Goal: Information Seeking & Learning: Learn about a topic

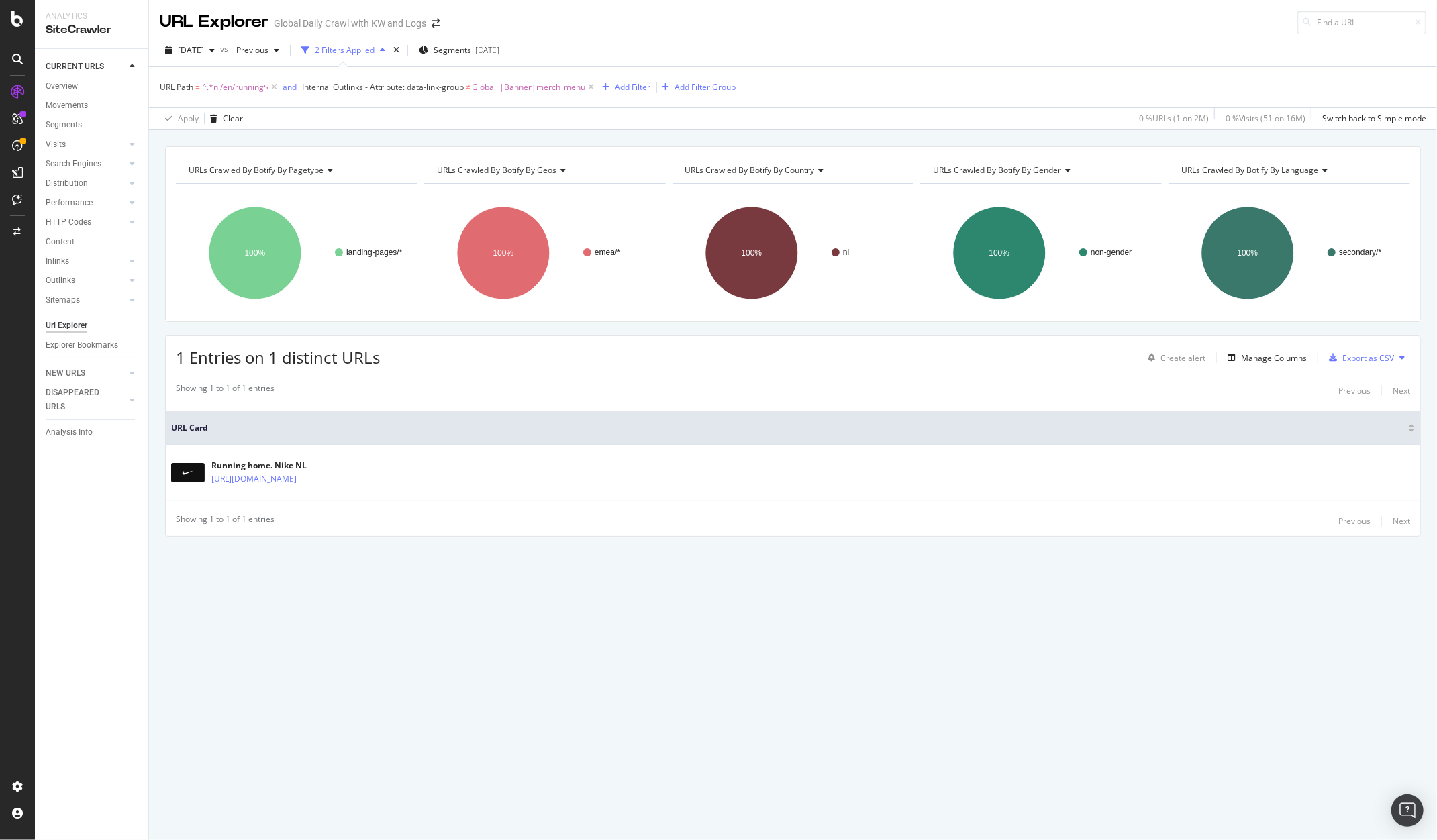
click at [867, 74] on div "URL Path = ^.*nl/en/running$ and Internal Outlinks - Attribute: data-link-group…" at bounding box center [793, 88] width 1267 height 40
click at [1291, 358] on div "Manage Columns" at bounding box center [1275, 358] width 66 height 11
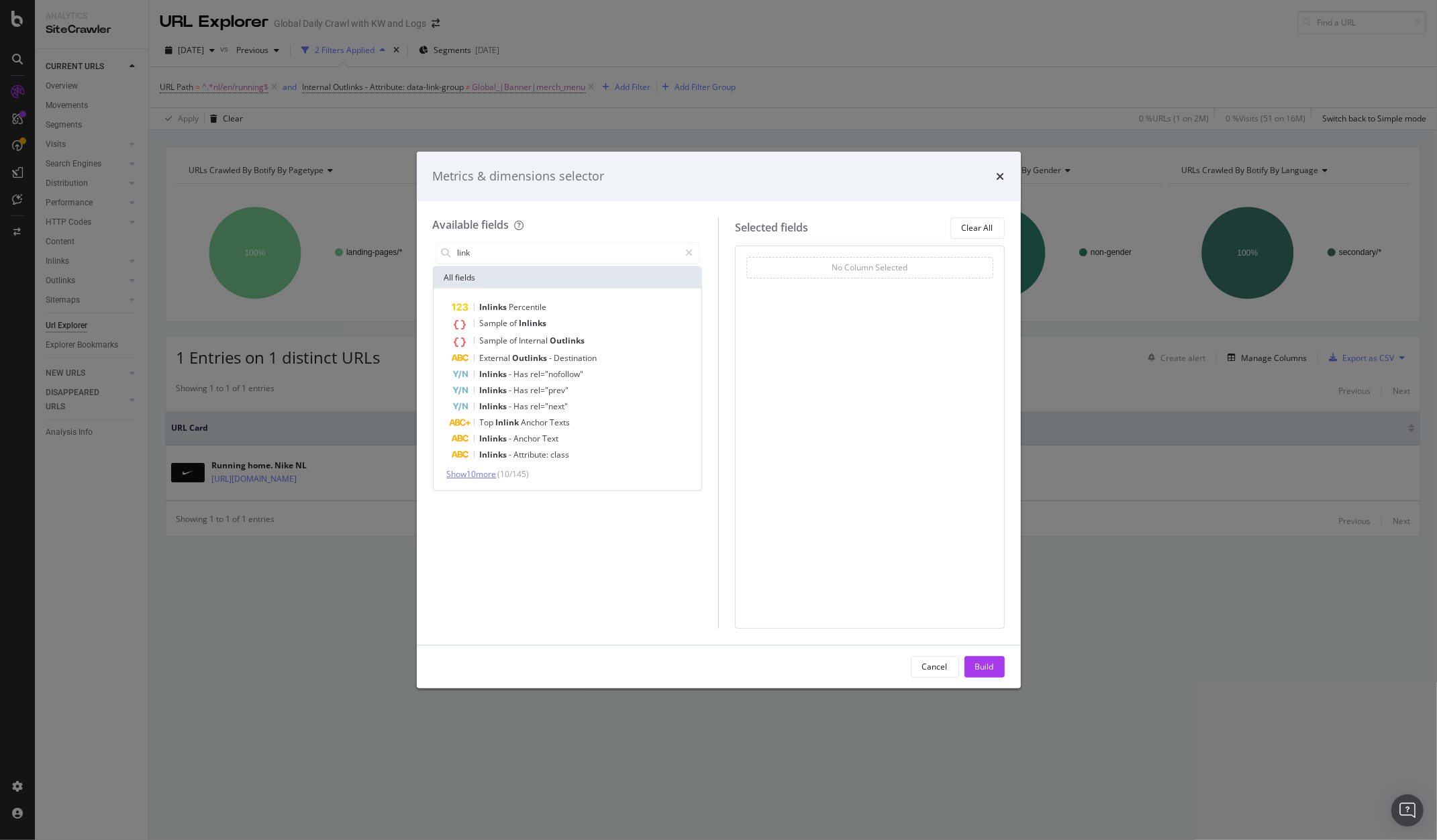
click at [476, 475] on span "Show 10 more" at bounding box center [472, 474] width 49 height 11
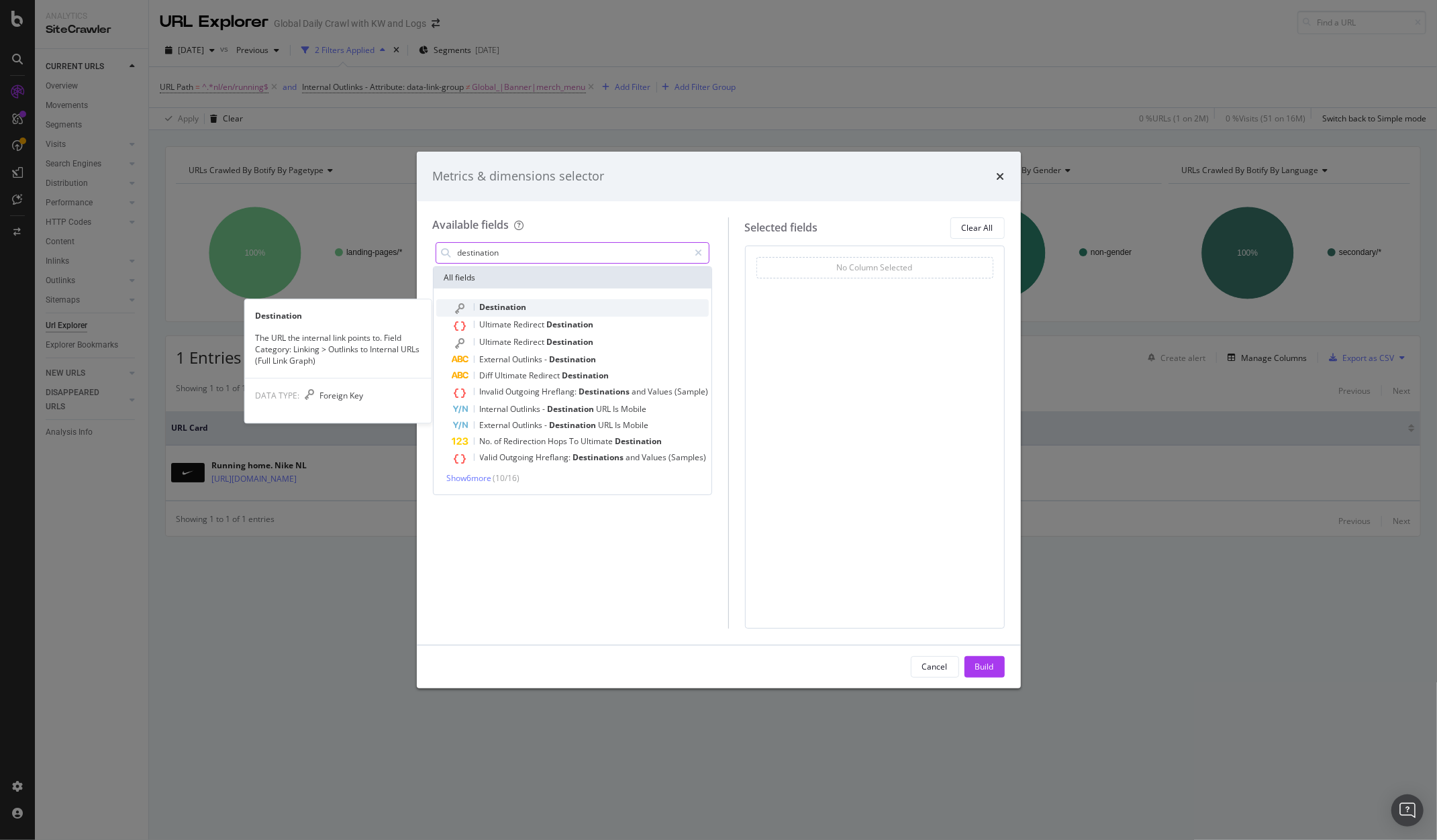
type input "destination"
click at [501, 308] on span "Destination" at bounding box center [503, 307] width 47 height 11
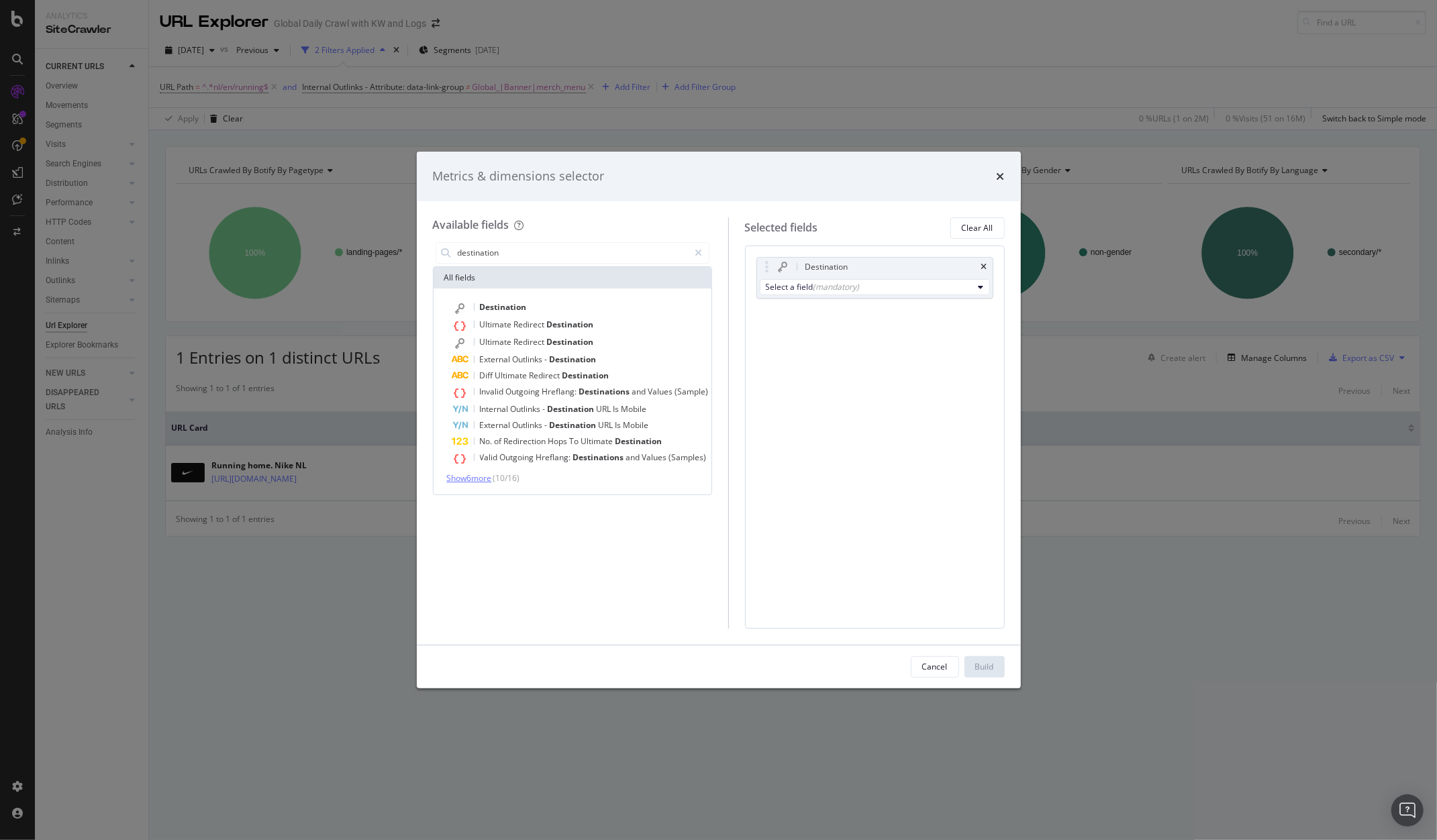
click at [486, 474] on span "Show 6 more" at bounding box center [470, 478] width 45 height 11
click at [872, 287] on div "Select a field (mandatory)" at bounding box center [869, 287] width 207 height 11
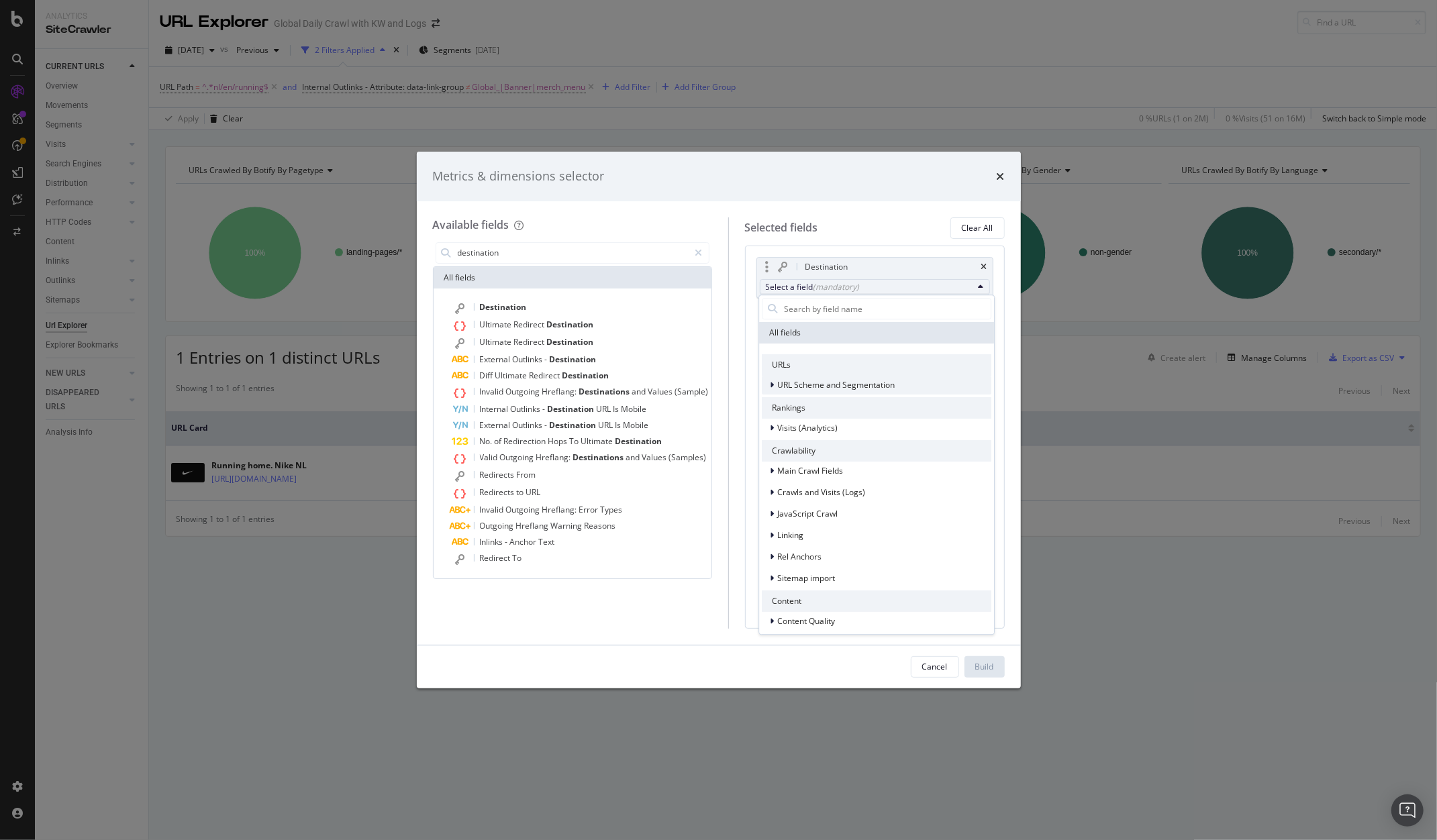
click at [774, 385] on icon "modal" at bounding box center [772, 385] width 4 height 8
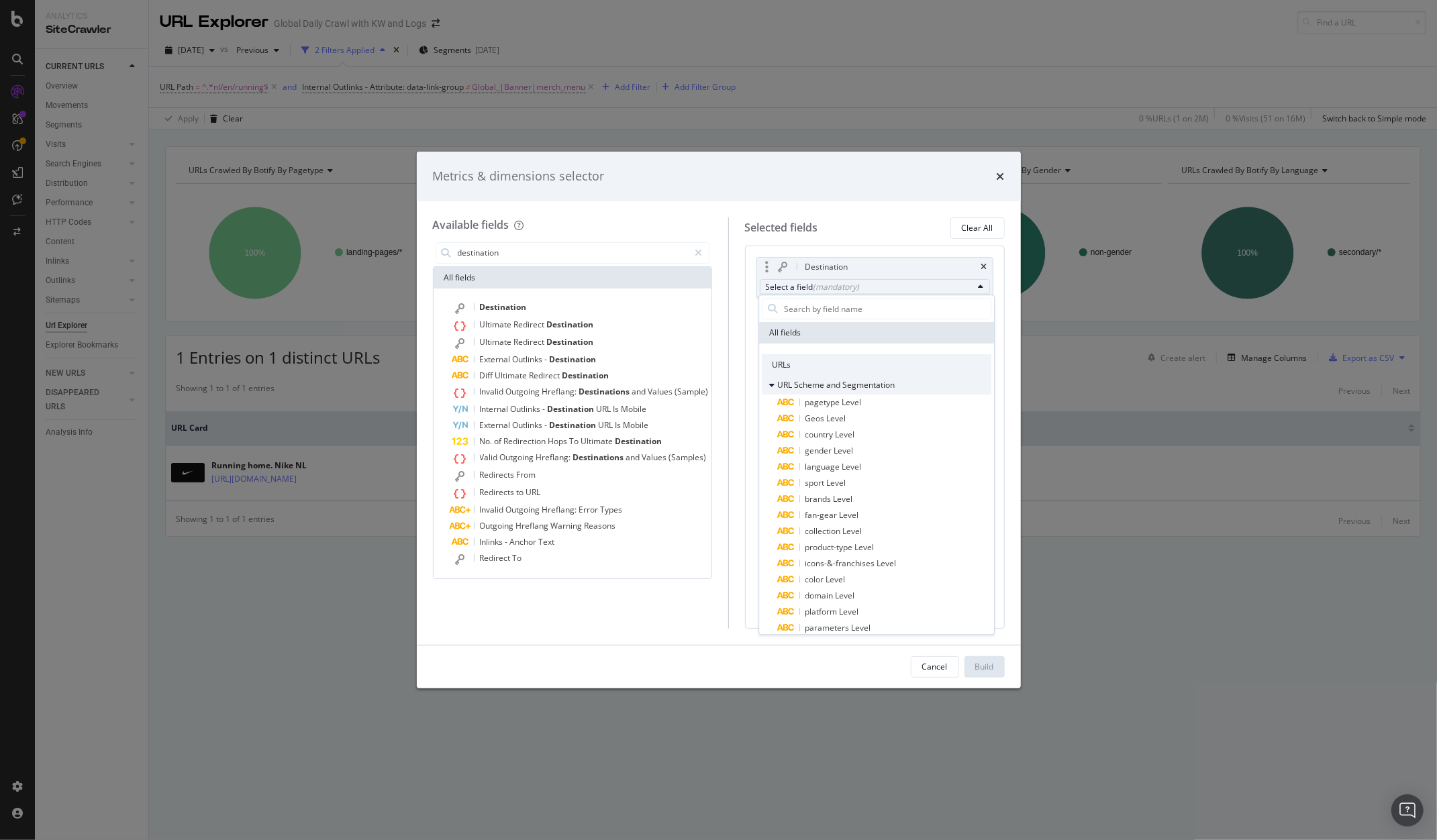
click at [774, 385] on icon "modal" at bounding box center [772, 385] width 5 height 8
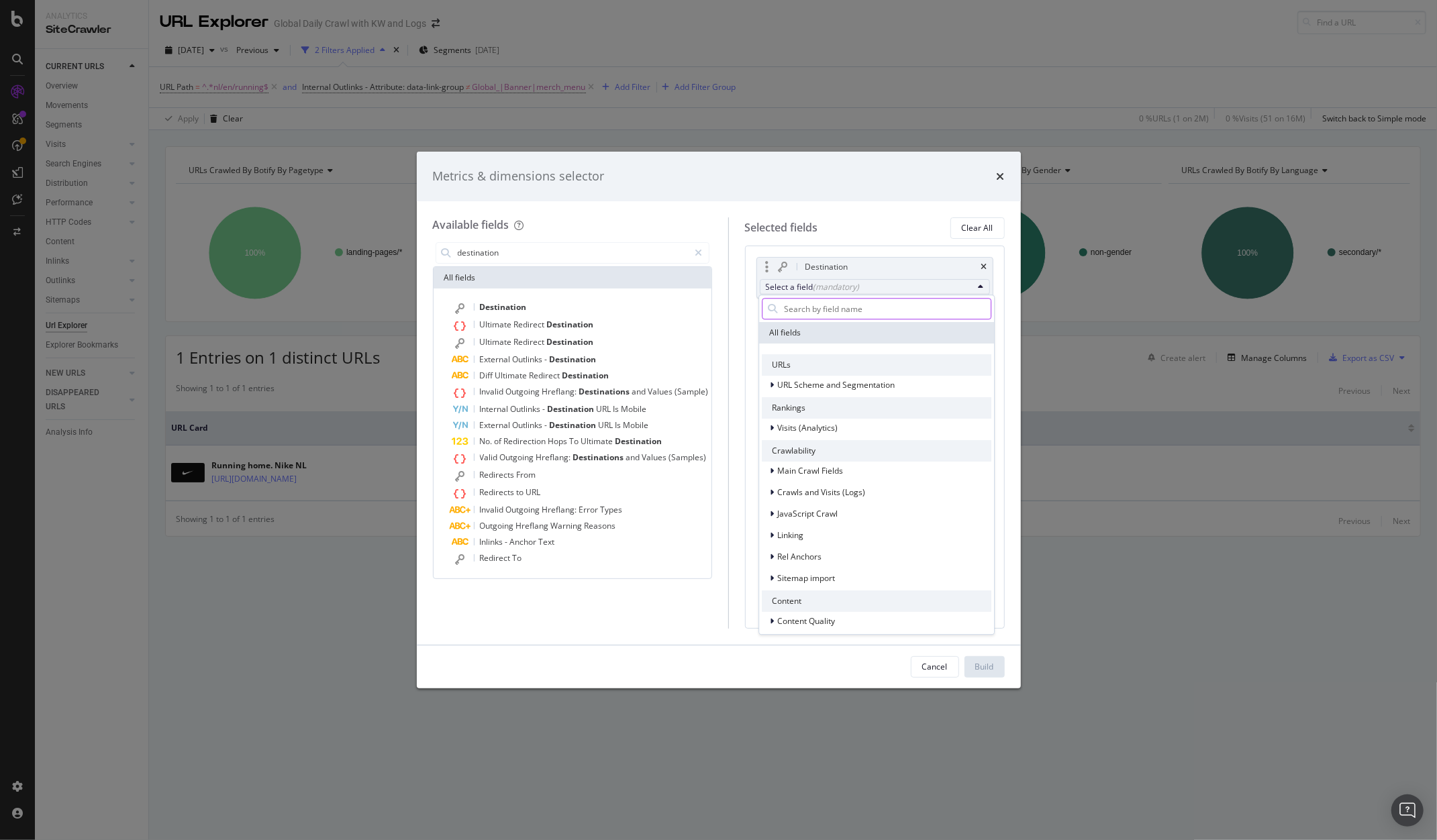
click at [859, 316] on input "modal" at bounding box center [887, 308] width 208 height 20
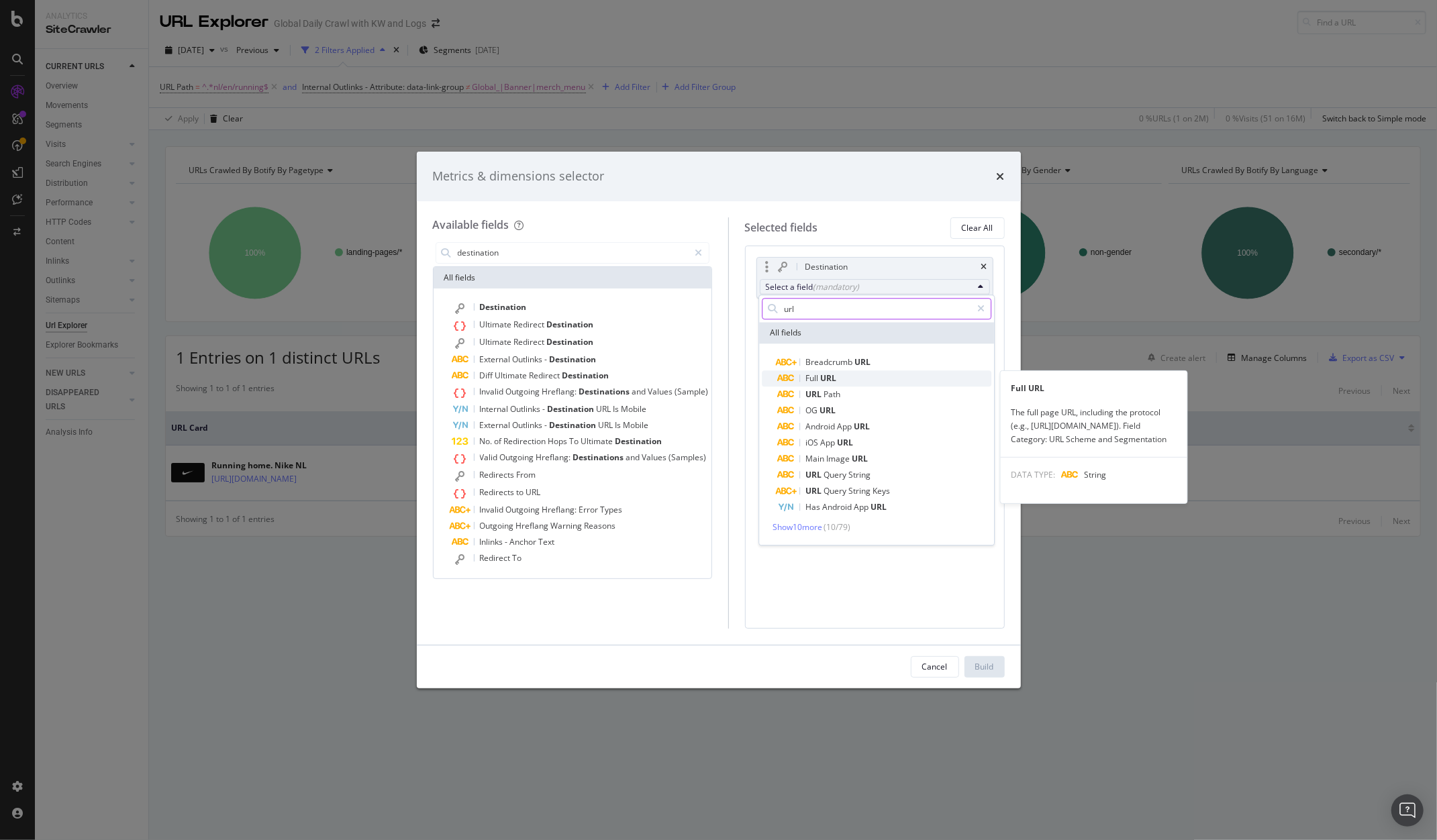
type input "url"
click at [830, 378] on span "URL" at bounding box center [828, 378] width 16 height 11
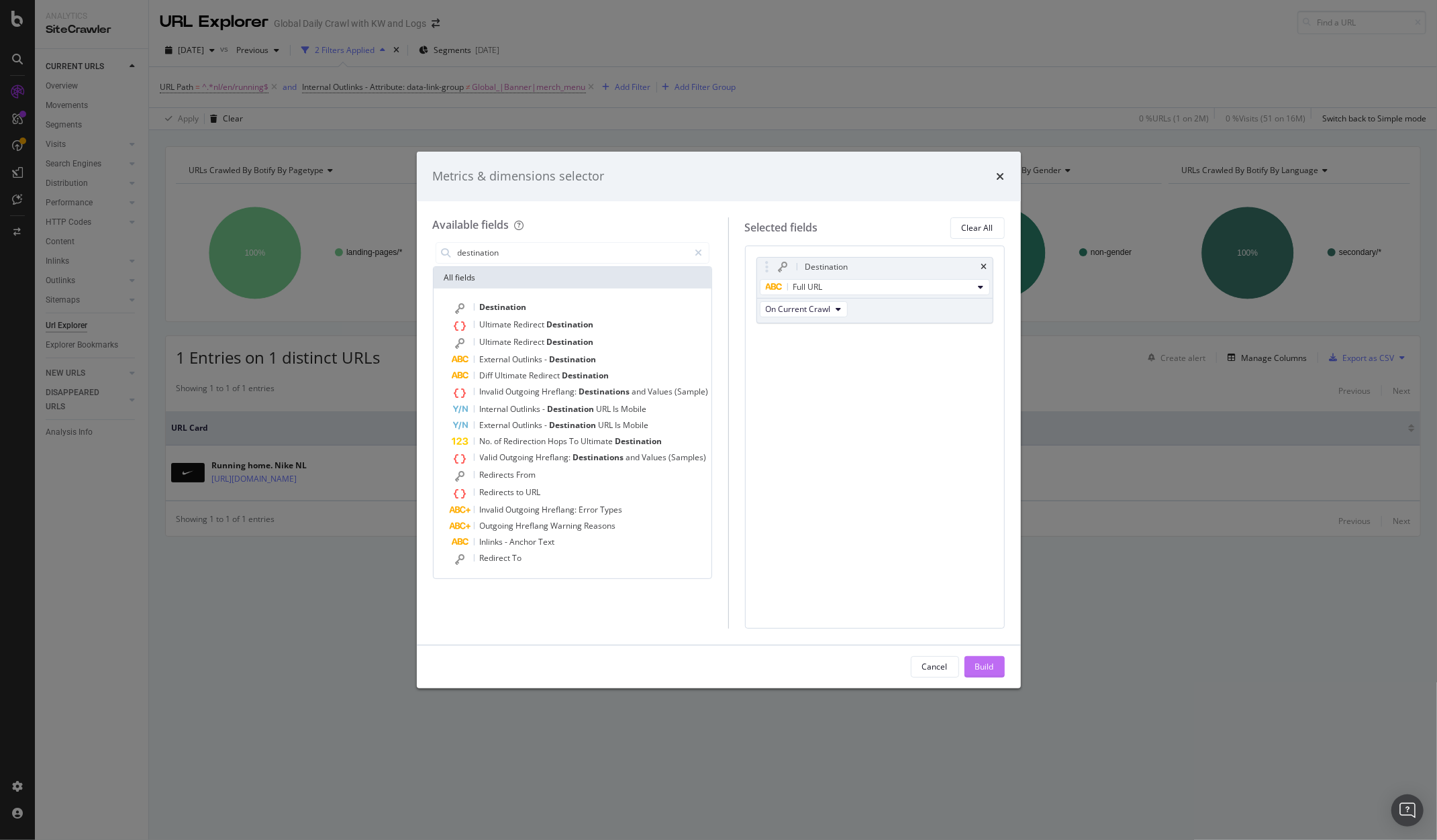
click at [993, 669] on div "Build" at bounding box center [985, 666] width 19 height 11
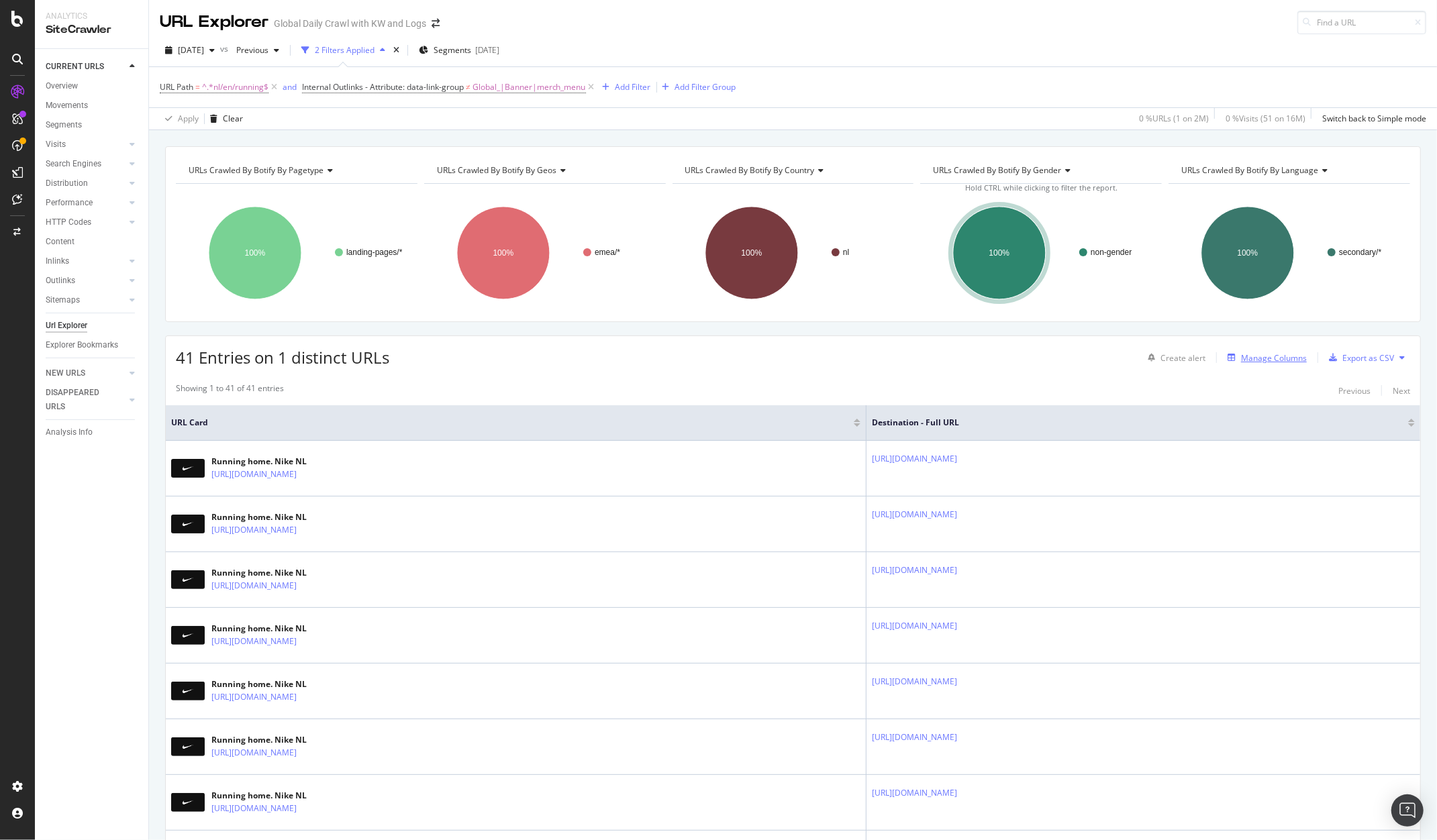
click at [1252, 356] on div "Manage Columns" at bounding box center [1275, 358] width 66 height 11
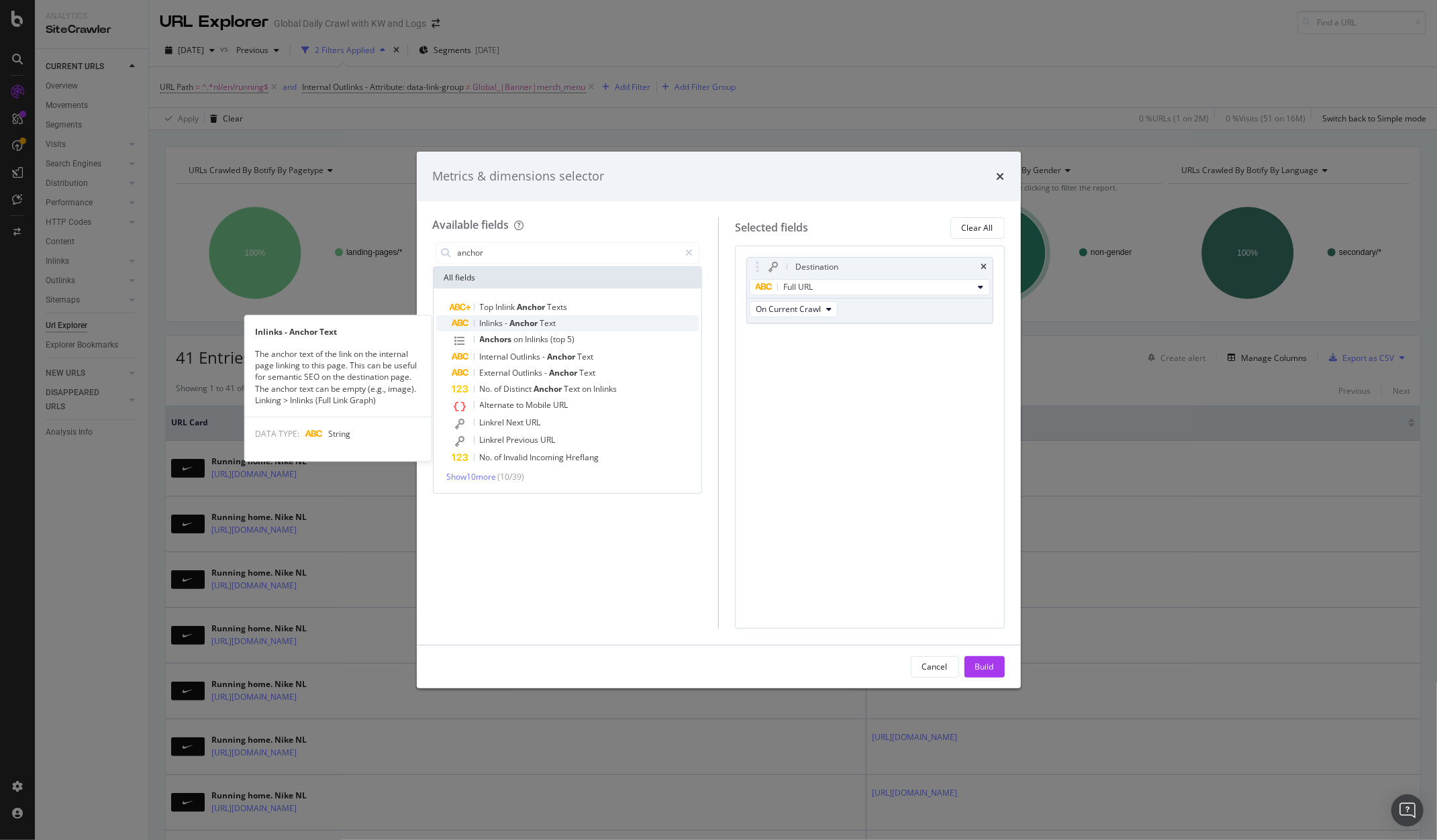
type input "anchor"
click at [513, 321] on span "Anchor" at bounding box center [525, 323] width 30 height 11
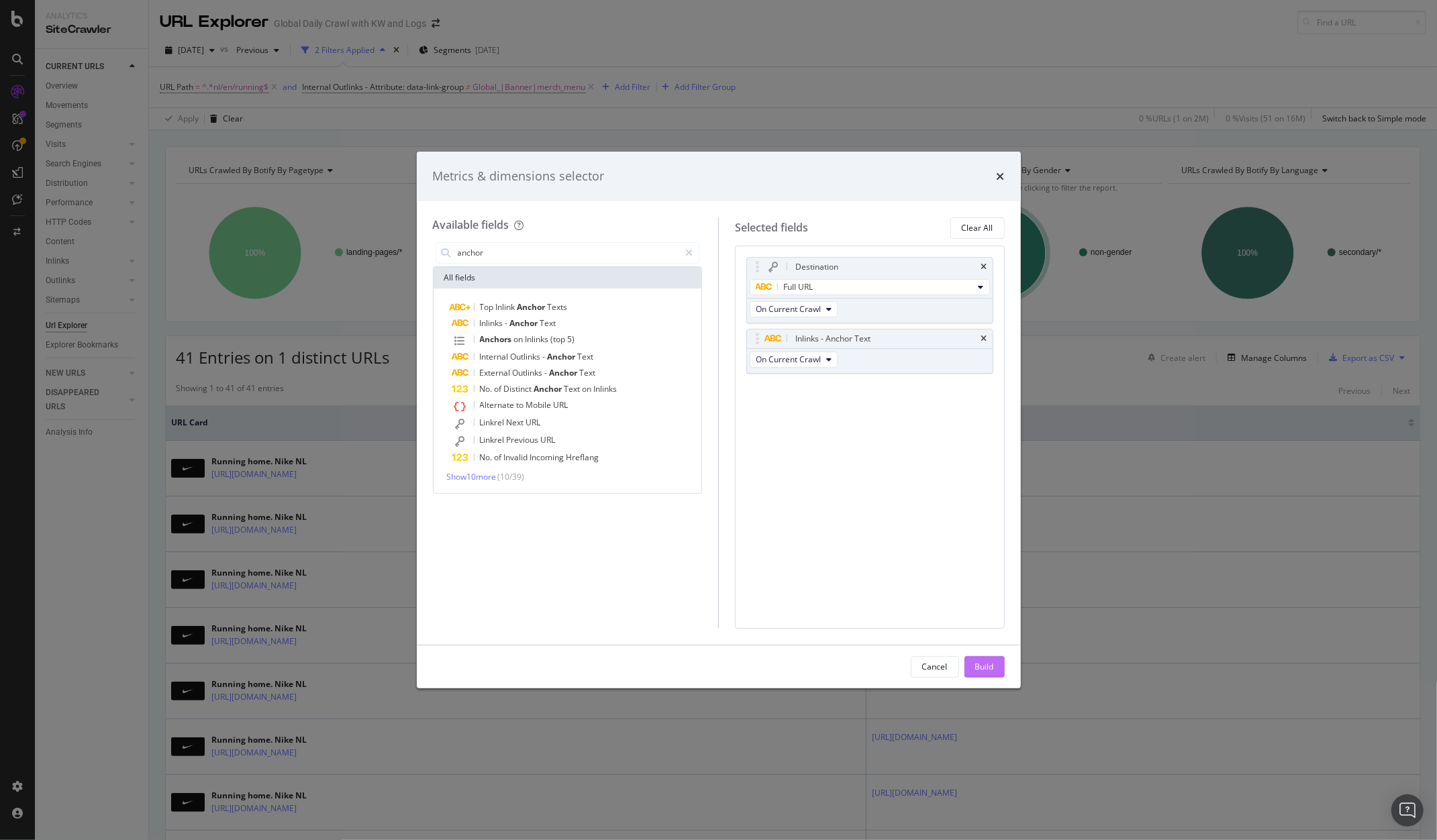
click at [991, 666] on div "Build" at bounding box center [985, 666] width 19 height 11
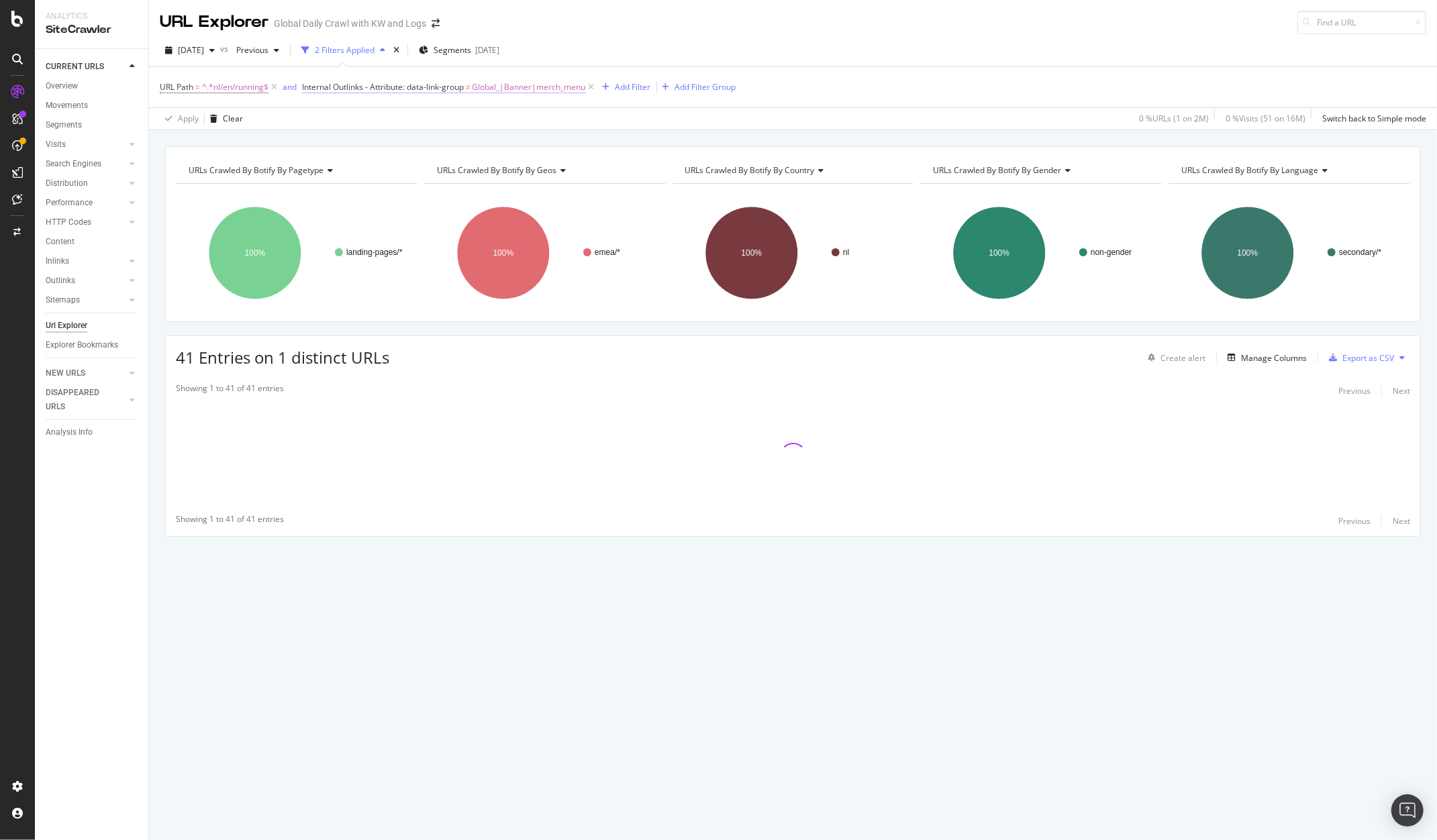
click at [451, 88] on span "Internal Outlinks - Attribute: data-link-group" at bounding box center [383, 86] width 162 height 11
click at [620, 103] on div "URL Path = ^.*nl/en/running$ and Internal Outlinks - Attribute: data-link-group…" at bounding box center [793, 88] width 1267 height 40
click at [1272, 359] on div "Manage Columns" at bounding box center [1275, 358] width 66 height 11
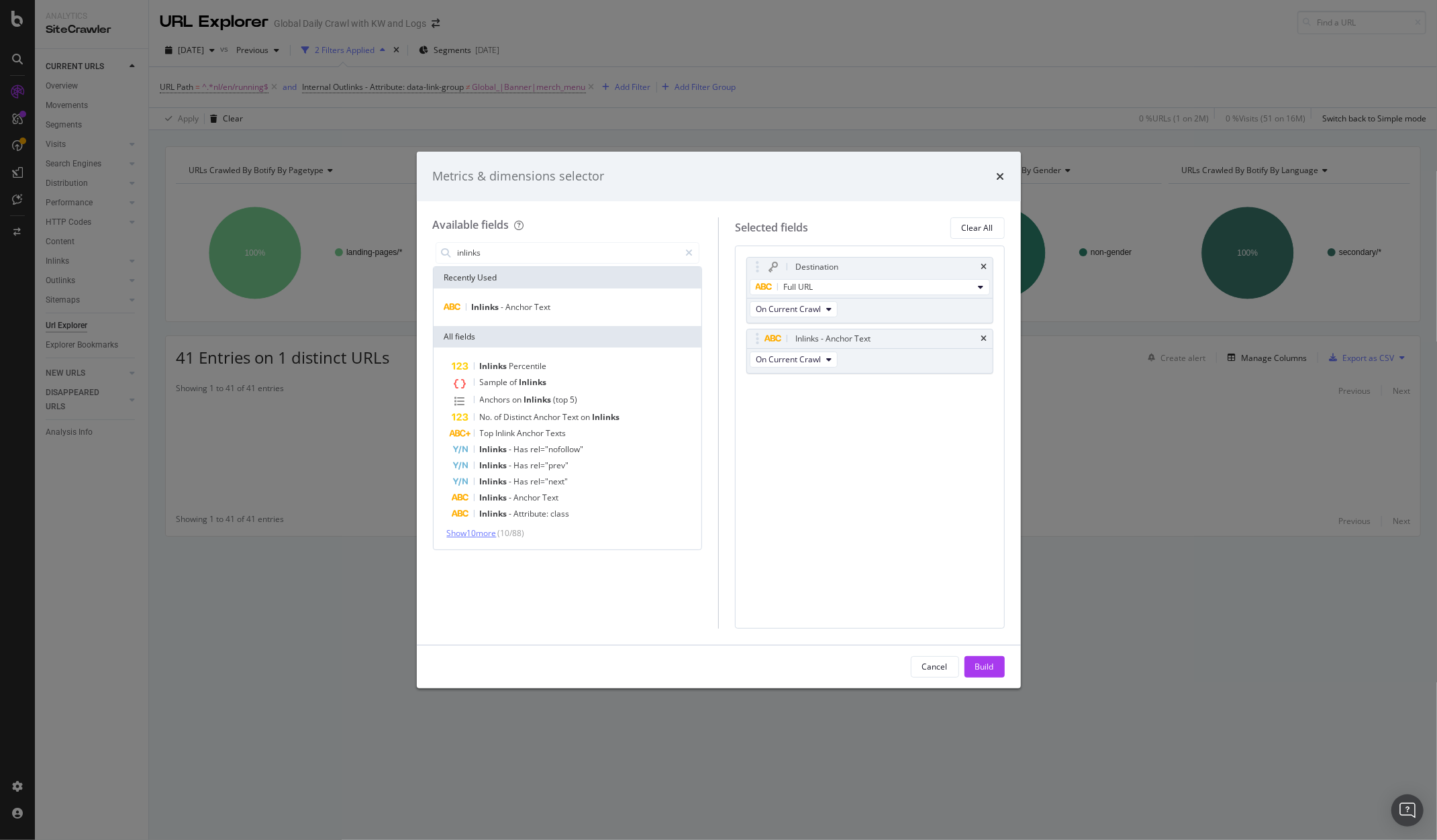
click at [496, 532] on span "Show 10 more" at bounding box center [472, 533] width 49 height 11
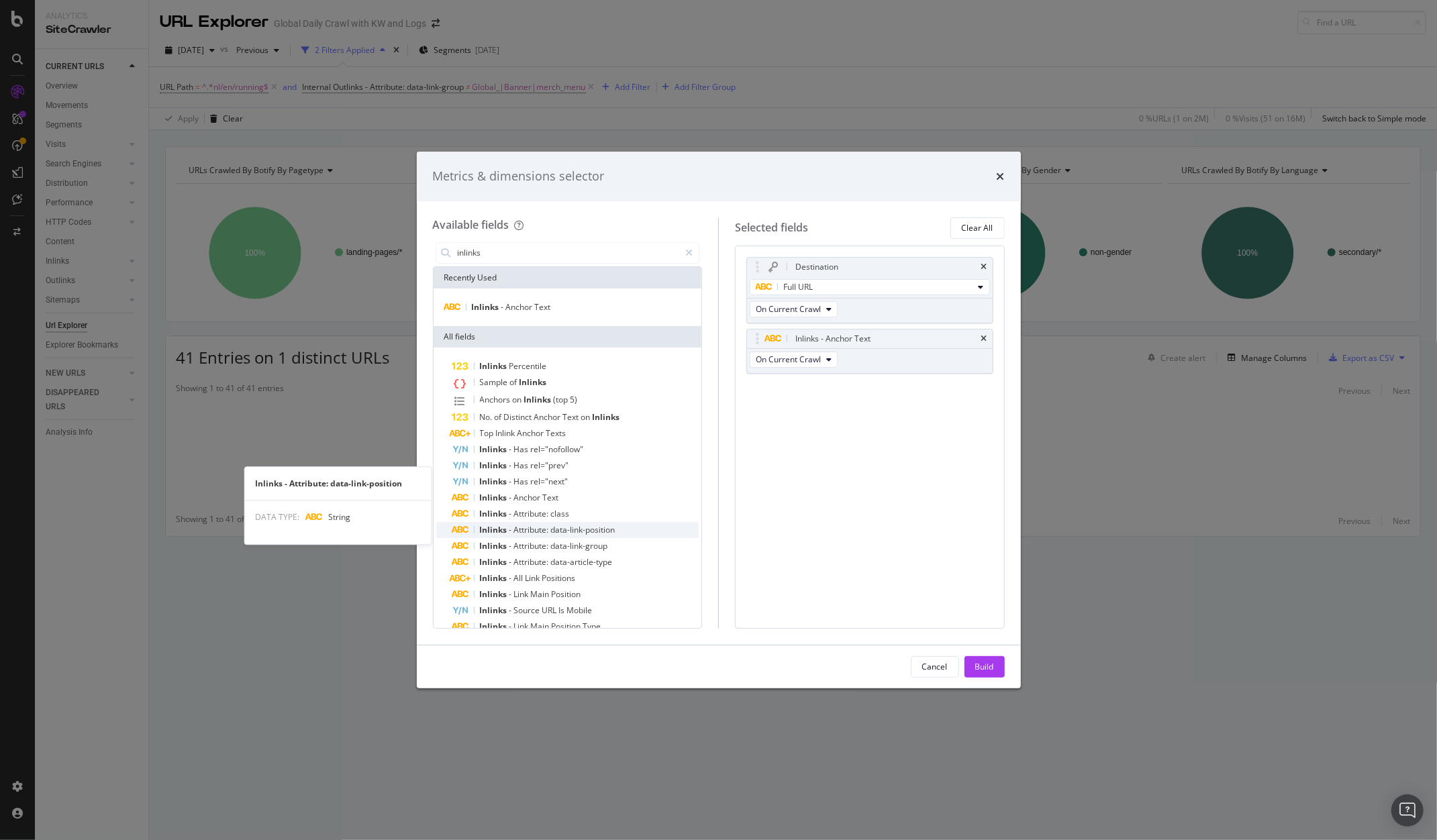
scroll to position [82, 0]
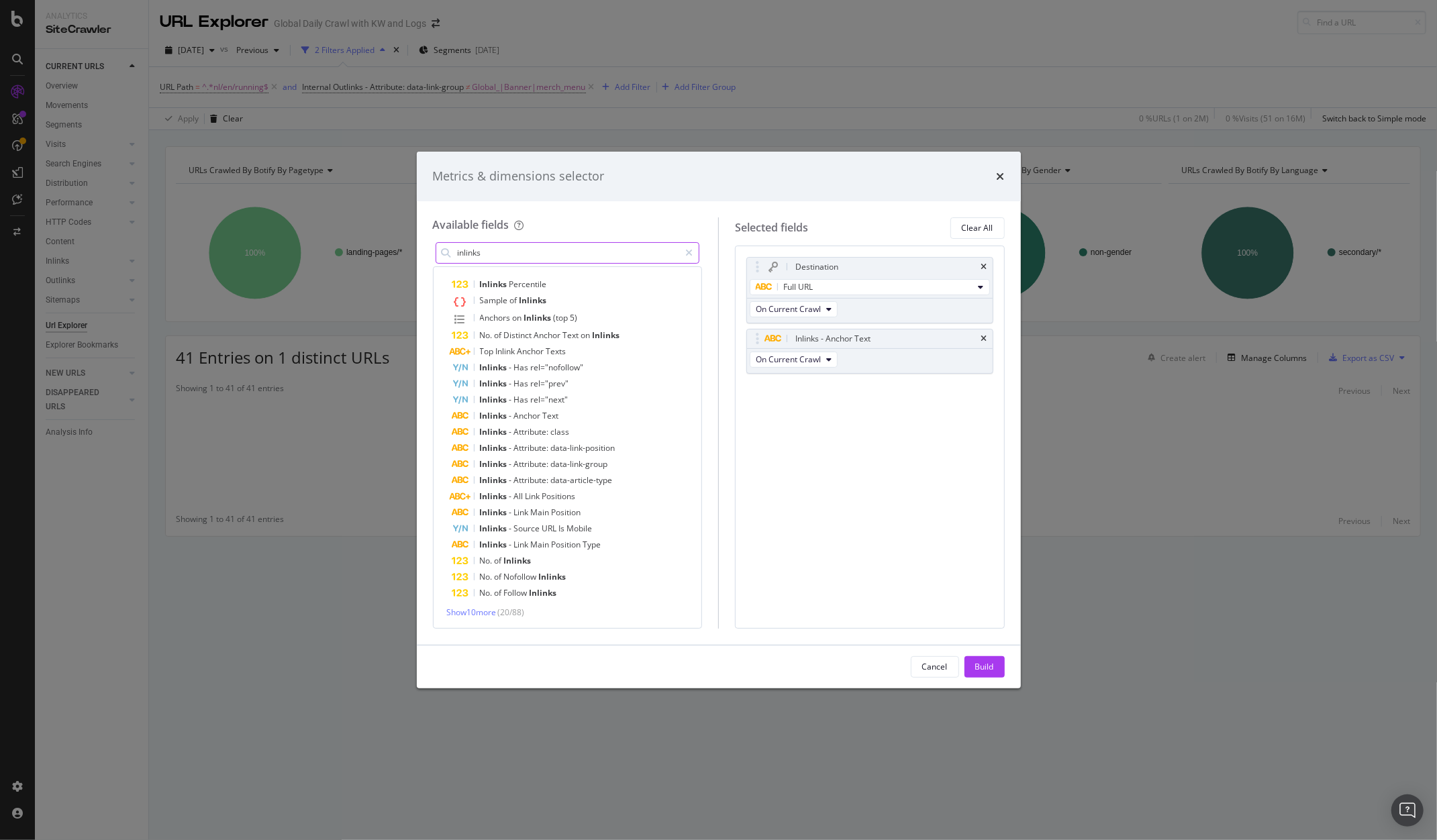
click at [526, 260] on input "inlinks" at bounding box center [568, 253] width 224 height 20
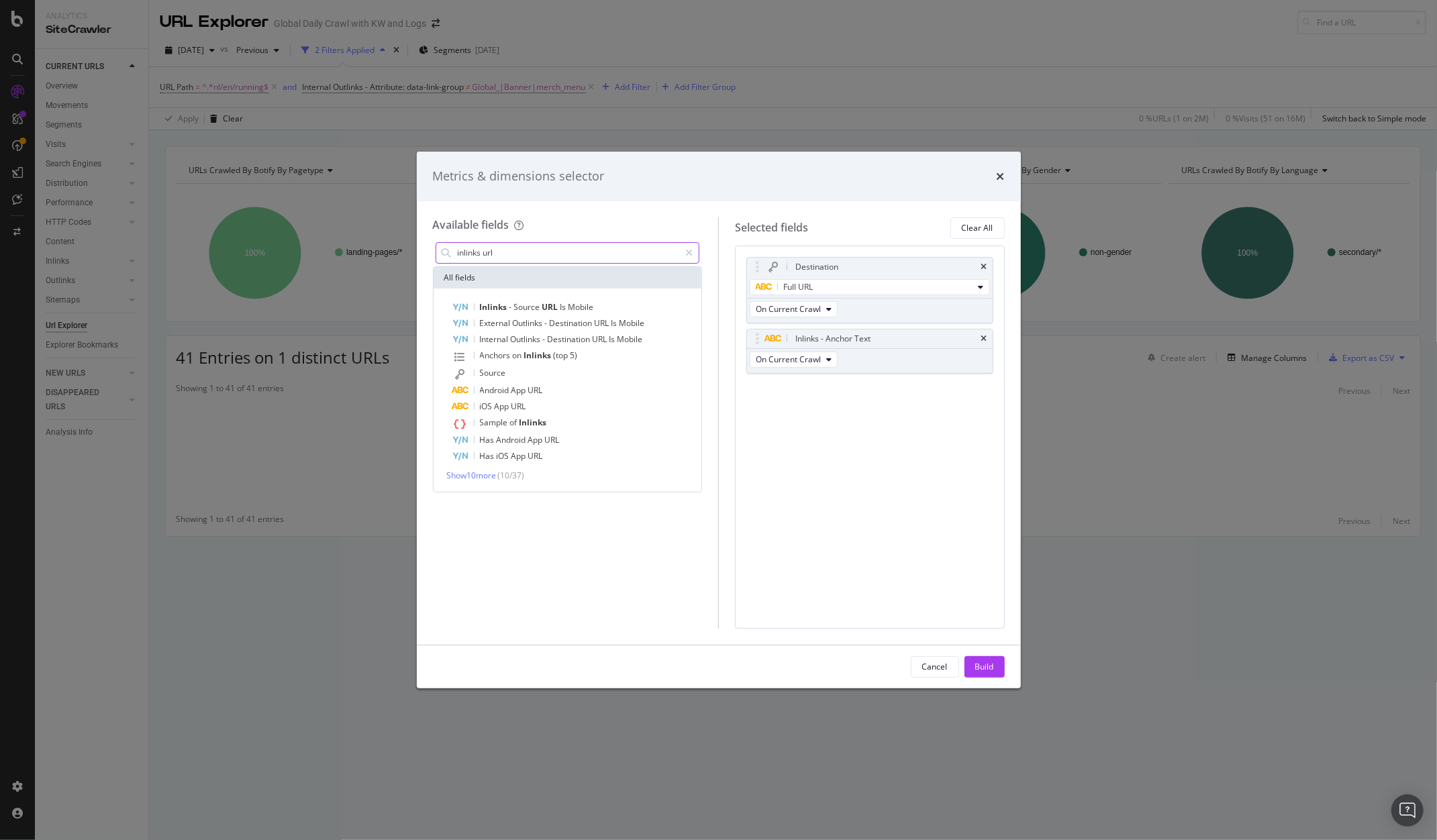
scroll to position [0, 0]
type input "inlinks url"
click at [476, 475] on span "Show 10 more" at bounding box center [472, 475] width 49 height 11
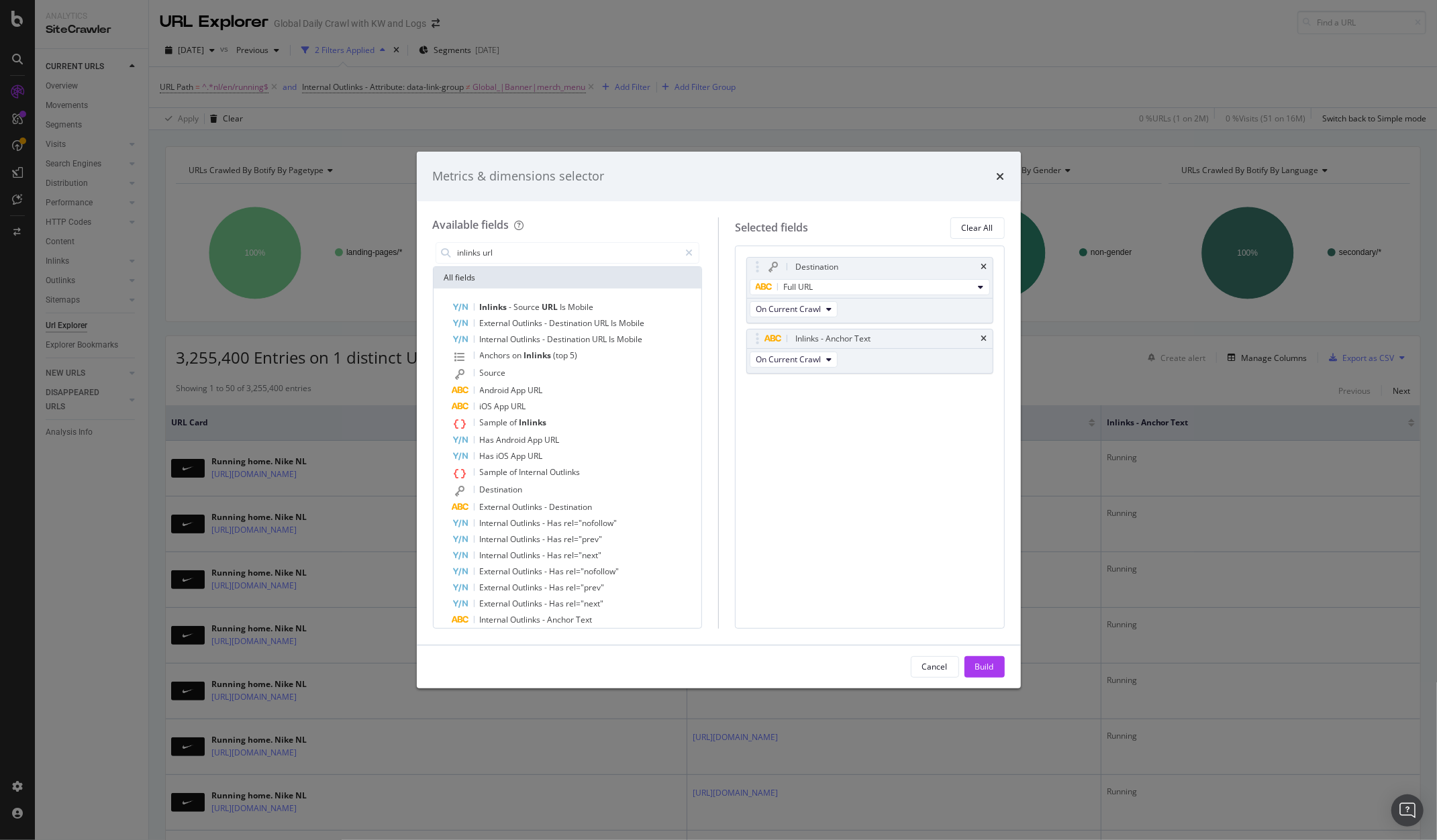
click at [847, 483] on div "Destination Full URL On Current Crawl Inlinks - Anchor Text On Current Crawl Yo…" at bounding box center [870, 437] width 270 height 383
click at [931, 671] on div "Cancel" at bounding box center [935, 666] width 25 height 11
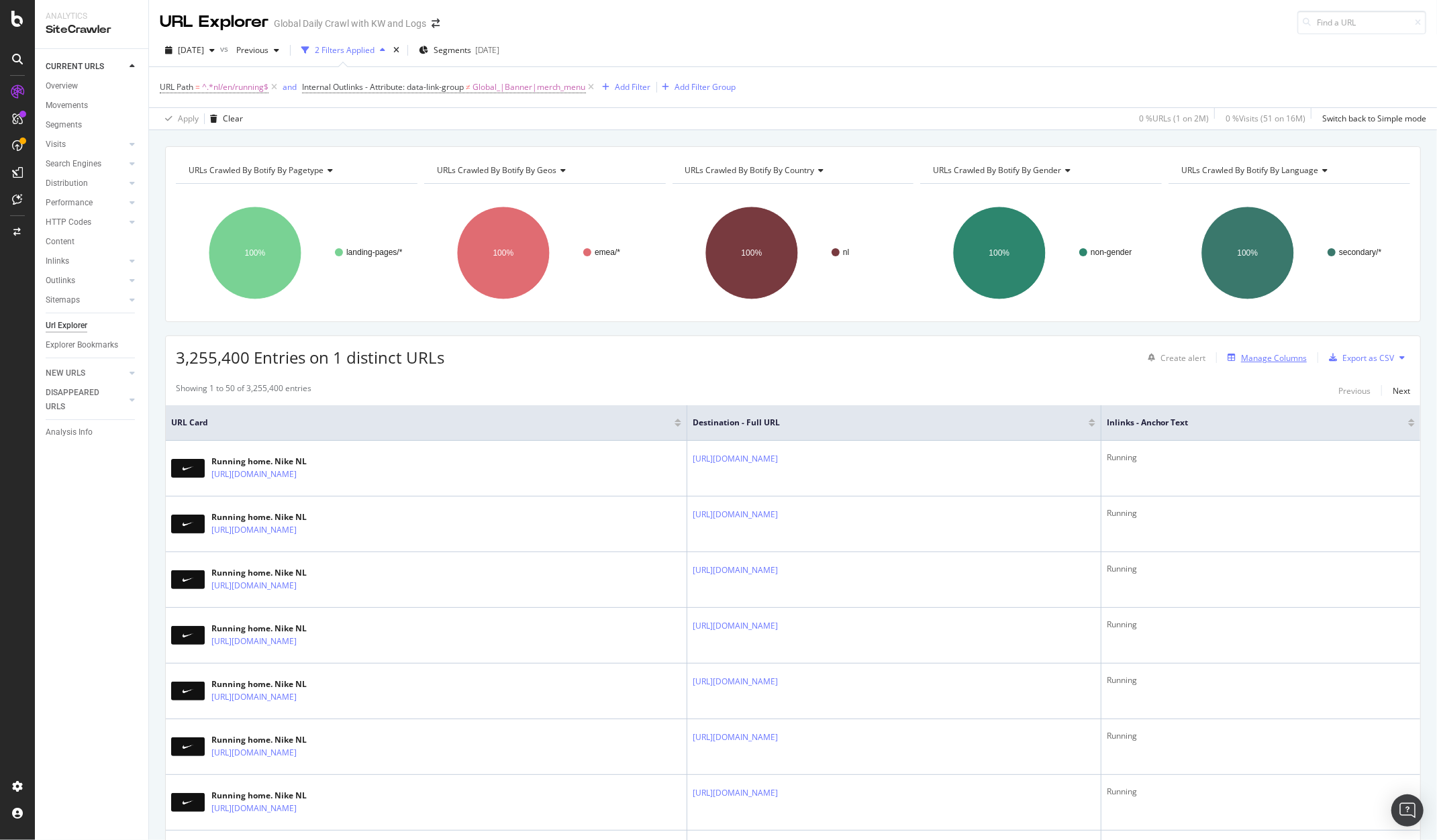
click at [1282, 355] on div "Manage Columns" at bounding box center [1275, 358] width 66 height 11
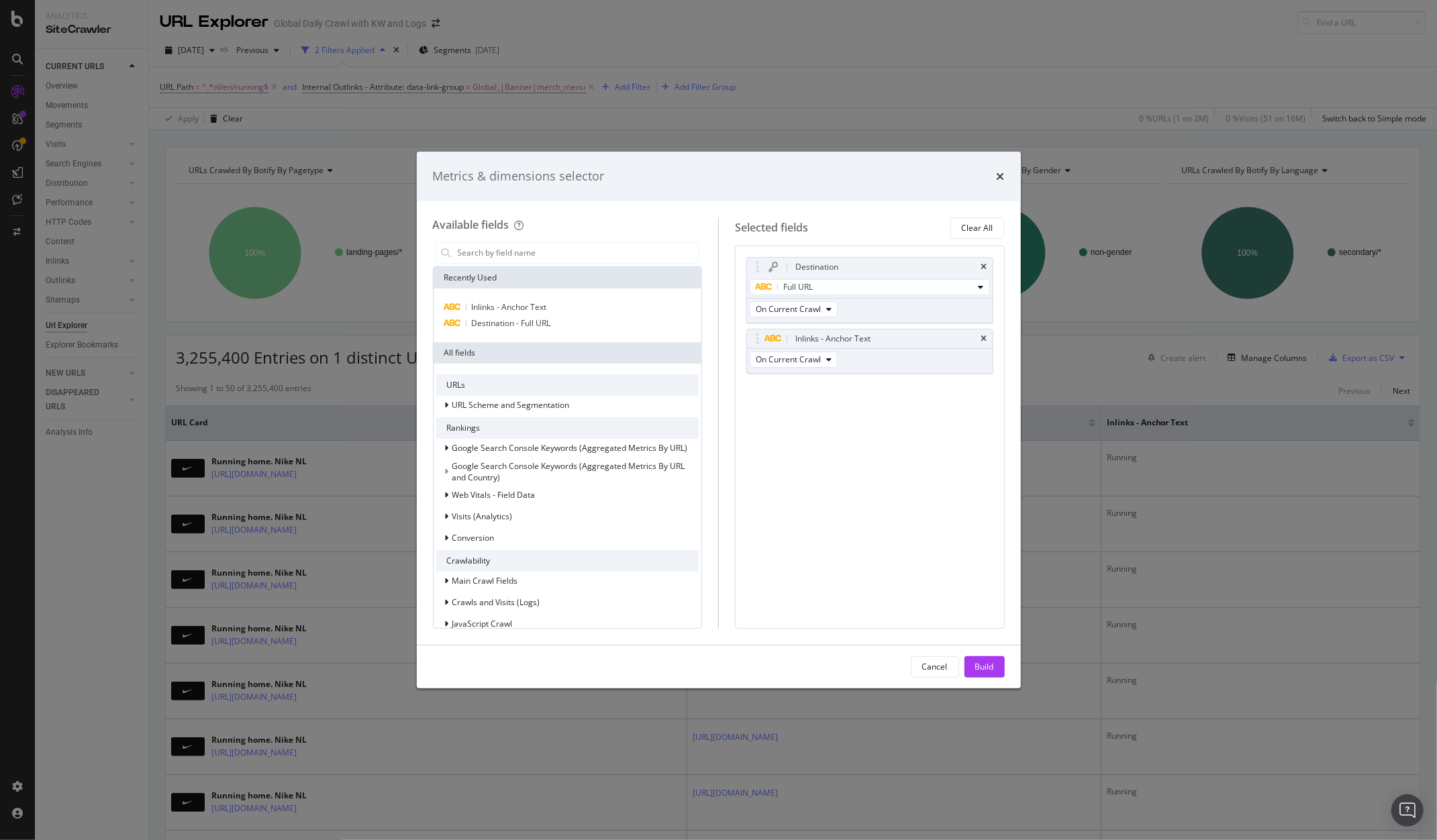
click at [994, 266] on div "Destination Full URL On Current Crawl Inlinks - Anchor Text On Current Crawl Yo…" at bounding box center [870, 437] width 270 height 383
click at [991, 264] on div "Destination" at bounding box center [870, 267] width 246 height 19
click at [989, 264] on div "Destination" at bounding box center [870, 267] width 246 height 19
click at [984, 264] on icon "times" at bounding box center [985, 267] width 6 height 8
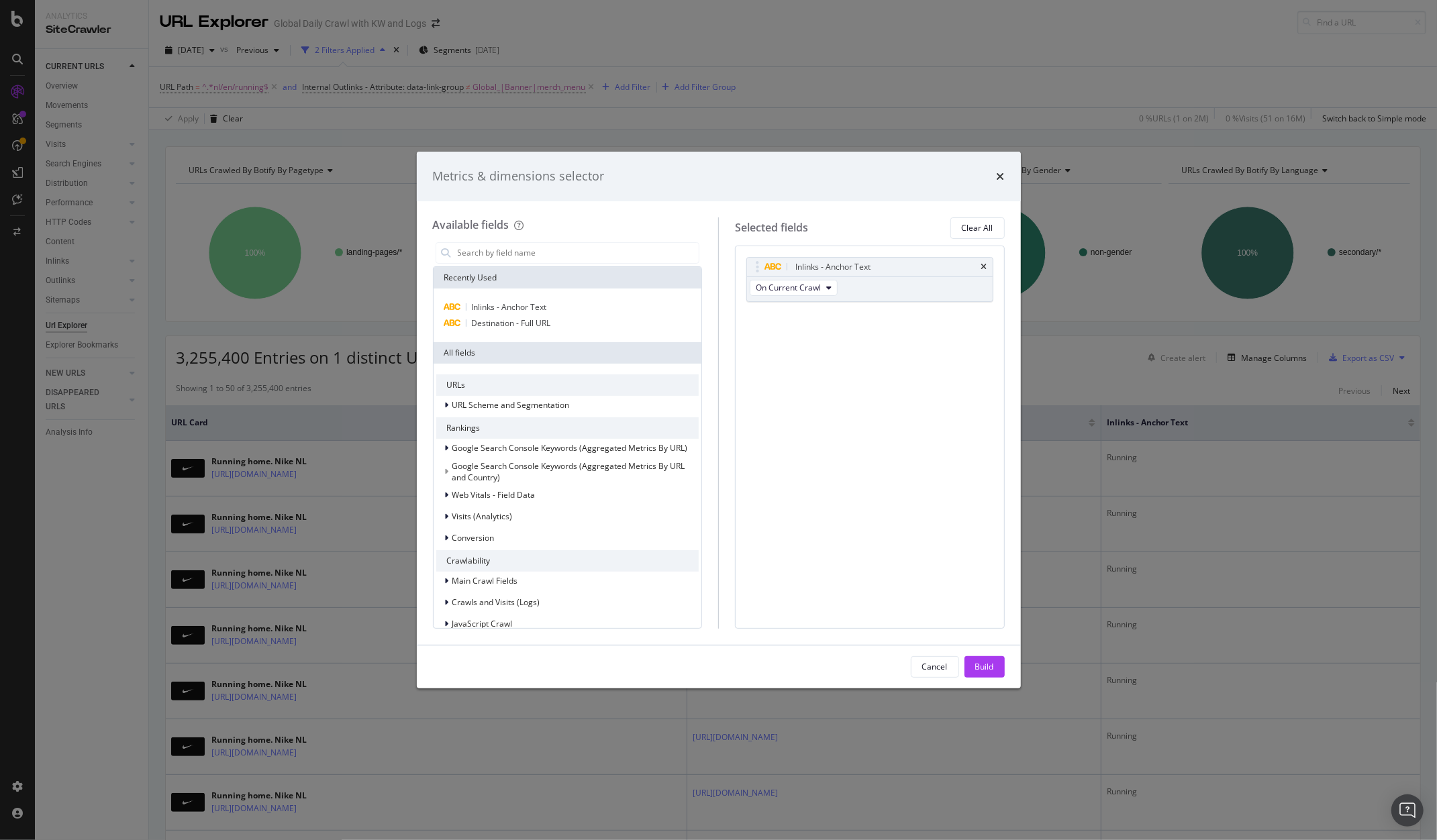
click at [709, 225] on div "Available fields Recently Used Inlinks - Anchor Text Destination - Full URL All…" at bounding box center [576, 423] width 286 height 412
click at [985, 267] on icon "times" at bounding box center [985, 267] width 6 height 8
click at [525, 250] on input "modal" at bounding box center [578, 253] width 243 height 20
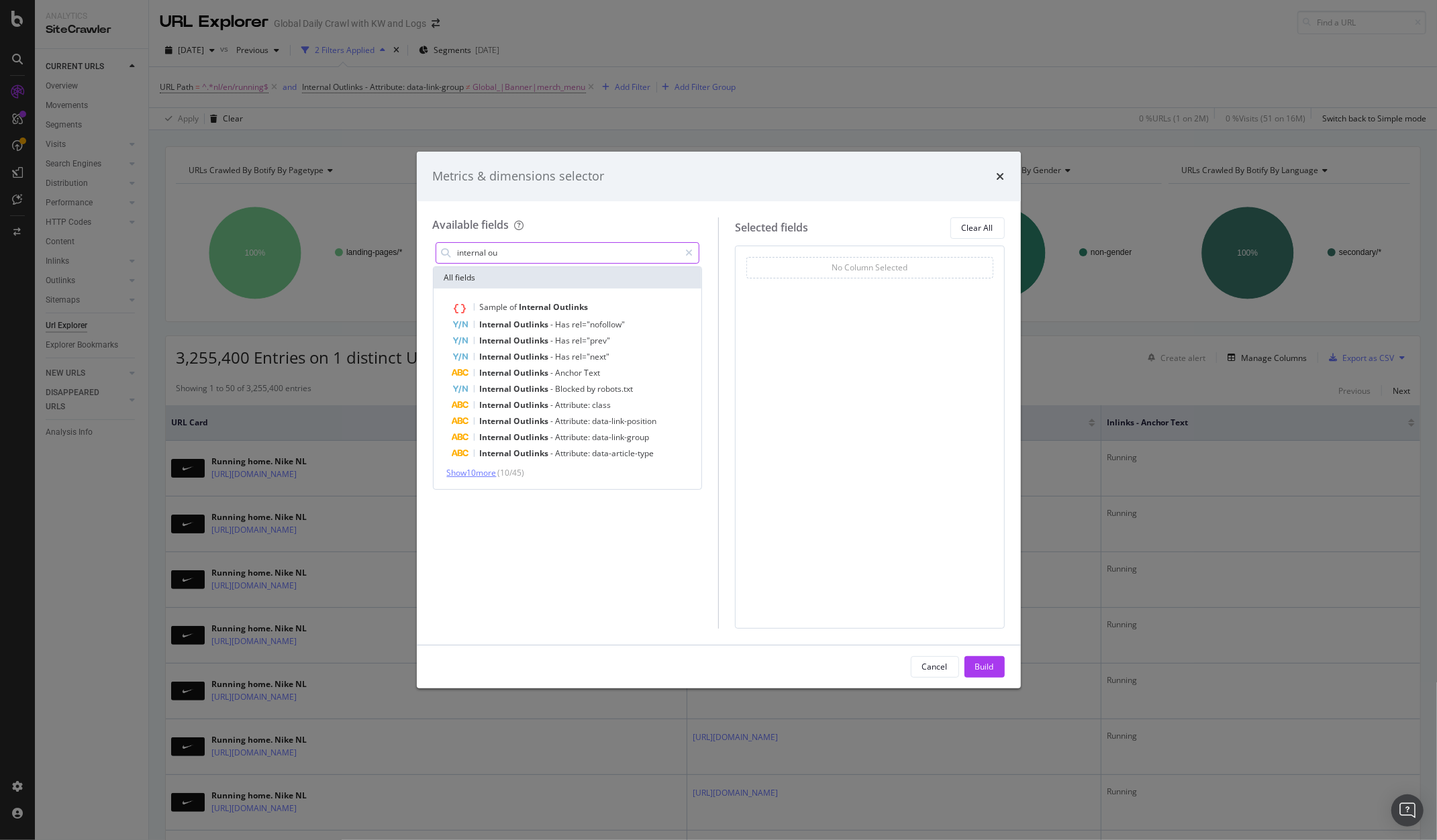
type input "internal ou"
click at [482, 475] on span "Show 10 more" at bounding box center [472, 472] width 49 height 11
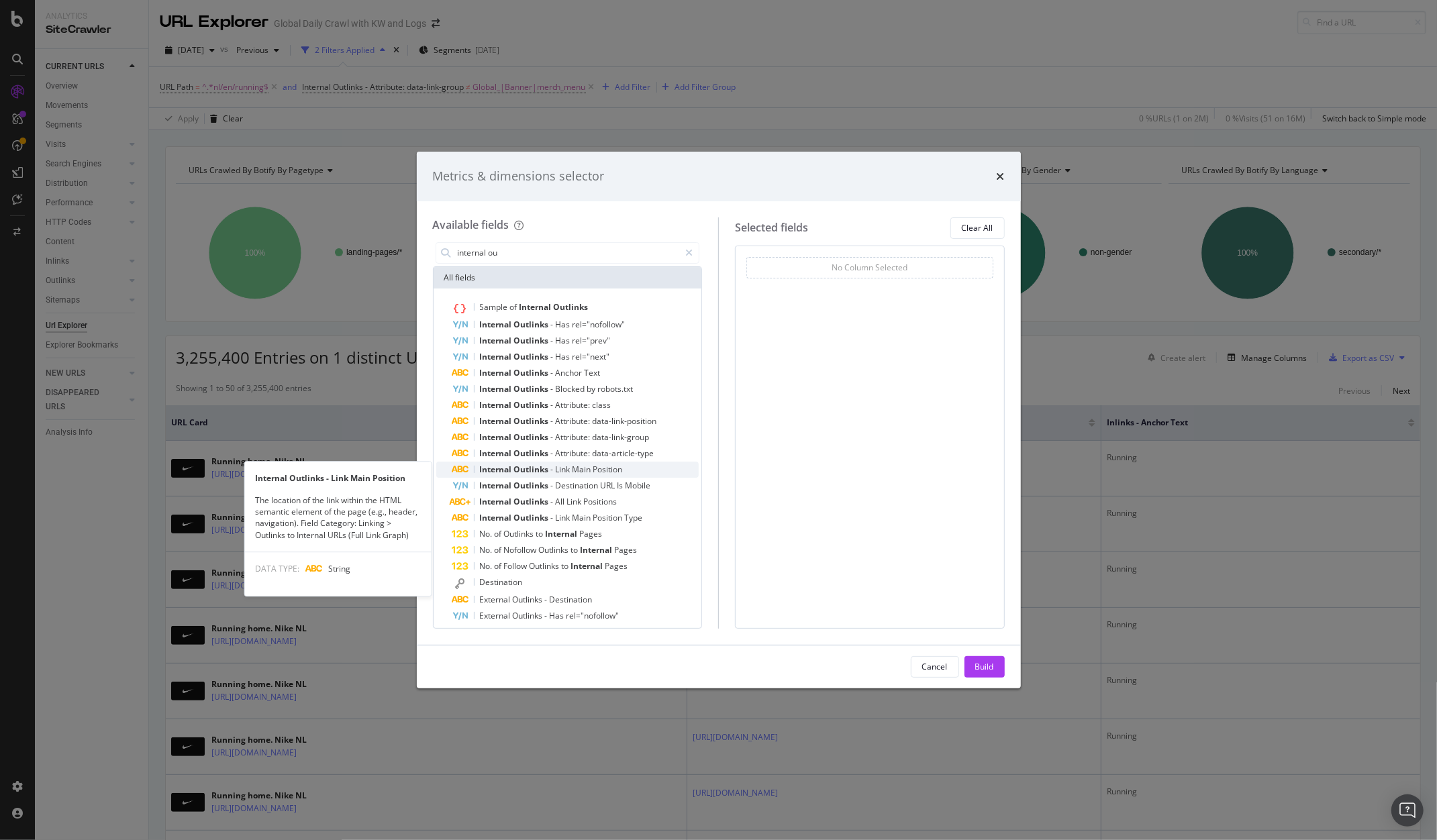
scroll to position [22, 0]
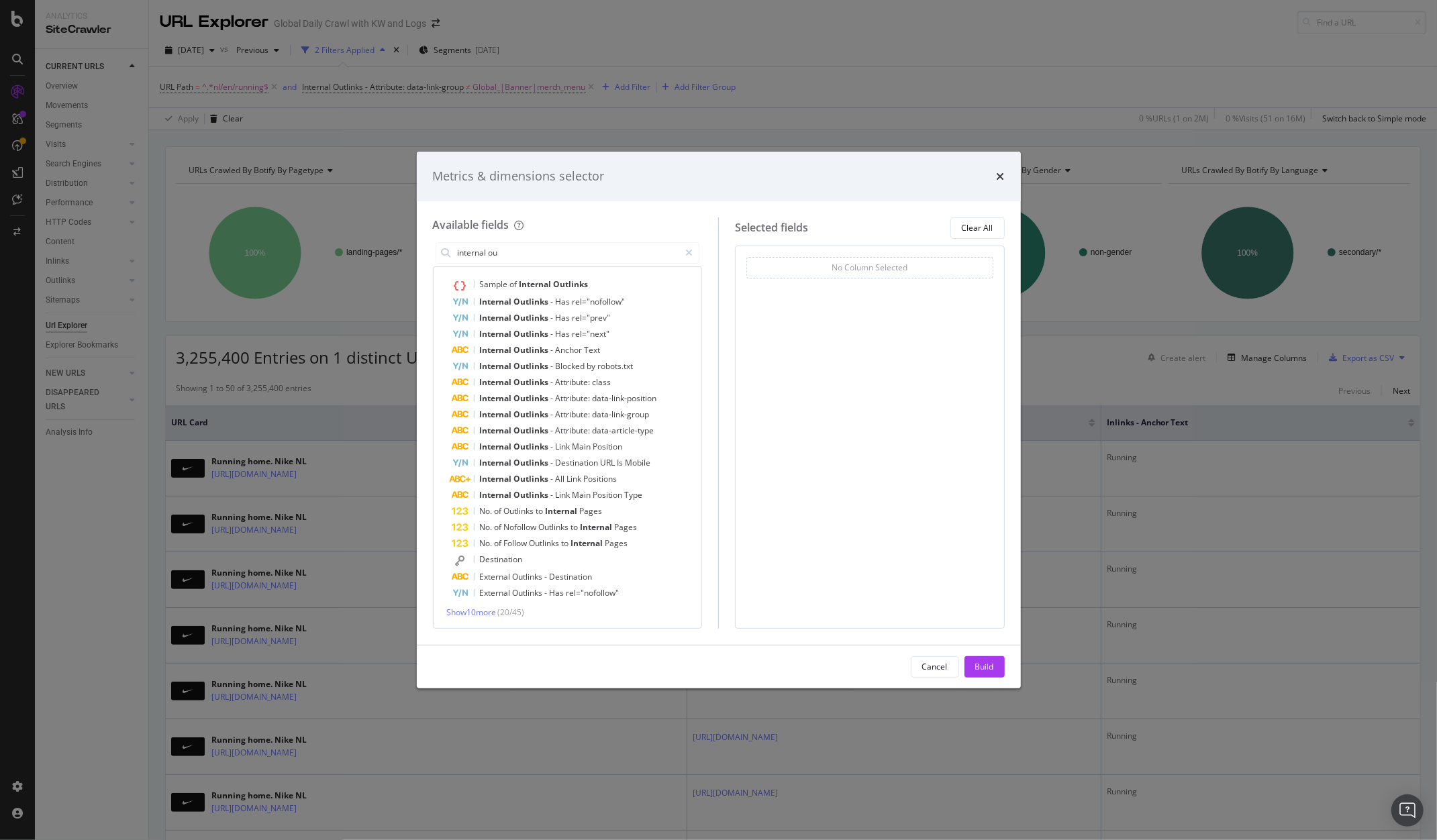
click at [484, 618] on div "Show 10 more ( 20 / 45 )" at bounding box center [568, 612] width 263 height 11
click at [482, 615] on span "Show 10 more" at bounding box center [472, 612] width 49 height 11
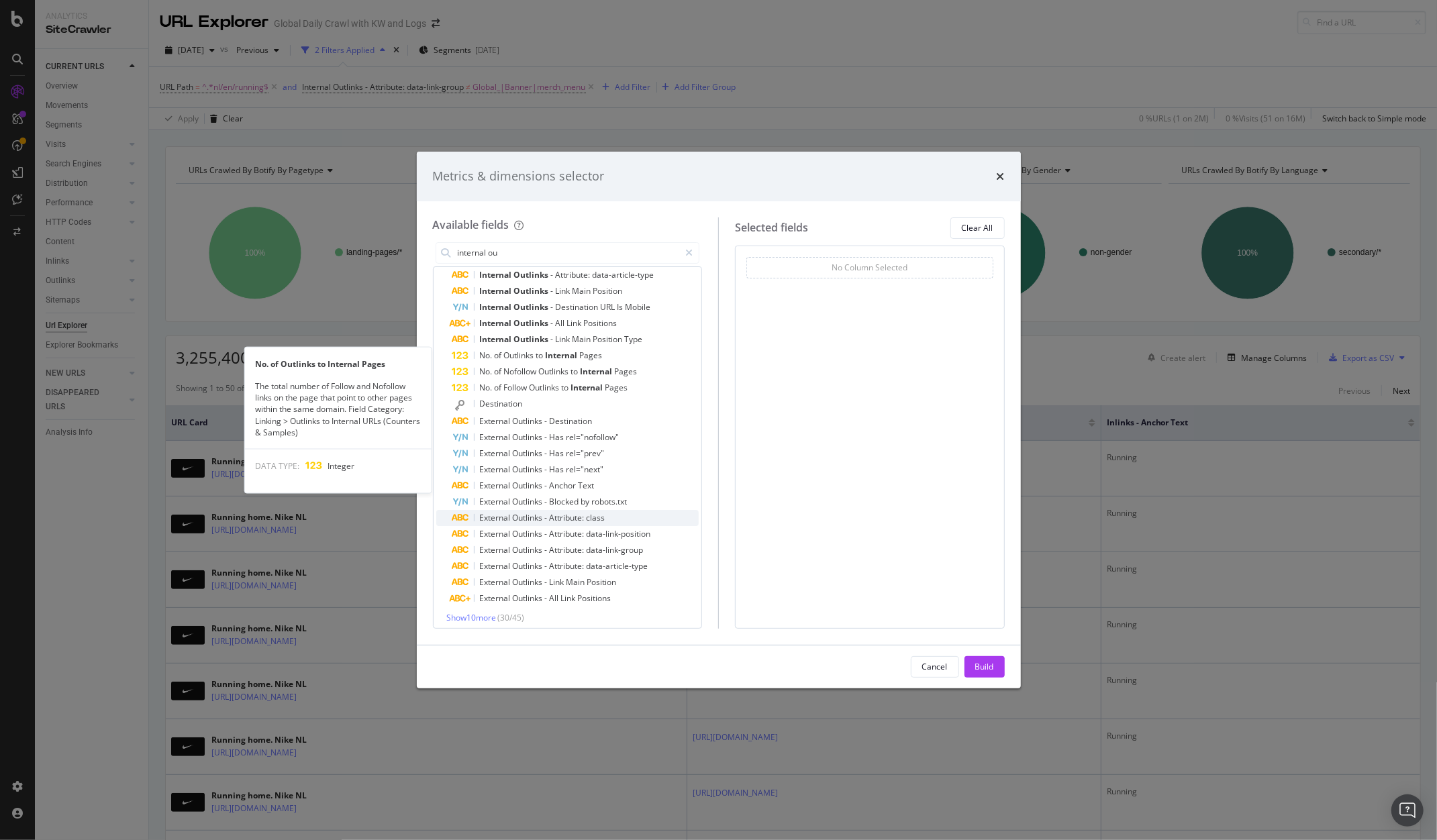
scroll to position [184, 0]
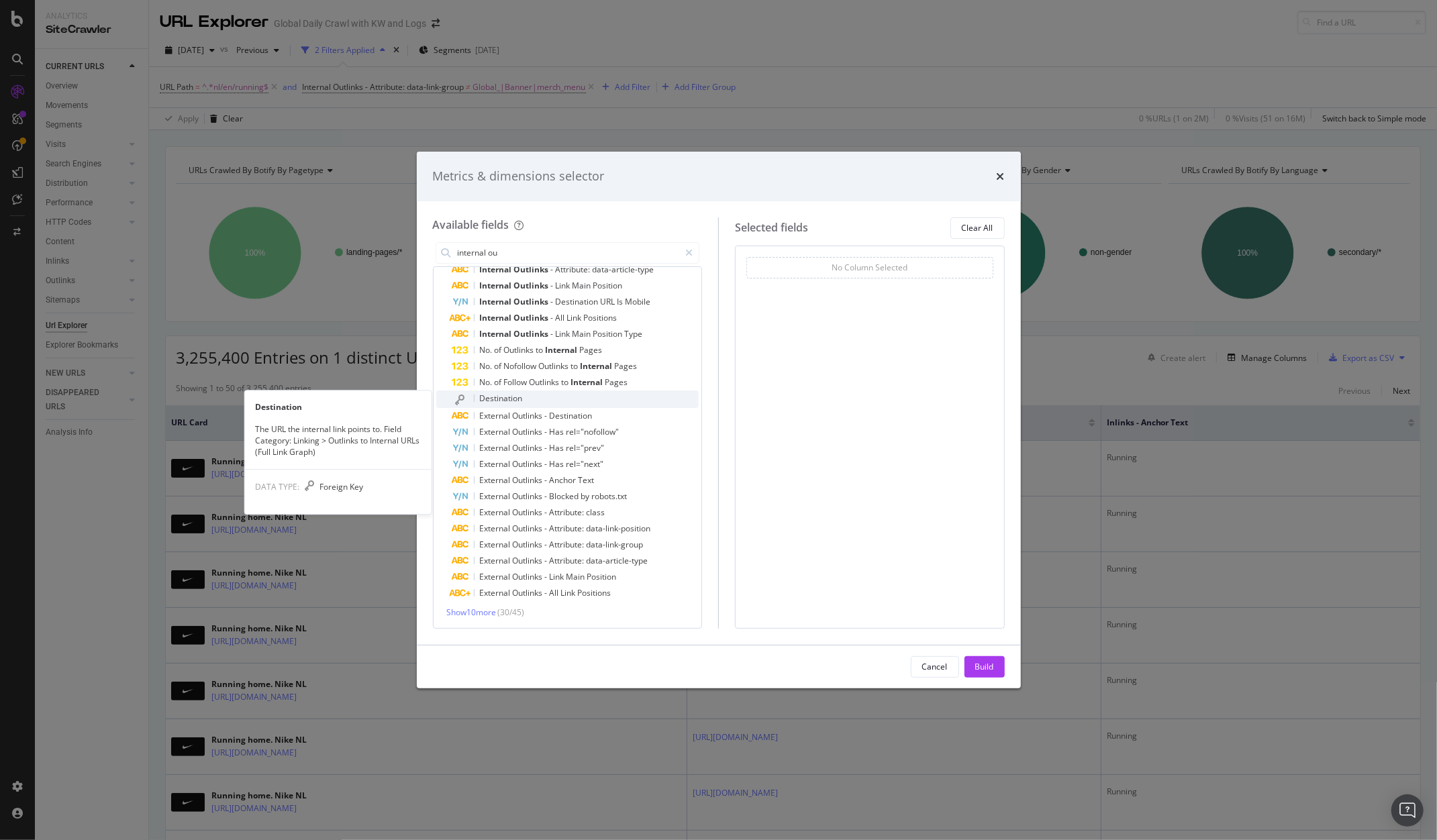
click at [490, 400] on span "Destination" at bounding box center [501, 398] width 43 height 11
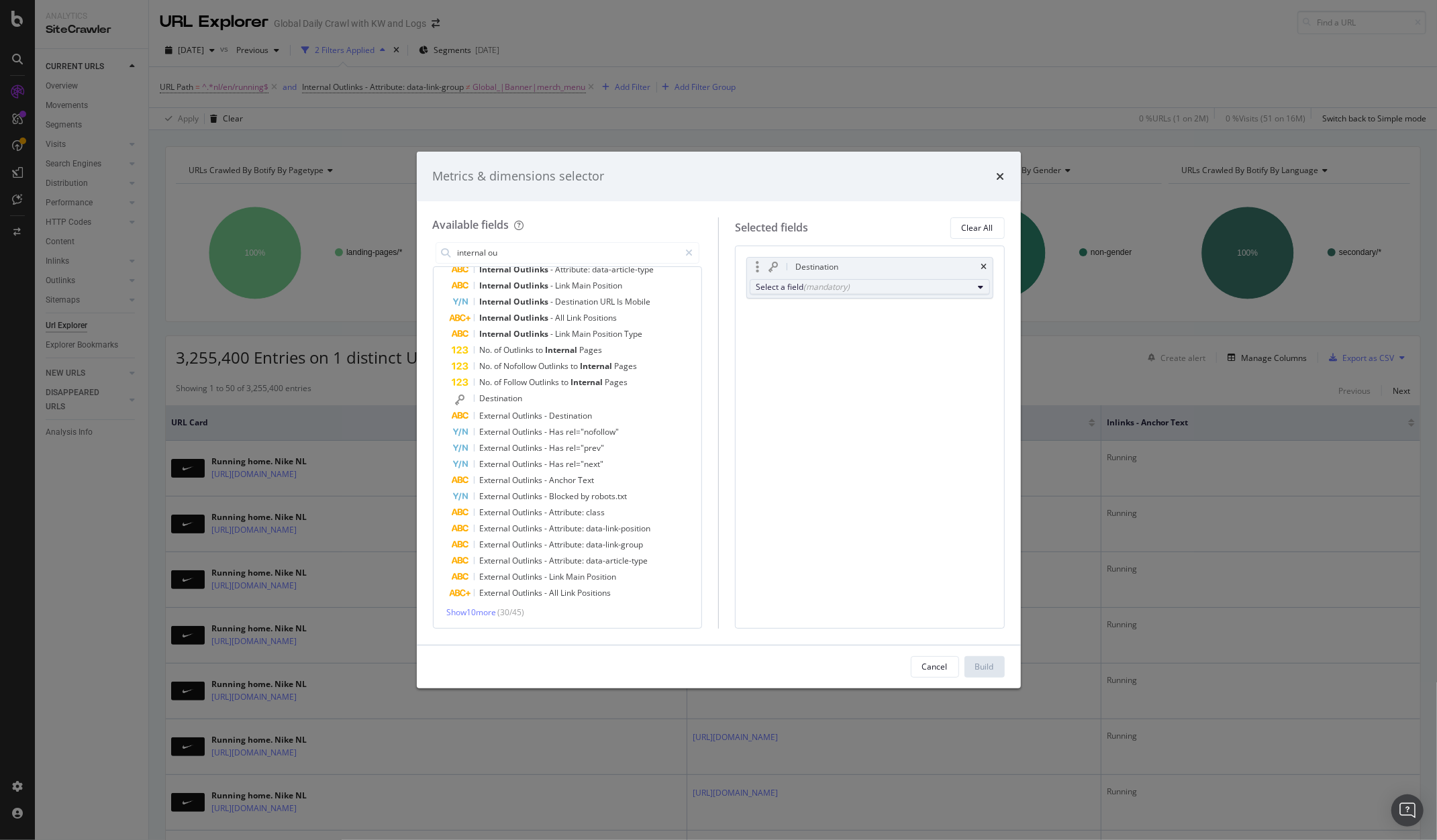
click at [822, 294] on button "Select a field (mandatory)" at bounding box center [869, 287] width 240 height 16
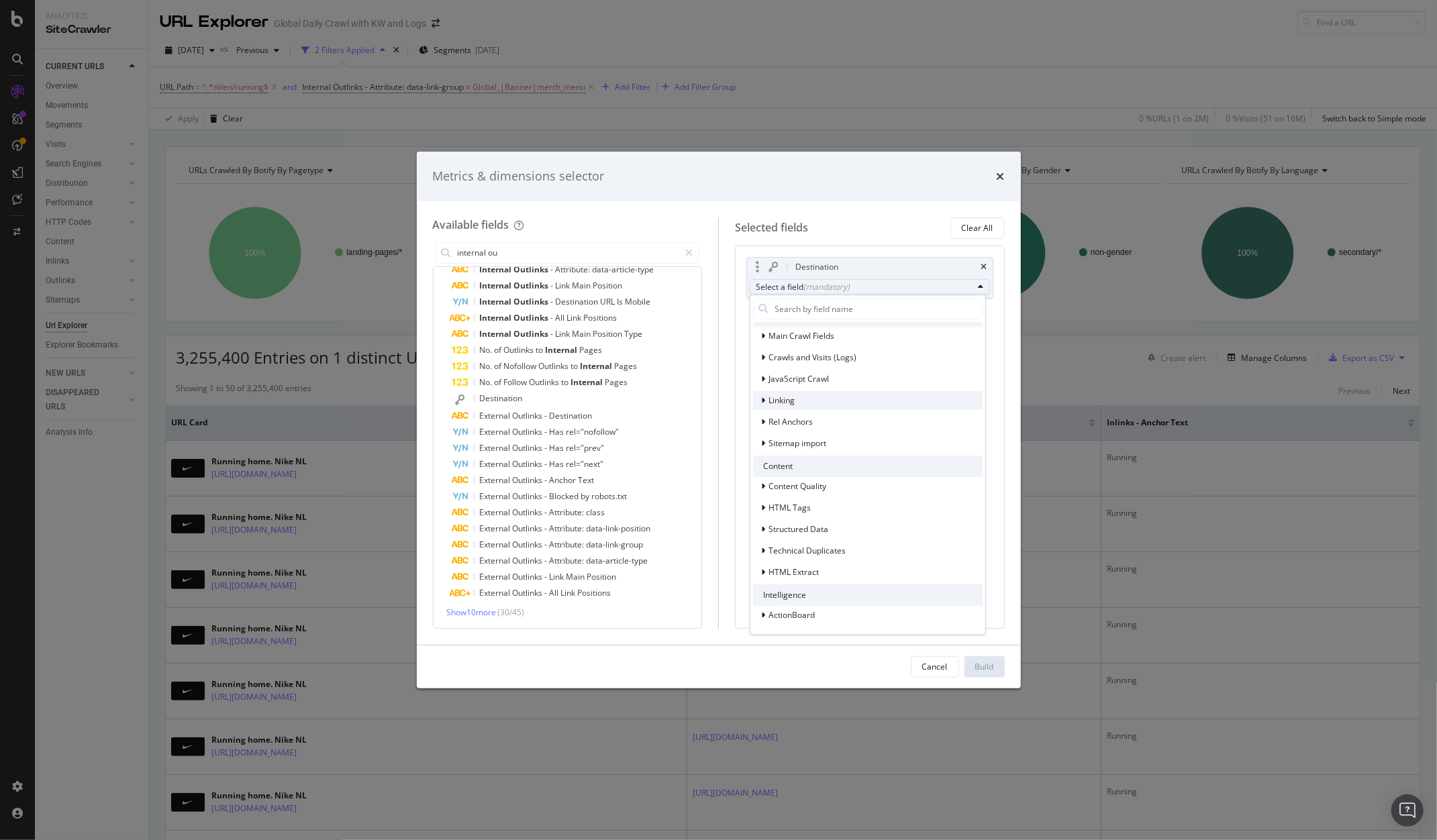
scroll to position [136, 0]
click at [763, 401] on icon "modal" at bounding box center [764, 400] width 4 height 8
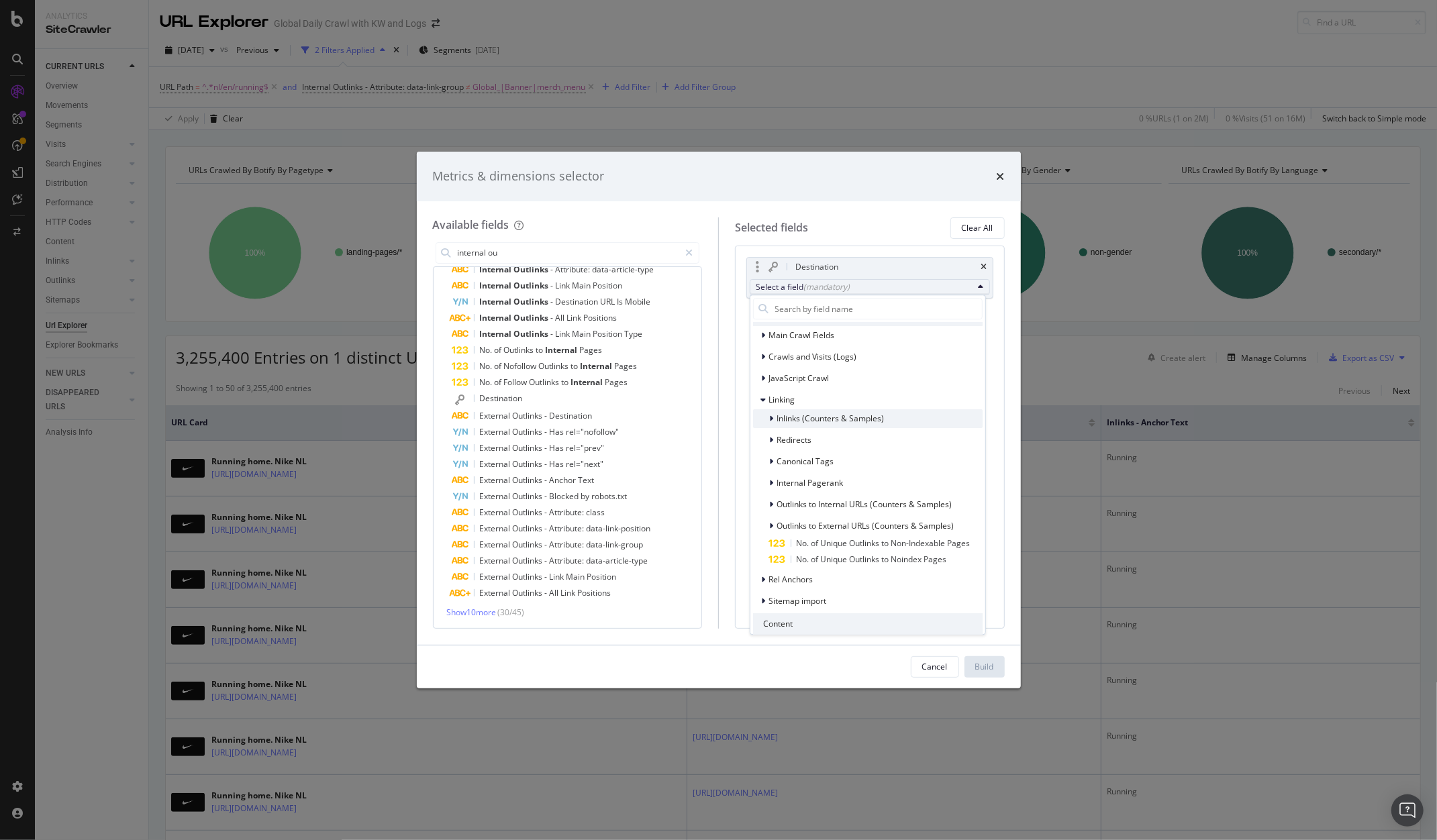
click at [770, 416] on icon "modal" at bounding box center [771, 419] width 4 height 8
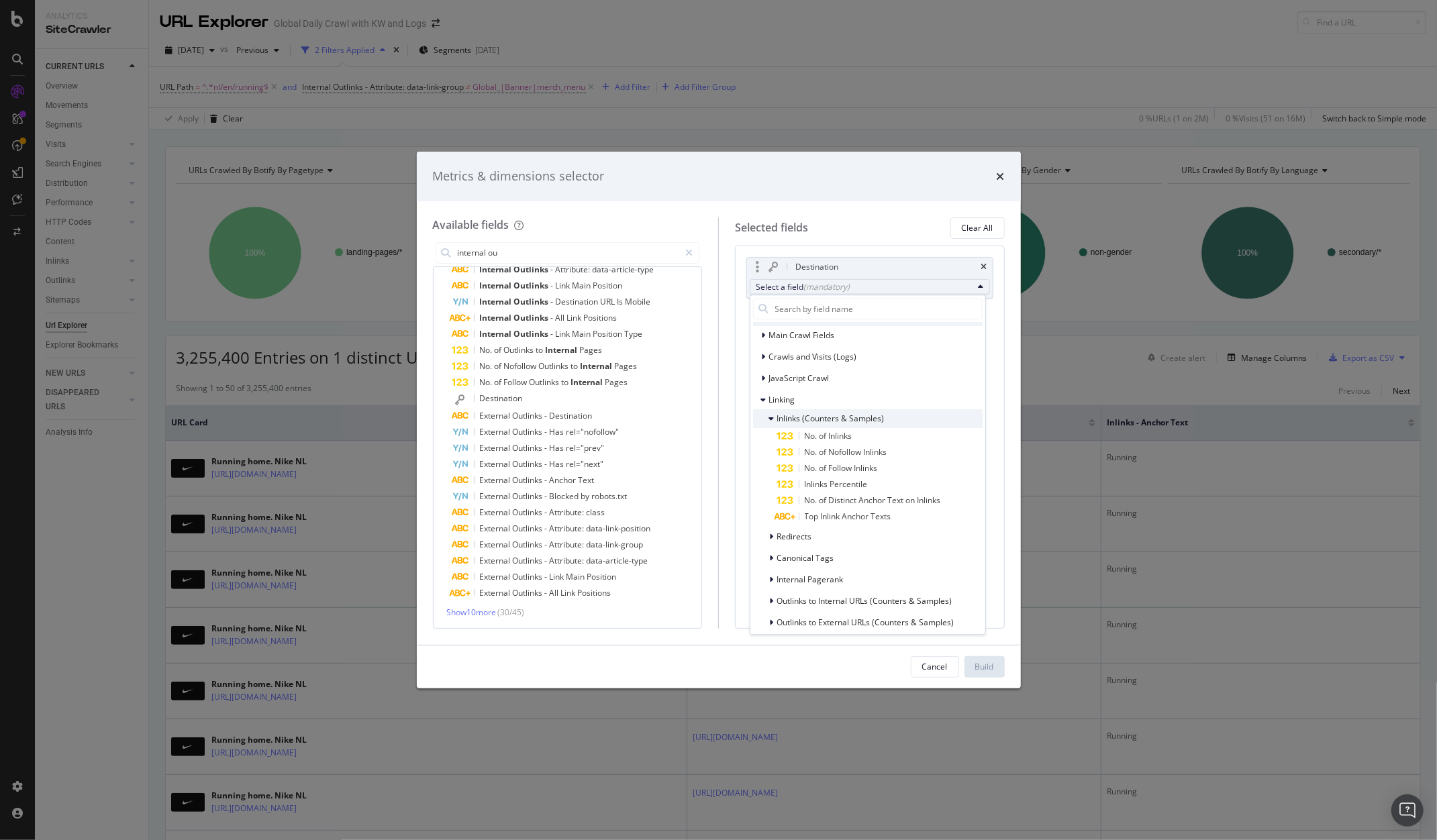
click at [770, 416] on icon "modal" at bounding box center [771, 419] width 5 height 8
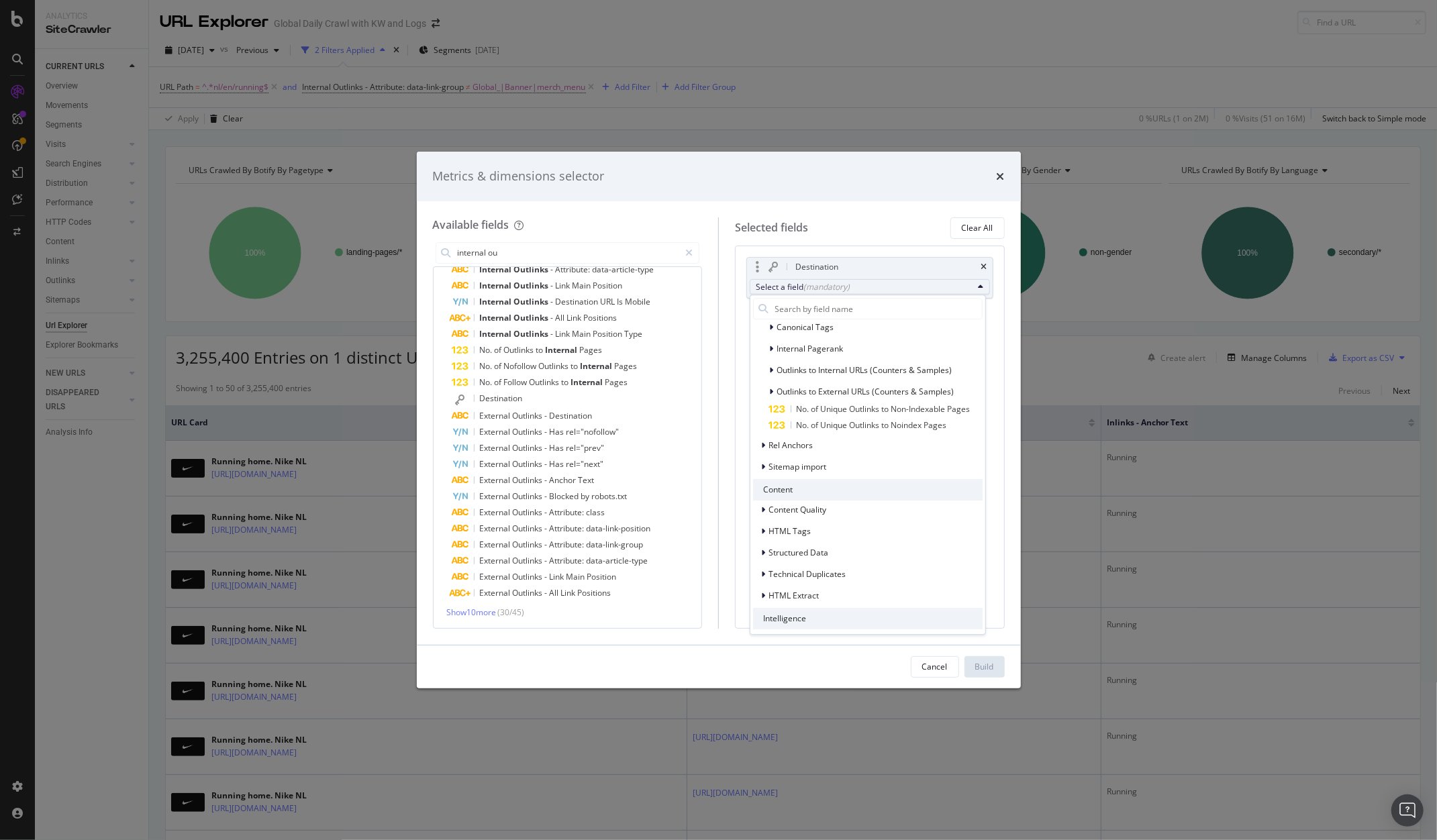
scroll to position [0, 0]
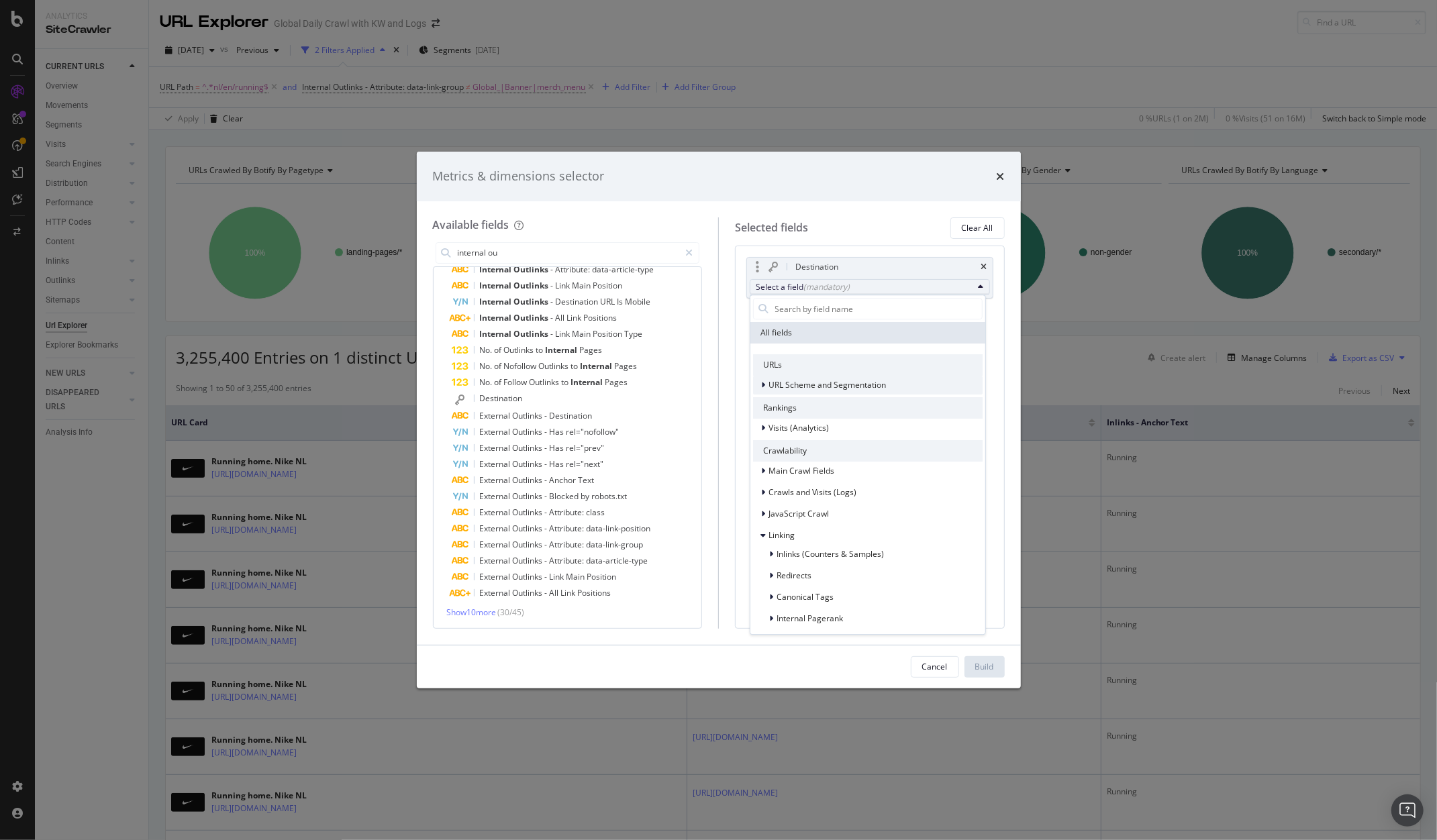
click at [764, 390] on div "modal" at bounding box center [765, 386] width 8 height 13
click at [762, 383] on icon "modal" at bounding box center [764, 385] width 5 height 8
click at [764, 469] on icon "modal" at bounding box center [764, 471] width 4 height 8
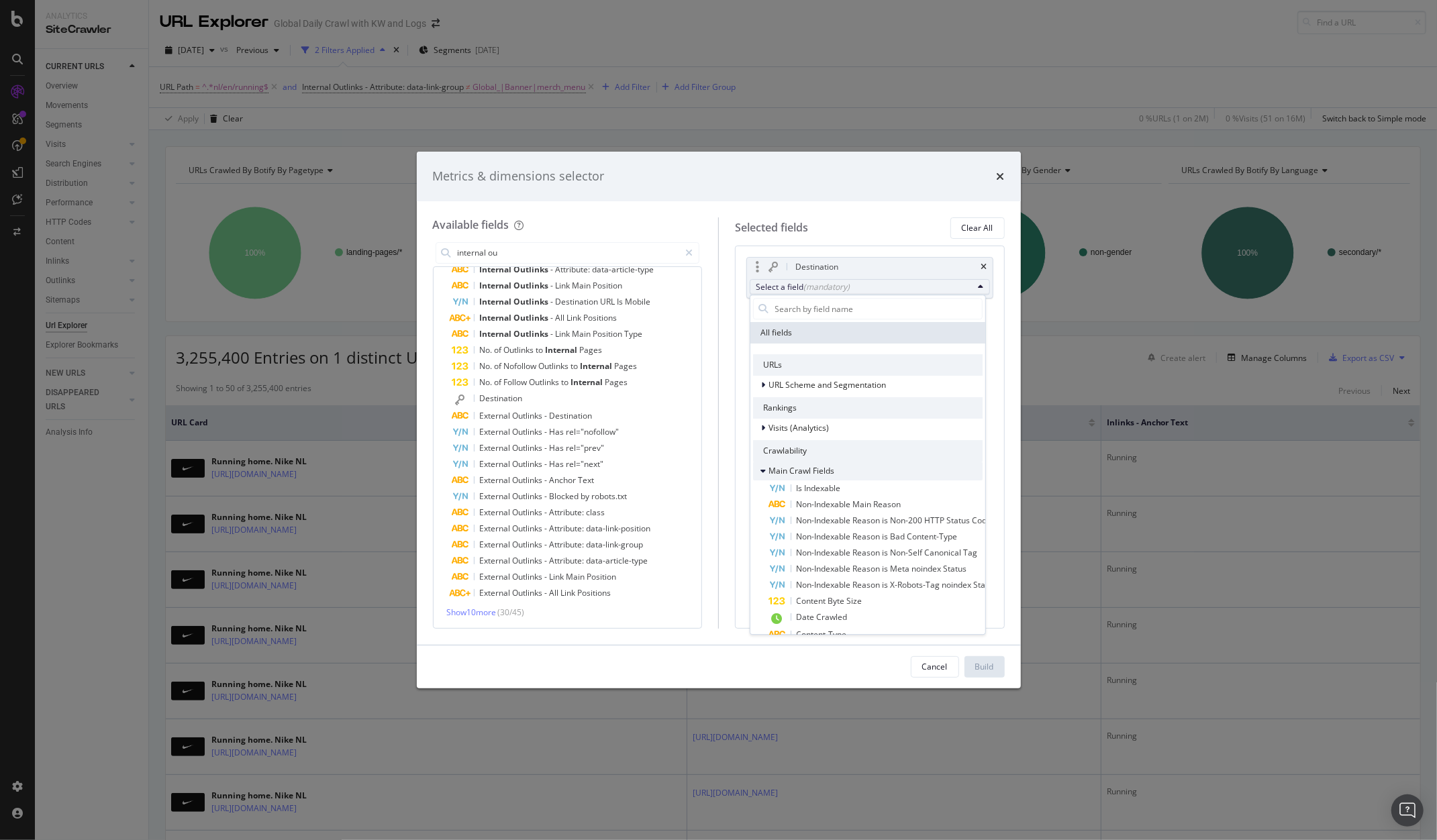
click at [764, 469] on icon "modal" at bounding box center [764, 471] width 5 height 8
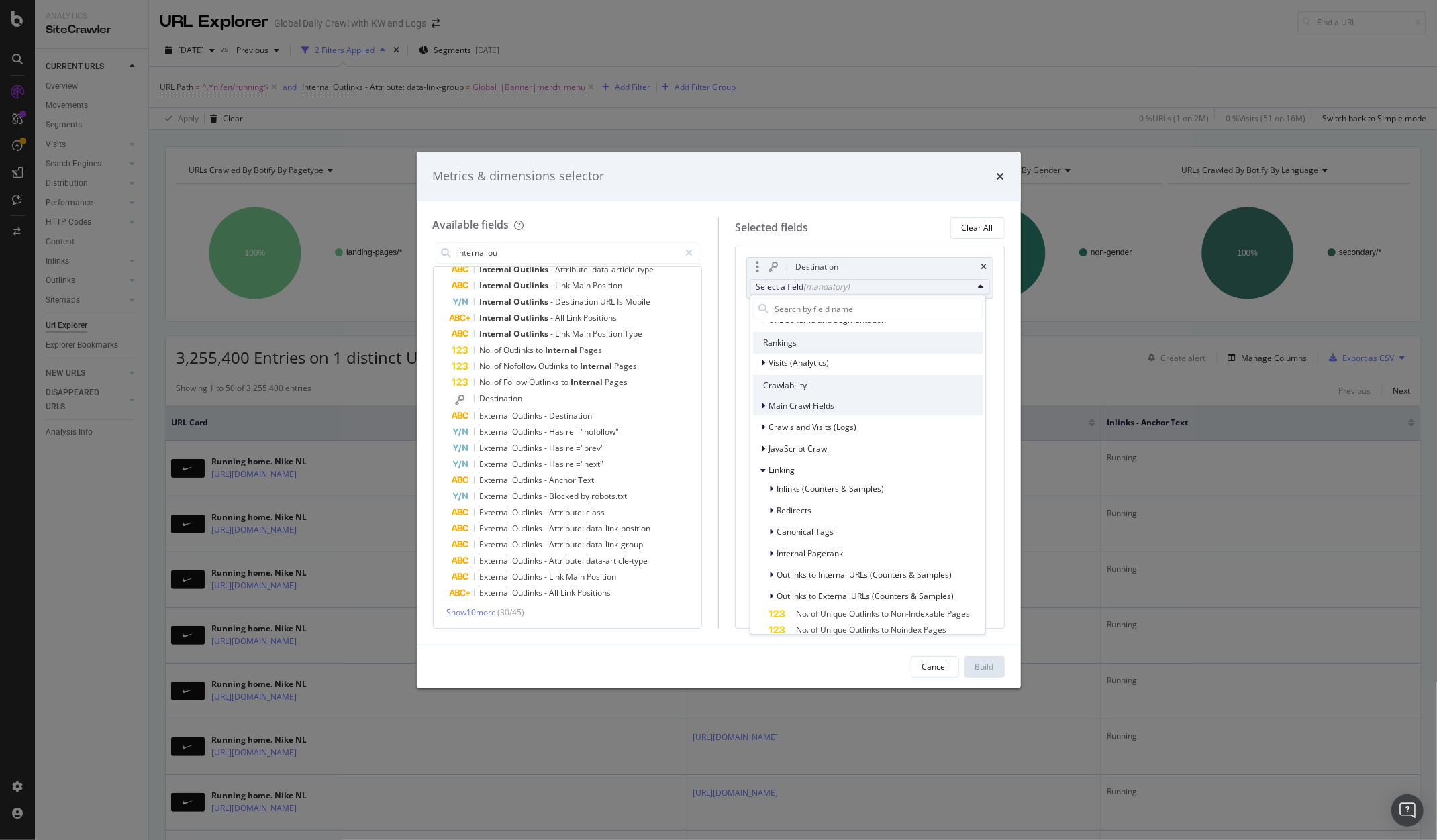
scroll to position [67, 0]
click at [762, 468] on icon "modal" at bounding box center [764, 468] width 5 height 8
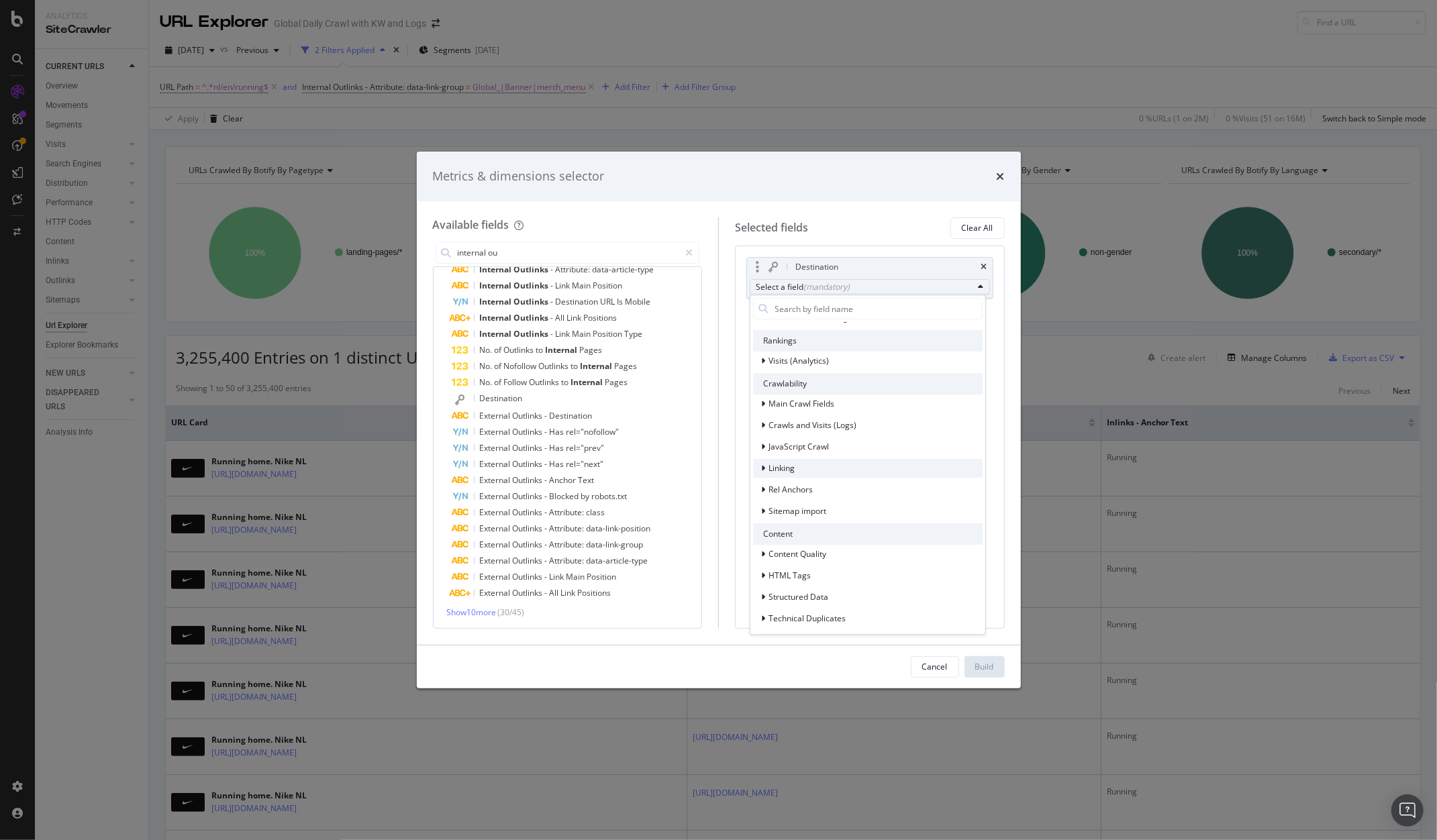
click at [762, 469] on icon "modal" at bounding box center [764, 468] width 4 height 8
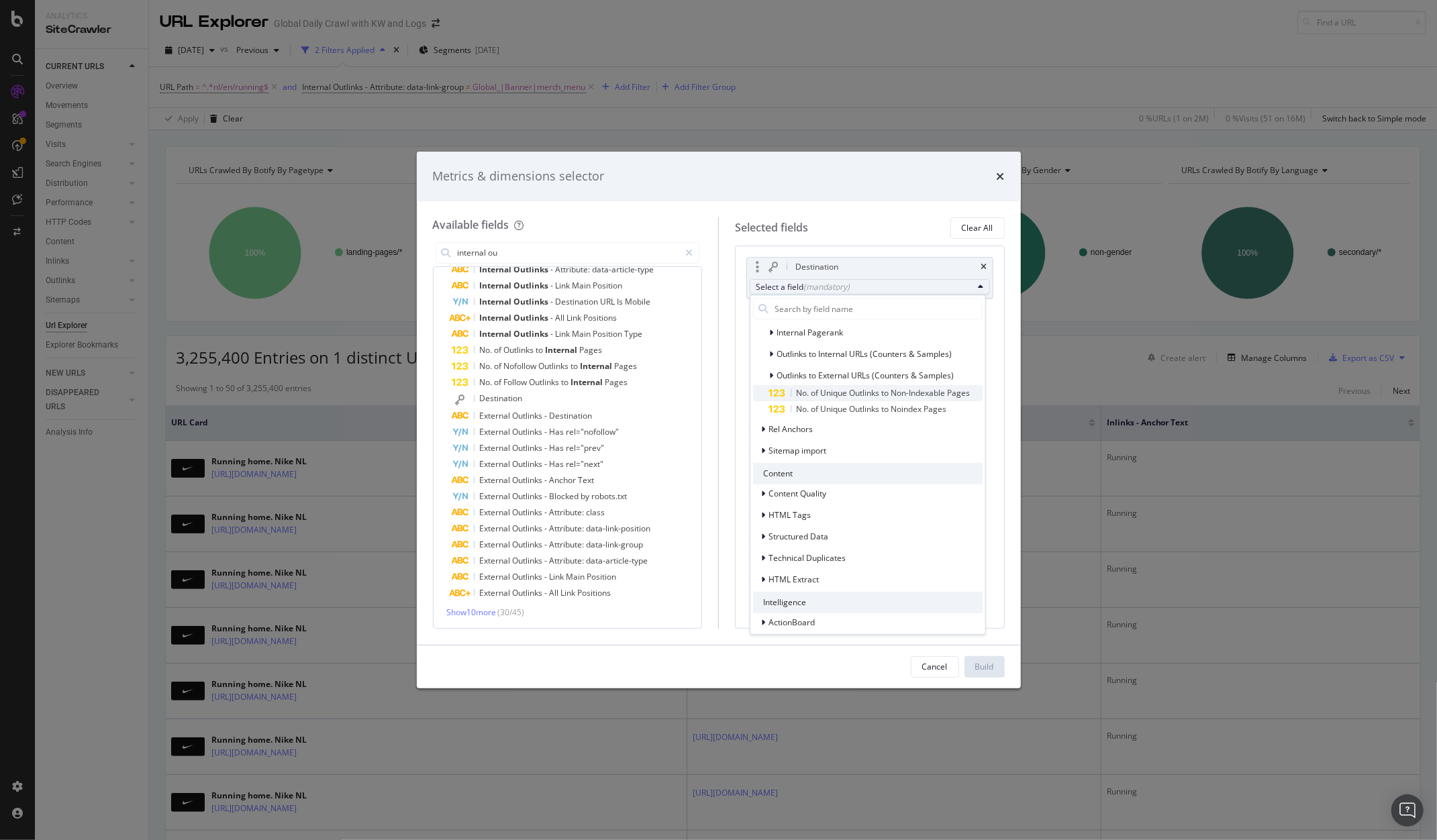
scroll to position [294, 0]
click at [775, 347] on div "modal" at bounding box center [773, 347] width 8 height 13
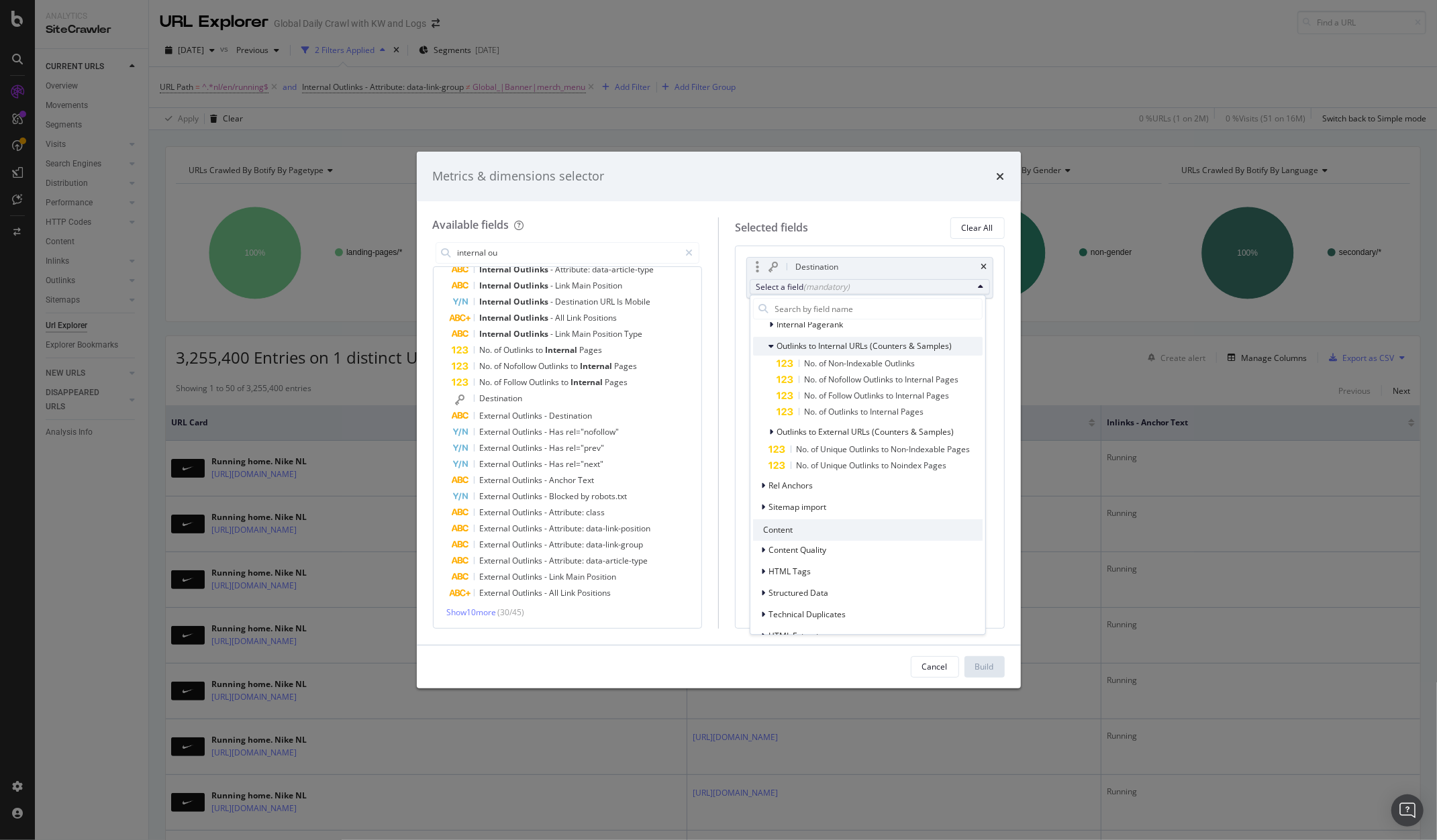
click at [771, 349] on icon "modal" at bounding box center [771, 346] width 5 height 8
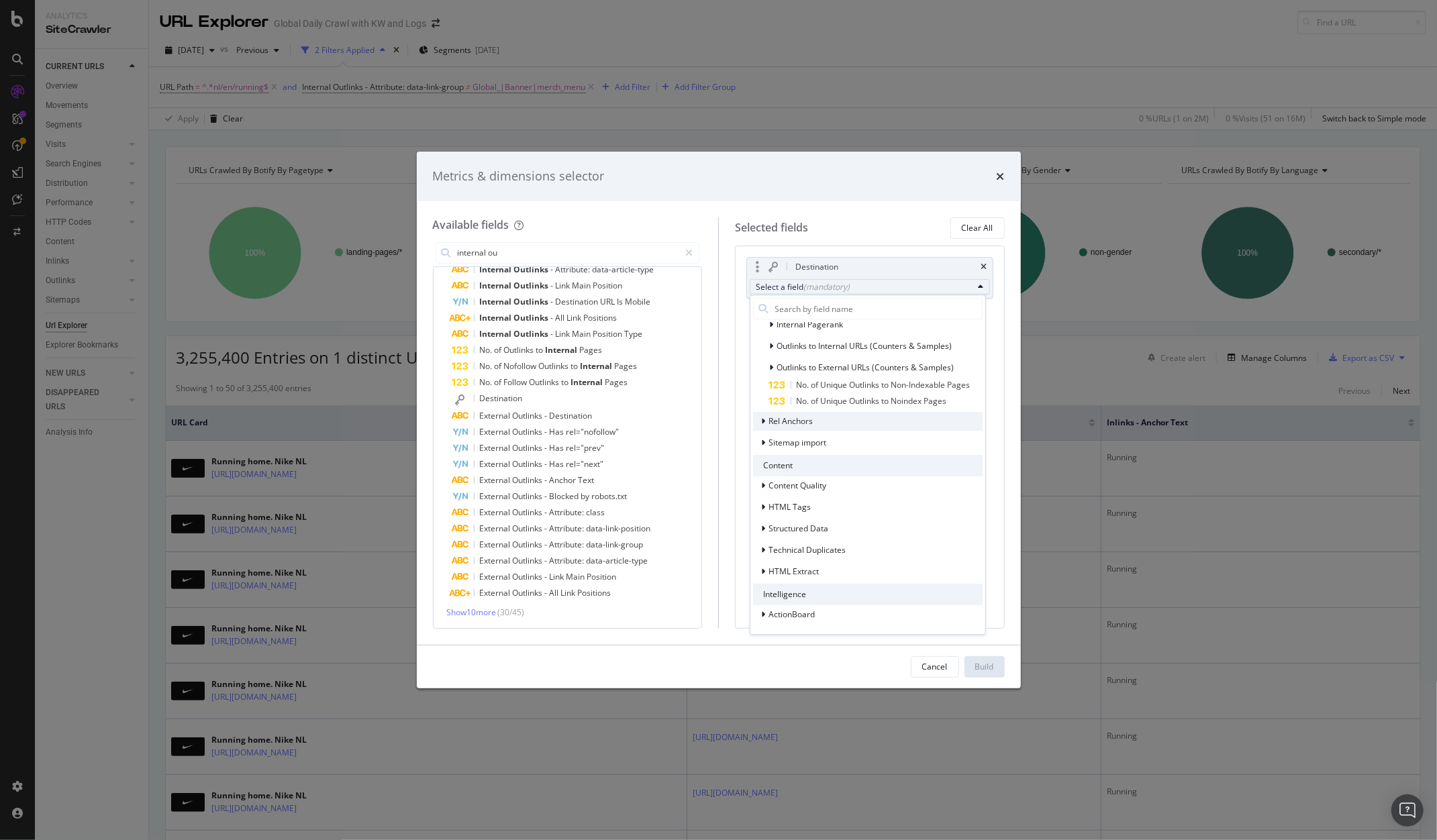
click at [762, 424] on icon "modal" at bounding box center [764, 421] width 4 height 8
click at [760, 424] on div "Rel Anchors" at bounding box center [783, 421] width 61 height 13
click at [760, 423] on div "Rel Anchors" at bounding box center [783, 421] width 61 height 13
click at [760, 609] on div "ActionBoard" at bounding box center [784, 615] width 62 height 13
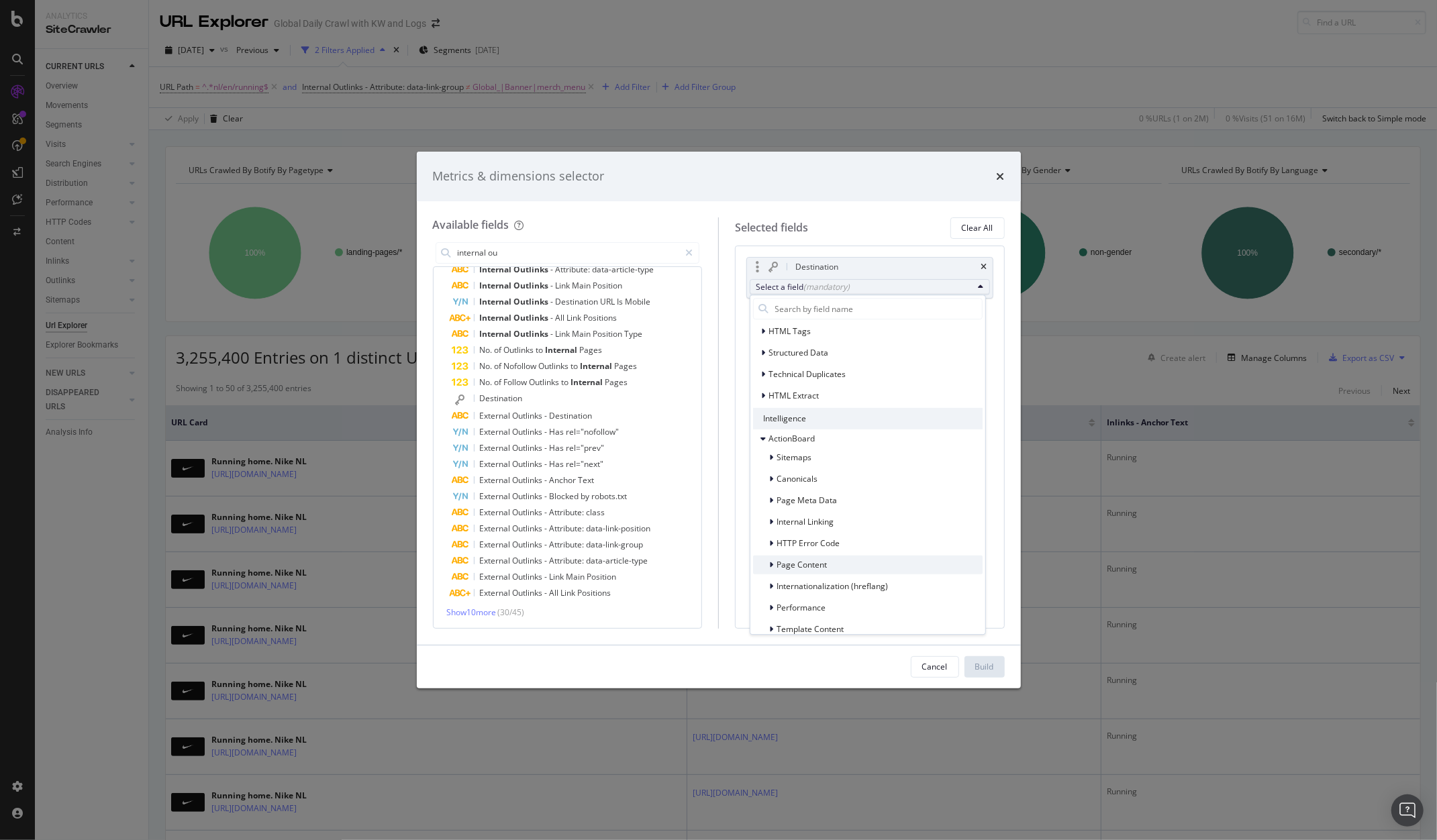
scroll to position [501, 0]
click at [769, 490] on div "modal" at bounding box center [773, 491] width 8 height 13
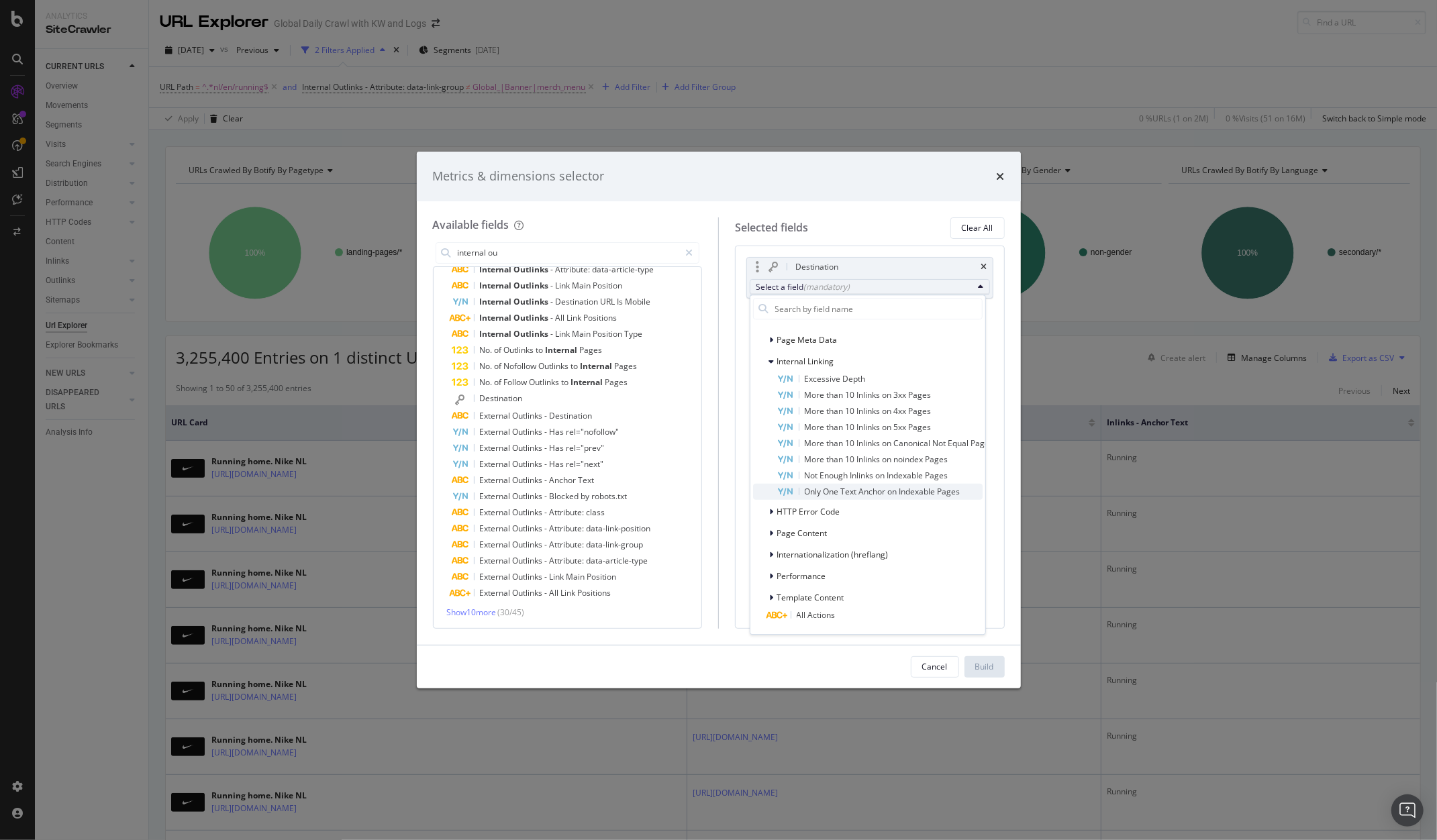
scroll to position [639, 0]
click at [774, 527] on div "modal" at bounding box center [773, 534] width 8 height 13
click at [771, 523] on icon "modal" at bounding box center [771, 524] width 5 height 8
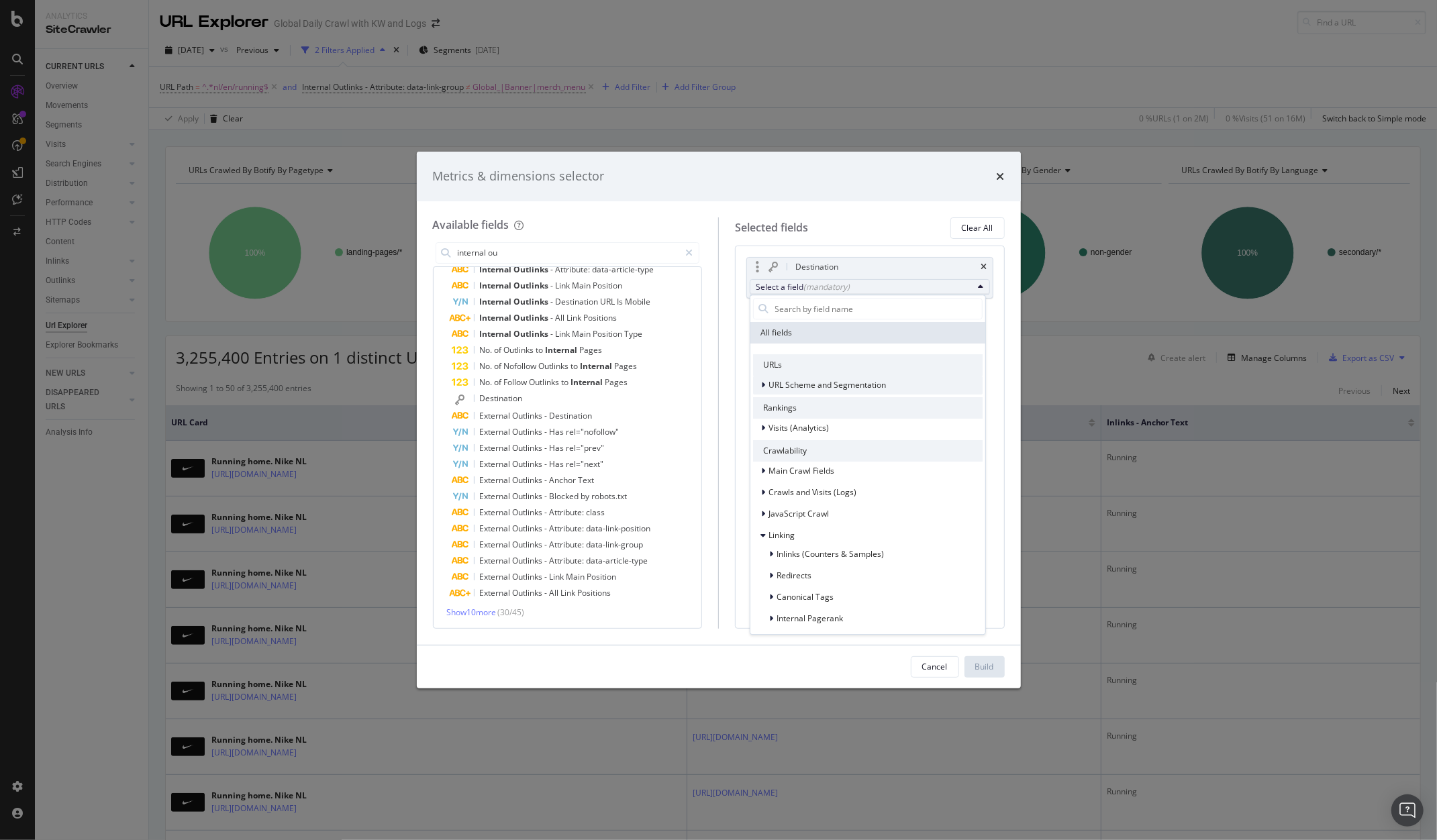
click at [757, 384] on div "URL Scheme and Segmentation" at bounding box center [820, 386] width 133 height 13
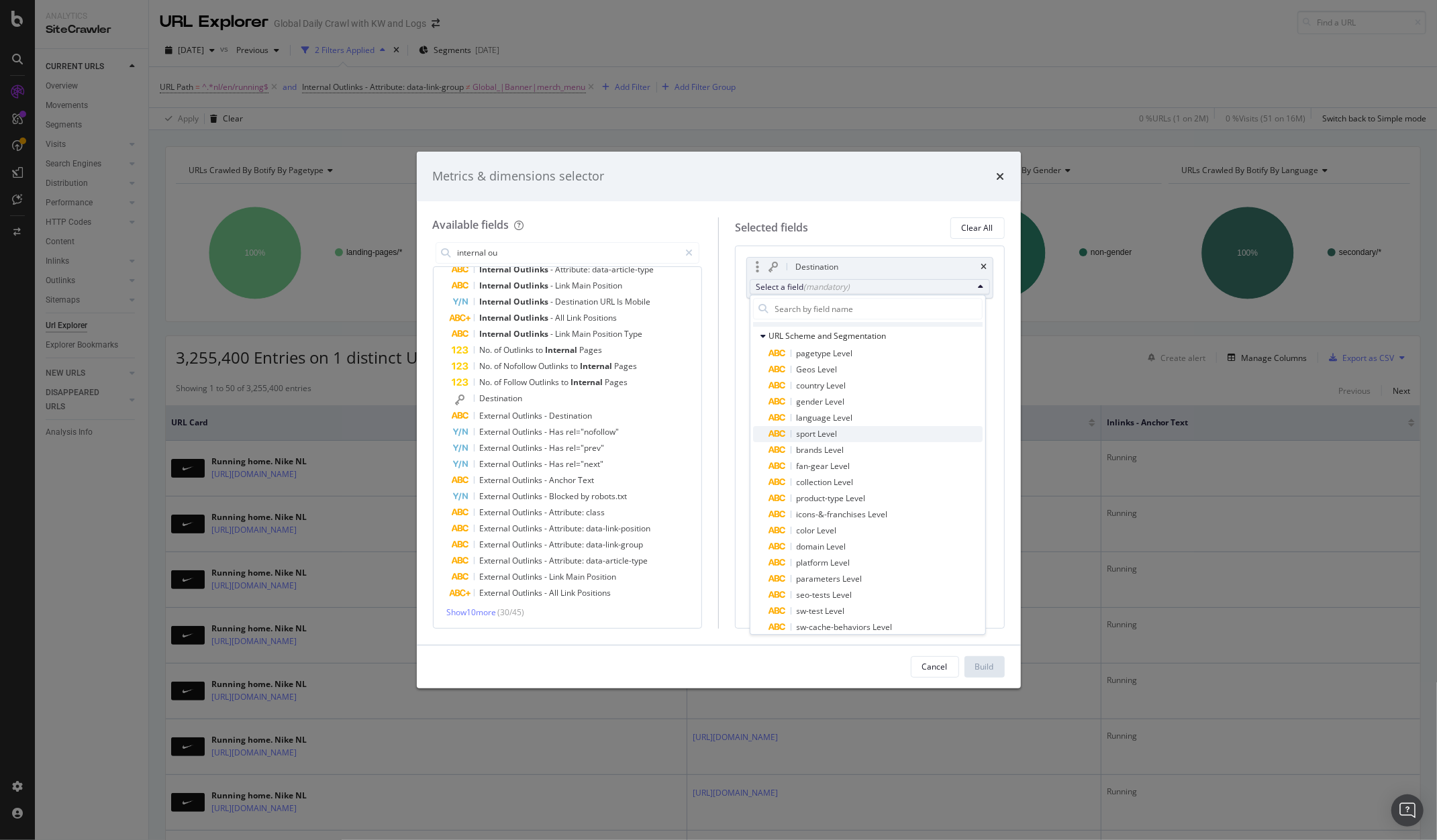
scroll to position [134, 0]
click at [985, 261] on div "Destination" at bounding box center [870, 267] width 246 height 19
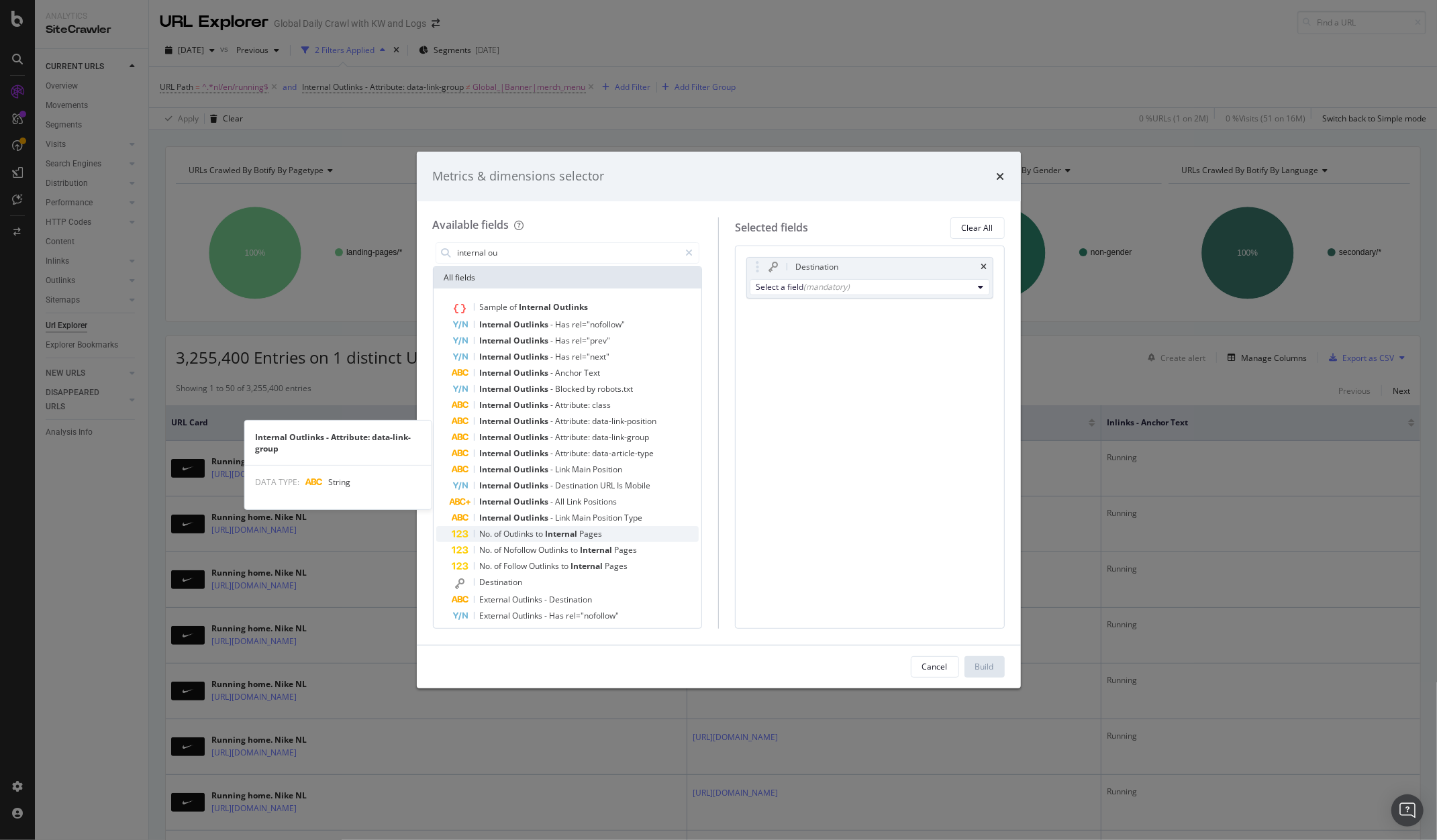
scroll to position [184, 0]
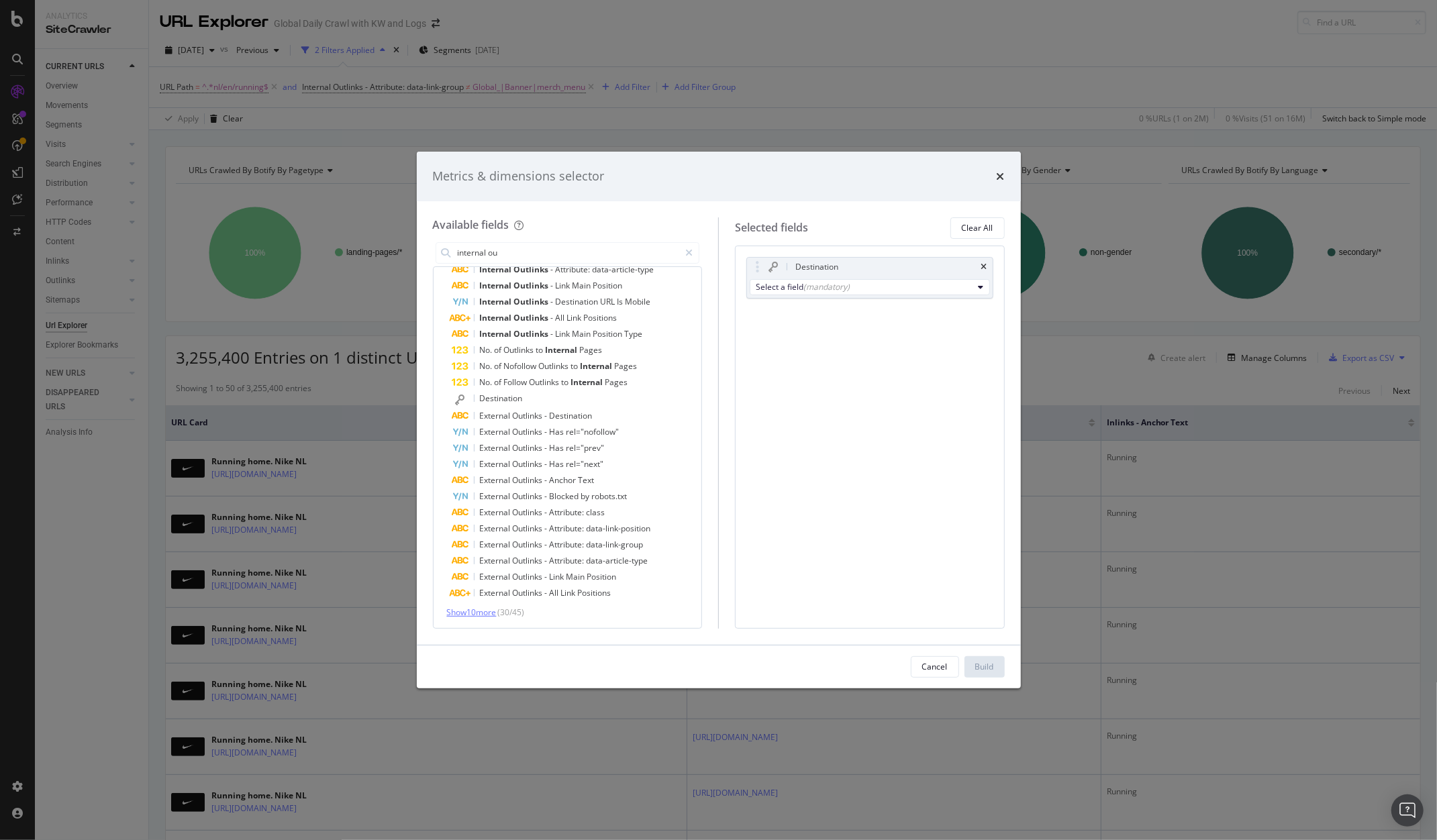
click at [473, 607] on span "Show 10 more" at bounding box center [472, 612] width 49 height 11
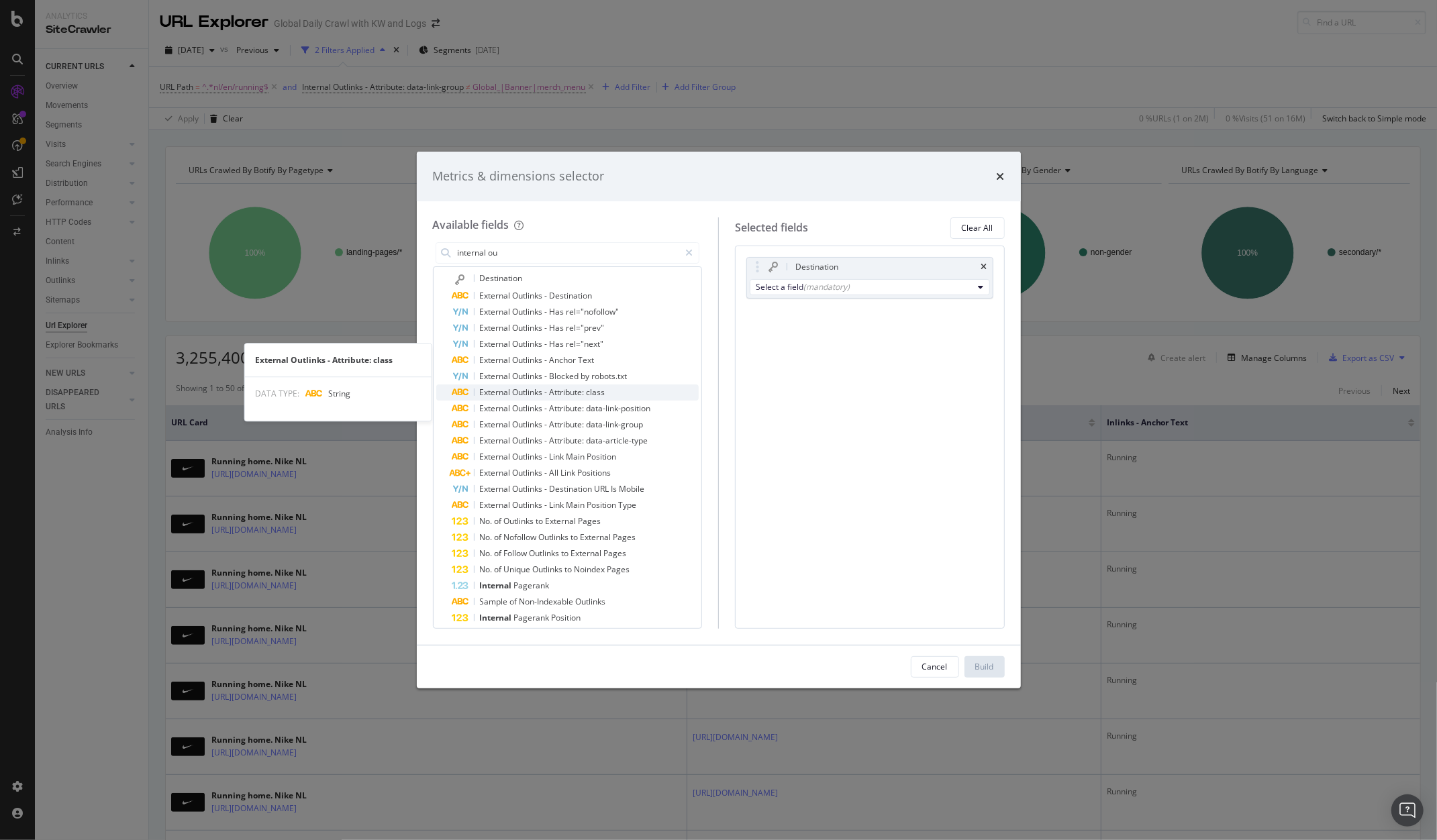
scroll to position [345, 0]
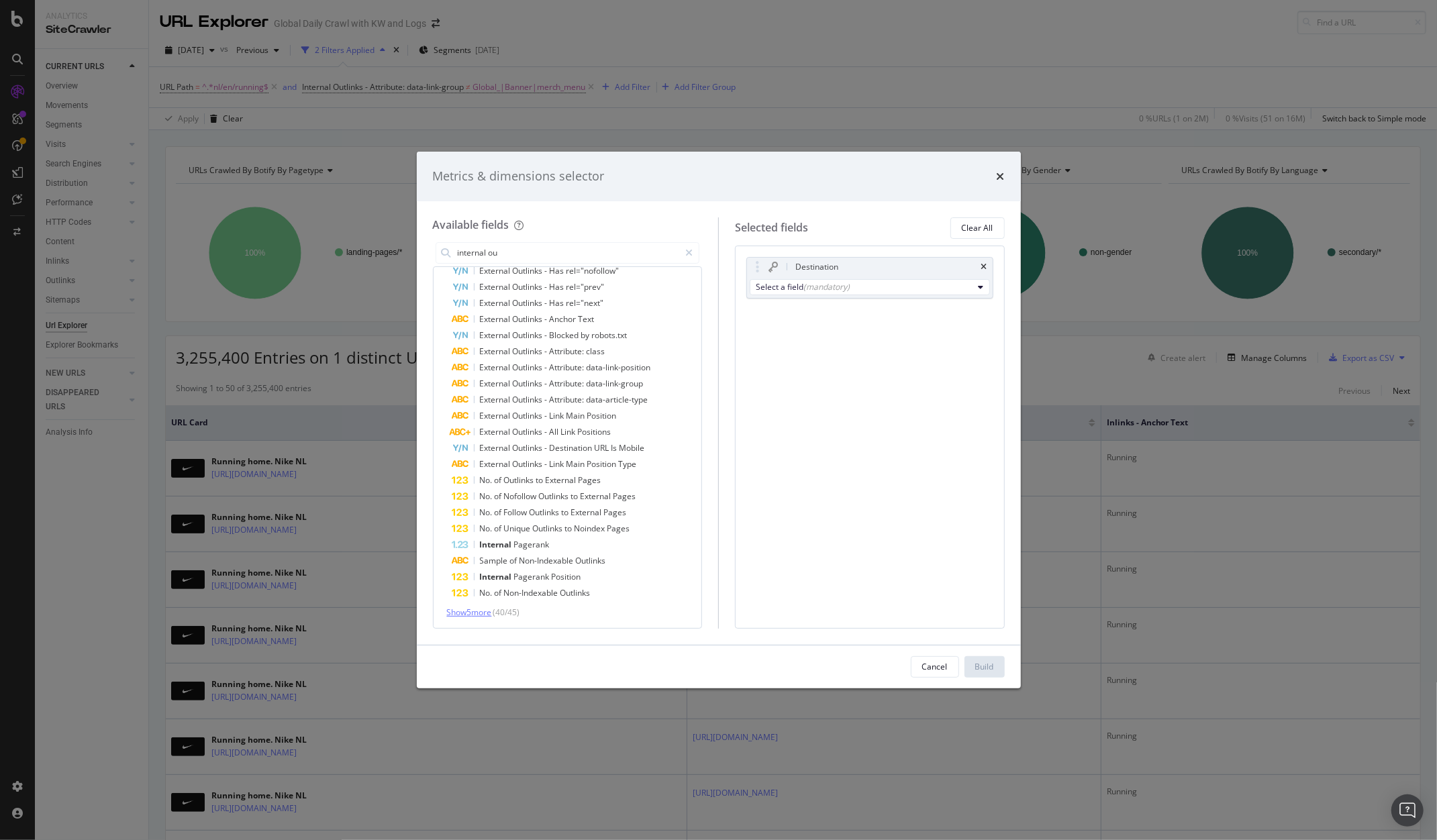
click at [489, 606] on span "Show 5 more" at bounding box center [470, 612] width 45 height 11
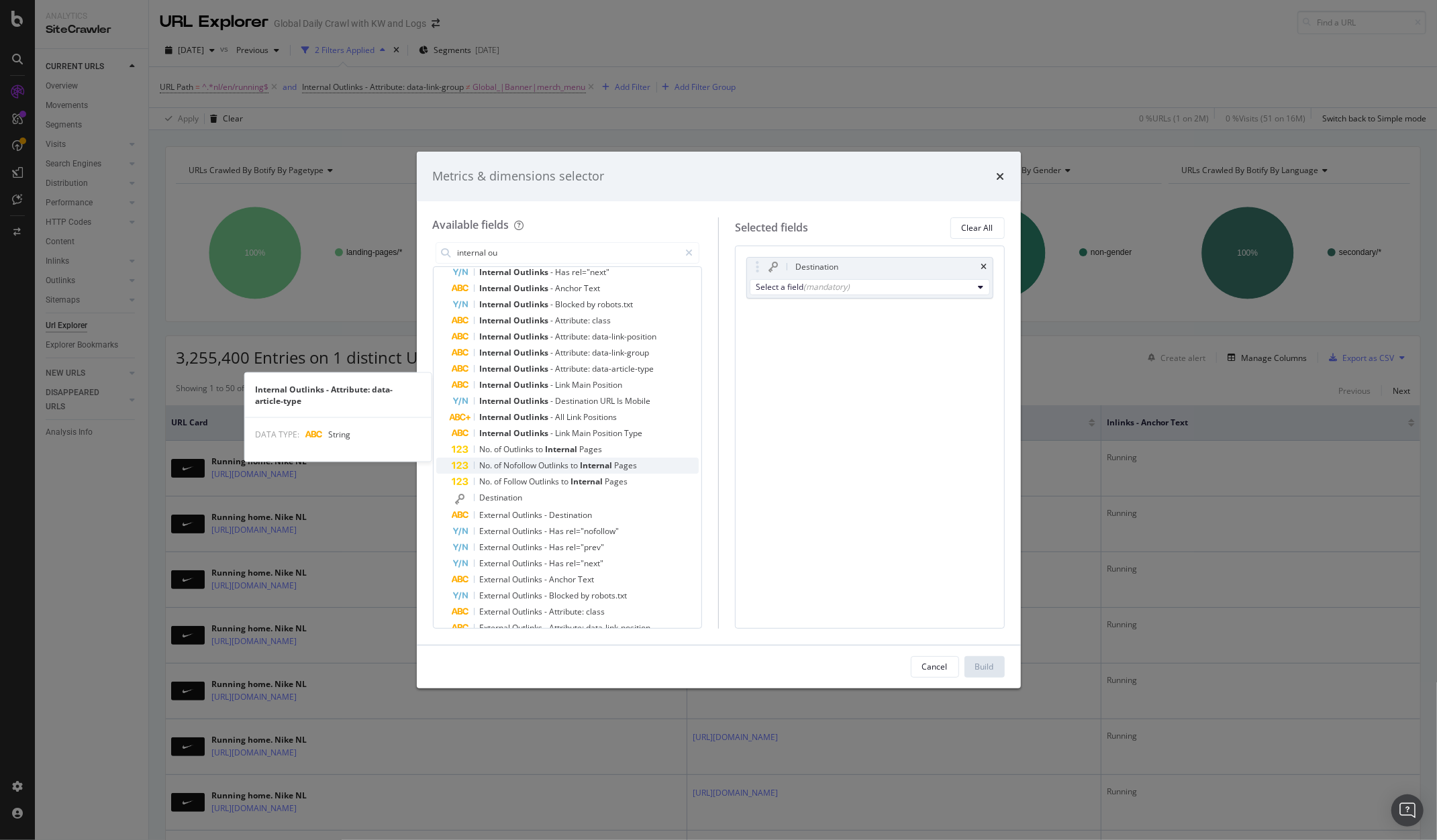
scroll to position [73, 0]
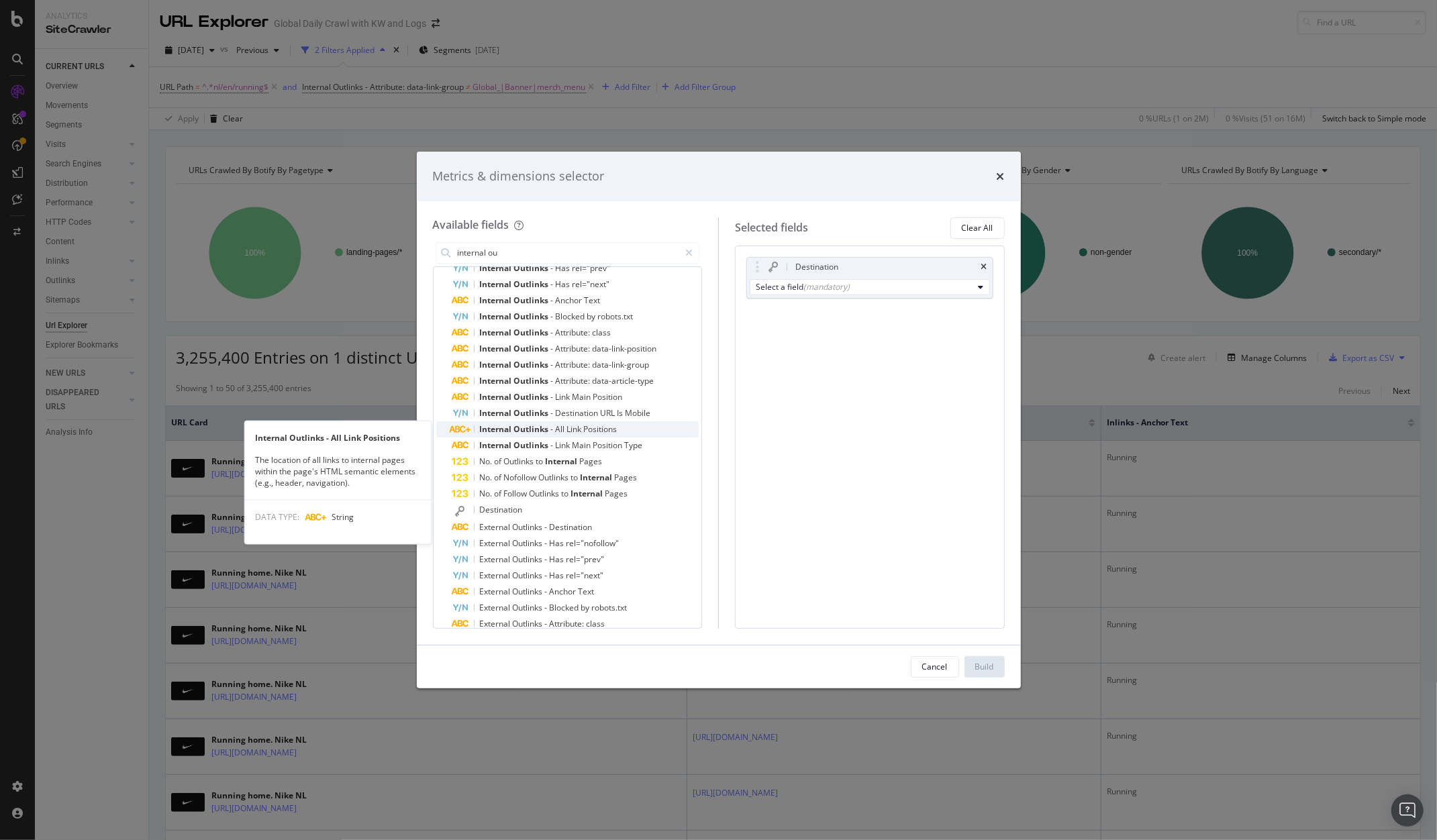
click at [502, 426] on span "Internal" at bounding box center [497, 429] width 34 height 11
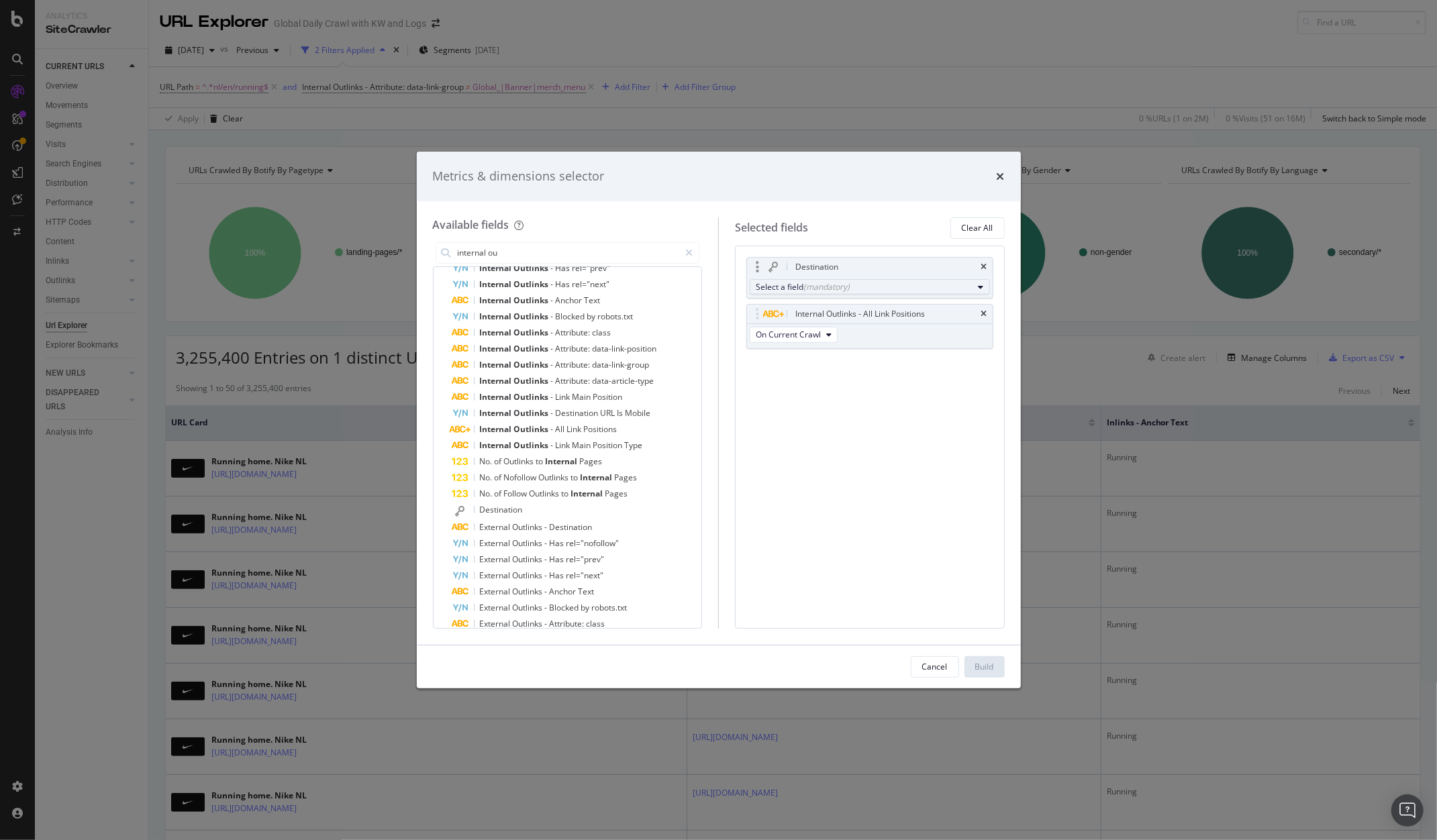
click at [896, 288] on div "Select a field (mandatory)" at bounding box center [864, 287] width 217 height 11
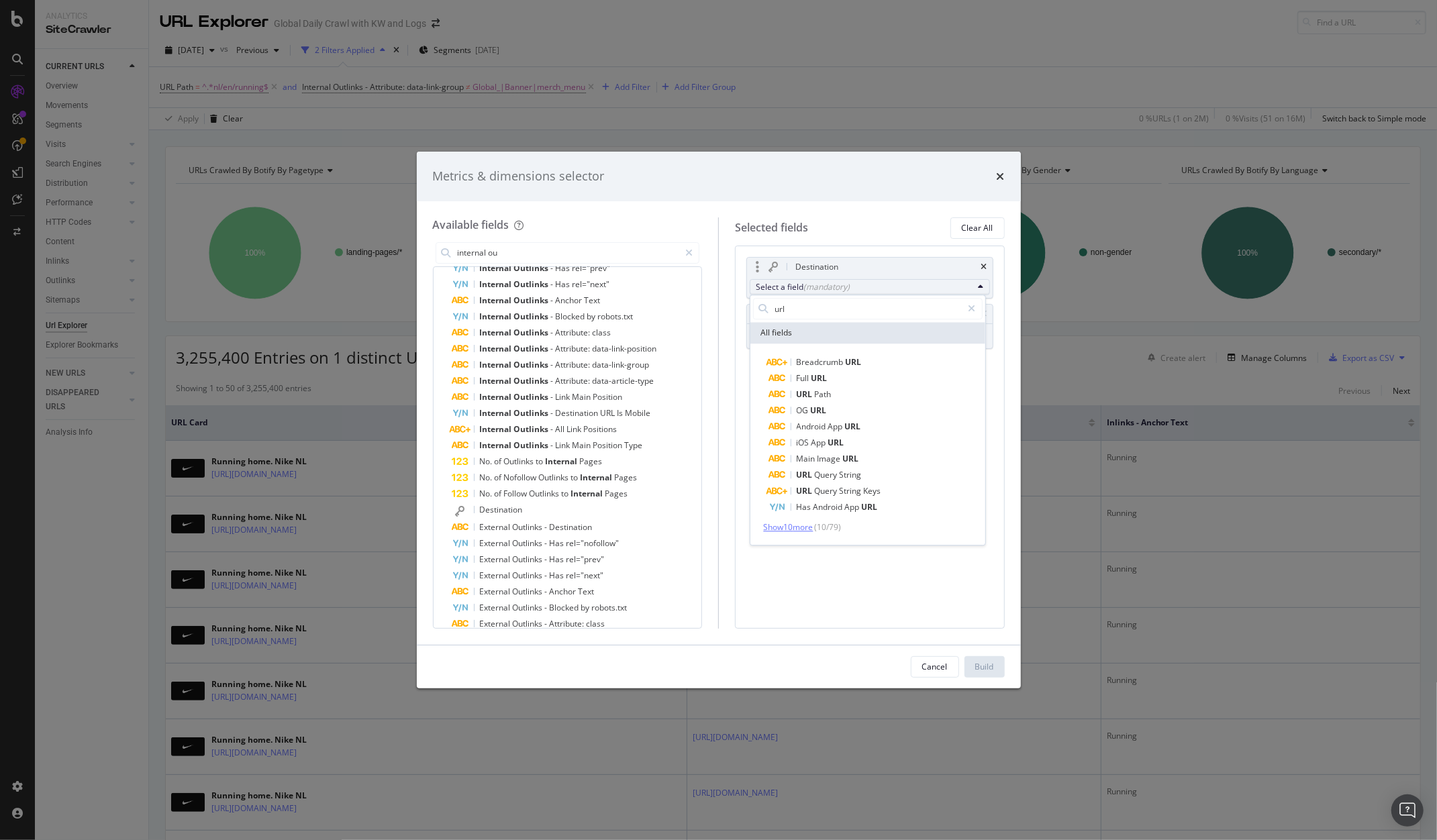
type input "url"
click at [803, 525] on span "Show 10 more" at bounding box center [789, 527] width 49 height 11
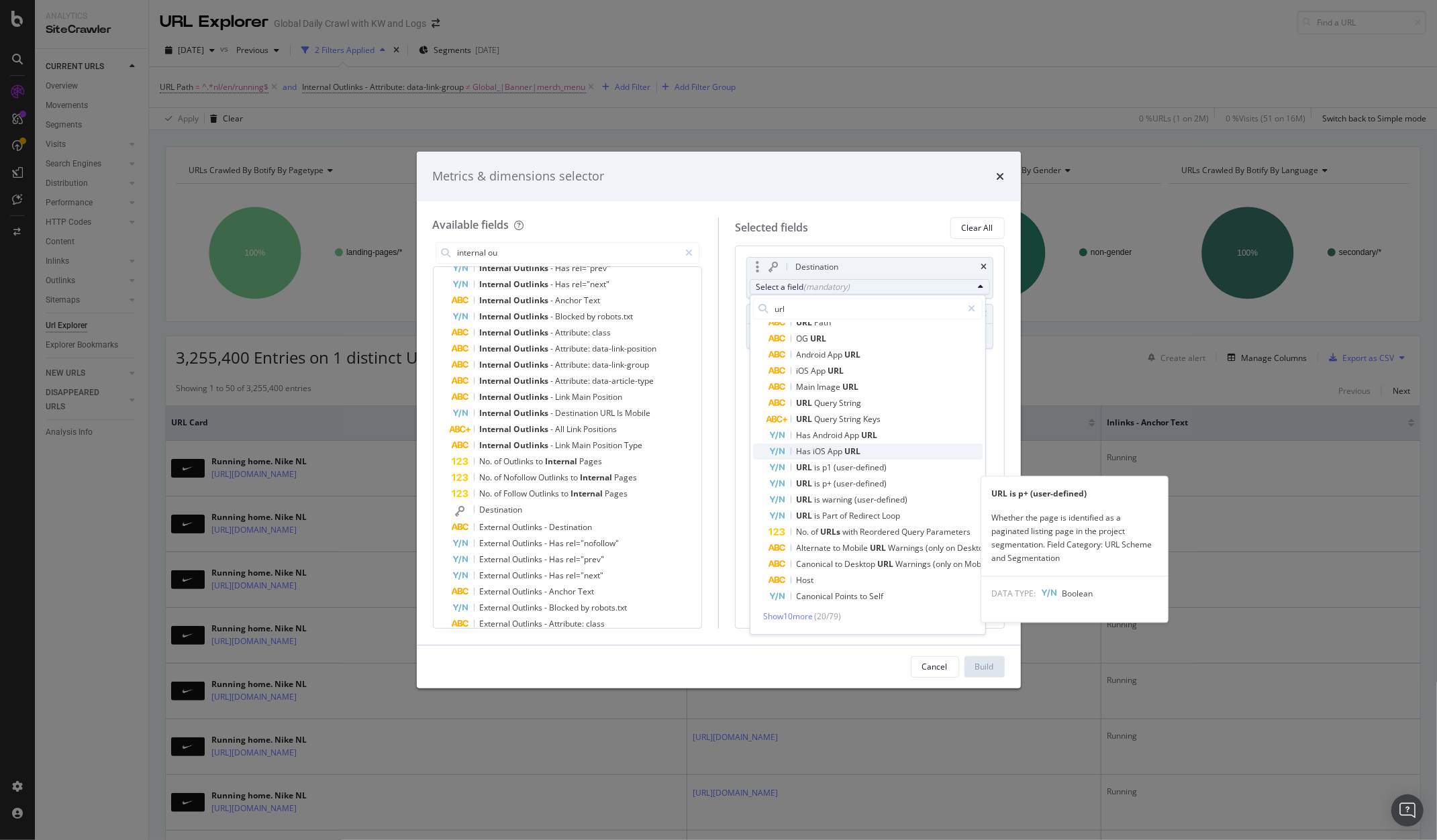
scroll to position [81, 0]
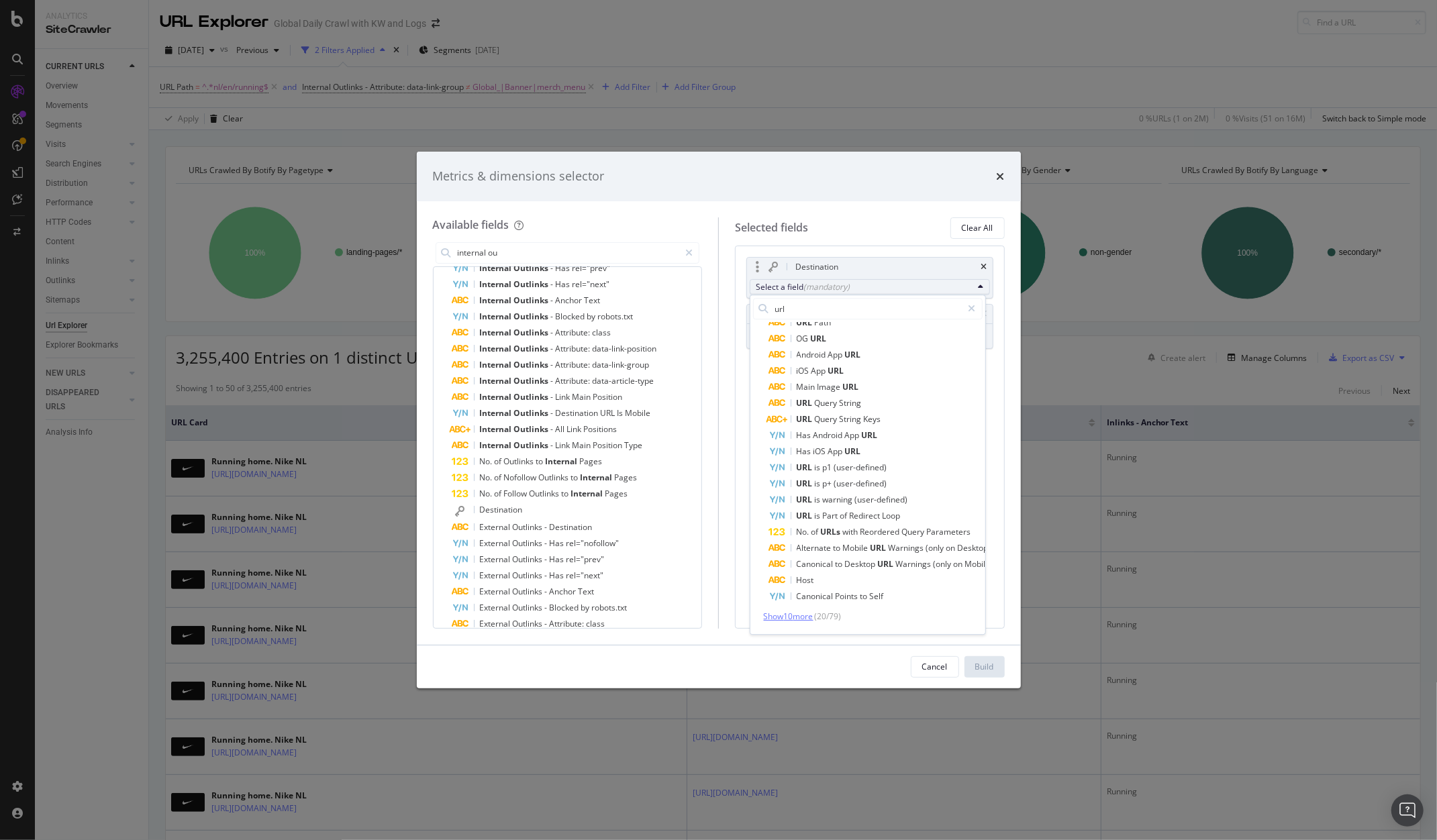
click at [792, 611] on span "Show 10 more" at bounding box center [789, 616] width 49 height 11
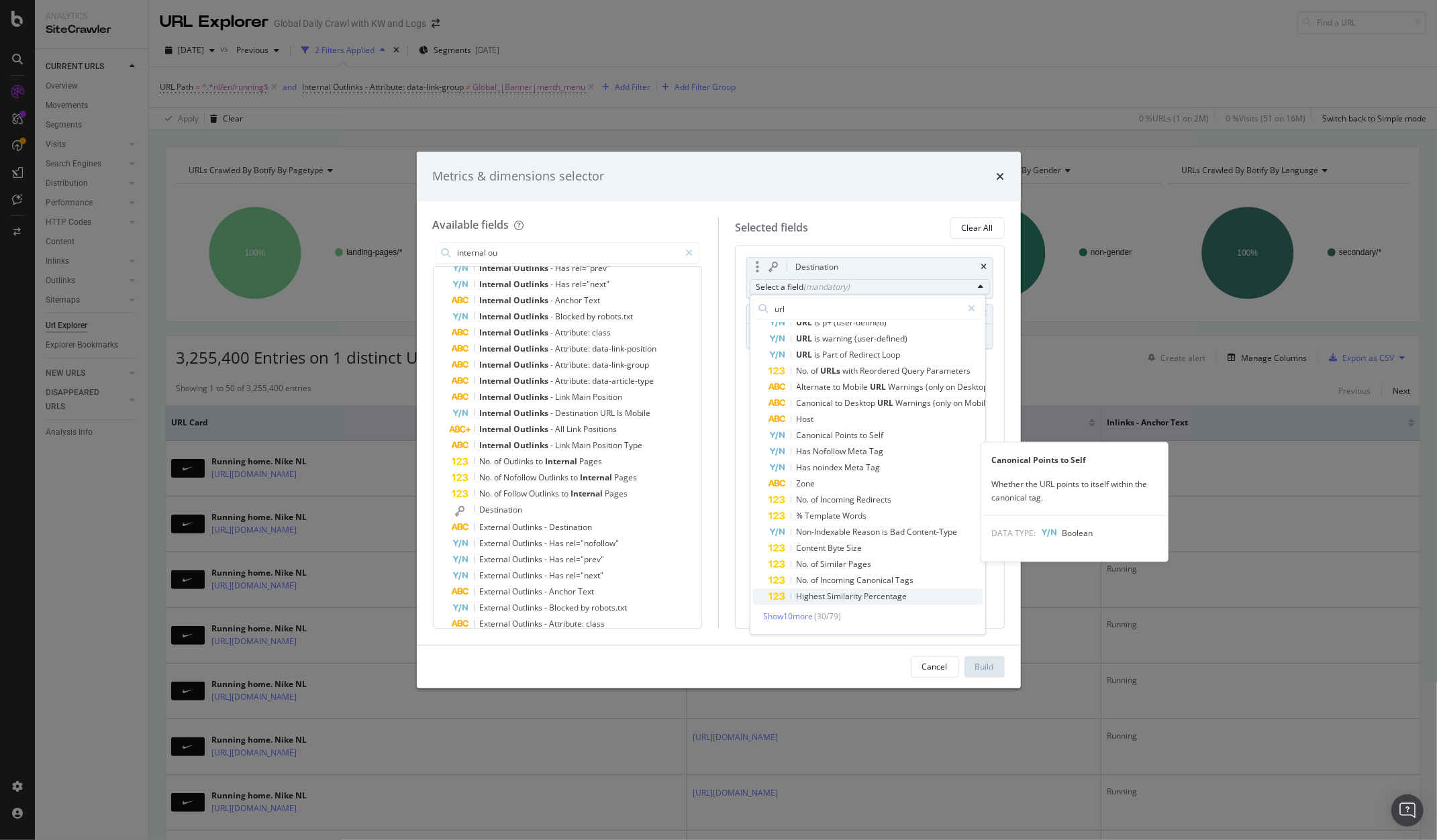
scroll to position [243, 0]
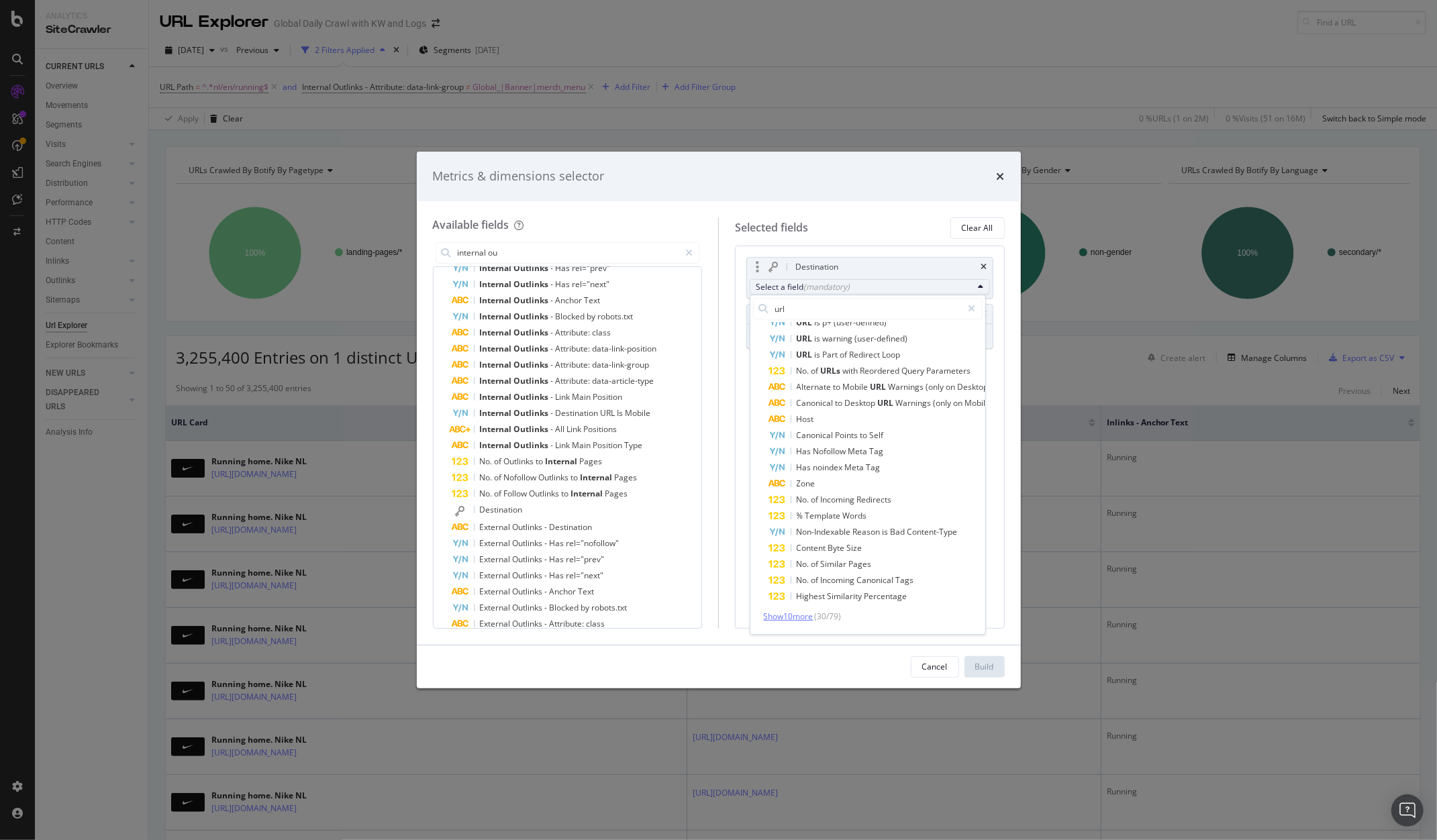
click at [800, 611] on span "Show 10 more" at bounding box center [789, 616] width 49 height 11
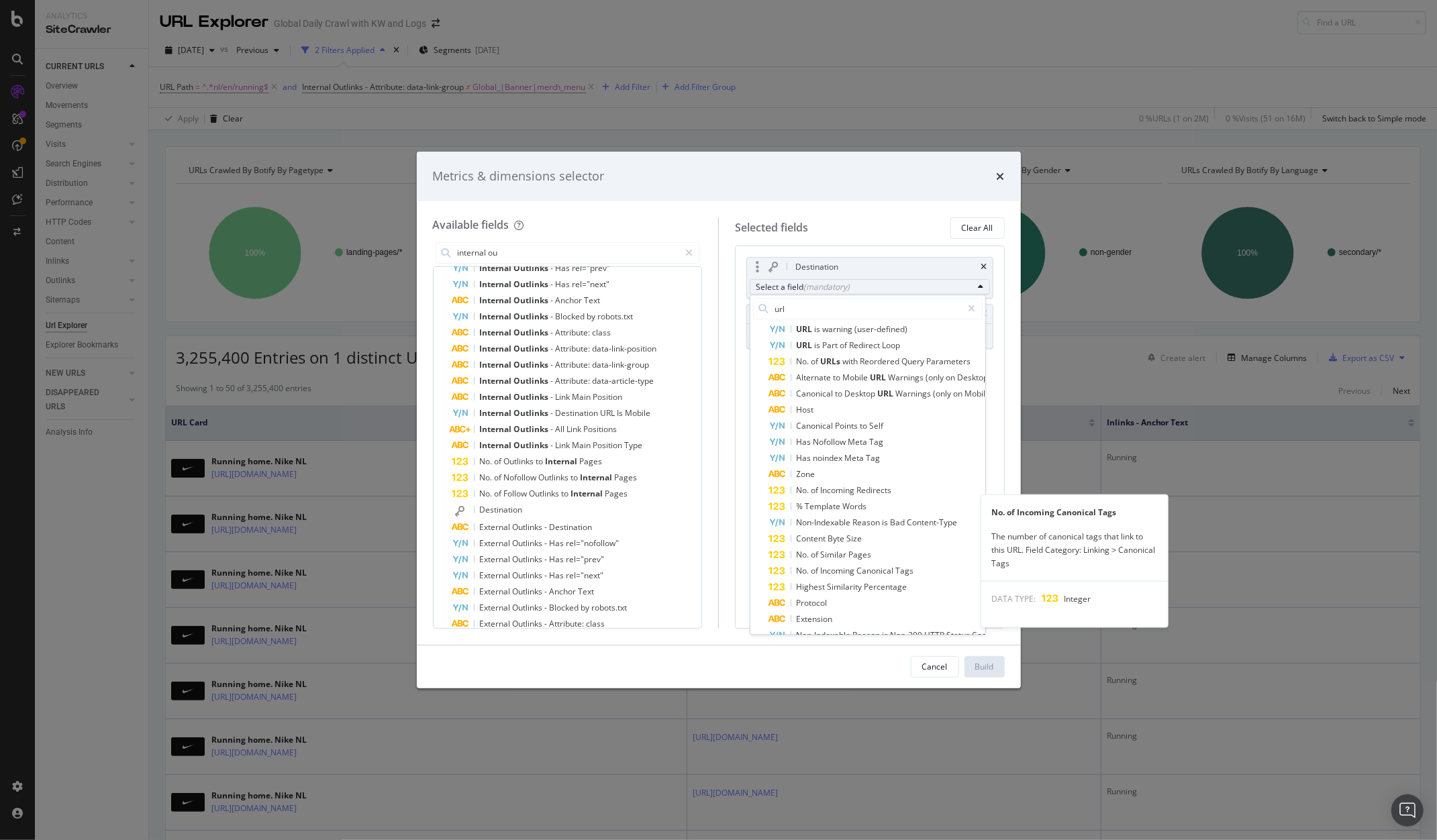
scroll to position [405, 0]
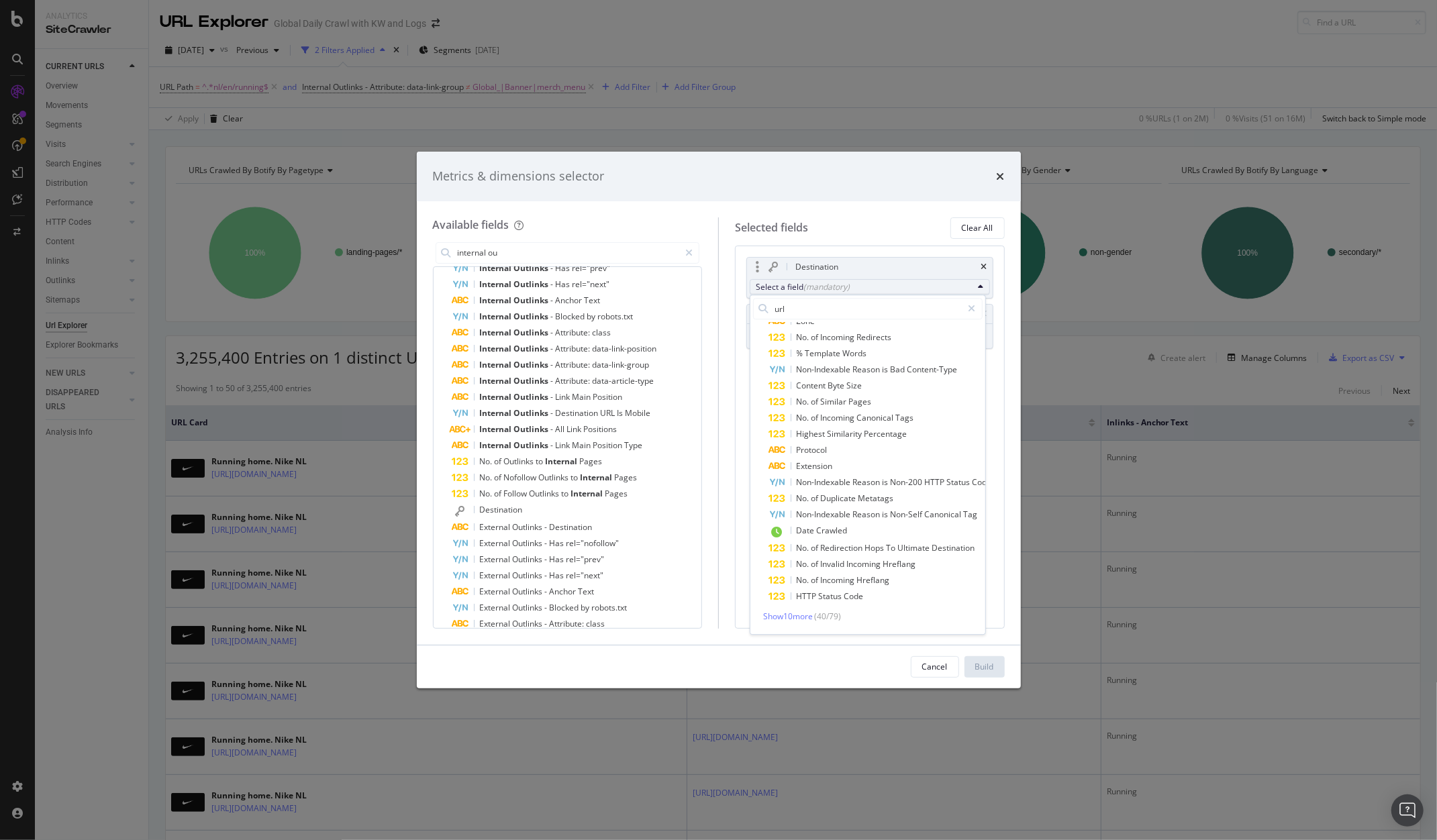
click at [800, 612] on div "Show 10 more ( 40 / 79 )" at bounding box center [868, 617] width 230 height 13
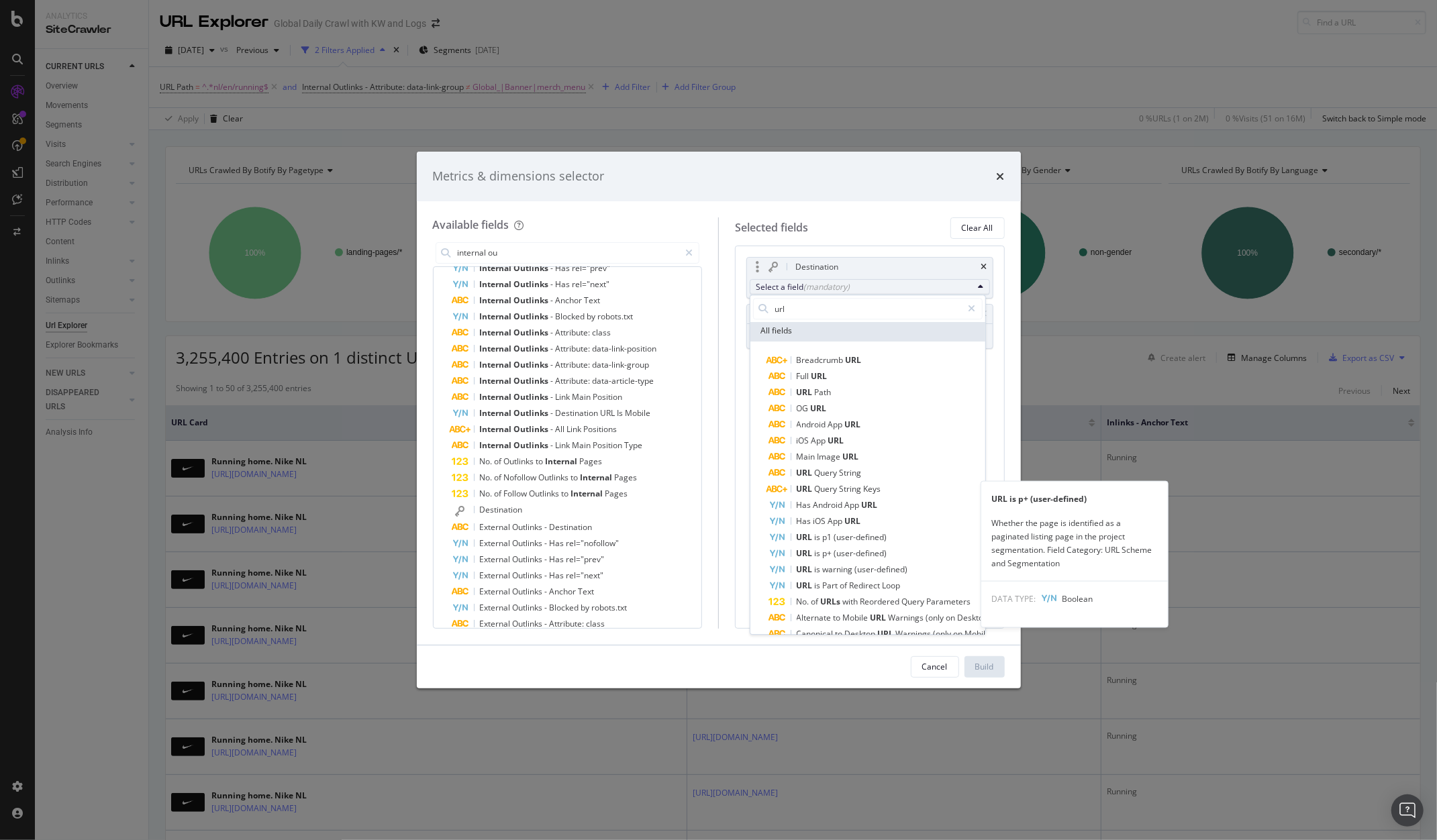
scroll to position [0, 0]
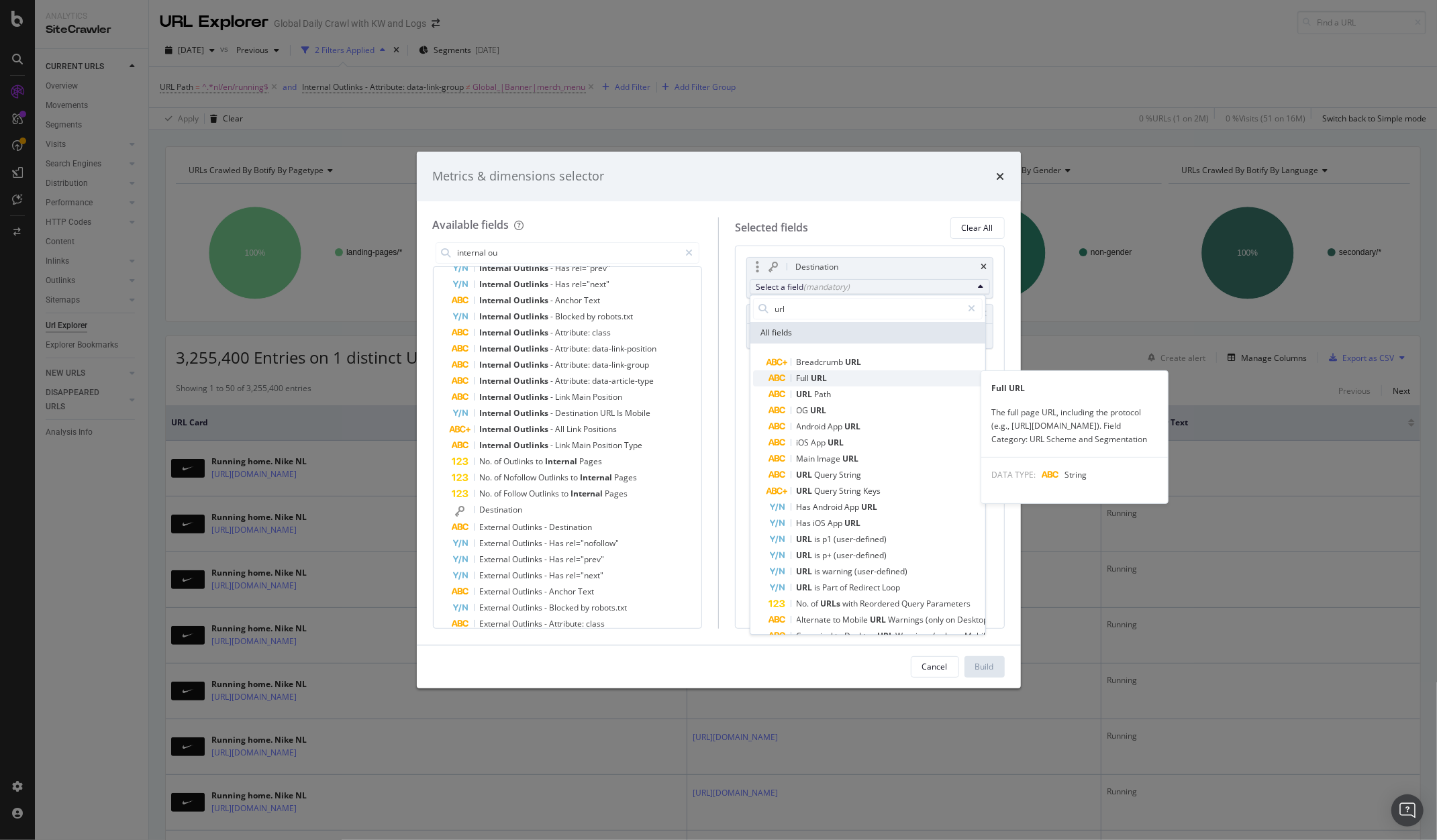
click at [815, 382] on span "URL" at bounding box center [820, 378] width 16 height 11
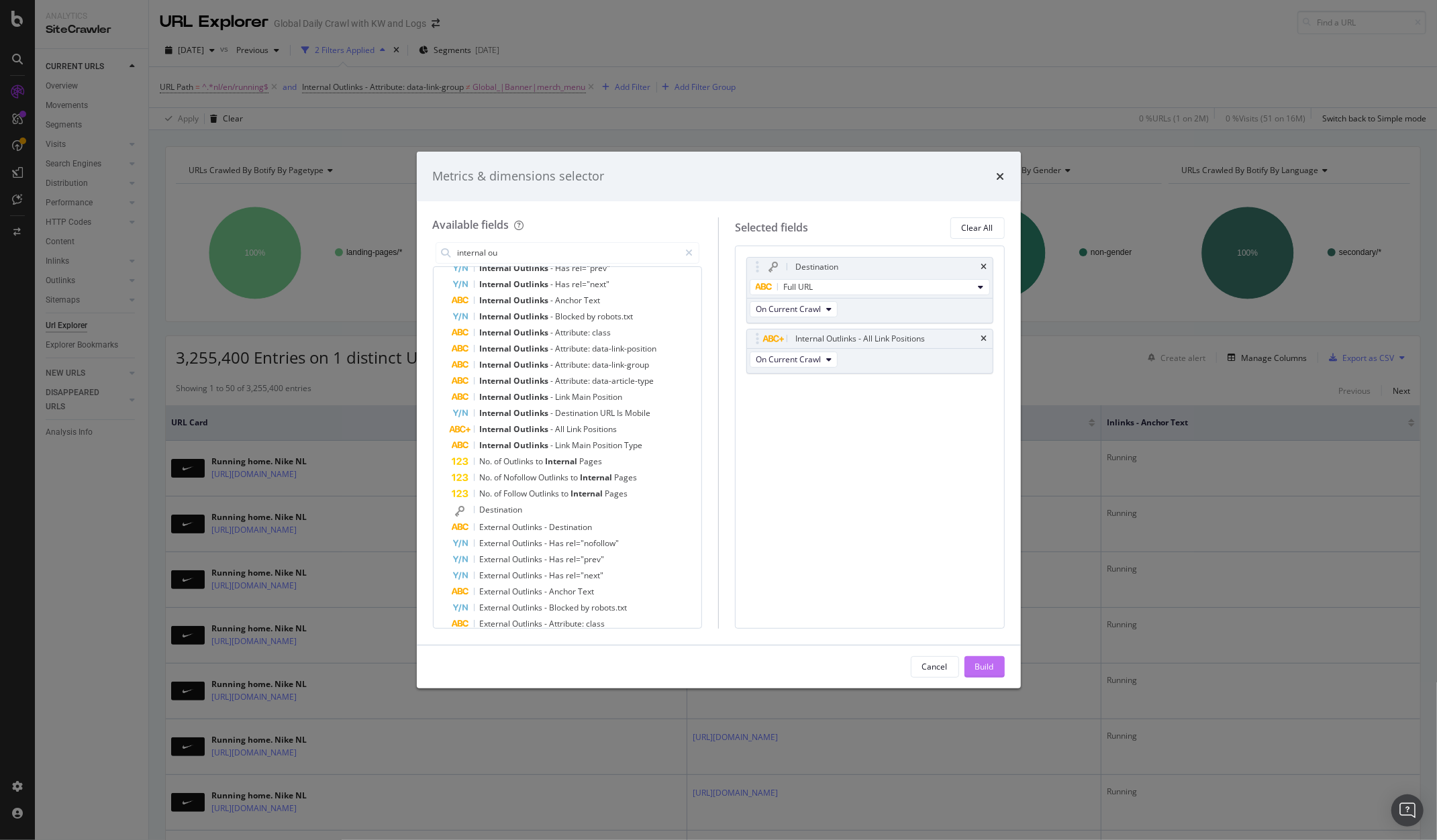
click at [991, 665] on div "Build" at bounding box center [985, 666] width 19 height 11
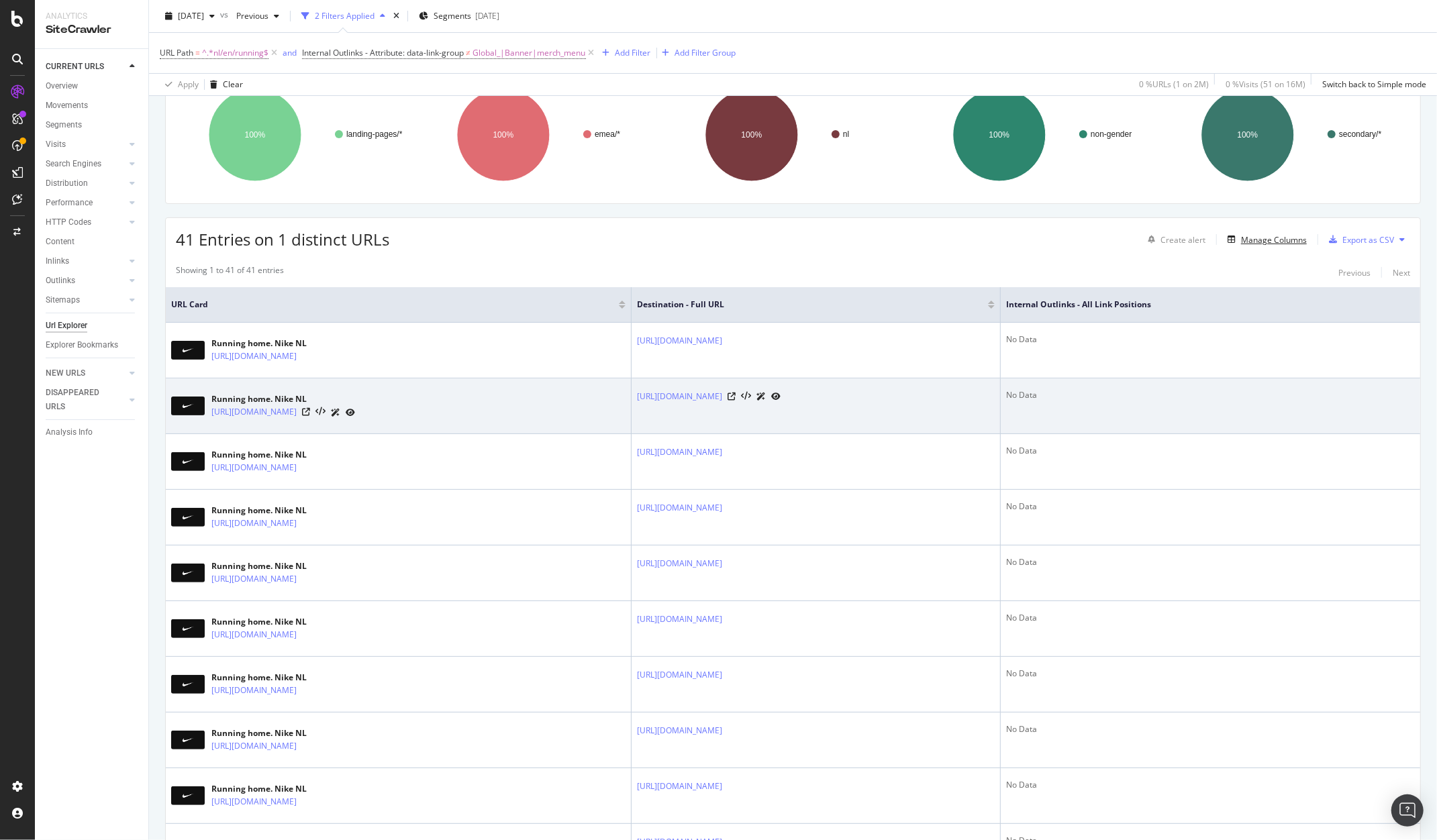
scroll to position [67, 0]
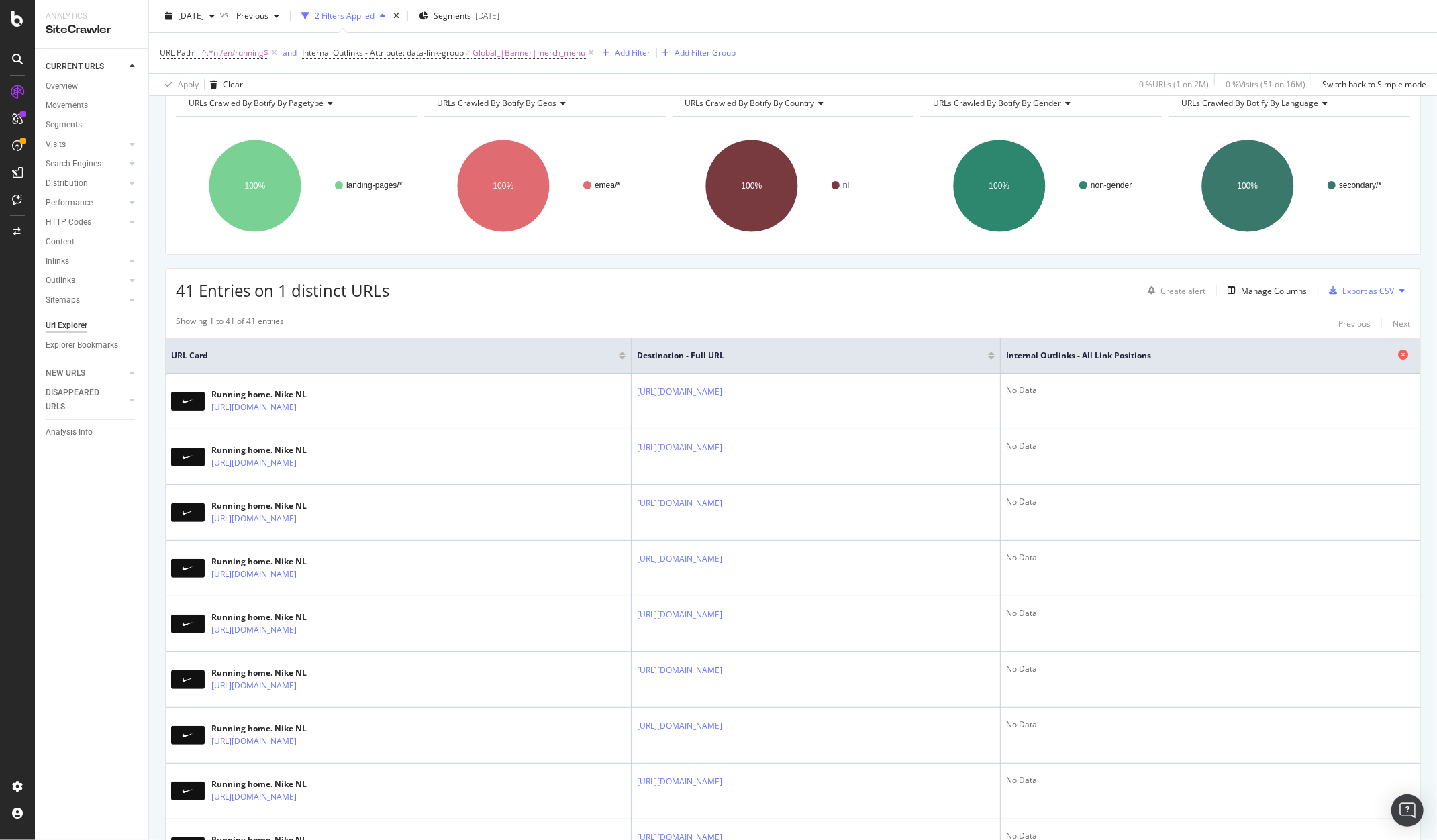
click at [1180, 355] on span "Internal Outlinks - All Link Positions" at bounding box center [1200, 356] width 389 height 12
click at [1322, 353] on span "Internal Outlinks - All Link Positions" at bounding box center [1200, 356] width 389 height 12
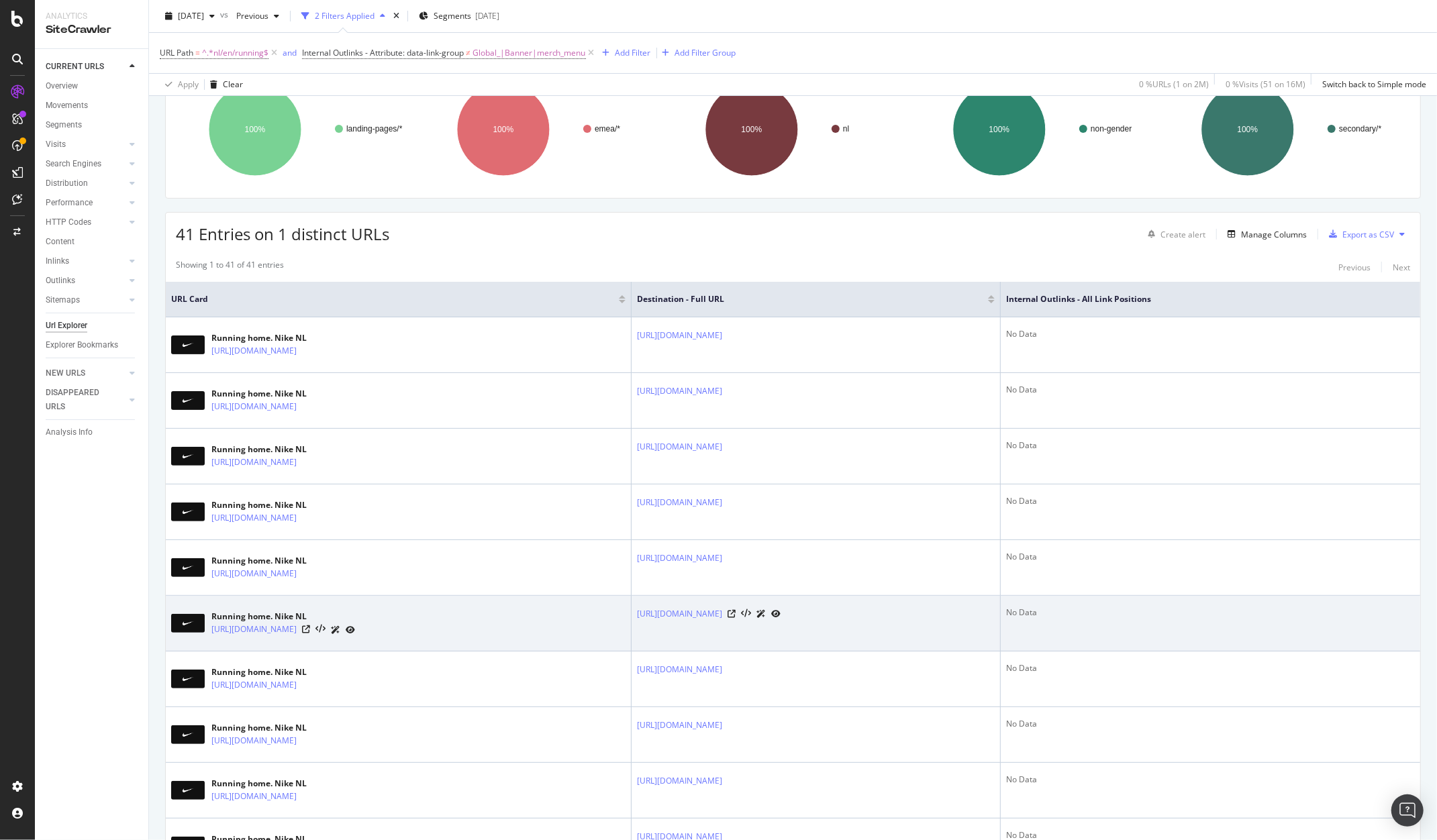
scroll to position [4, 0]
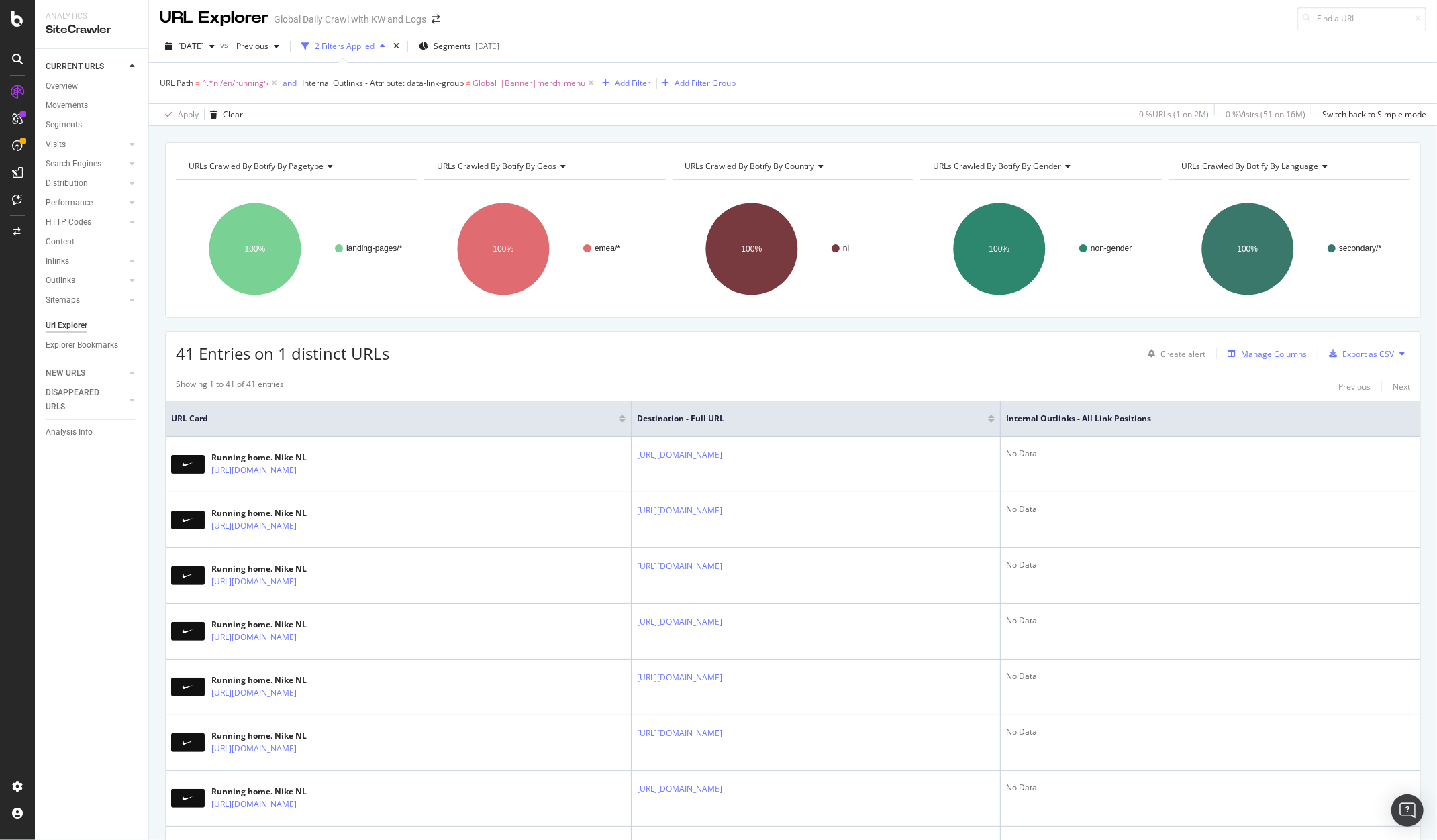
click at [1242, 350] on div "Manage Columns" at bounding box center [1275, 353] width 66 height 11
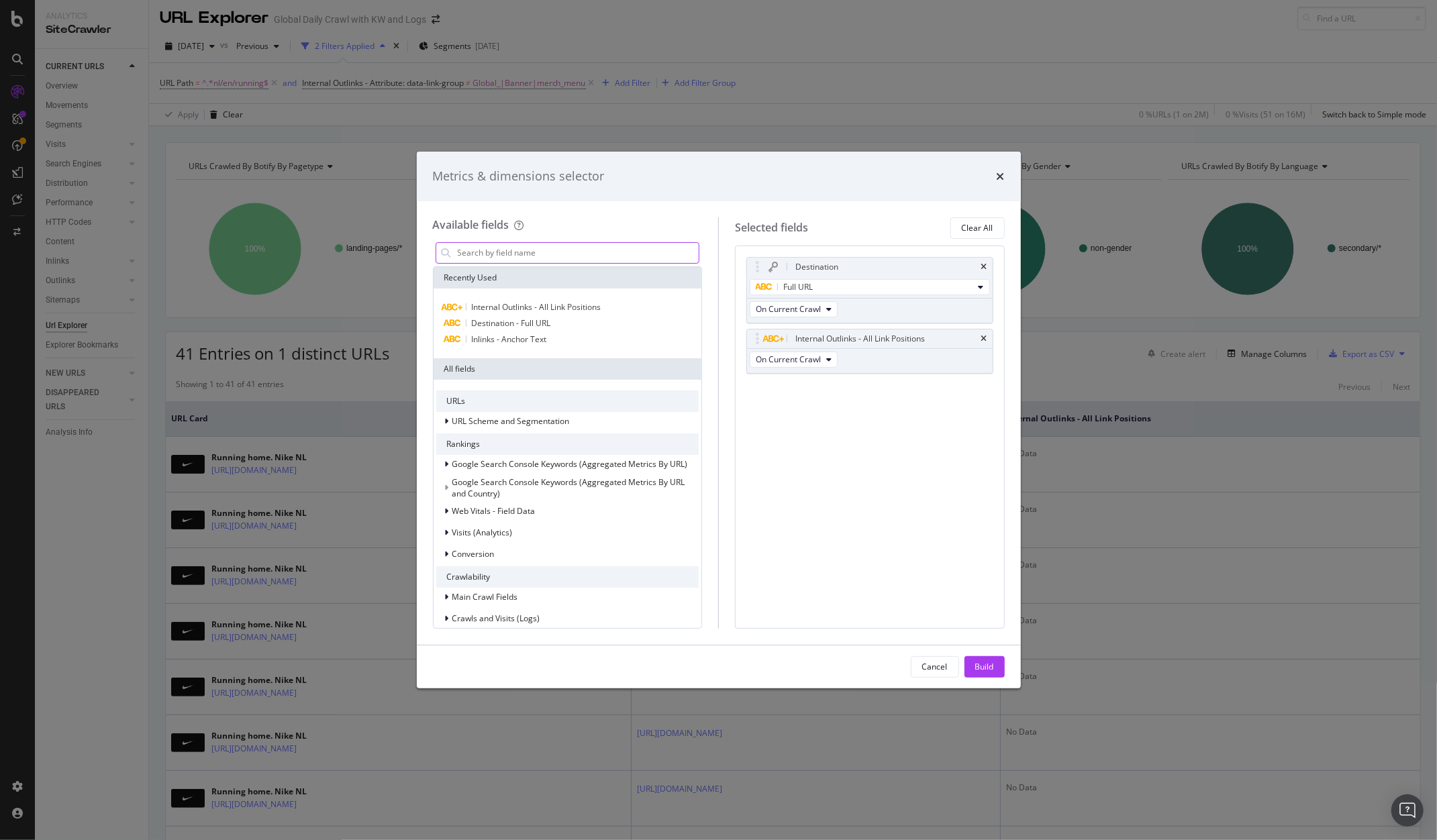
click at [564, 255] on input "modal" at bounding box center [578, 253] width 243 height 20
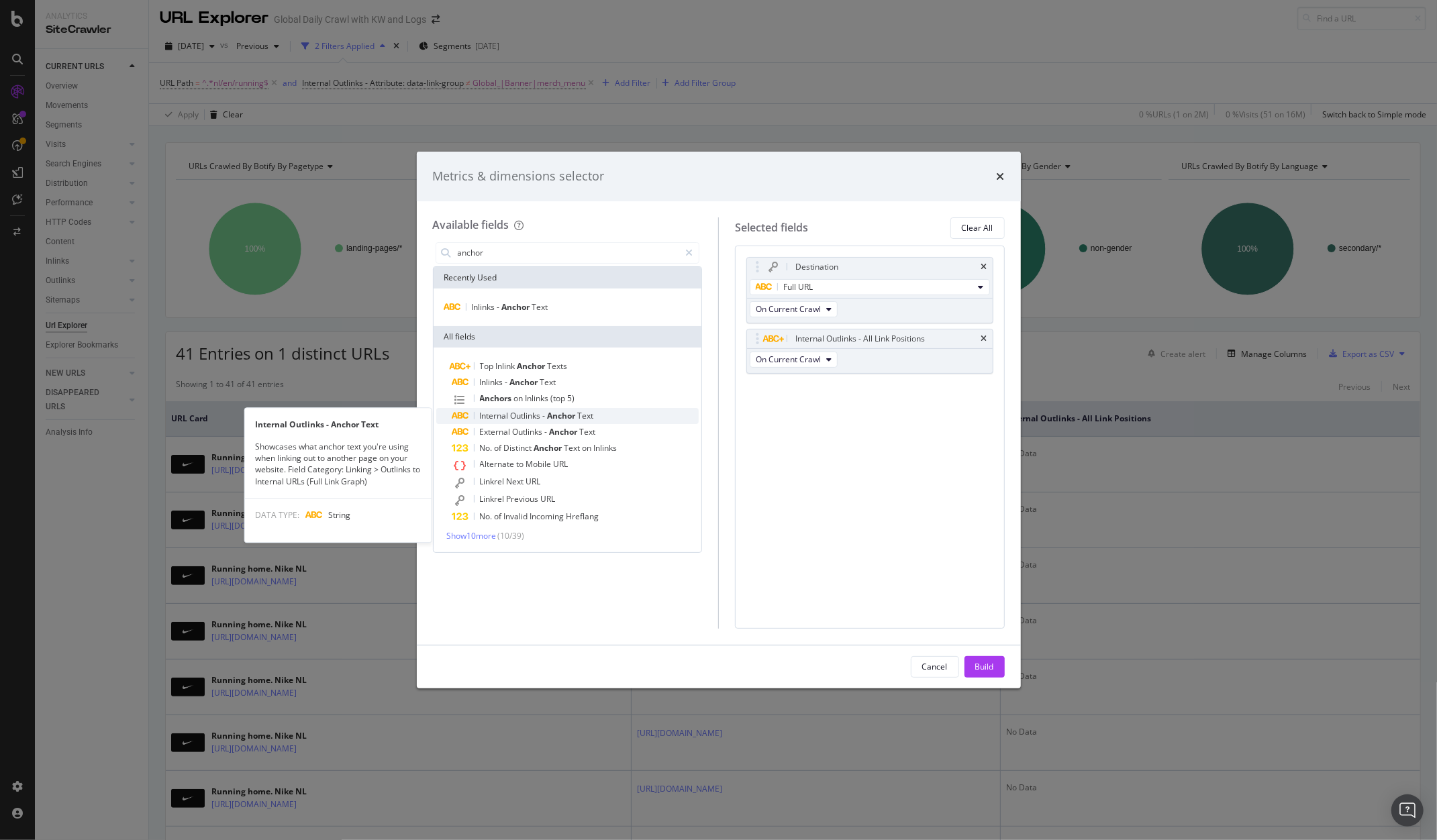
type input "anchor"
click at [507, 416] on span "Internal" at bounding box center [495, 416] width 31 height 11
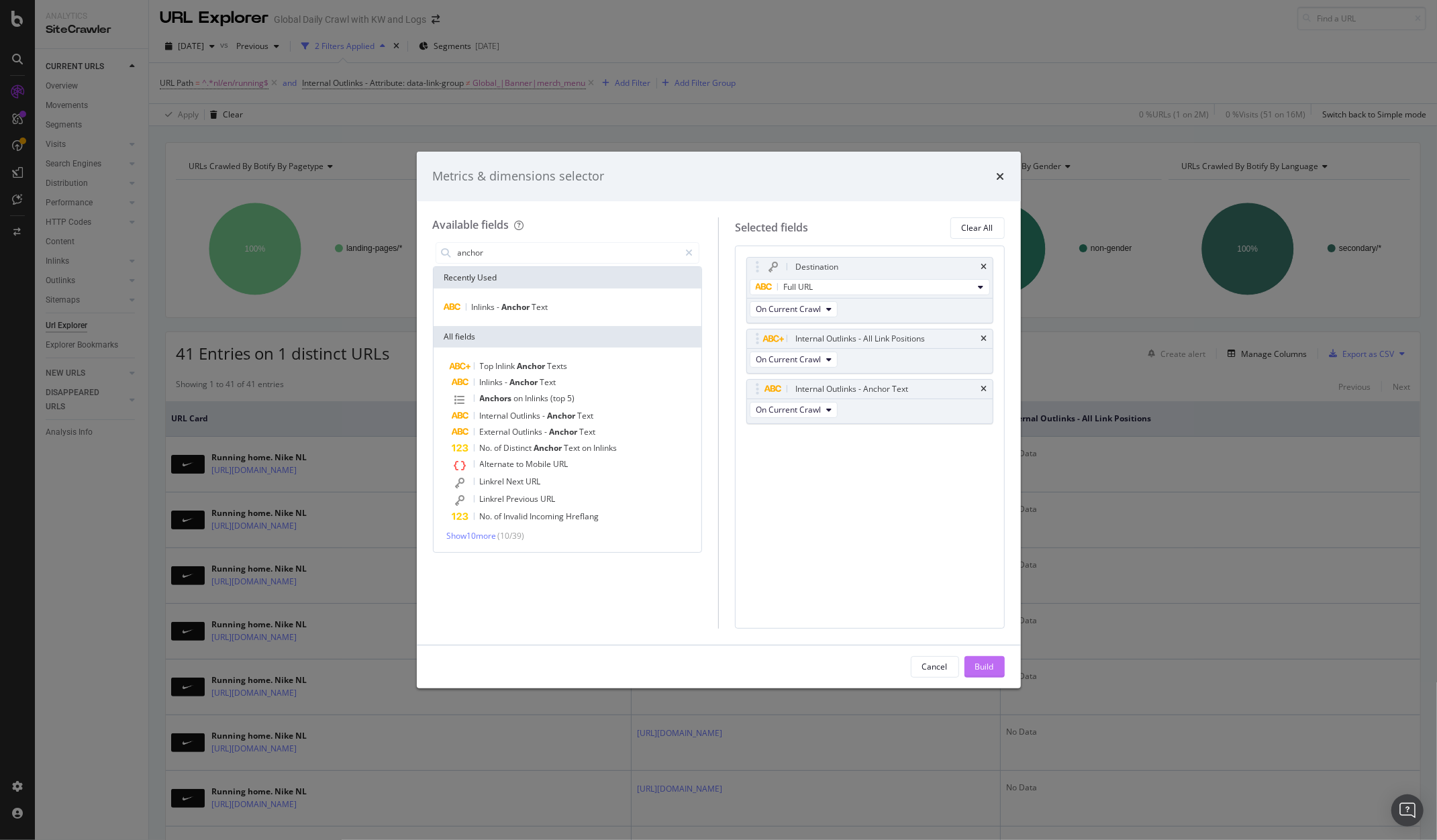
click at [982, 675] on div "Build" at bounding box center [985, 667] width 19 height 20
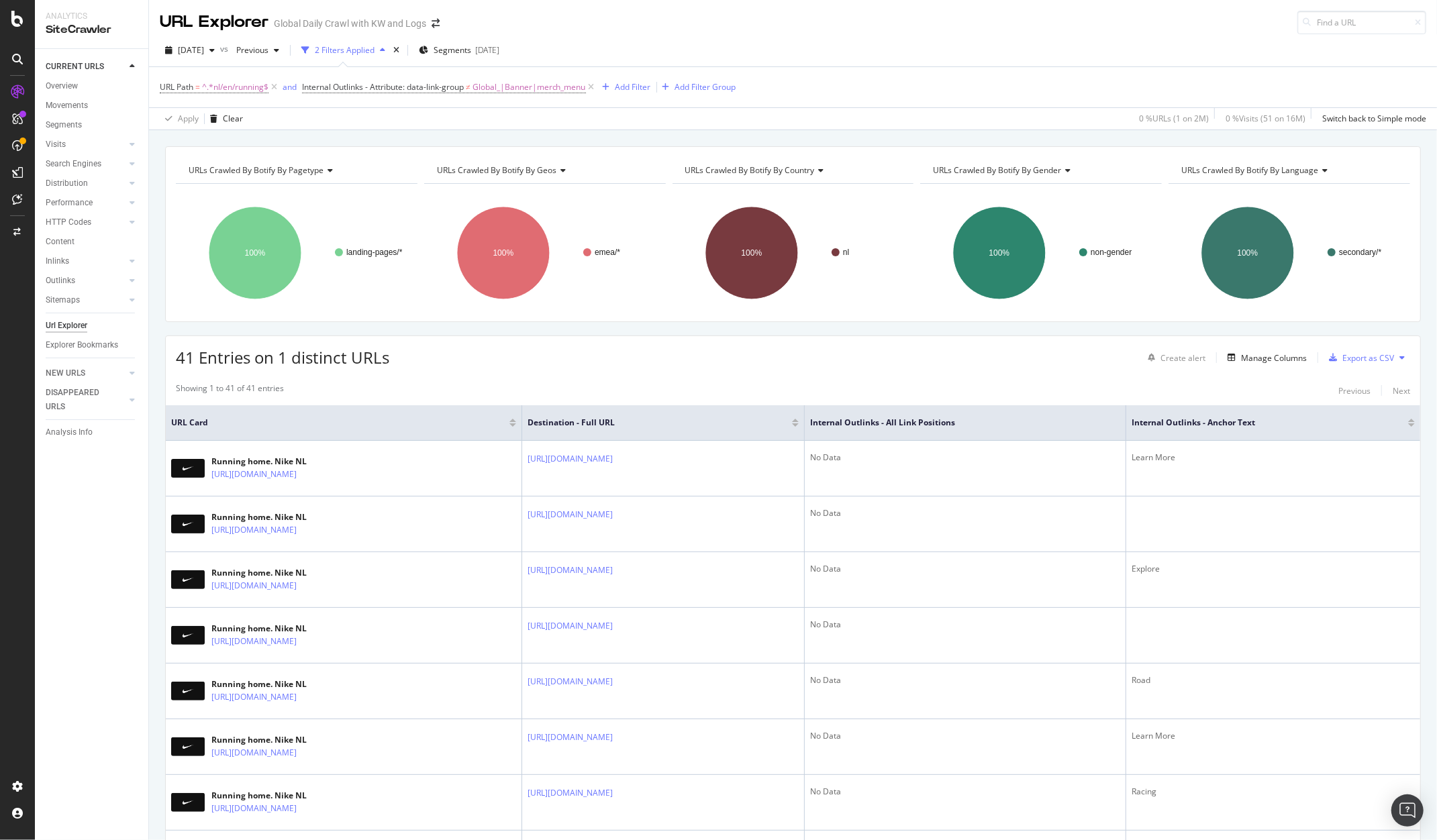
click at [1409, 424] on div at bounding box center [1412, 425] width 7 height 3
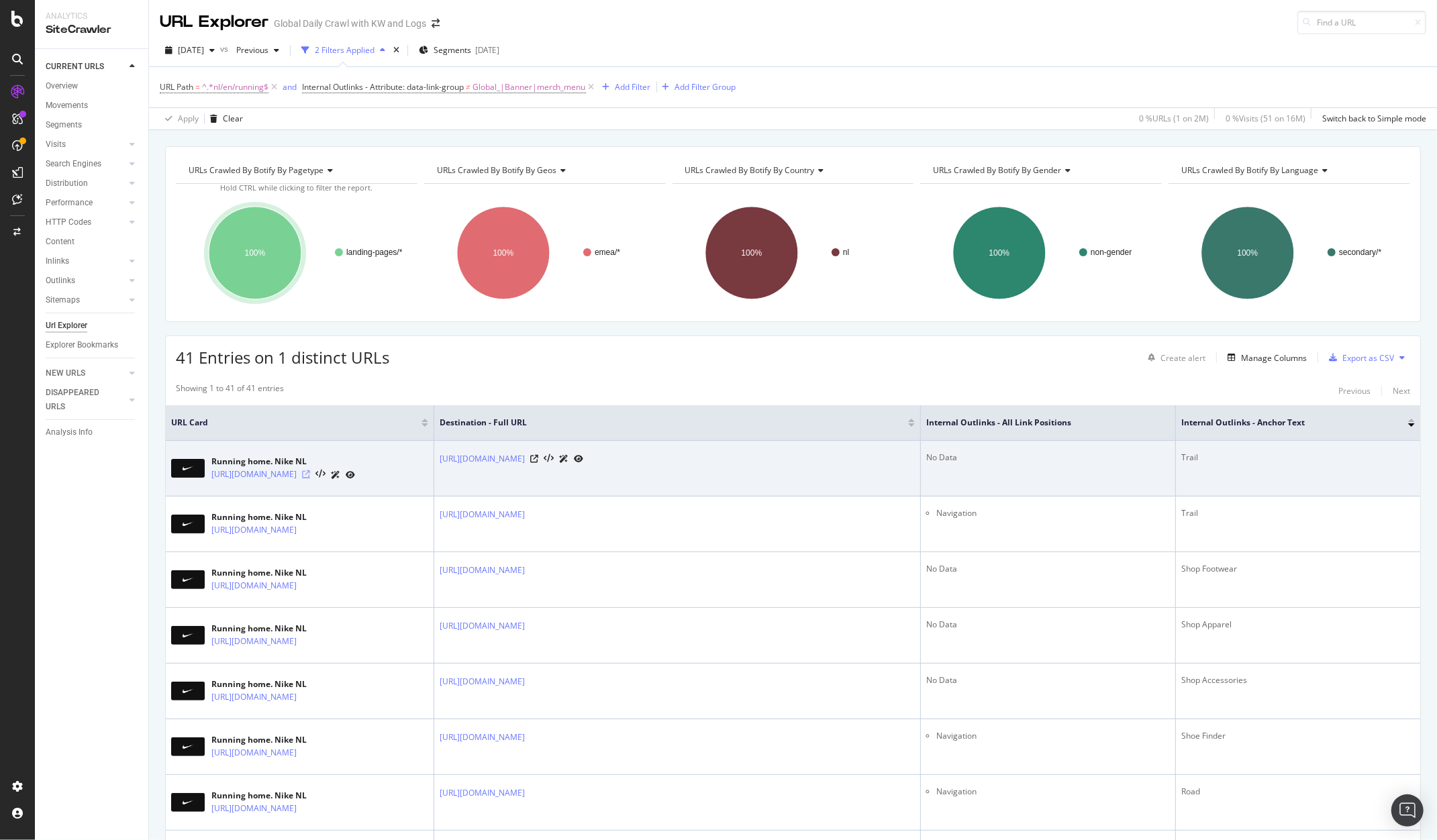
click at [310, 470] on icon at bounding box center [306, 474] width 8 height 8
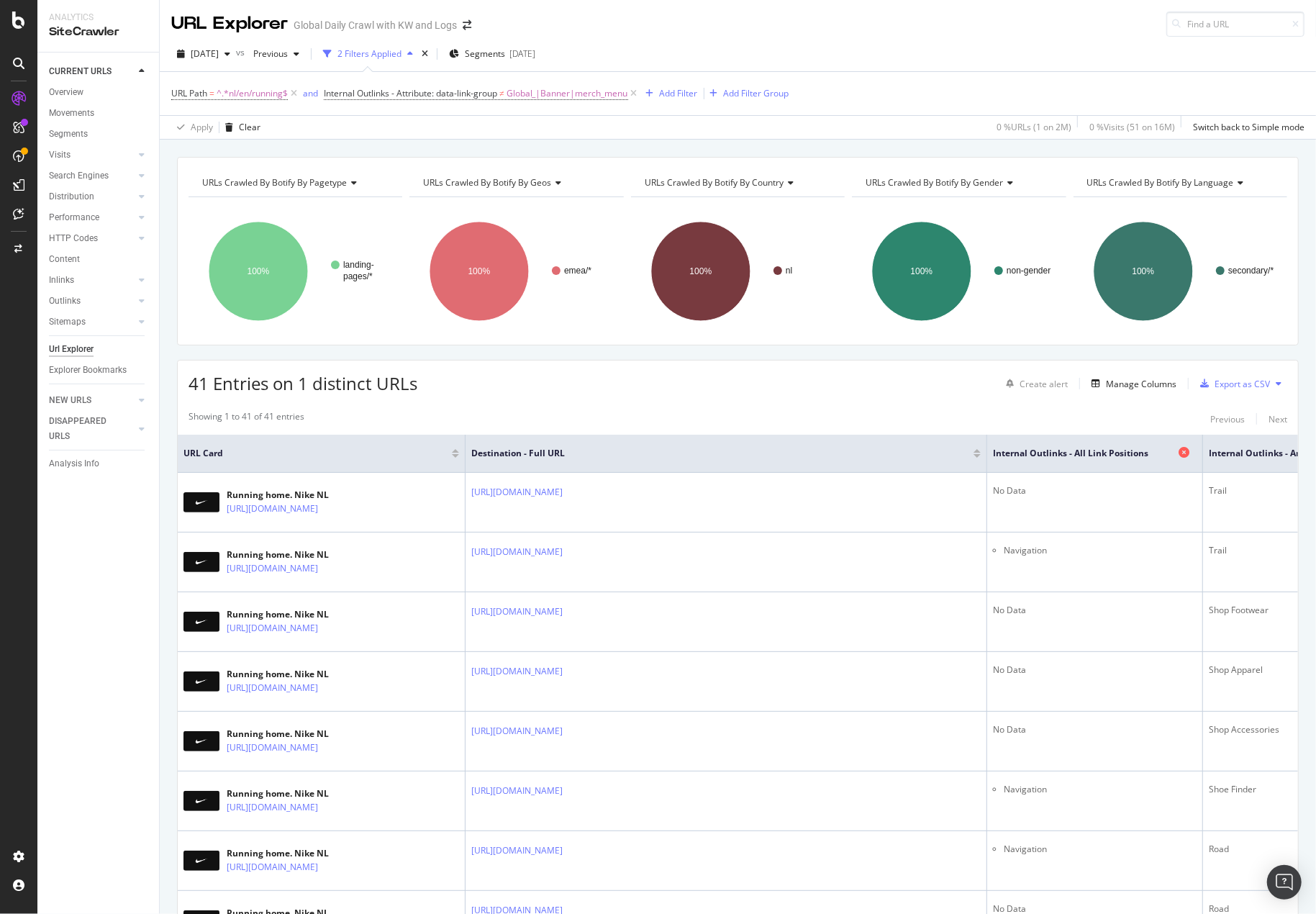
drag, startPoint x: 1260, startPoint y: 453, endPoint x: 1164, endPoint y: 454, distance: 96.0
click at [1164, 454] on th "Internal Outlinks - All Link Positions" at bounding box center [1095, 453] width 216 height 39
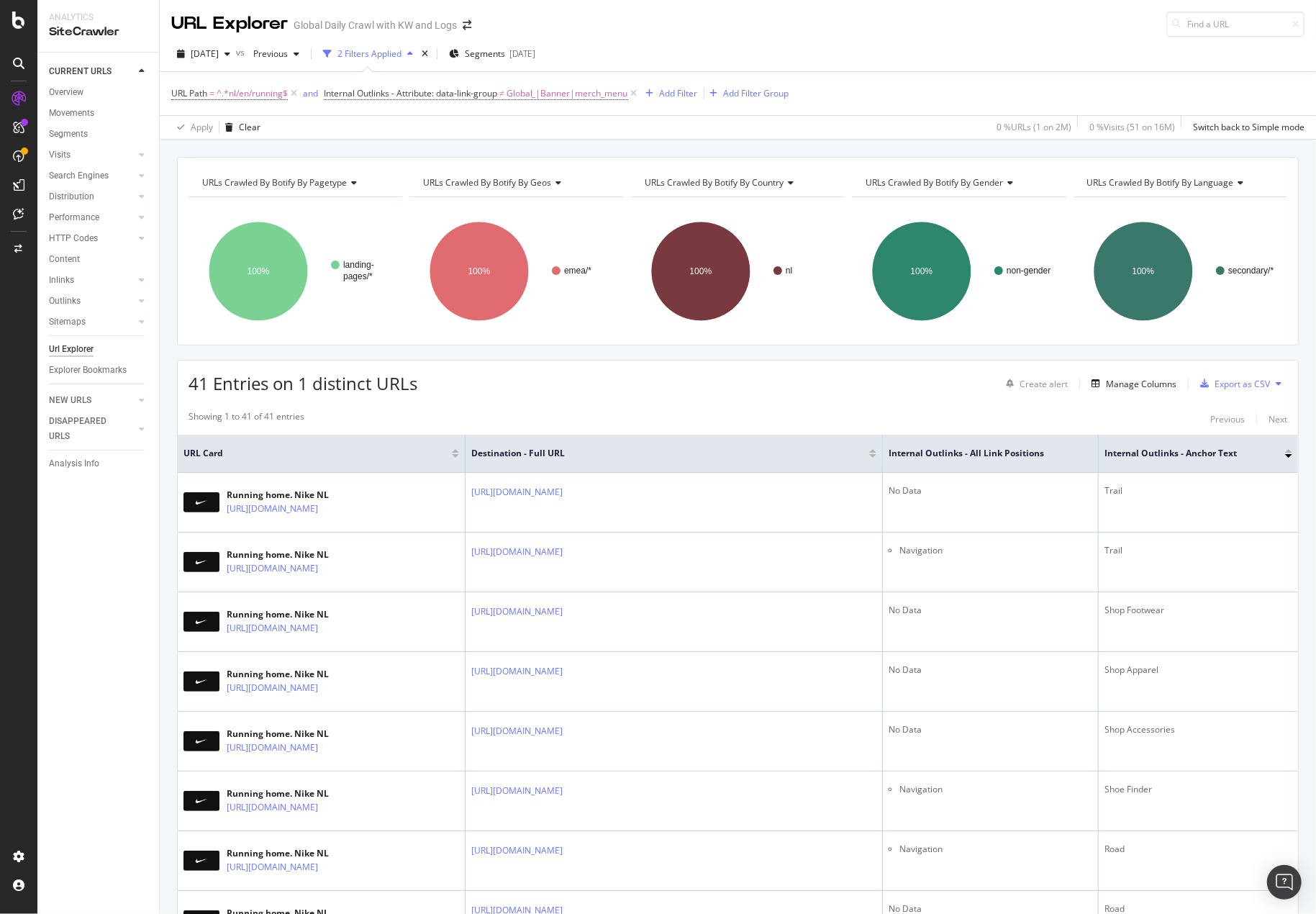
drag, startPoint x: 985, startPoint y: 450, endPoint x: 977, endPoint y: 450, distance: 8.0
click at [782, 450] on th "Destination - Full URL" at bounding box center [674, 453] width 417 height 39
click at [407, 449] on th "URL Card" at bounding box center [321, 453] width 288 height 39
click at [463, 452] on tr "URL Card Destination - Full URL Internal Outlinks - All Link Positions Internal…" at bounding box center [737, 453] width 1120 height 39
click at [1151, 378] on div "Manage Columns" at bounding box center [1141, 384] width 71 height 12
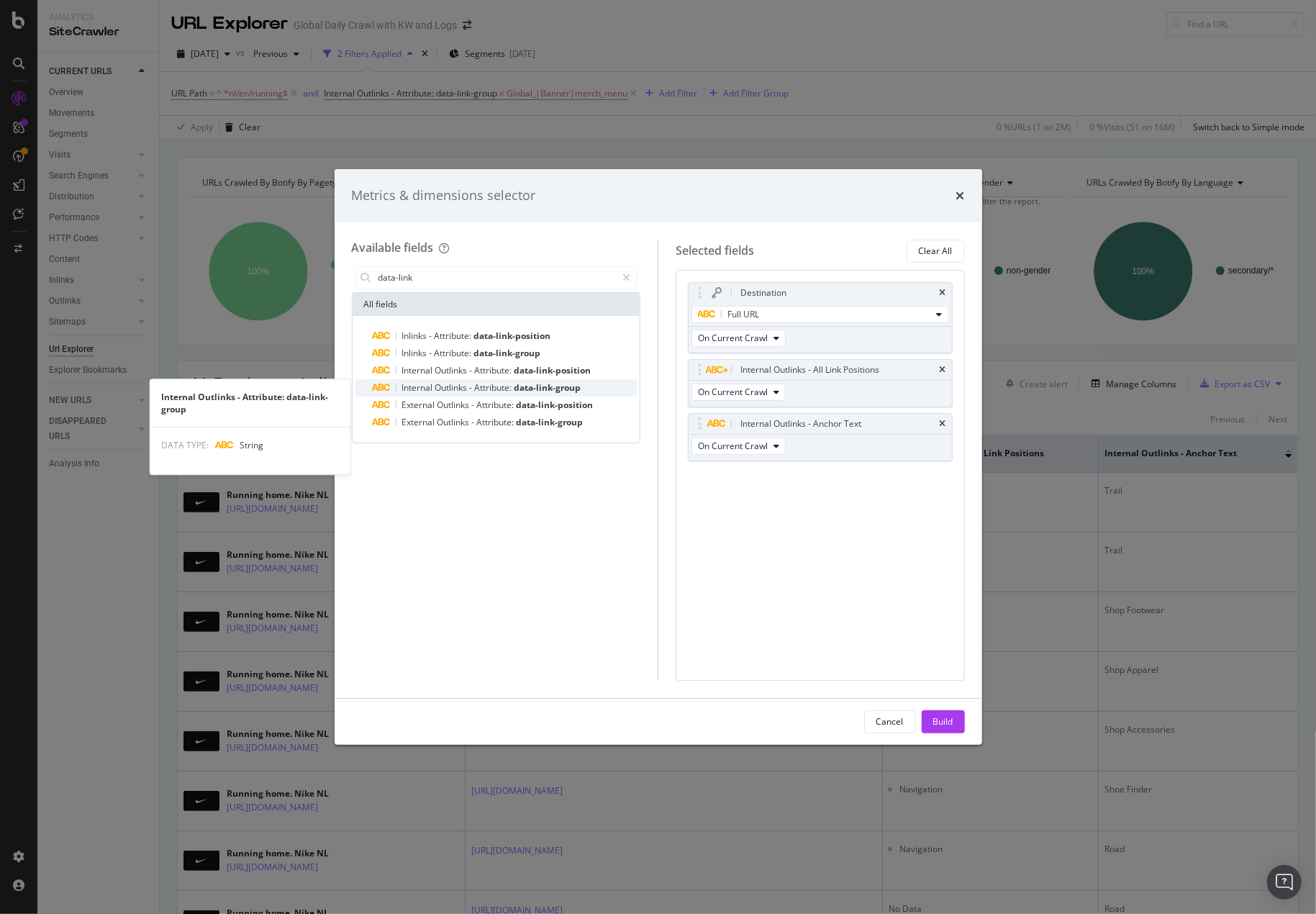
type input "data-link"
click at [478, 391] on span "Attribute:" at bounding box center [494, 387] width 39 height 12
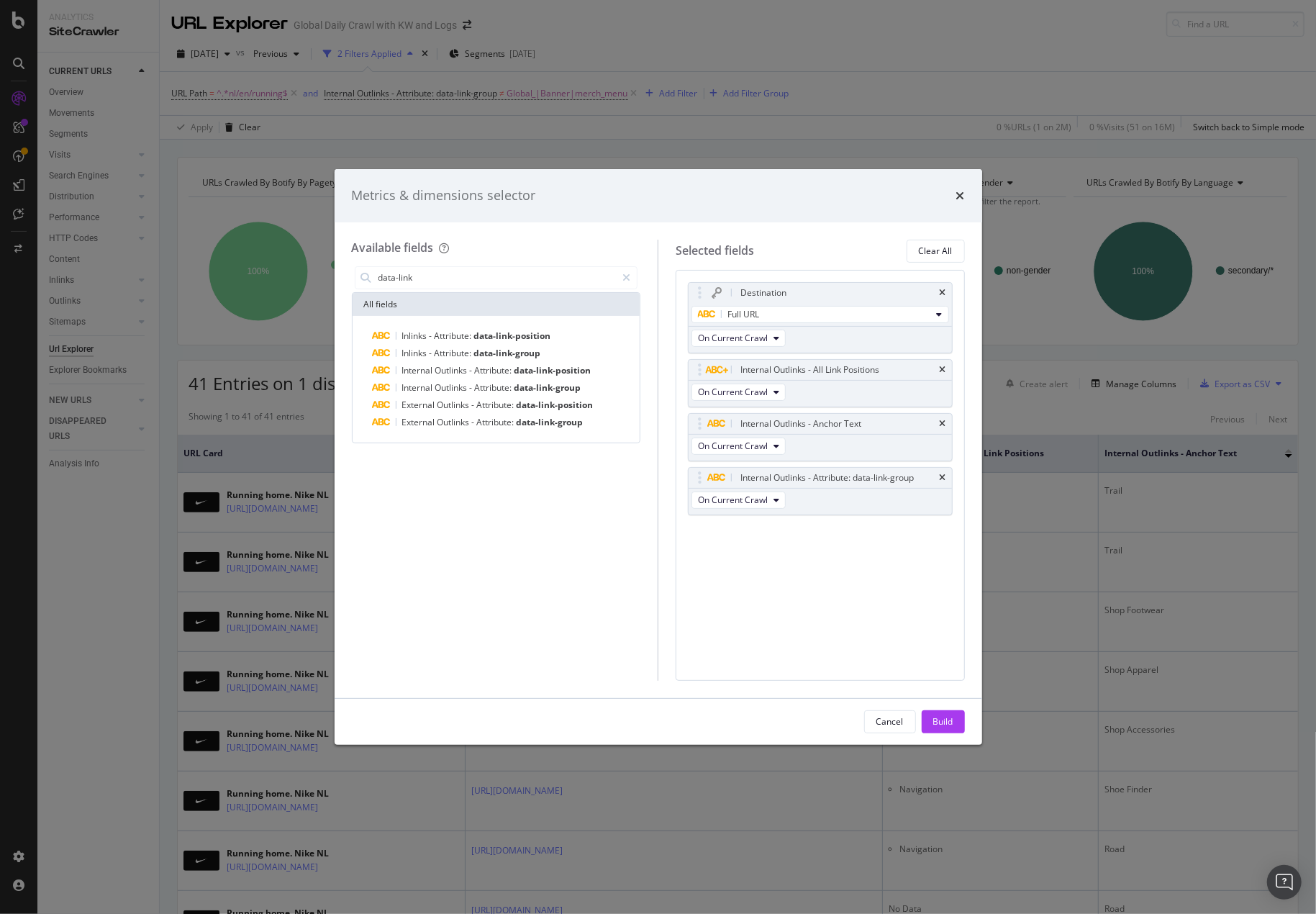
drag, startPoint x: 947, startPoint y: 720, endPoint x: 973, endPoint y: 579, distance: 143.4
click at [945, 721] on div "Build" at bounding box center [943, 721] width 20 height 12
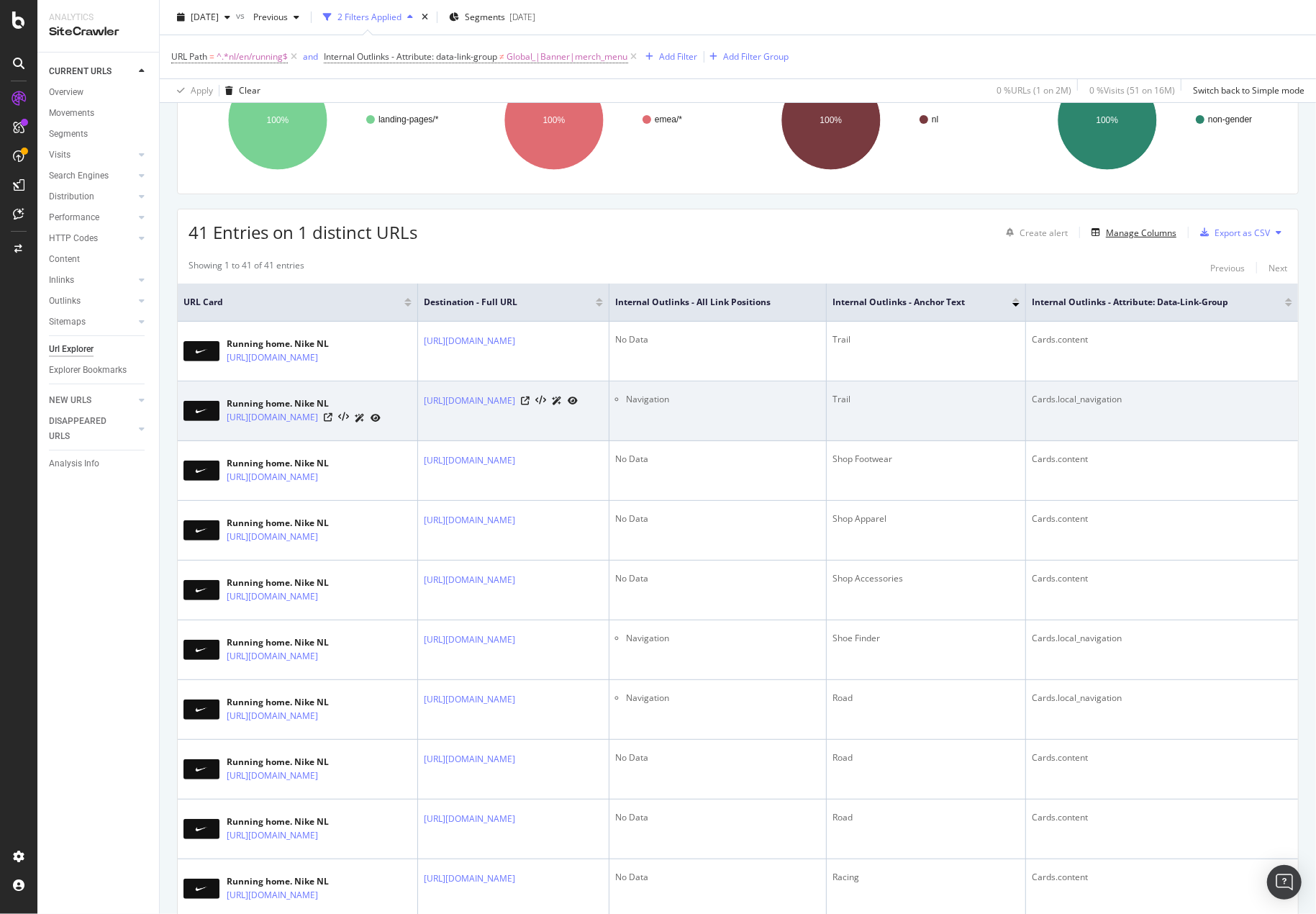
scroll to position [72, 0]
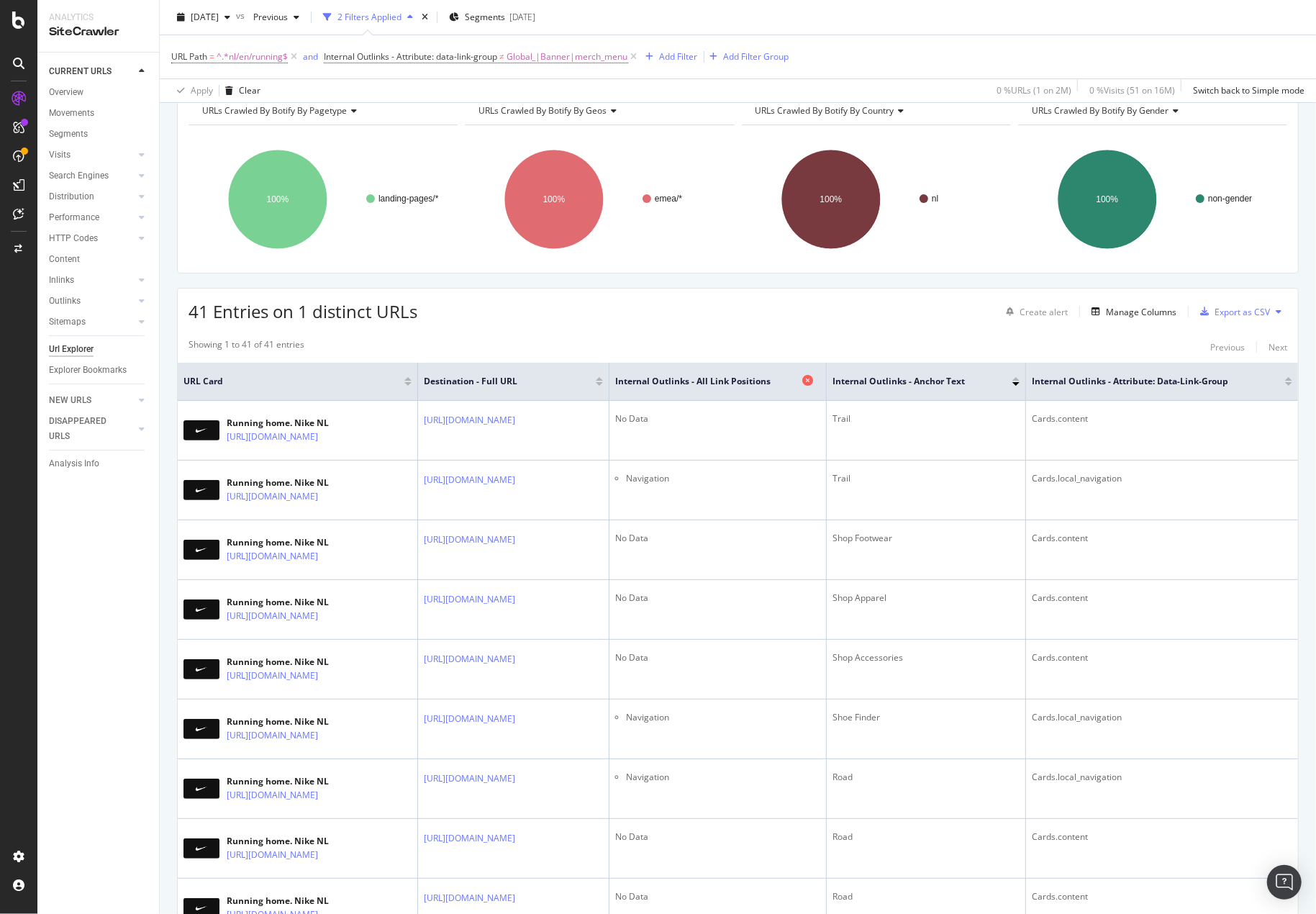
click at [813, 380] on icon at bounding box center [807, 380] width 10 height 10
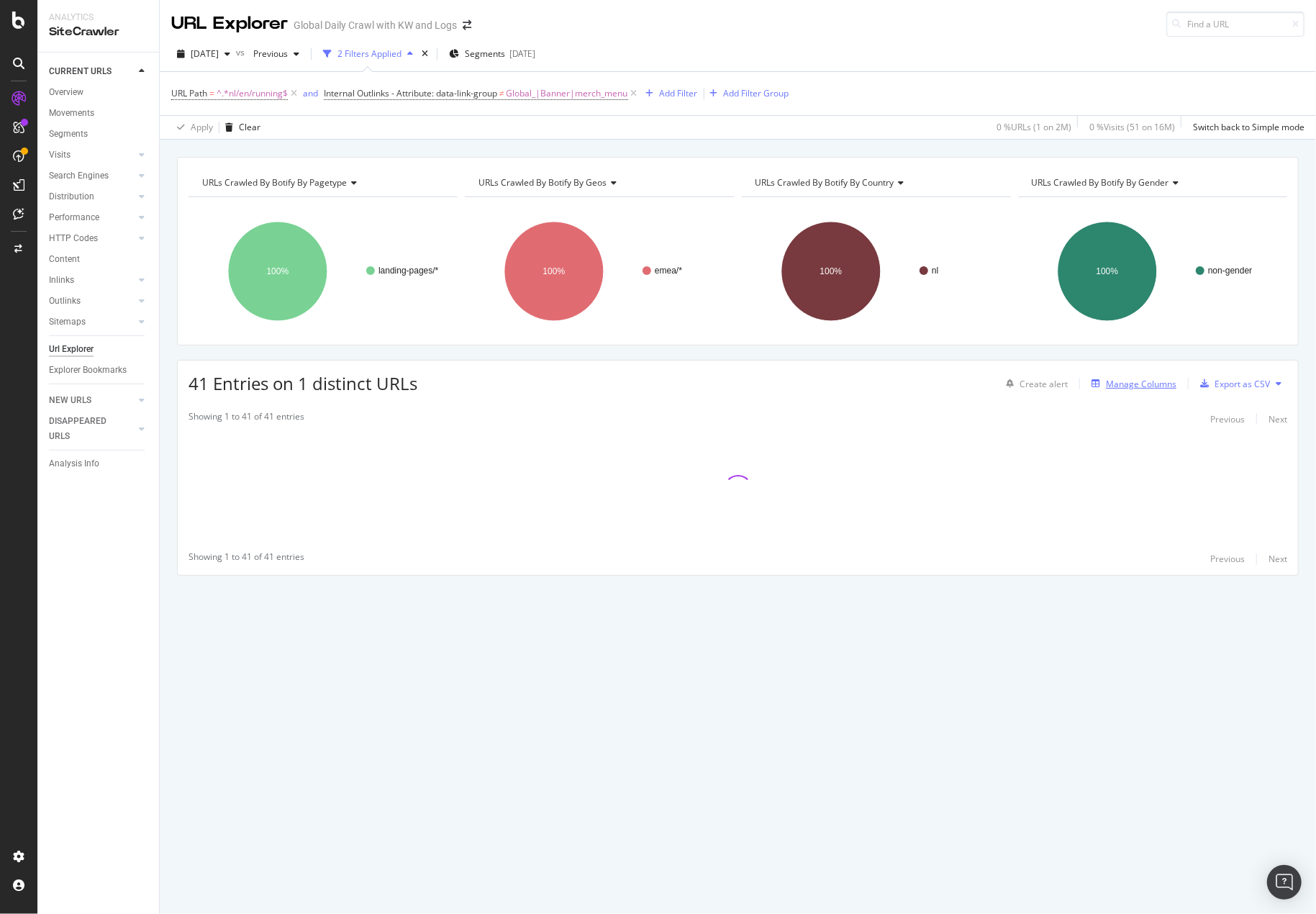
click at [1135, 381] on div "Manage Columns" at bounding box center [1141, 384] width 71 height 12
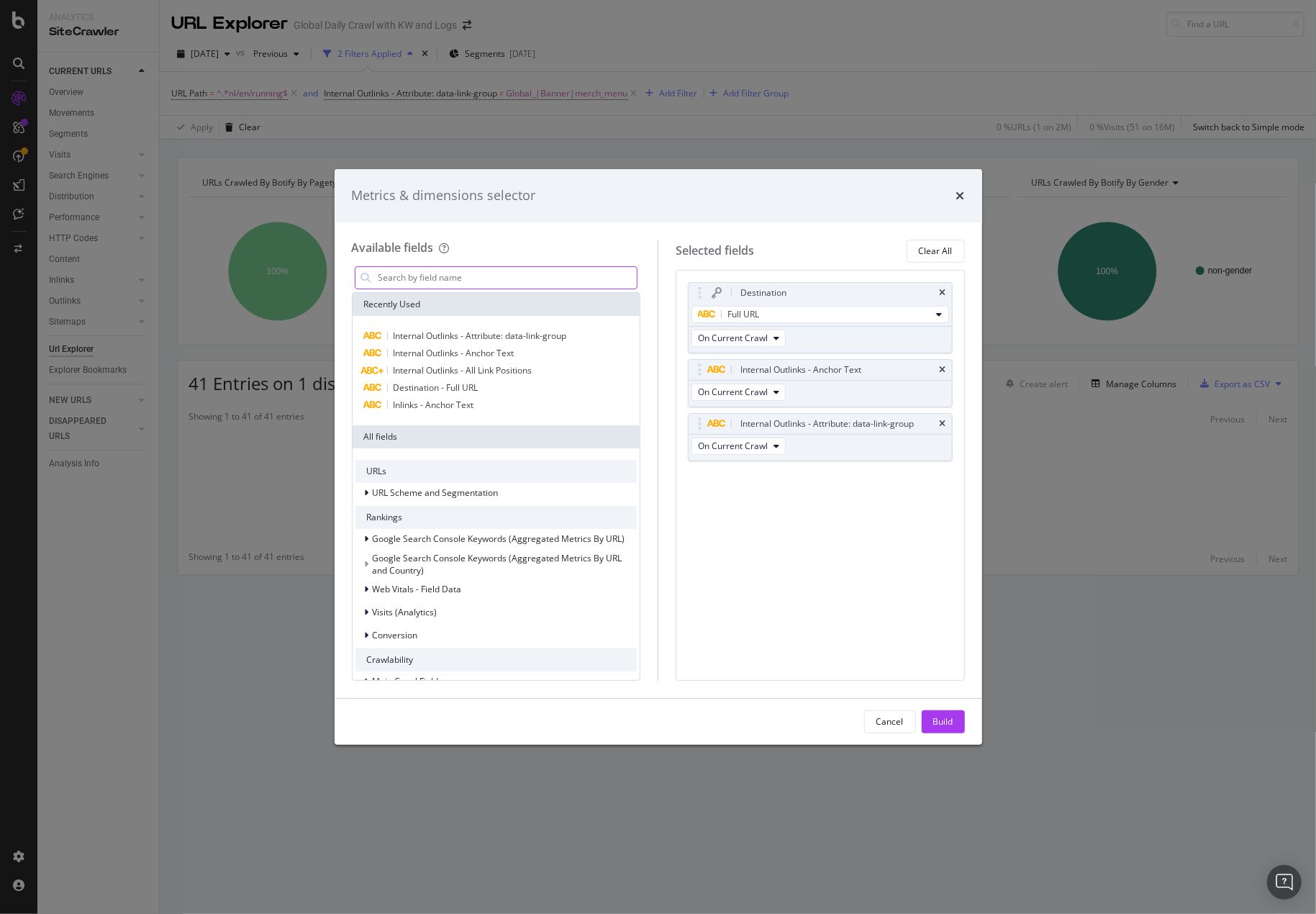
click at [446, 278] on input "modal" at bounding box center [507, 278] width 261 height 22
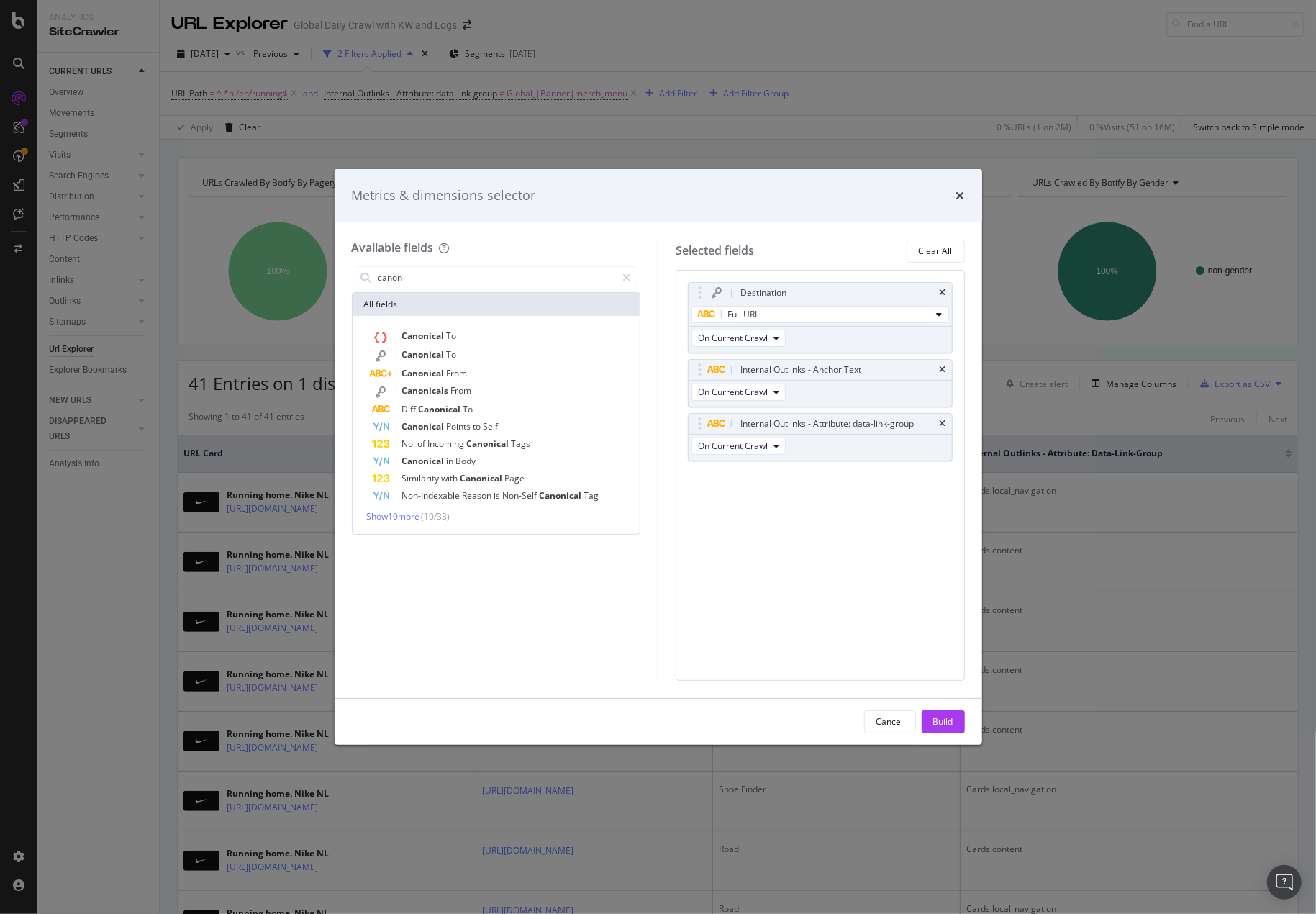
drag, startPoint x: 414, startPoint y: 274, endPoint x: 324, endPoint y: 266, distance: 90.4
click at [312, 268] on div "Metrics & dimensions selector Available fields canon All fields Canonical To Ca…" at bounding box center [658, 457] width 1316 height 914
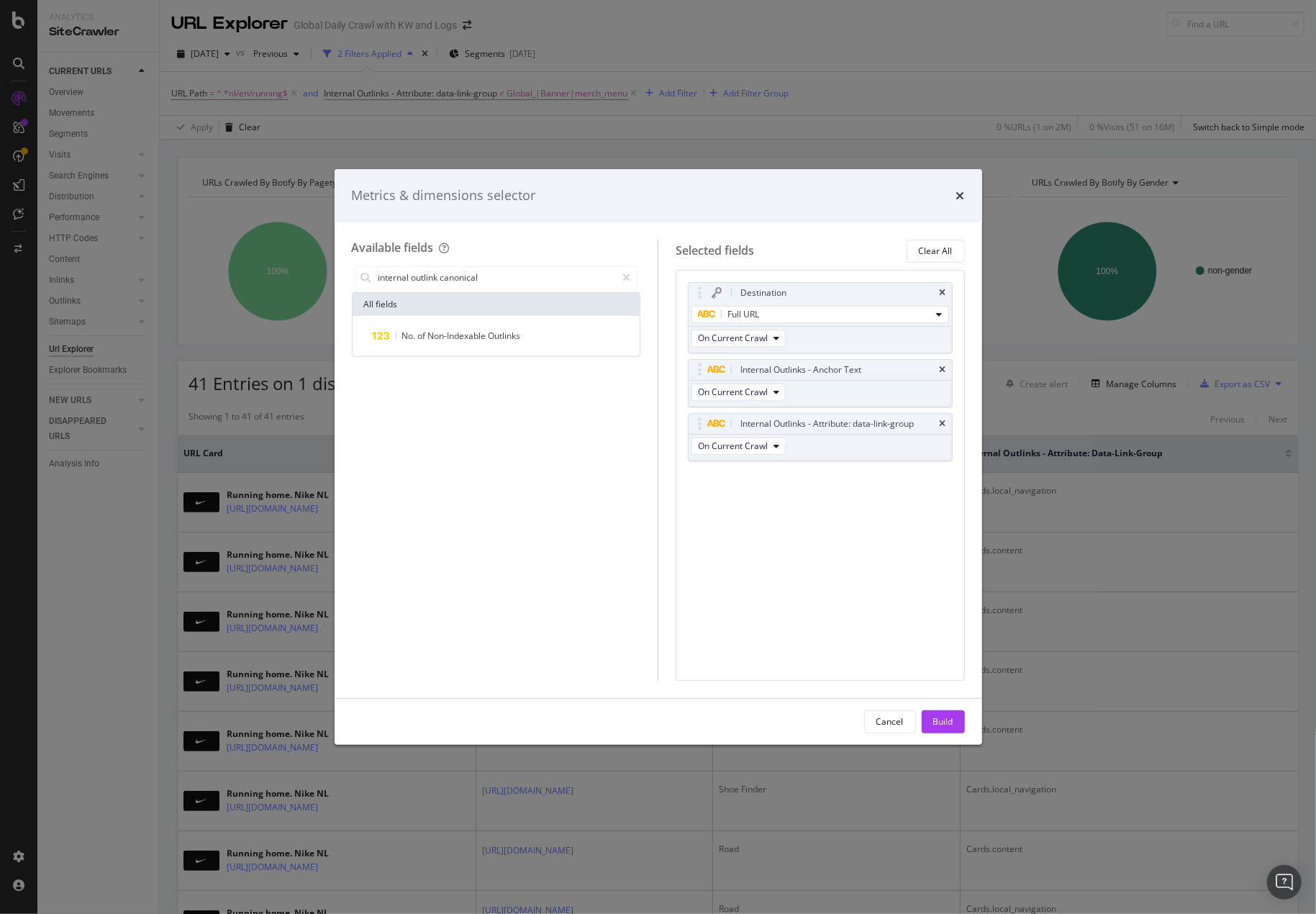
drag, startPoint x: 438, startPoint y: 278, endPoint x: 234, endPoint y: 263, distance: 204.6
click at [245, 266] on div "Metrics & dimensions selector Available fields internal outlink canonical All f…" at bounding box center [658, 457] width 1316 height 914
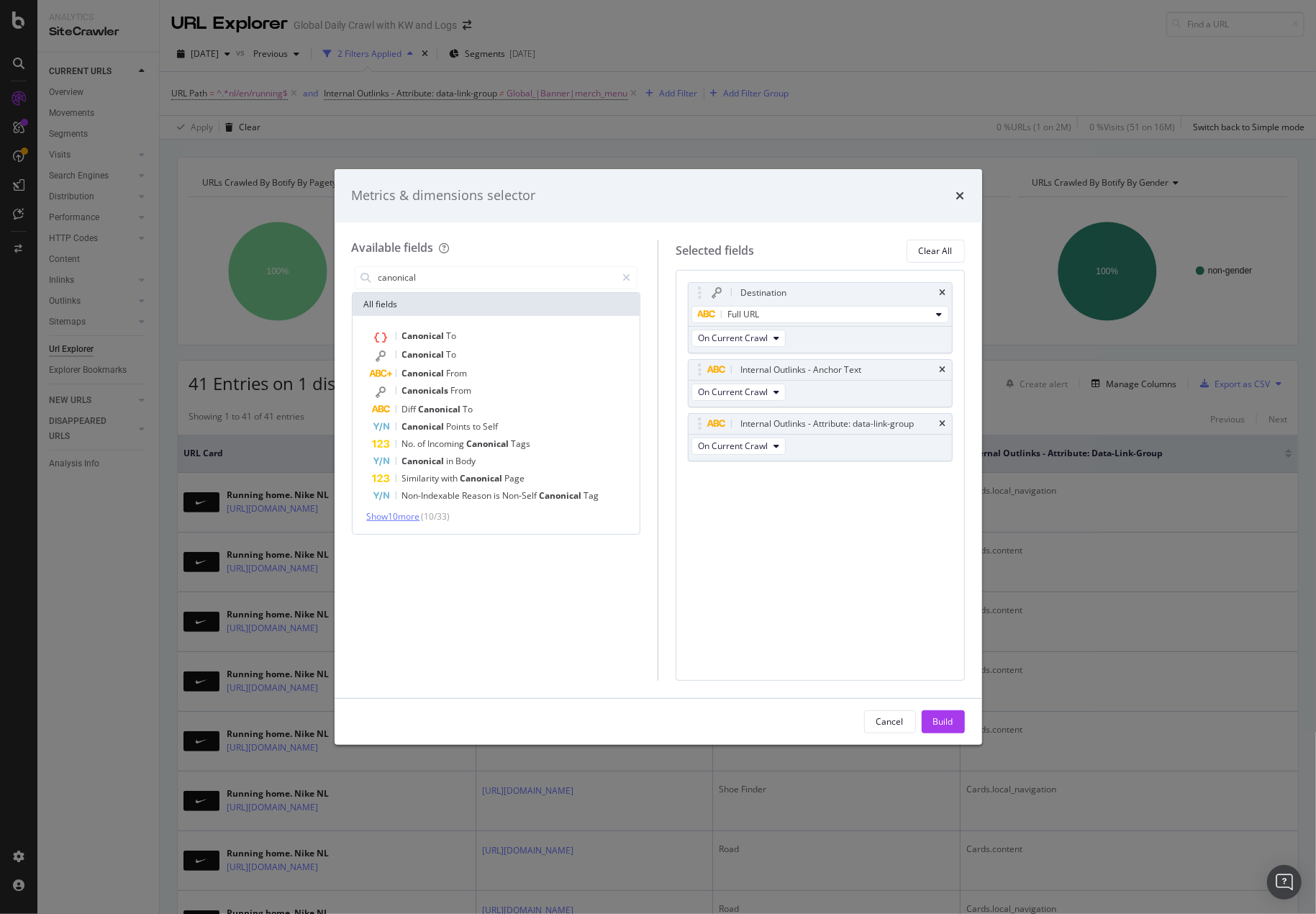
type input "canonical"
click at [416, 518] on span "Show 10 more" at bounding box center [393, 516] width 53 height 12
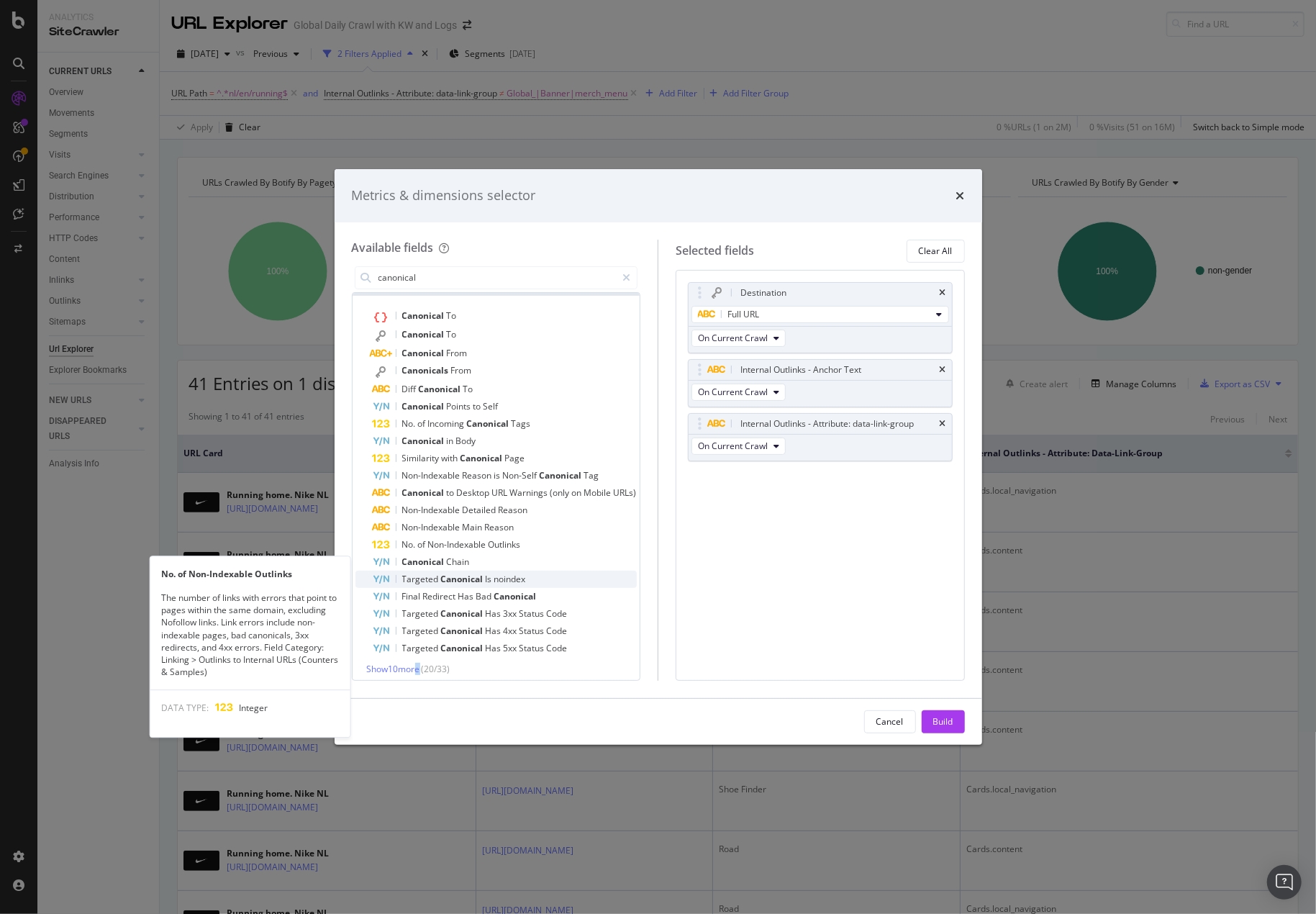
scroll to position [26, 0]
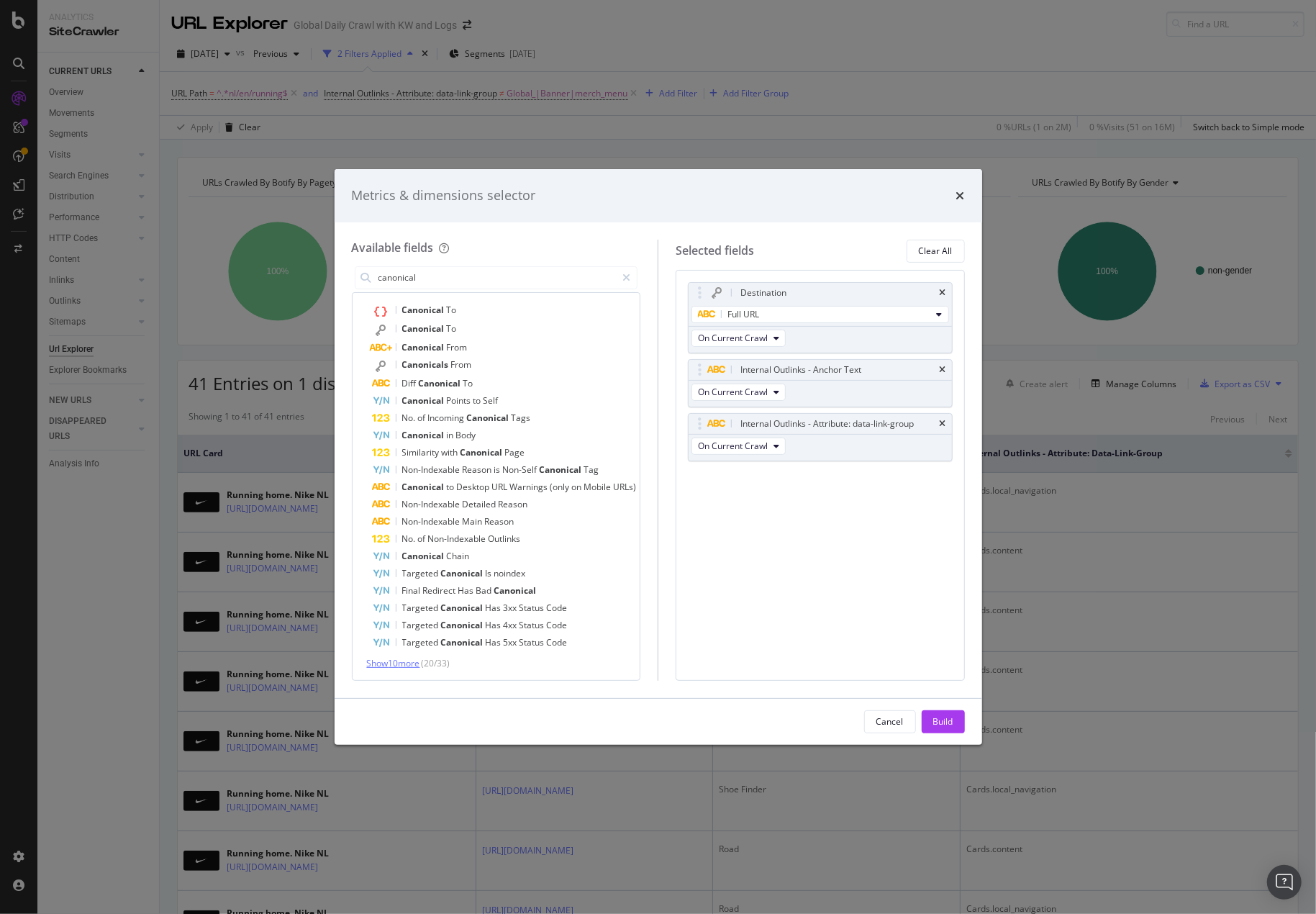
click at [405, 664] on span "Show 10 more" at bounding box center [393, 662] width 53 height 12
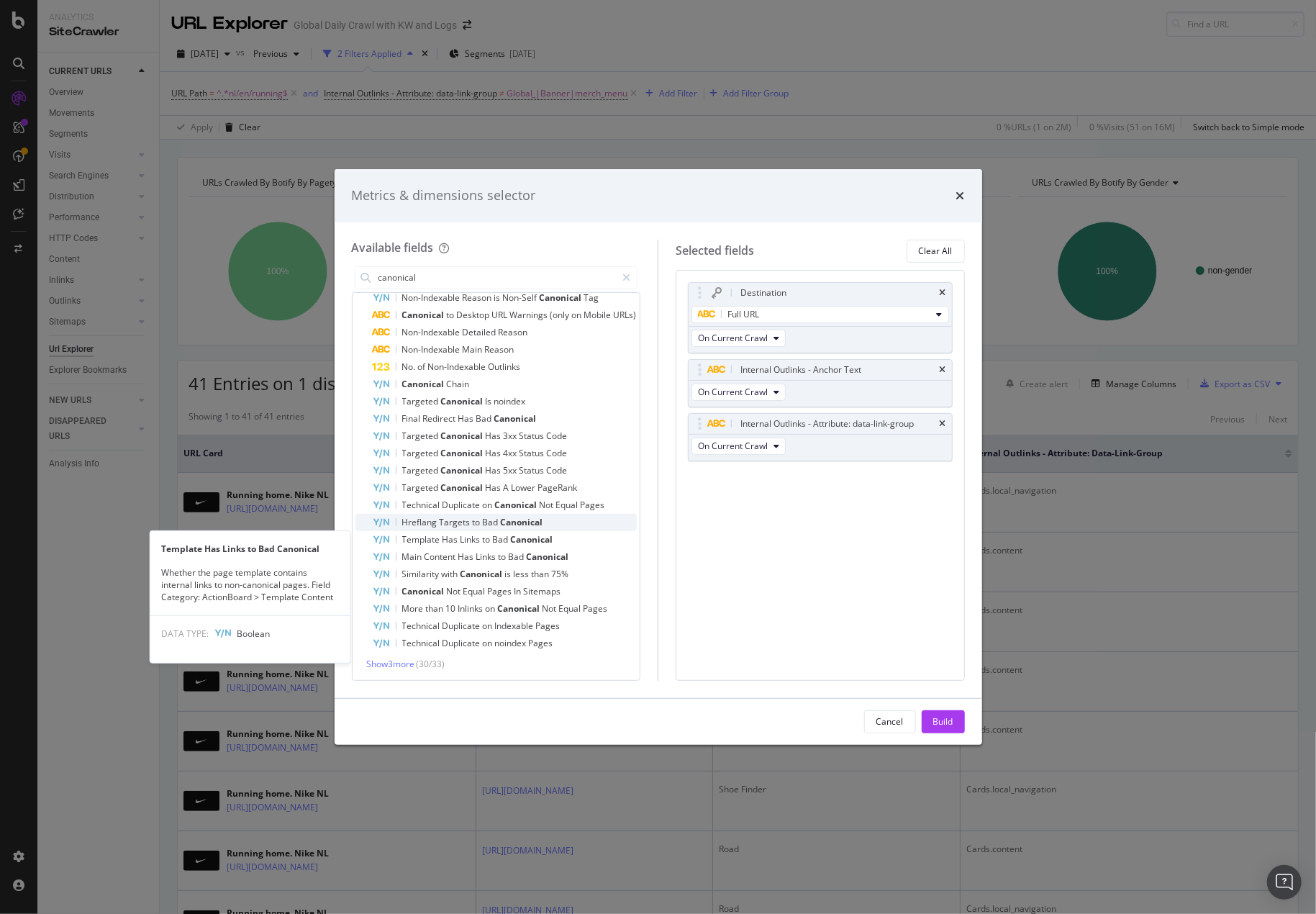
scroll to position [198, 0]
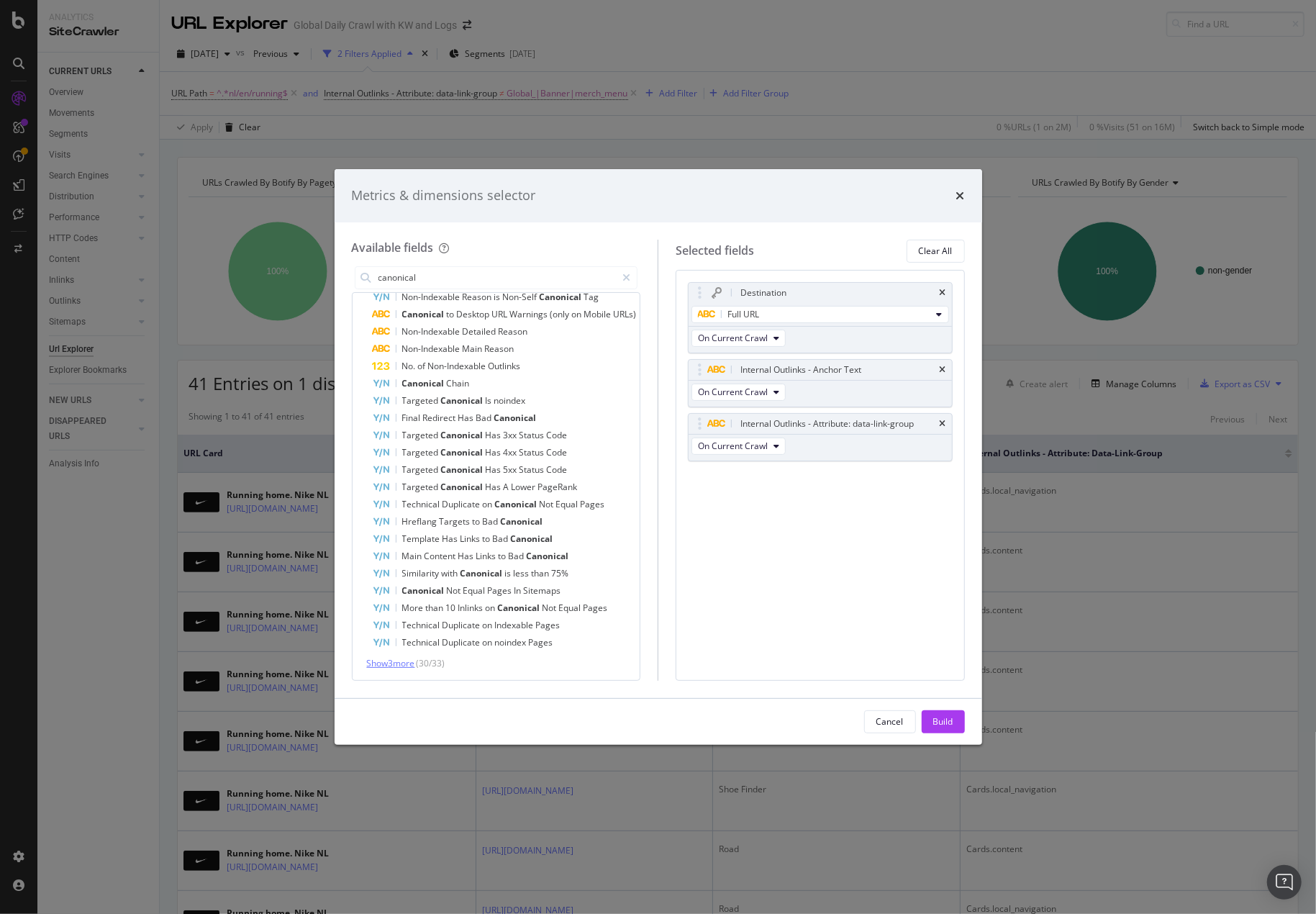
click at [406, 656] on span "Show 3 more" at bounding box center [391, 662] width 48 height 12
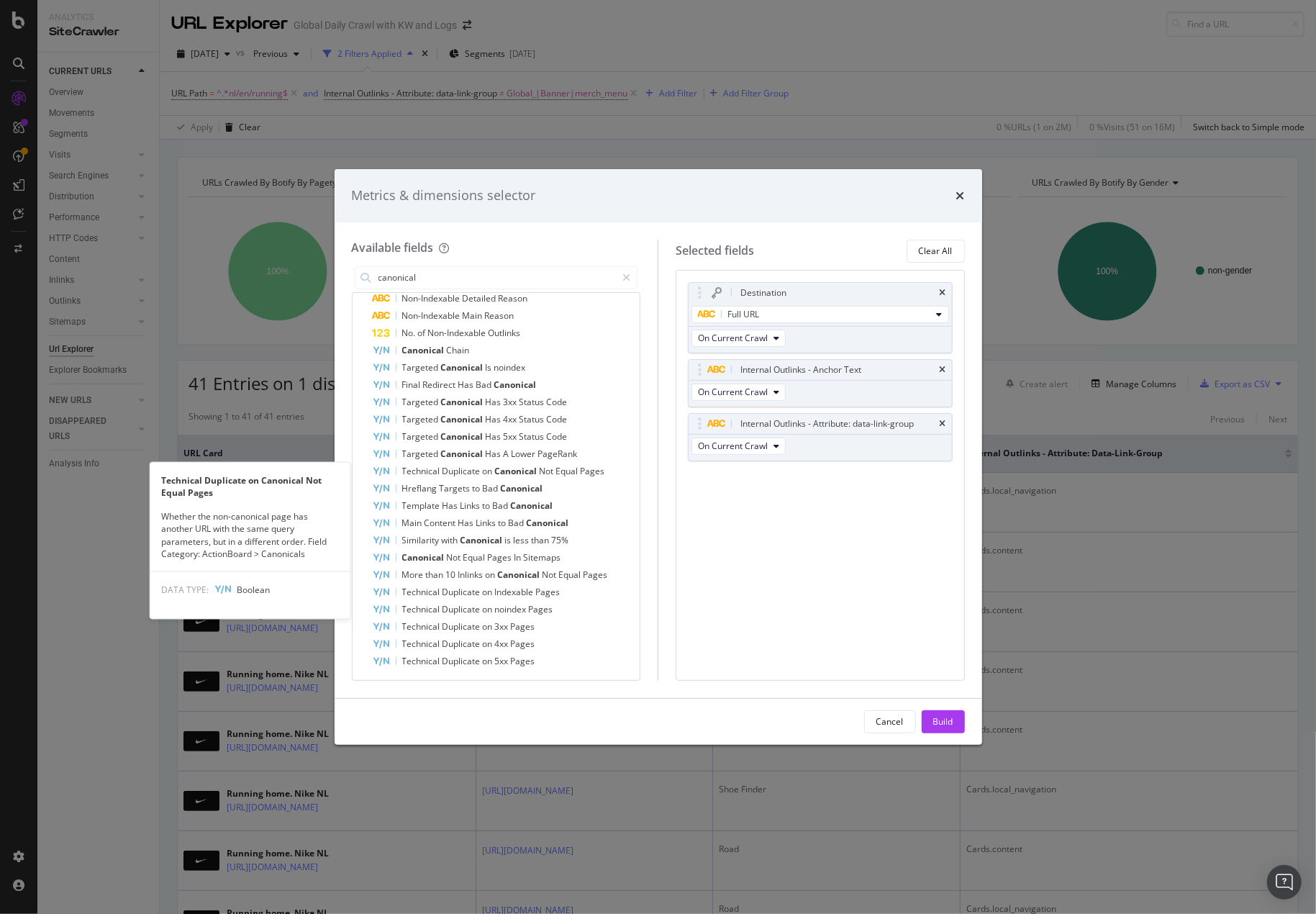
scroll to position [0, 0]
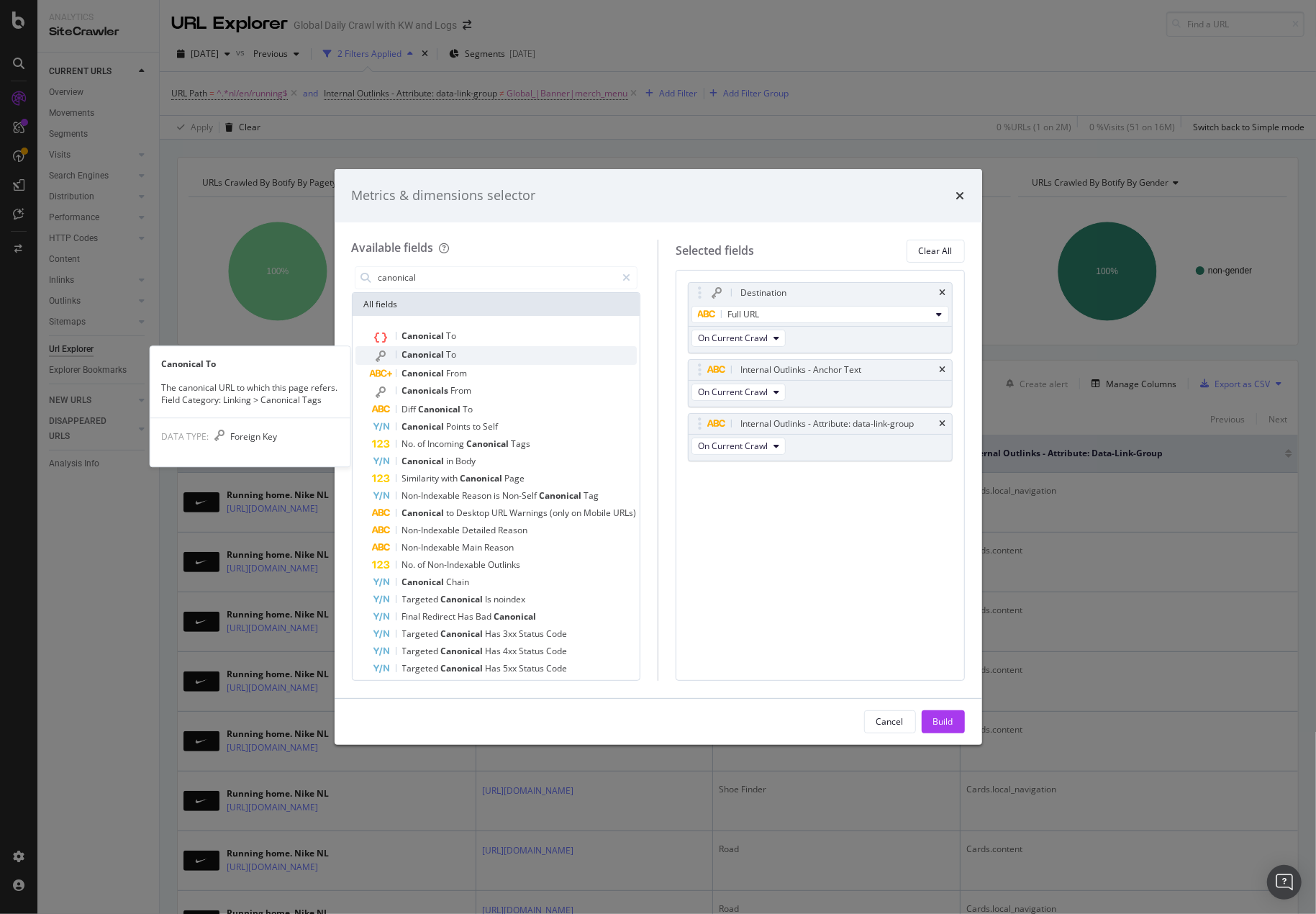
click at [433, 353] on span "Canonical" at bounding box center [424, 354] width 45 height 12
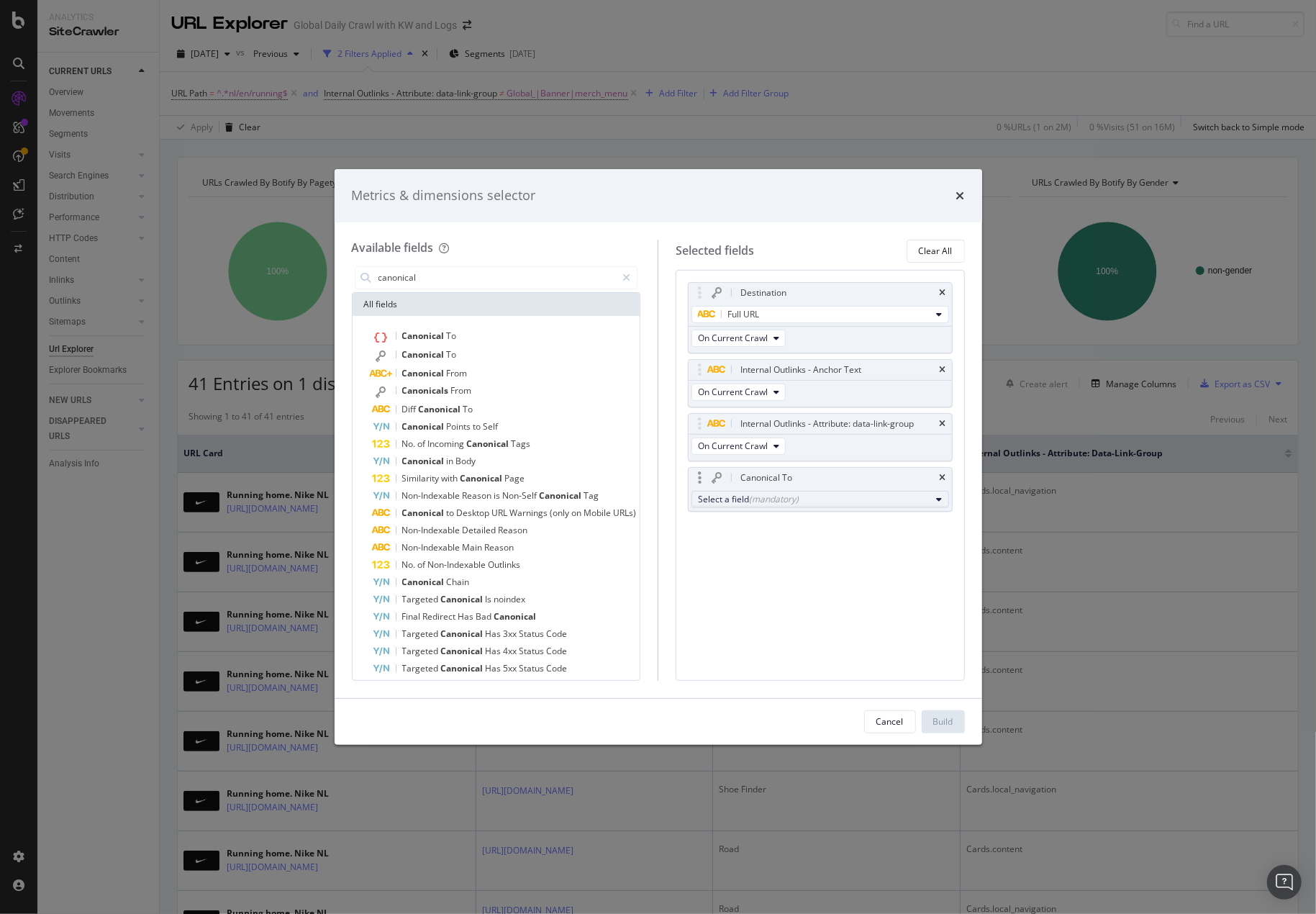
click at [827, 503] on div "Select a field (mandatory)" at bounding box center [814, 498] width 233 height 12
drag, startPoint x: 769, startPoint y: 518, endPoint x: 679, endPoint y: 518, distance: 90.0
click at [679, 518] on div "Selected fields Clear All Destination Full URL On Current Crawl Internal Outlin…" at bounding box center [810, 461] width 307 height 441
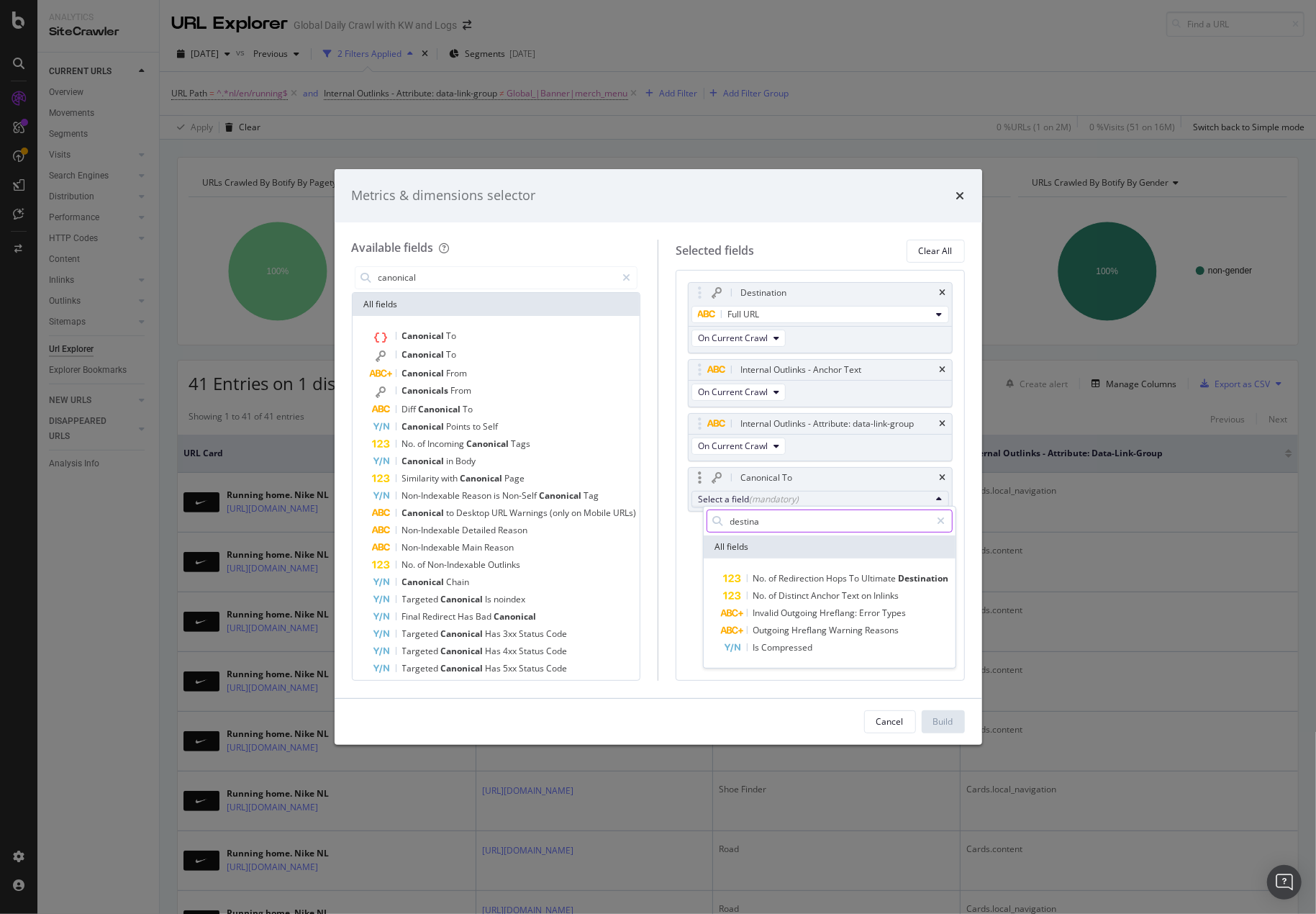
click at [773, 520] on input "destina" at bounding box center [830, 521] width 202 height 22
type input "U"
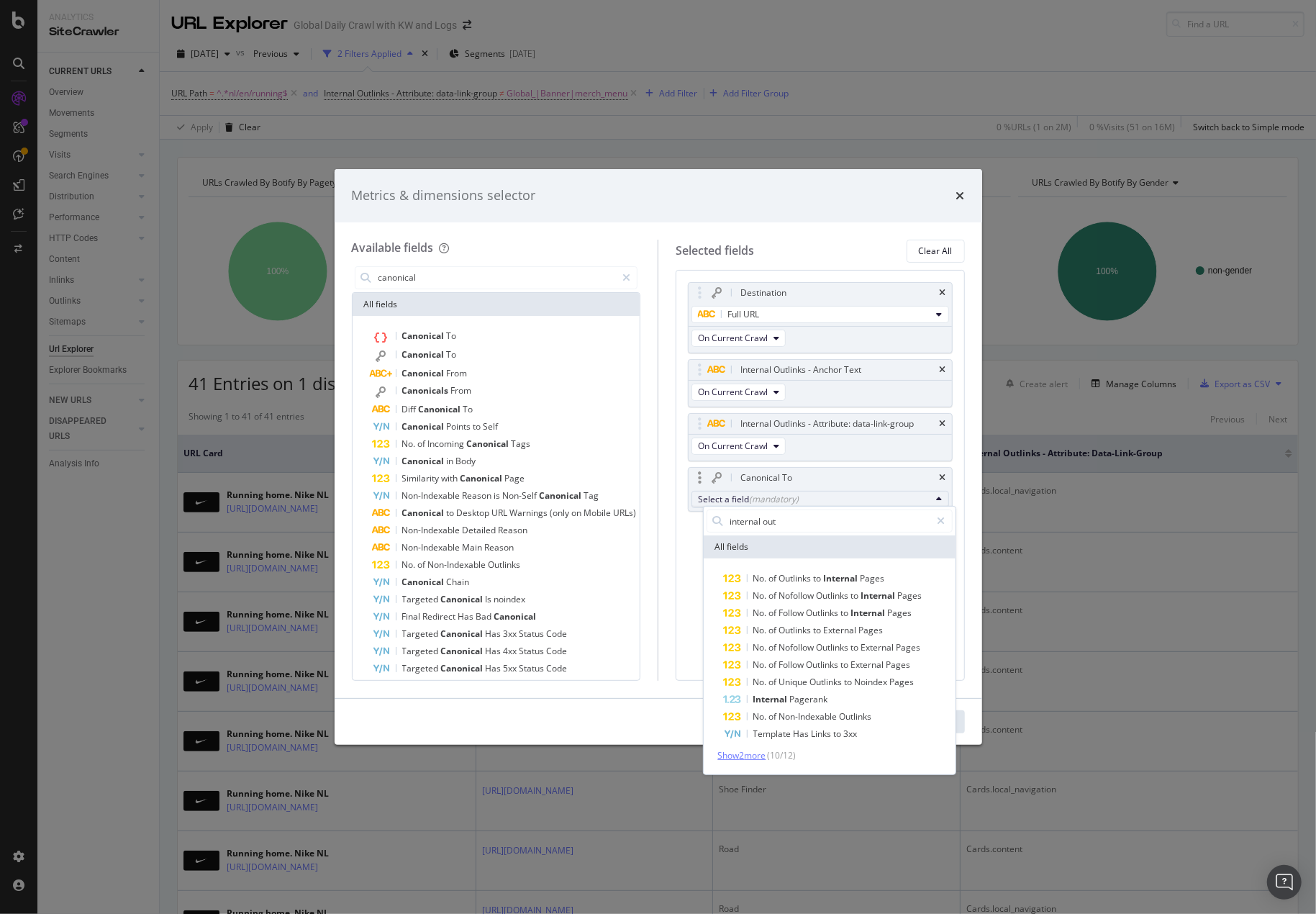
type input "internal out"
click at [760, 758] on span "Show 2 more" at bounding box center [742, 754] width 48 height 12
click at [790, 524] on input "internal out" at bounding box center [830, 521] width 202 height 22
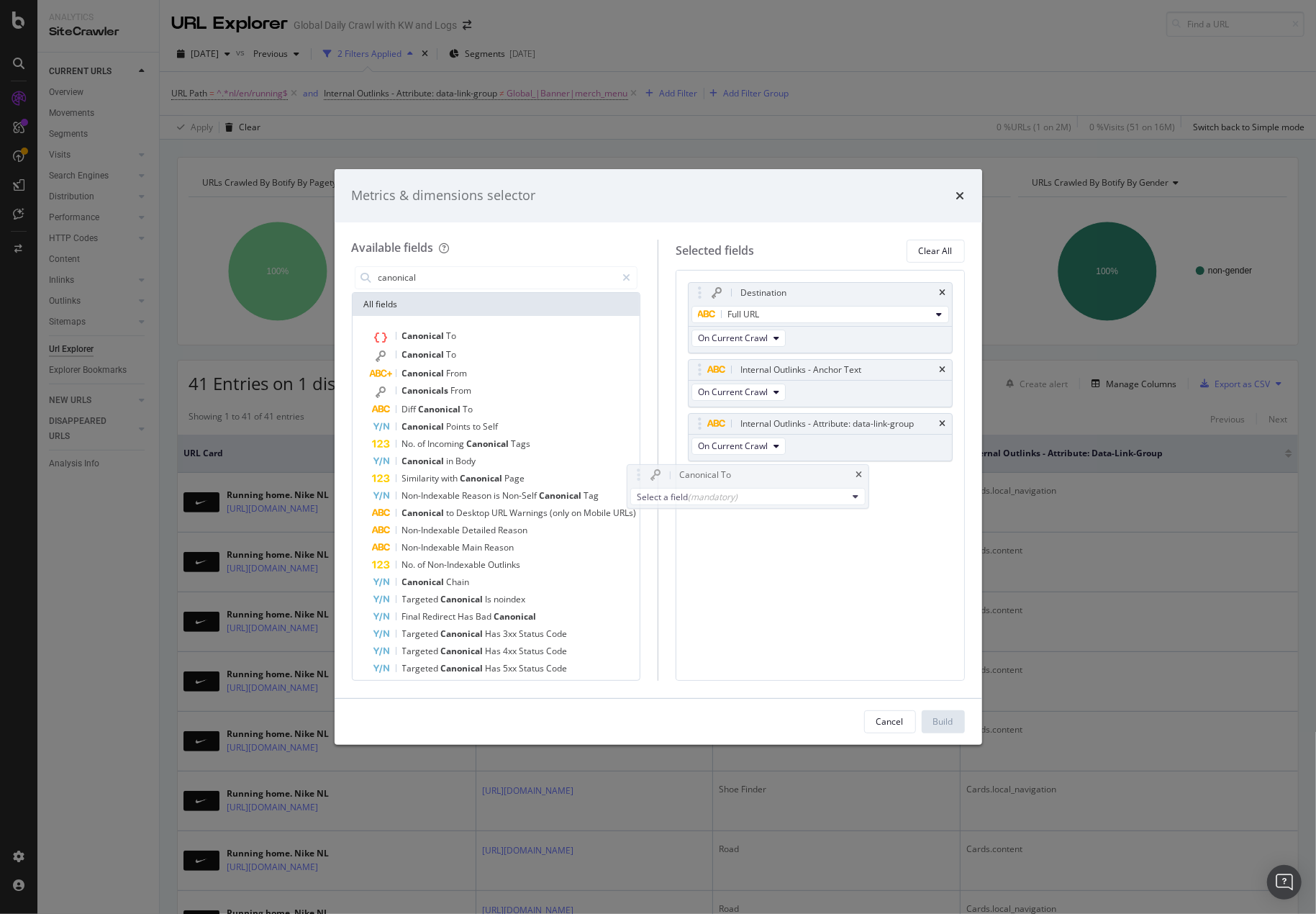
drag, startPoint x: 790, startPoint y: 524, endPoint x: 718, endPoint y: 523, distance: 72.0
click at [718, 511] on div "Select a field (mandatory) internal out All fields No. of Outlinks to Internal …" at bounding box center [820, 499] width 263 height 23
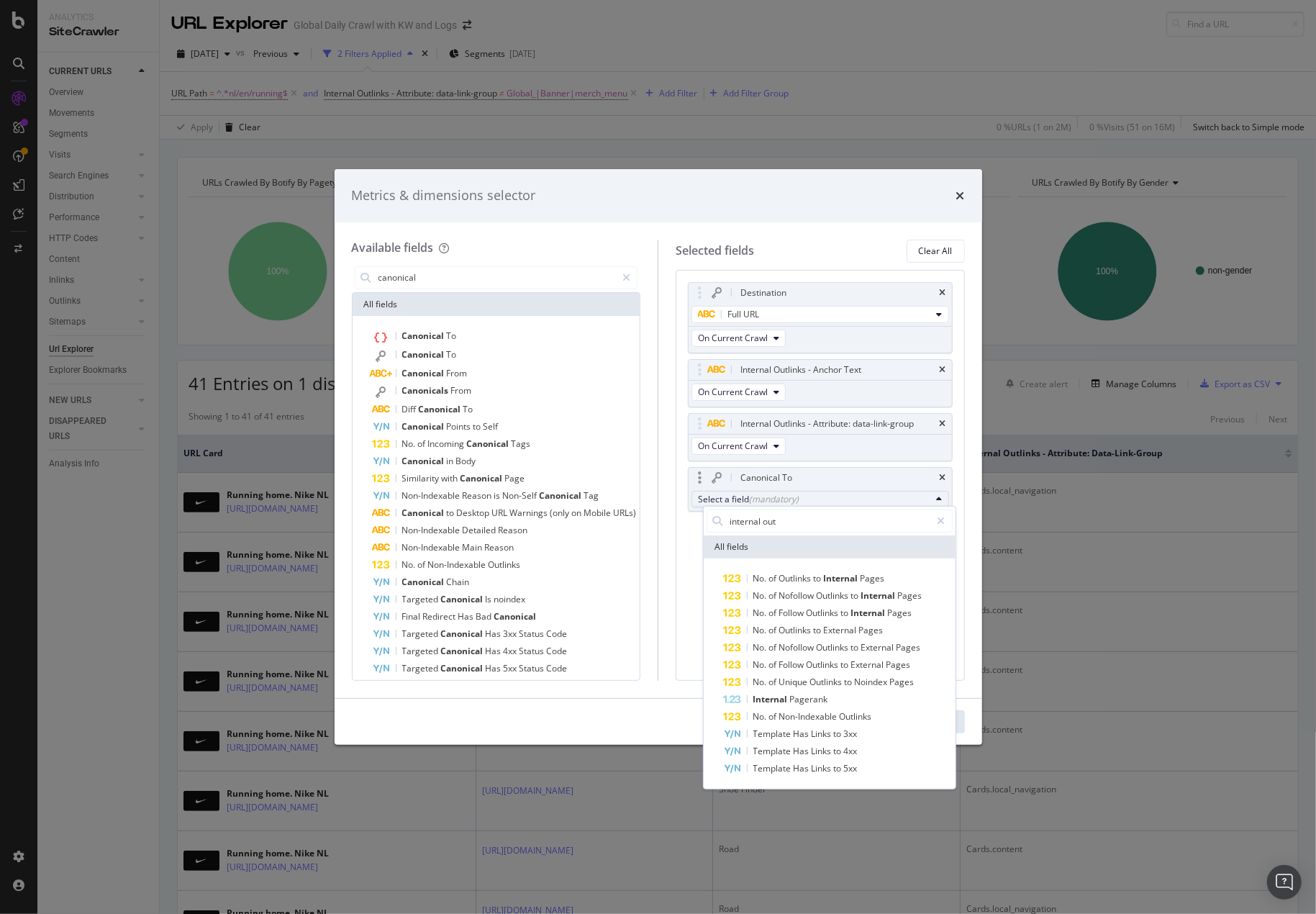
click at [816, 500] on div "Select a field (mandatory)" at bounding box center [814, 498] width 233 height 12
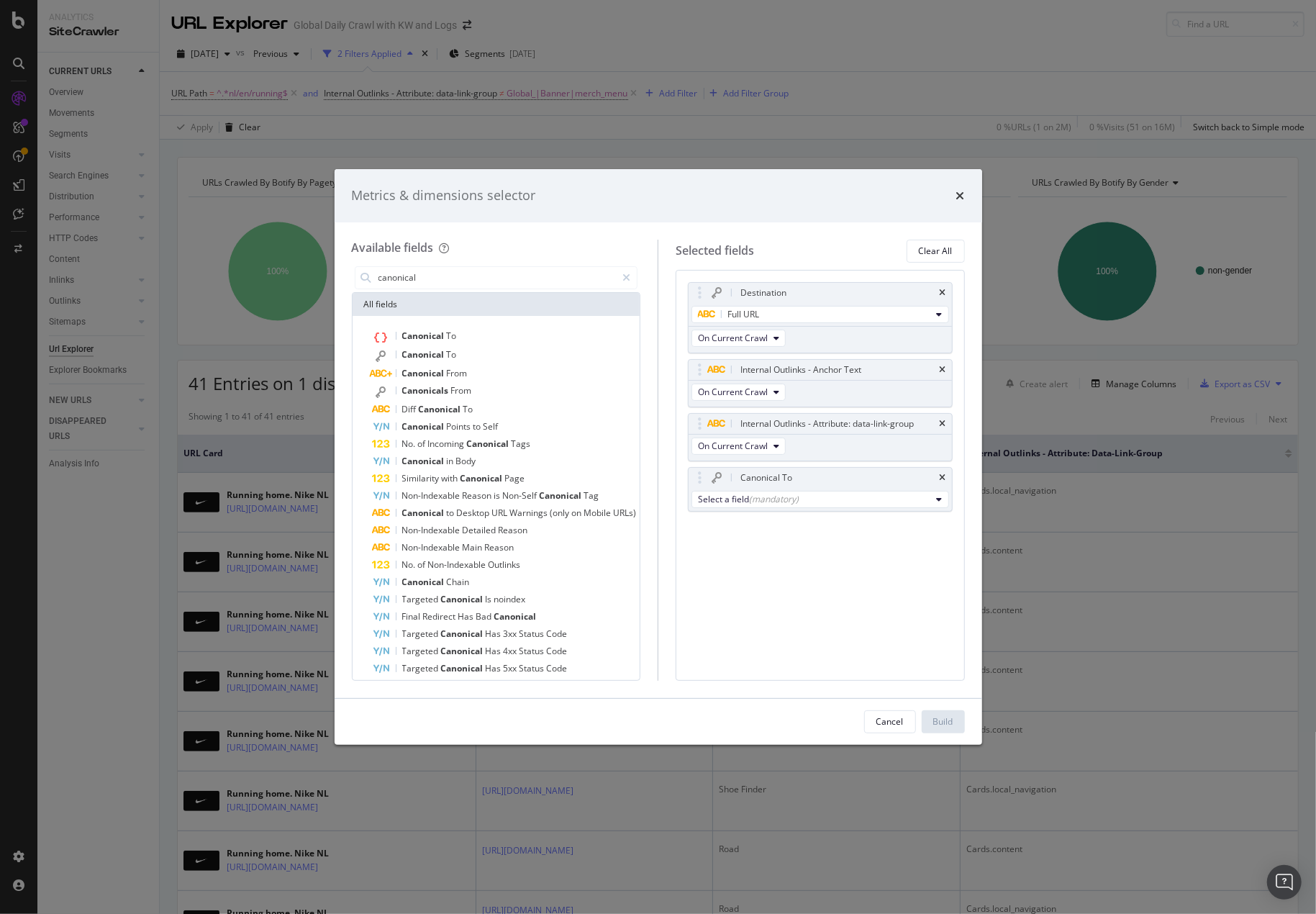
click at [794, 525] on div "Destination Full URL On Current Crawl Internal Outlinks - Anchor Text On Curren…" at bounding box center [820, 412] width 265 height 261
click at [796, 497] on div "(mandatory)" at bounding box center [774, 498] width 50 height 12
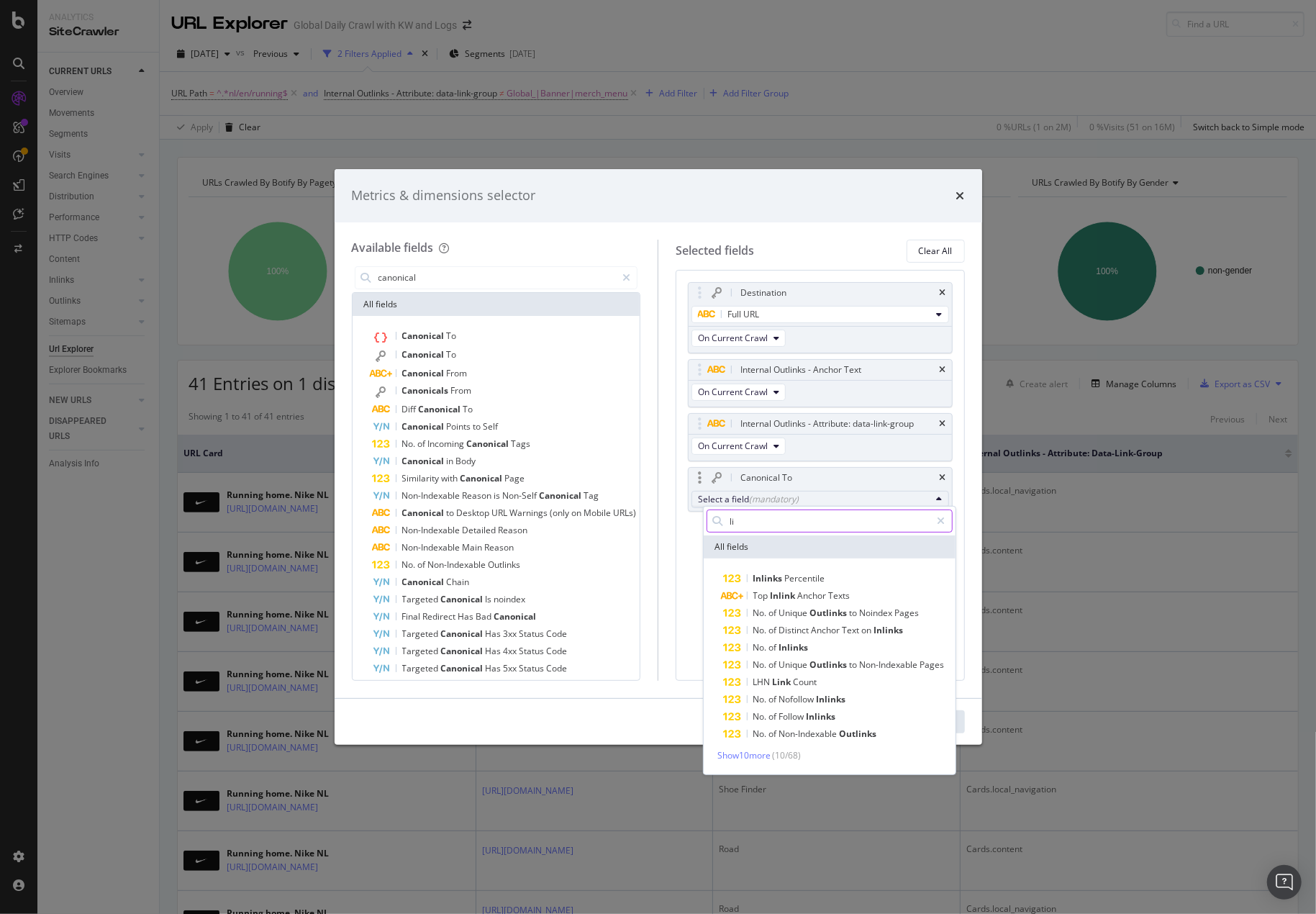
type input "l"
type input "url"
click at [758, 756] on span "Show 10 more" at bounding box center [745, 754] width 53 height 12
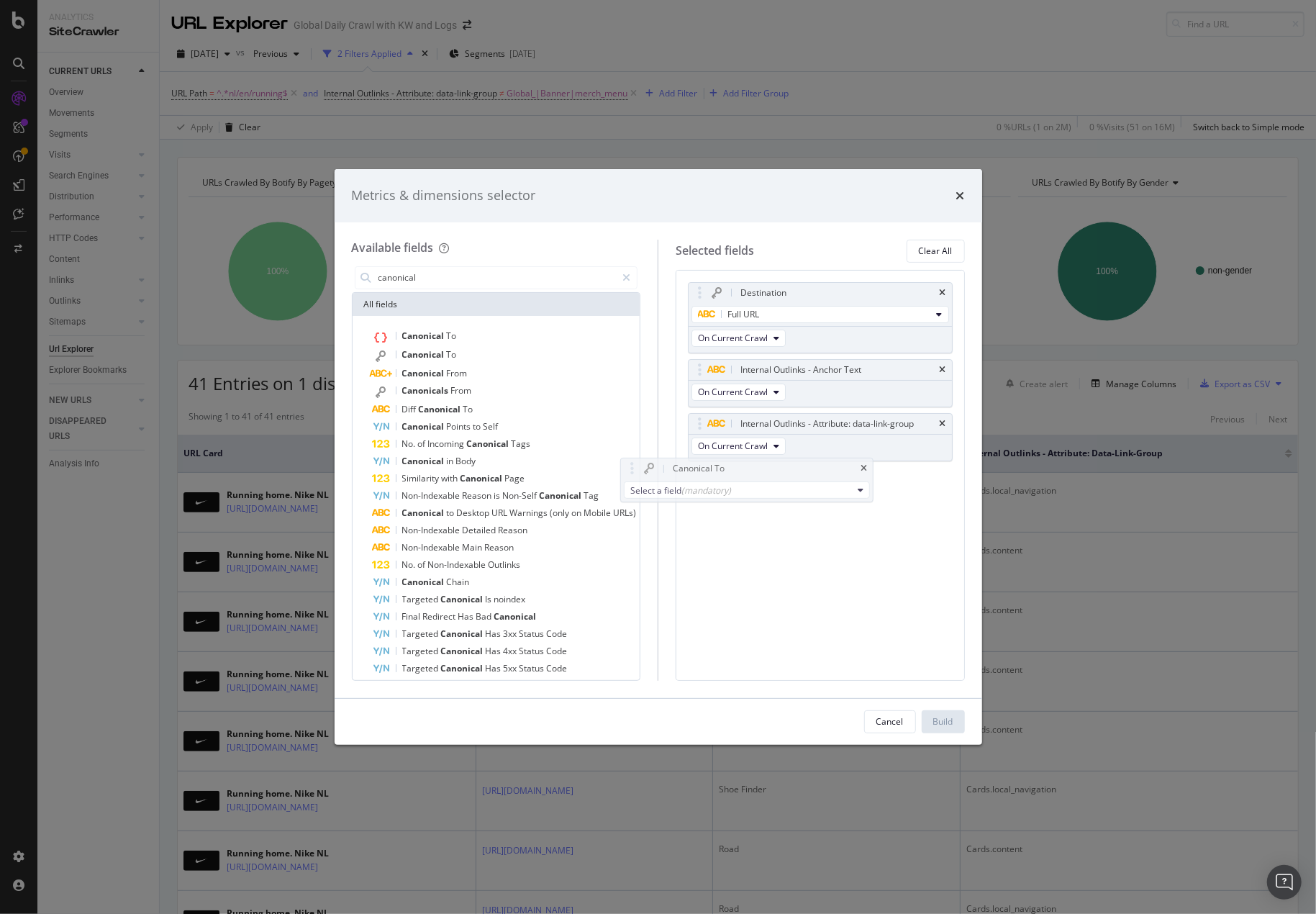
drag, startPoint x: 692, startPoint y: 518, endPoint x: 681, endPoint y: 515, distance: 11.4
click at [682, 516] on div "Selected fields Clear All Destination Full URL On Current Crawl Internal Outlin…" at bounding box center [810, 461] width 307 height 441
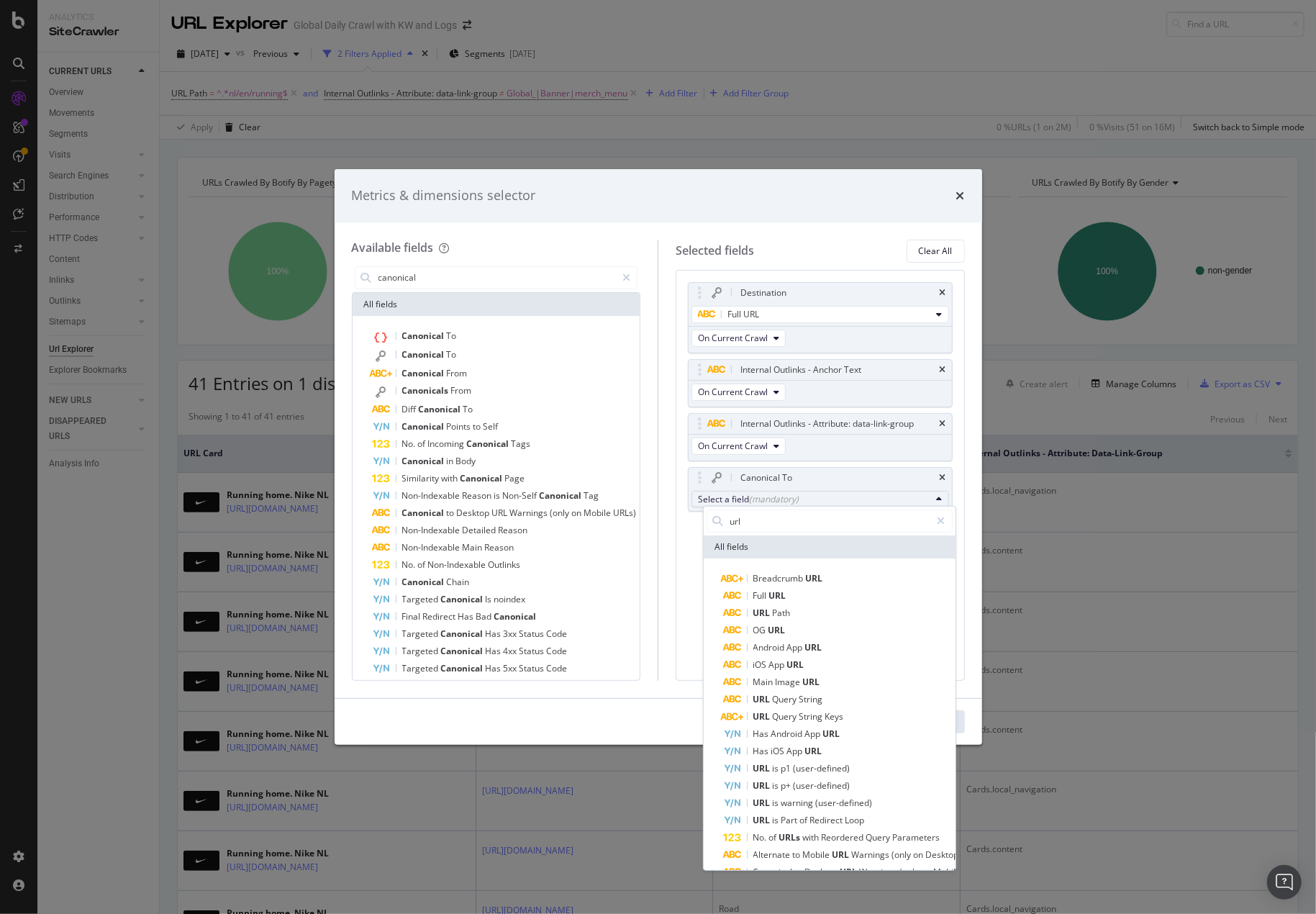
click at [953, 471] on div "Destination Full URL On Current Crawl Internal Outlinks - Anchor Text On Curren…" at bounding box center [820, 475] width 289 height 411
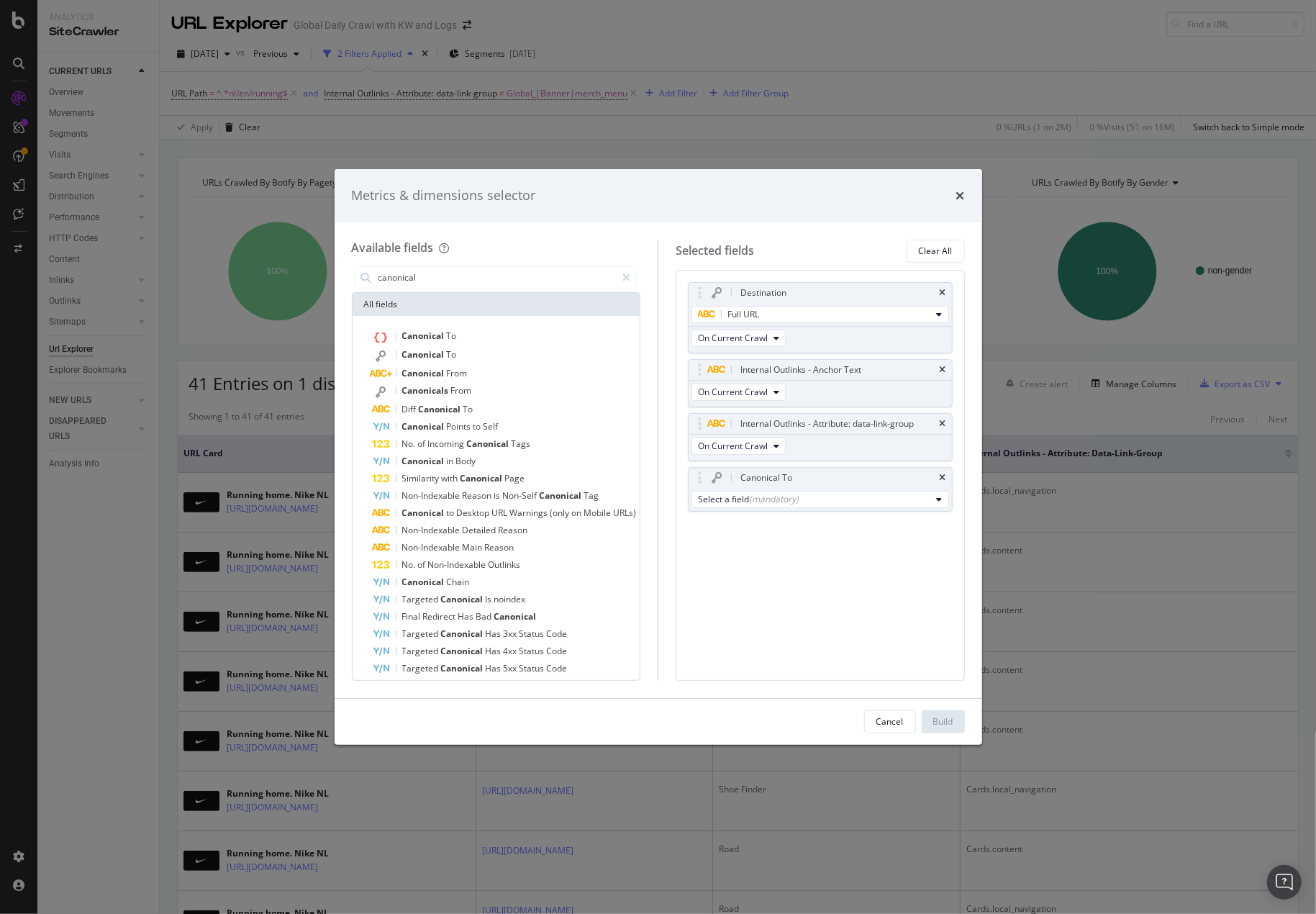
drag, startPoint x: 945, startPoint y: 475, endPoint x: 902, endPoint y: 468, distance: 43.6
click at [942, 476] on icon "times" at bounding box center [943, 477] width 6 height 9
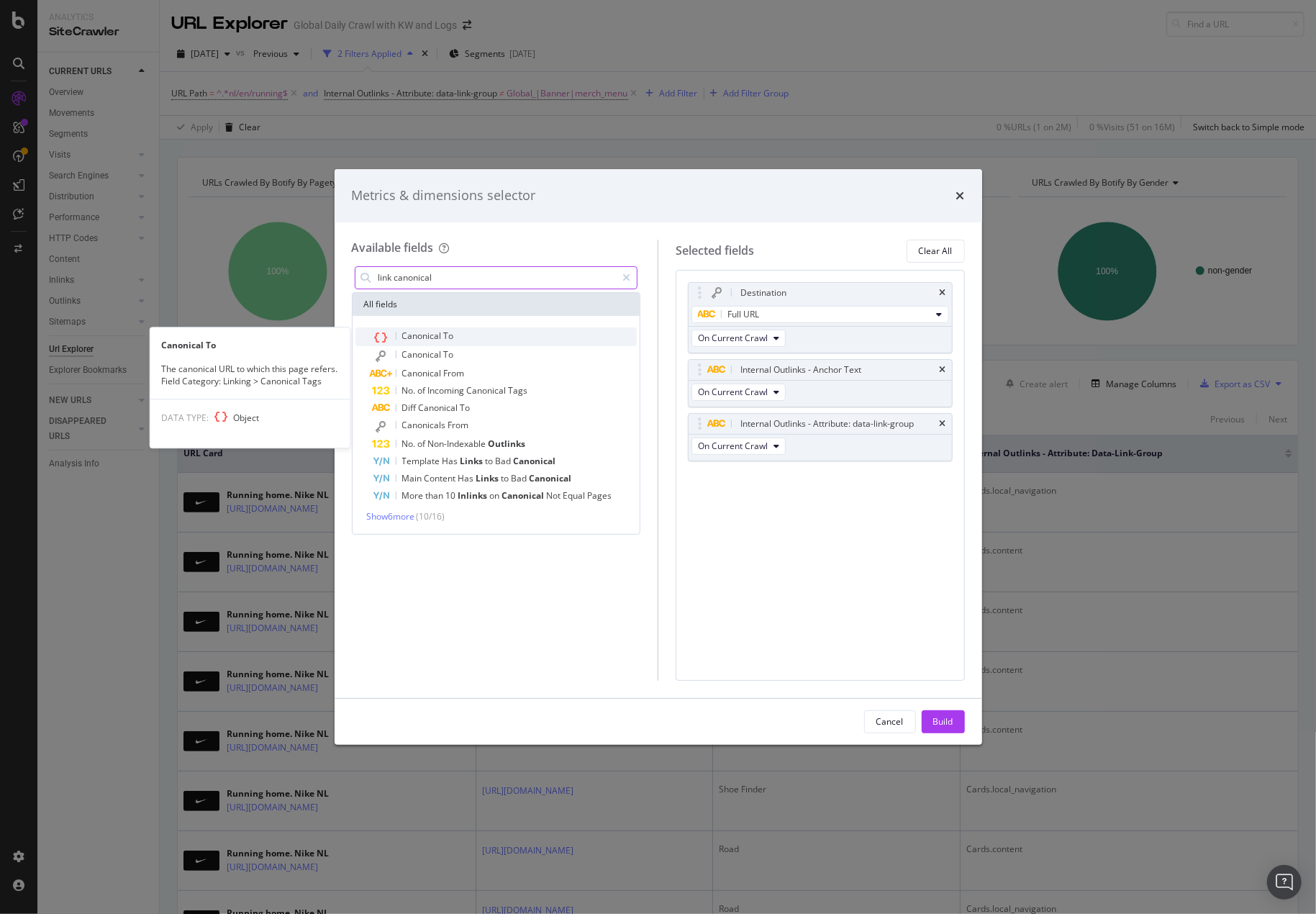
type input "link canonical"
click at [430, 340] on span "Canonical" at bounding box center [423, 335] width 42 height 12
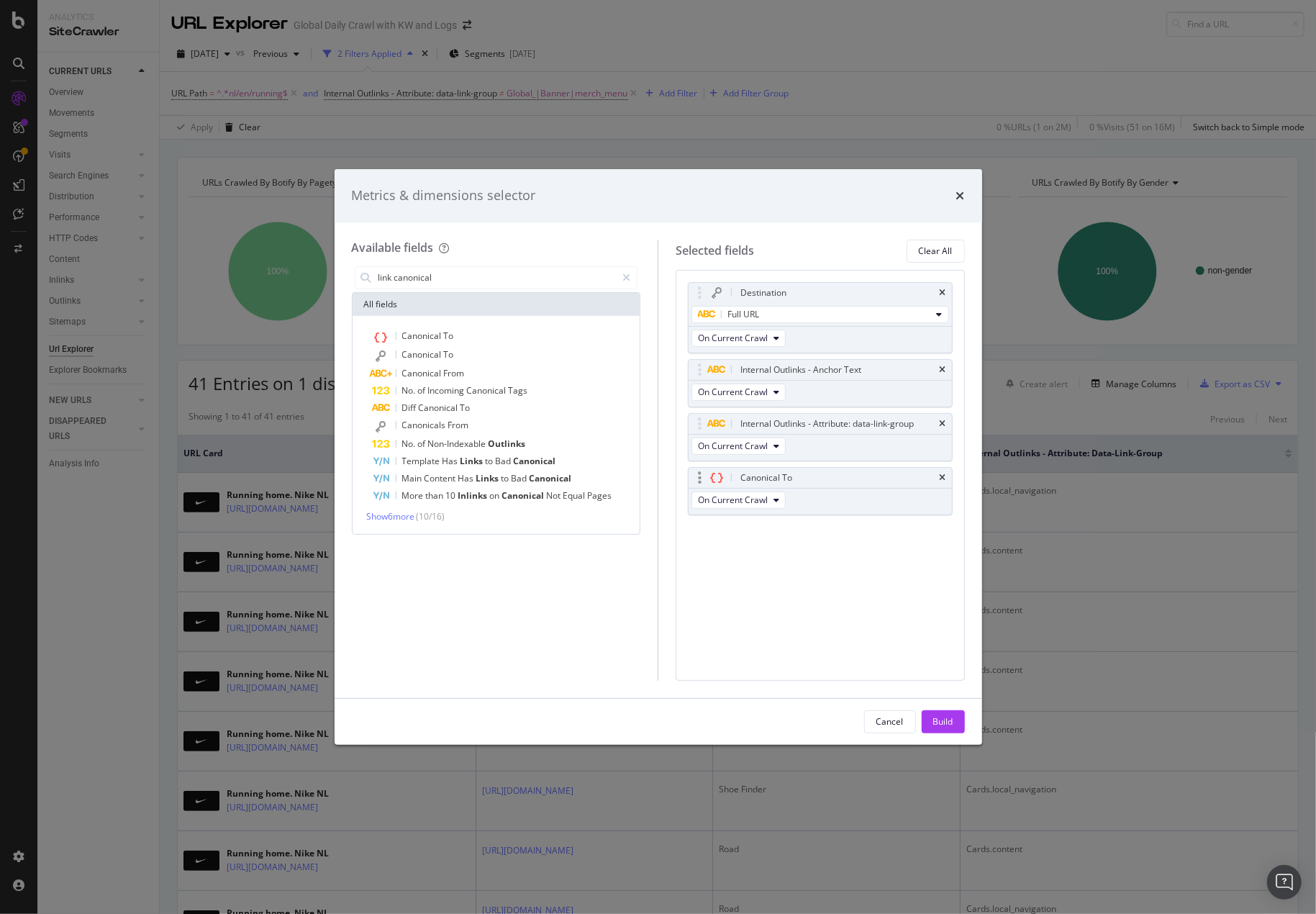
click at [939, 476] on div "Canonical To" at bounding box center [820, 477] width 263 height 20
click at [944, 477] on icon "times" at bounding box center [943, 477] width 6 height 9
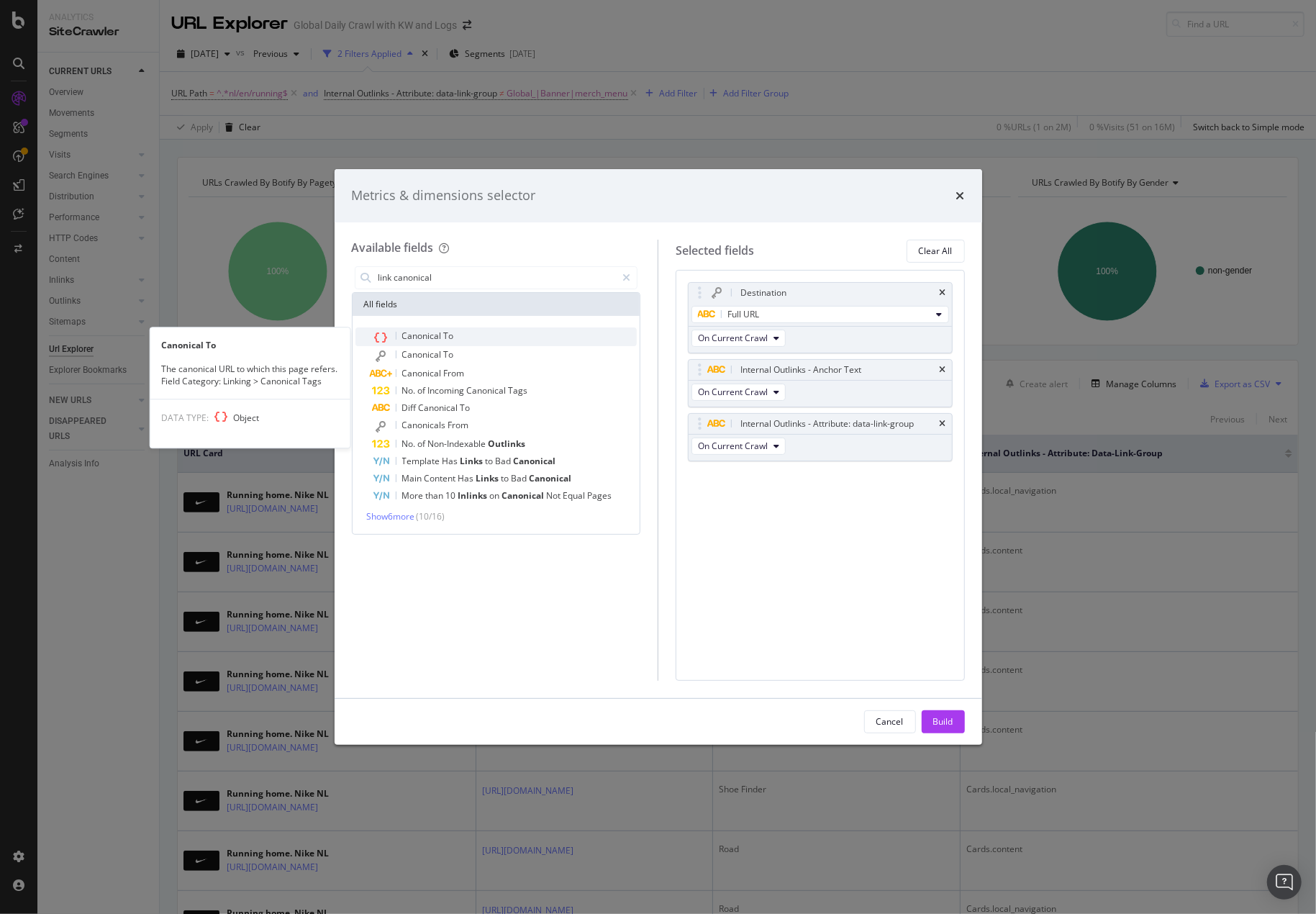
click at [439, 331] on span "Canonical" at bounding box center [423, 335] width 42 height 12
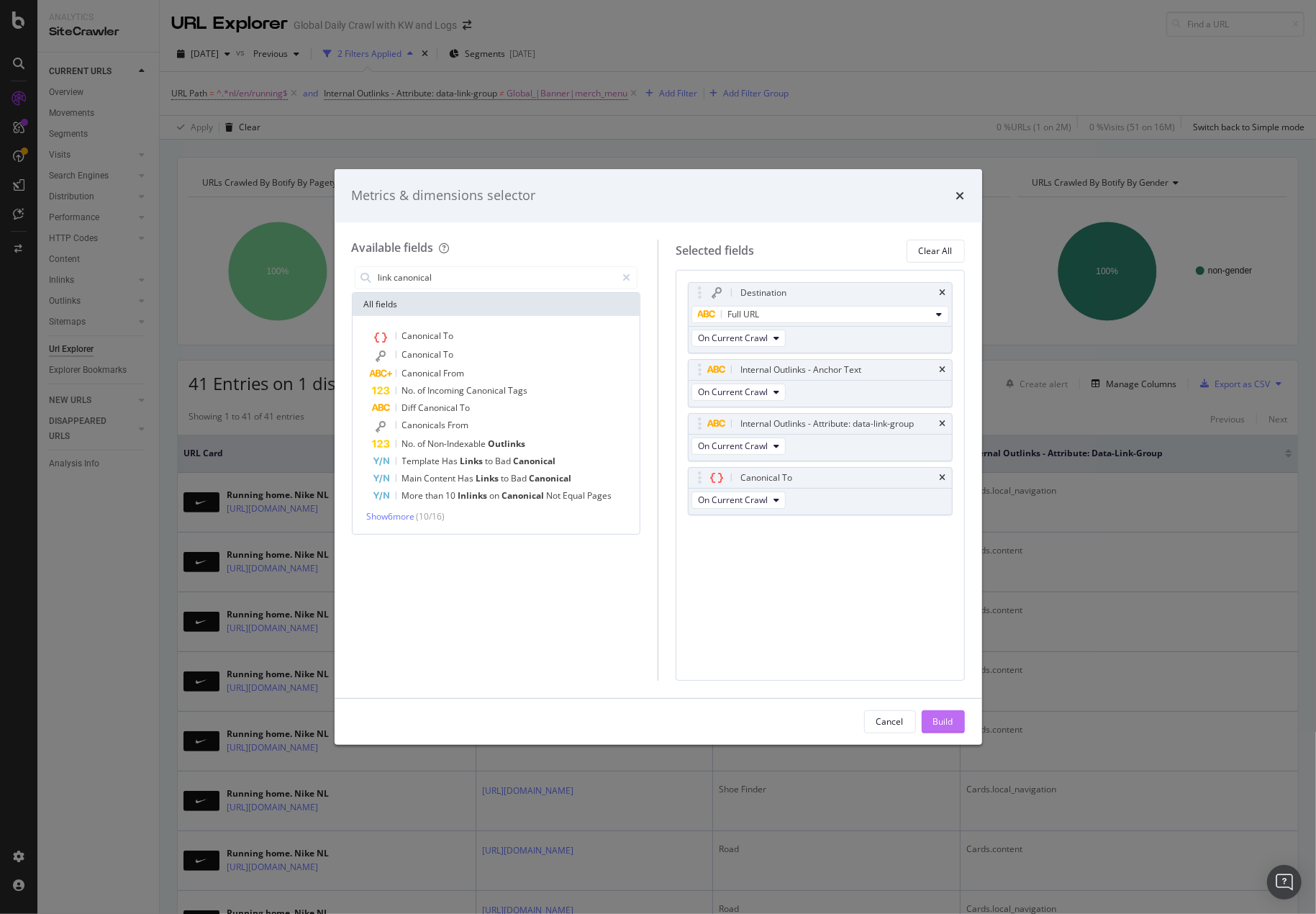
click at [948, 725] on div "Build" at bounding box center [943, 721] width 20 height 12
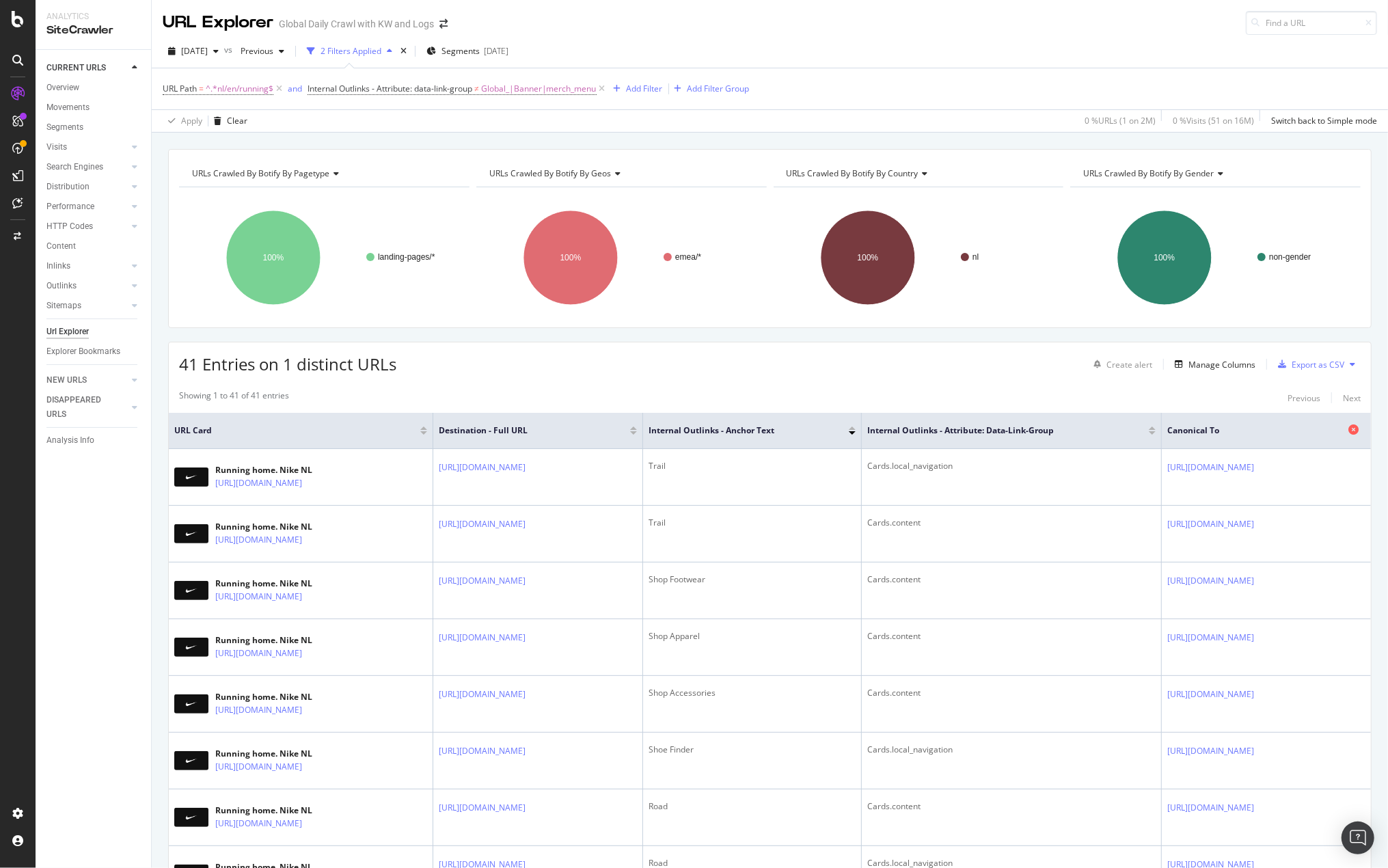
click at [1348, 434] on div at bounding box center [1355, 431] width 14 height 14
click at [1348, 426] on icon at bounding box center [1353, 429] width 10 height 10
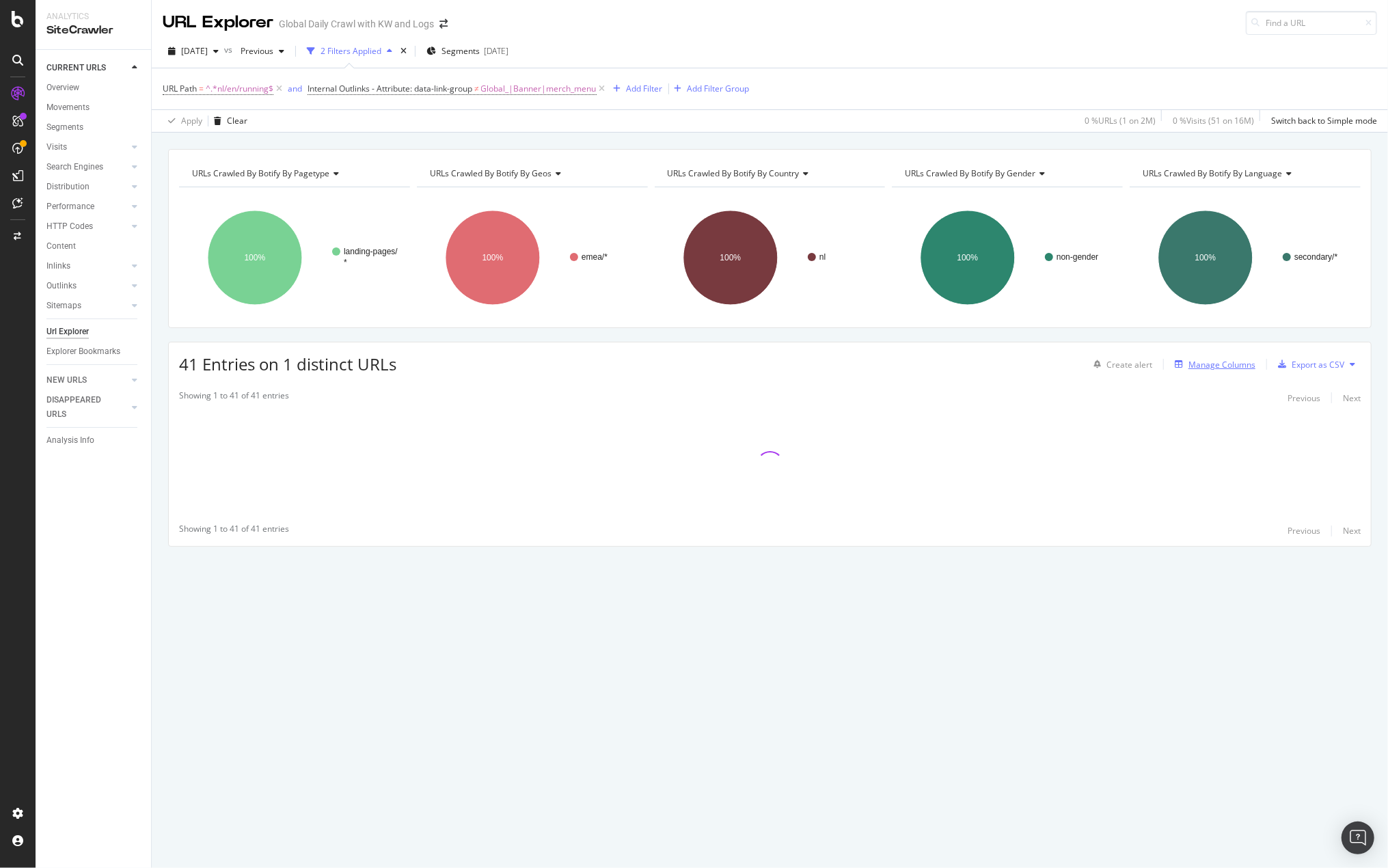
click at [1217, 361] on div "Manage Columns" at bounding box center [1222, 364] width 67 height 11
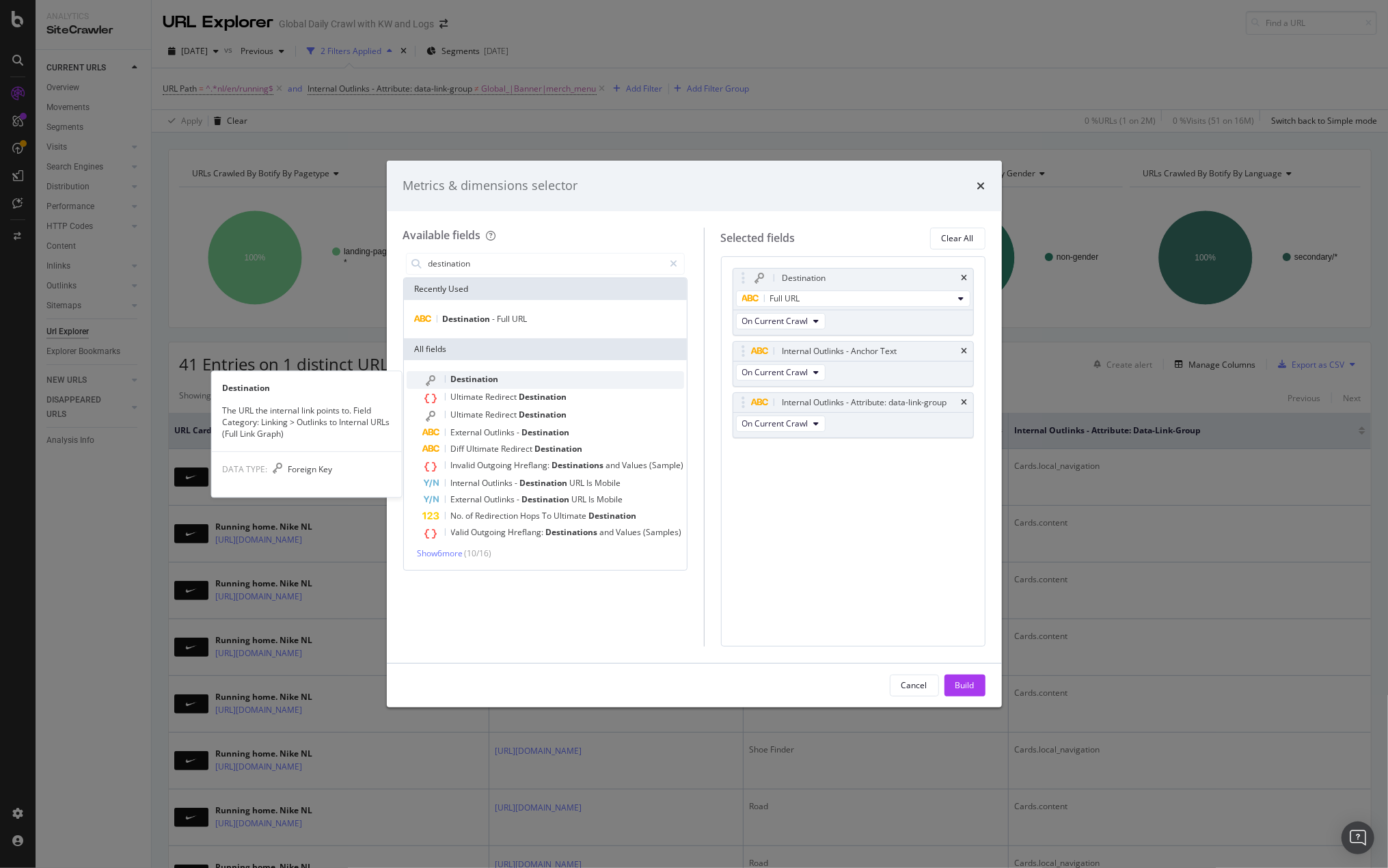
type input "destination"
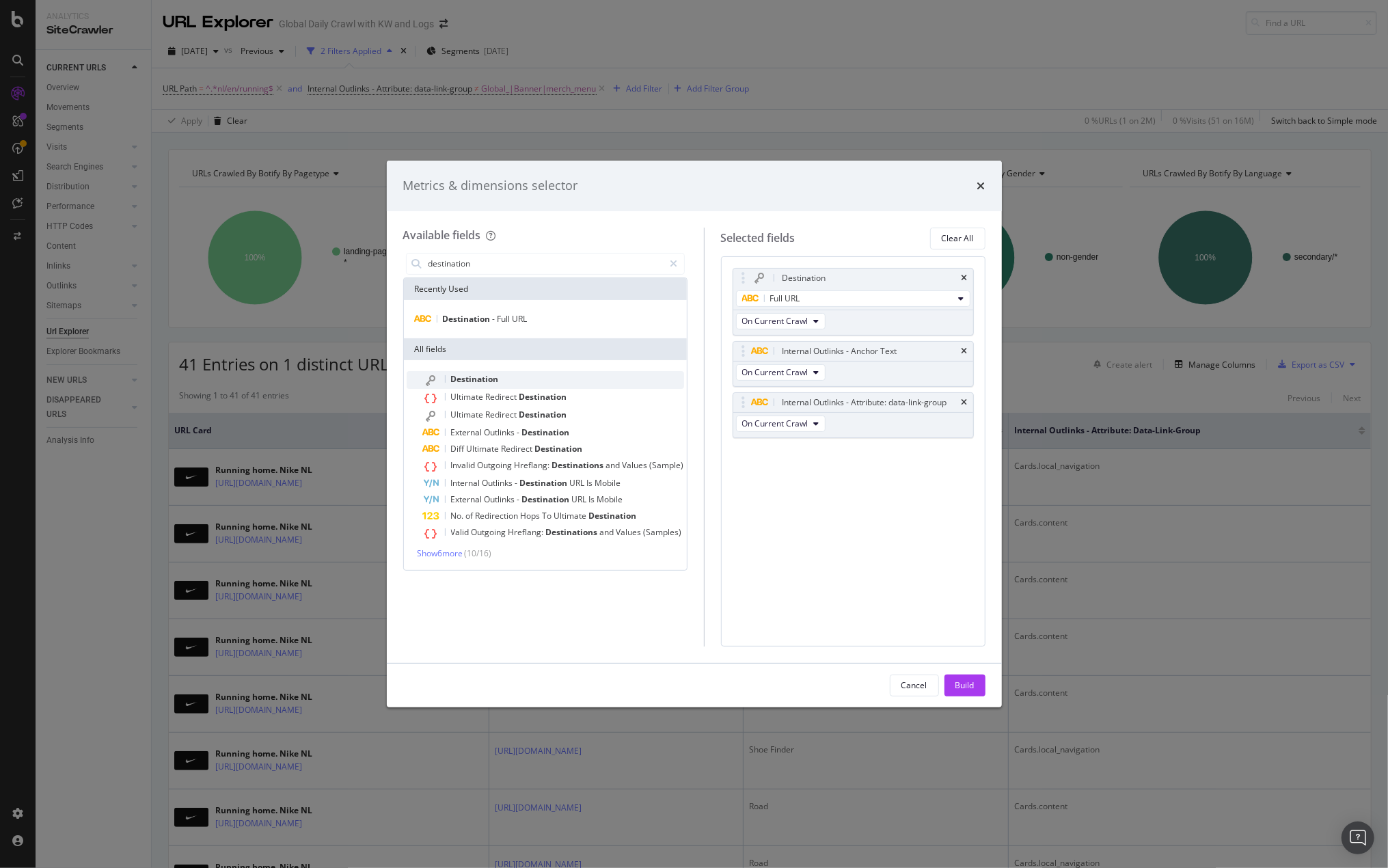
click at [478, 373] on span "Destination" at bounding box center [475, 378] width 48 height 11
click at [828, 464] on div "Select a field (mandatory)" at bounding box center [853, 474] width 240 height 22
click at [824, 471] on div "(mandatory)" at bounding box center [814, 473] width 47 height 11
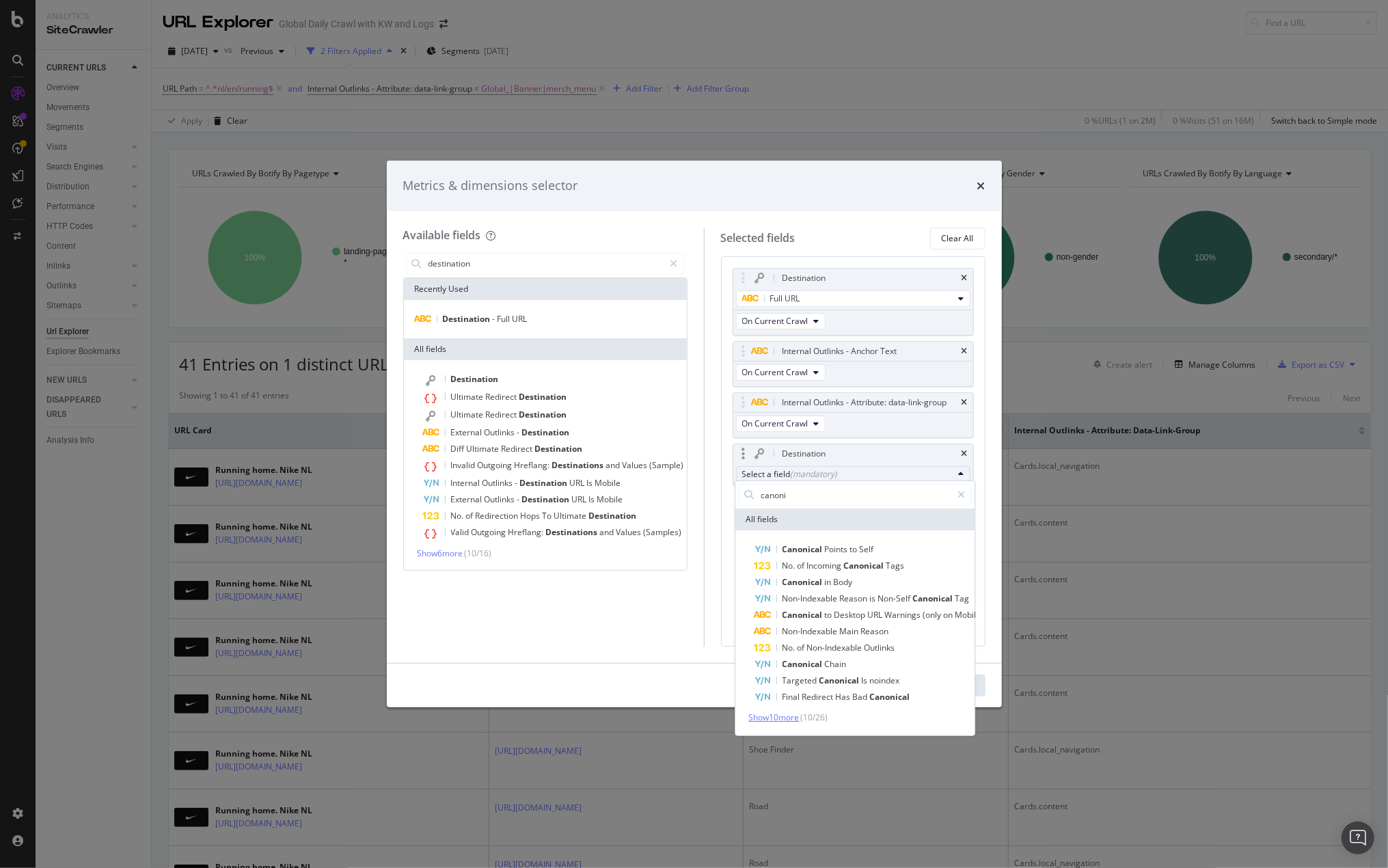
type input "canoni"
click at [789, 716] on span "Show 10 more" at bounding box center [774, 716] width 50 height 11
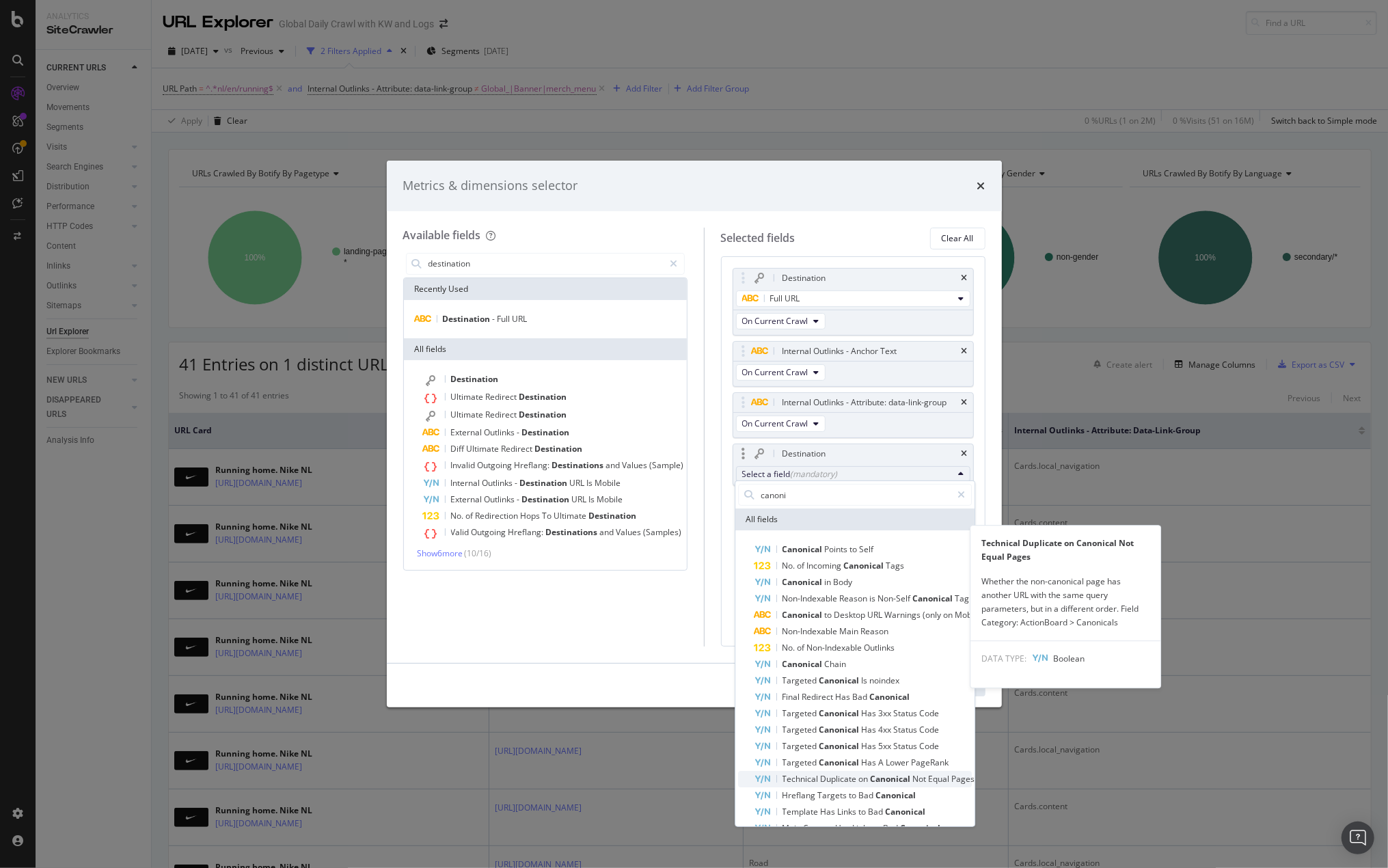
scroll to position [82, 0]
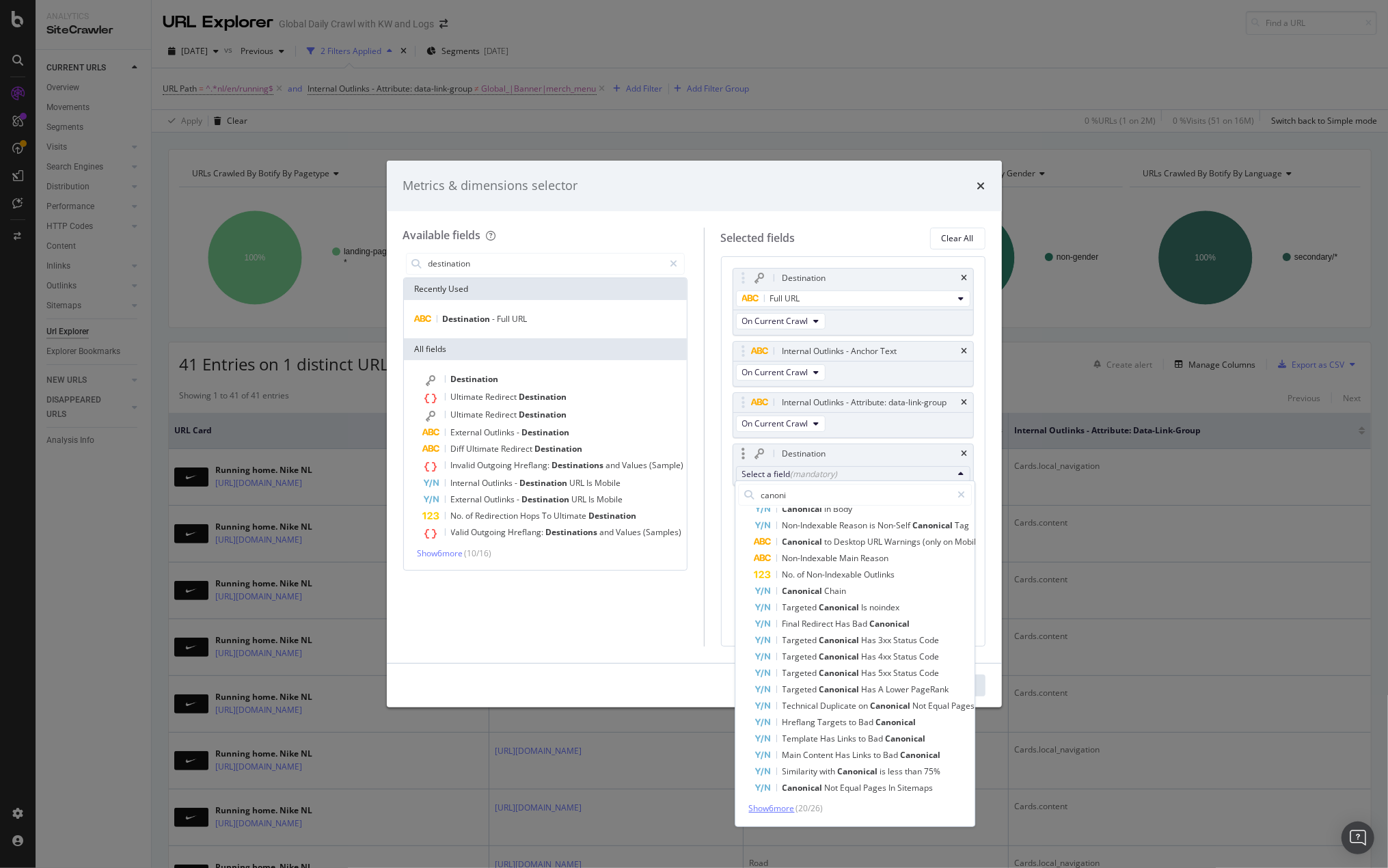
click at [781, 802] on span "Show 6 more" at bounding box center [772, 807] width 46 height 11
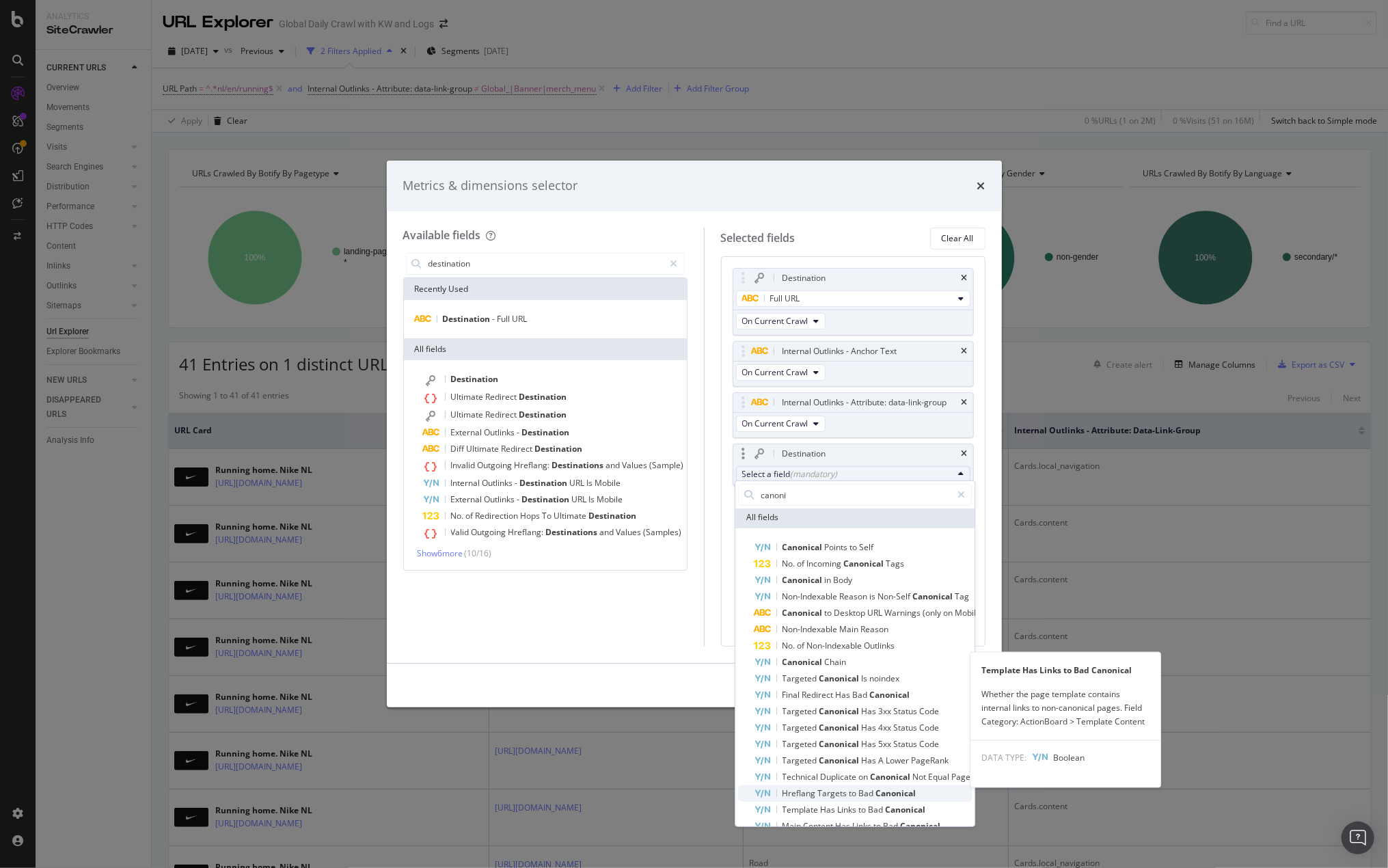
scroll to position [0, 0]
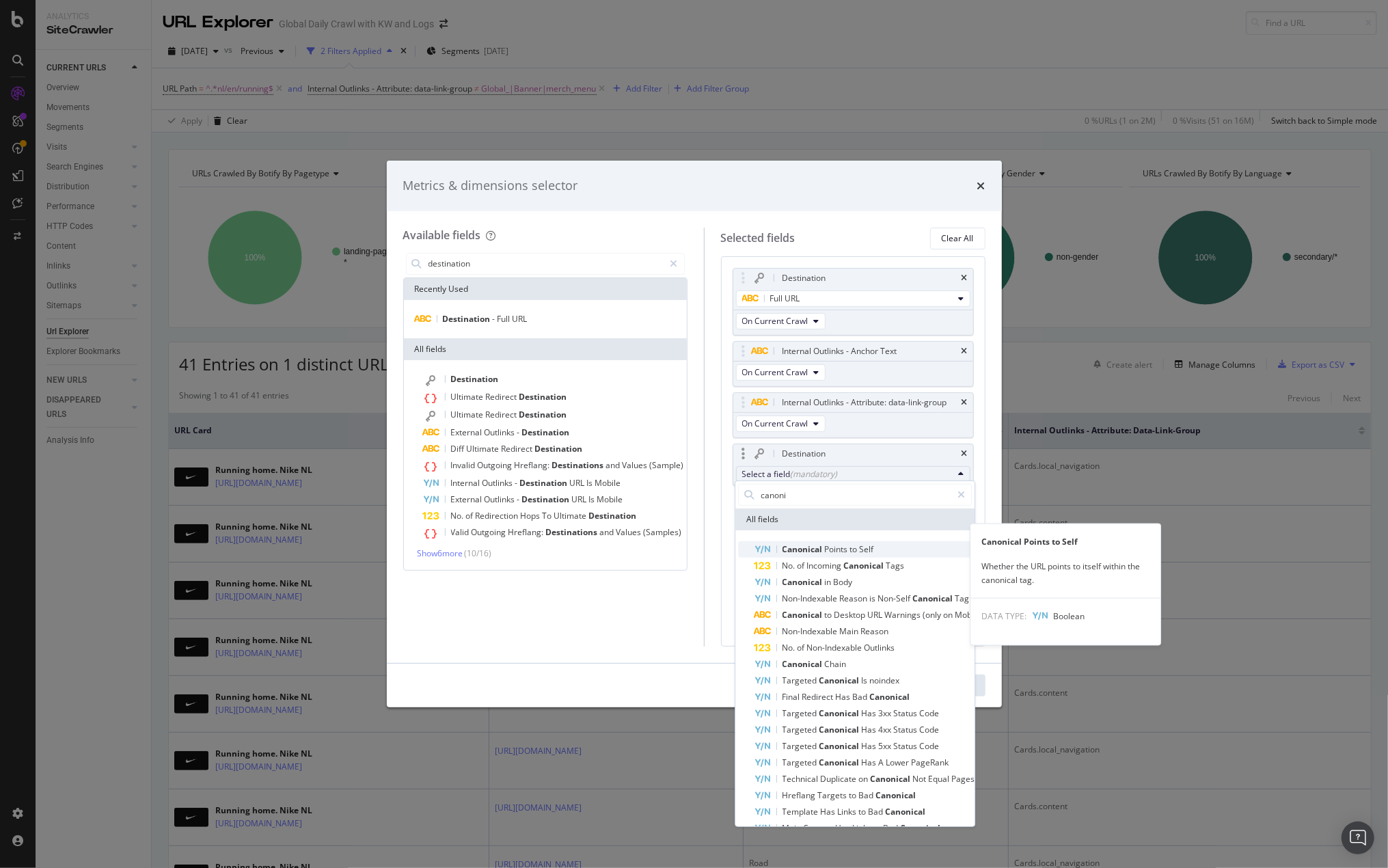
click at [854, 550] on span "to" at bounding box center [854, 549] width 10 height 11
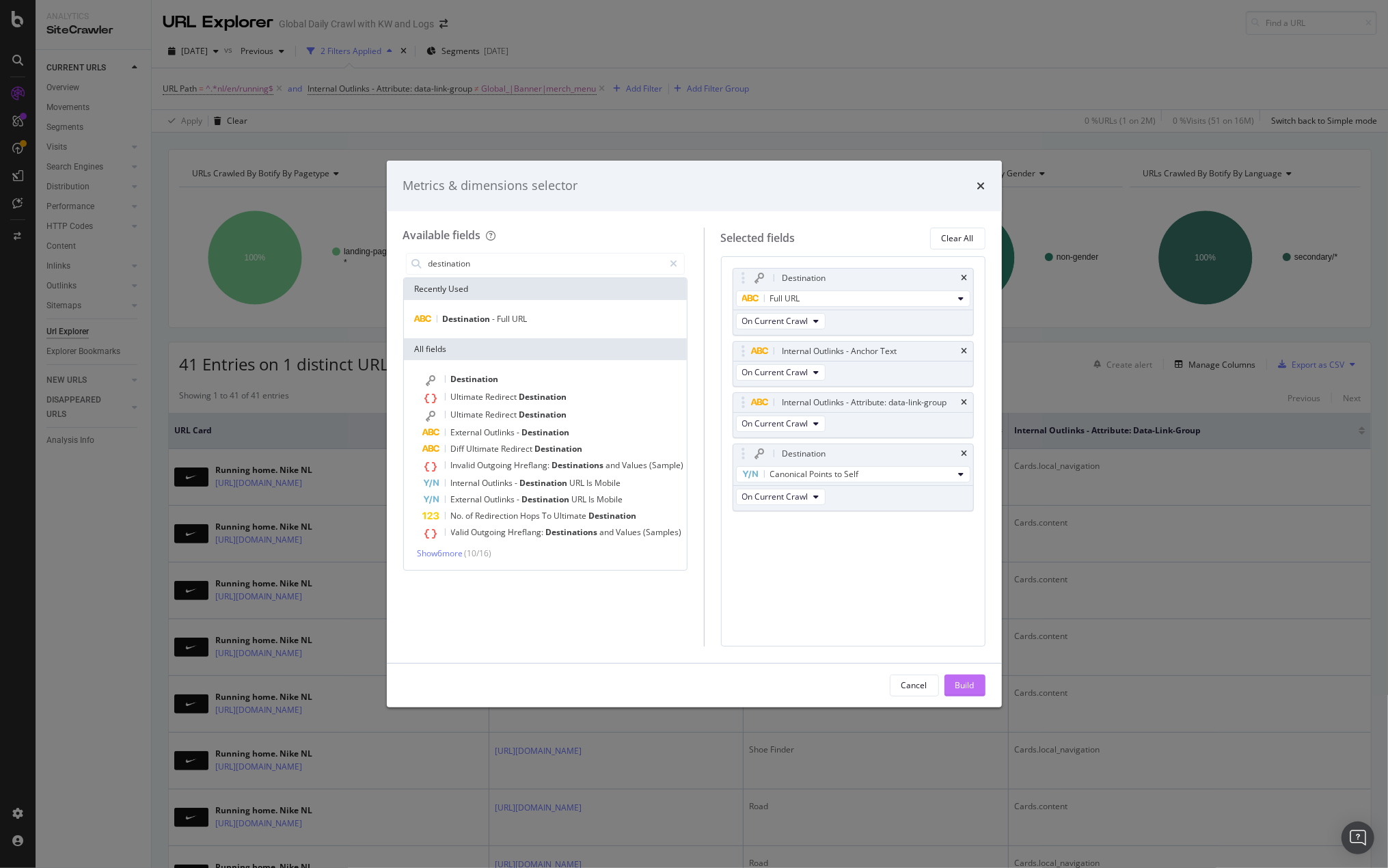
click at [959, 687] on div "Build" at bounding box center [964, 684] width 19 height 11
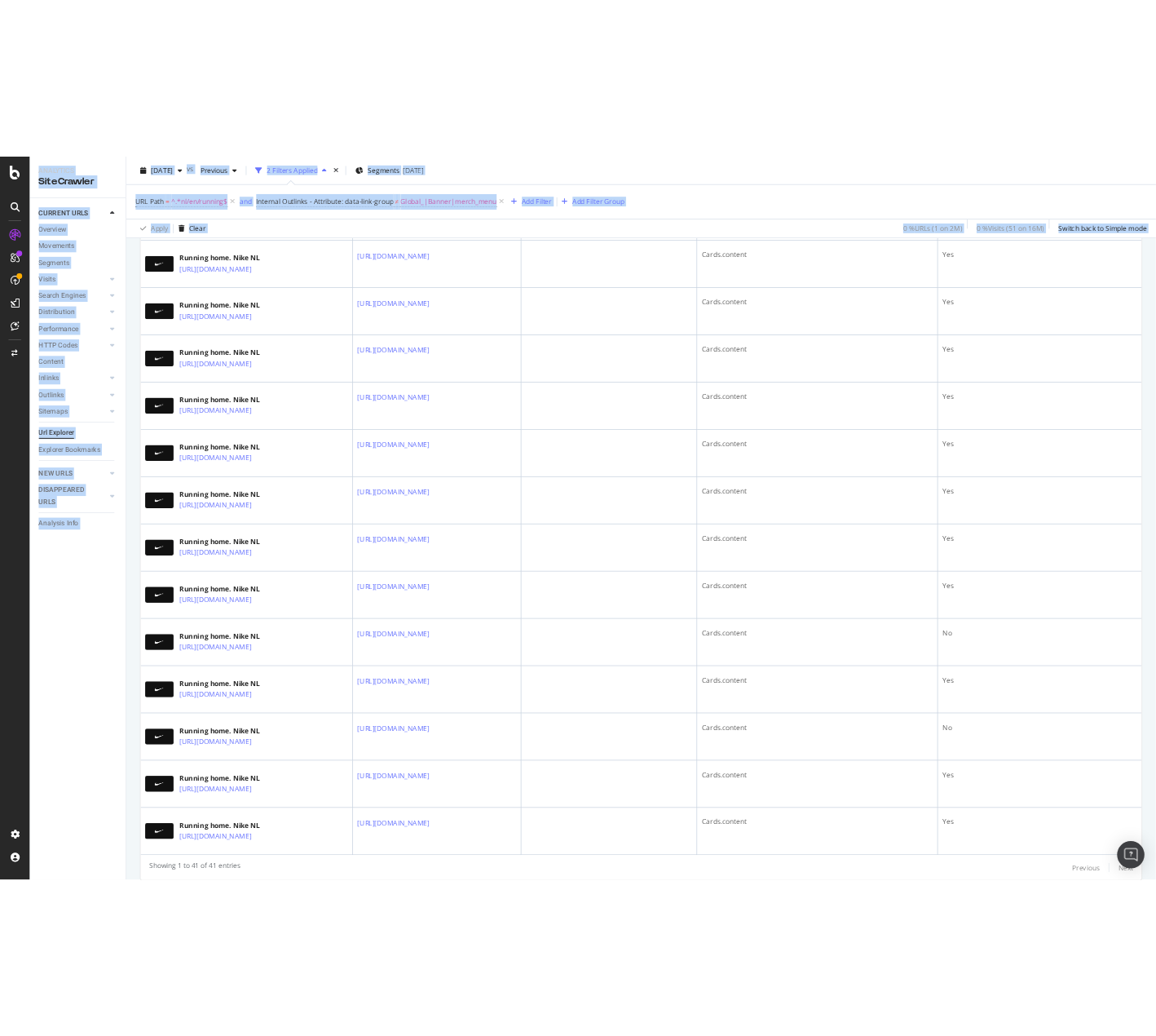
scroll to position [2355, 0]
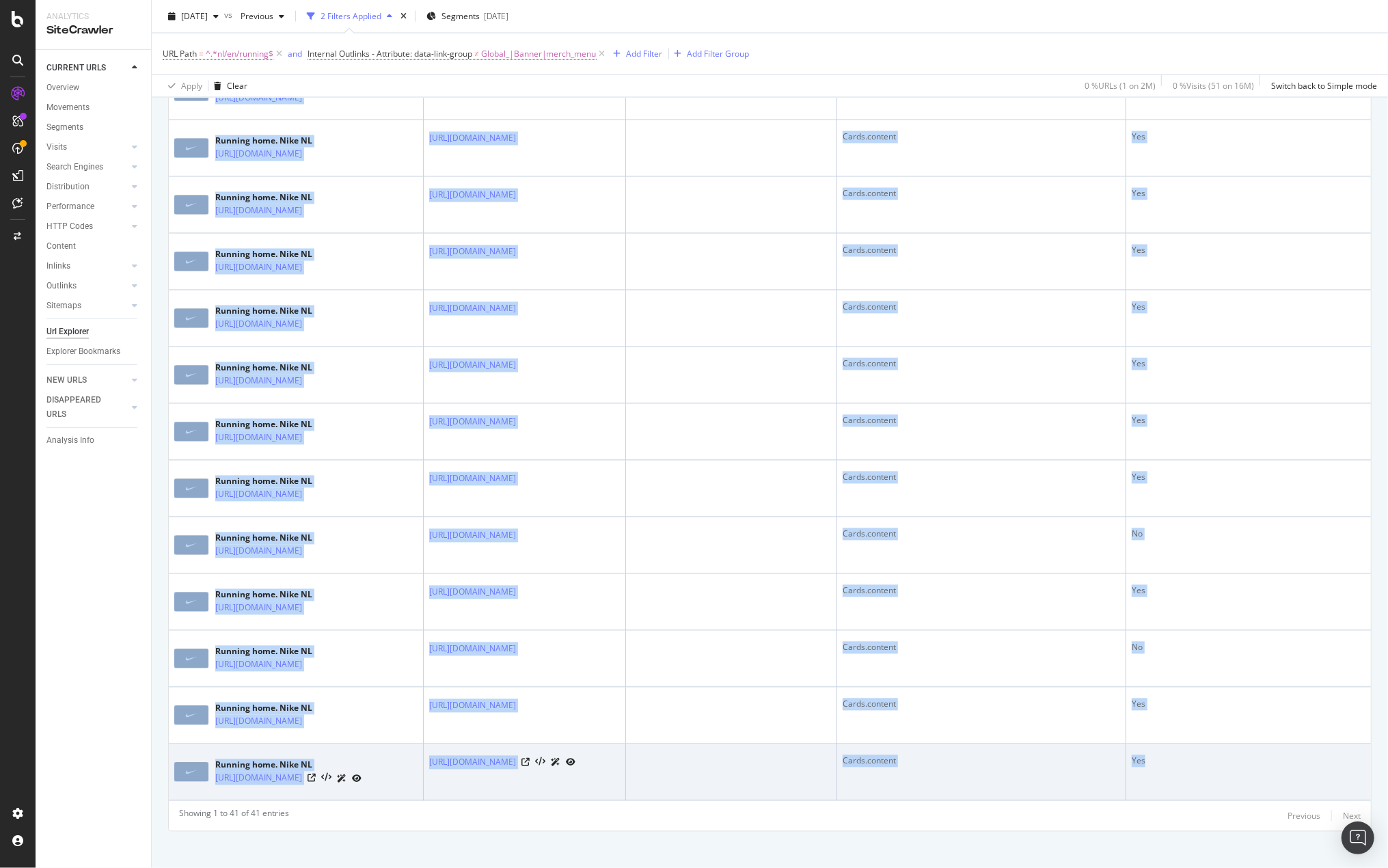
drag, startPoint x: 174, startPoint y: 429, endPoint x: 1319, endPoint y: 772, distance: 1195.3
copy table "URL Card Destination - Full URL Internal Outlinks - Anchor Text Internal Outlin…"
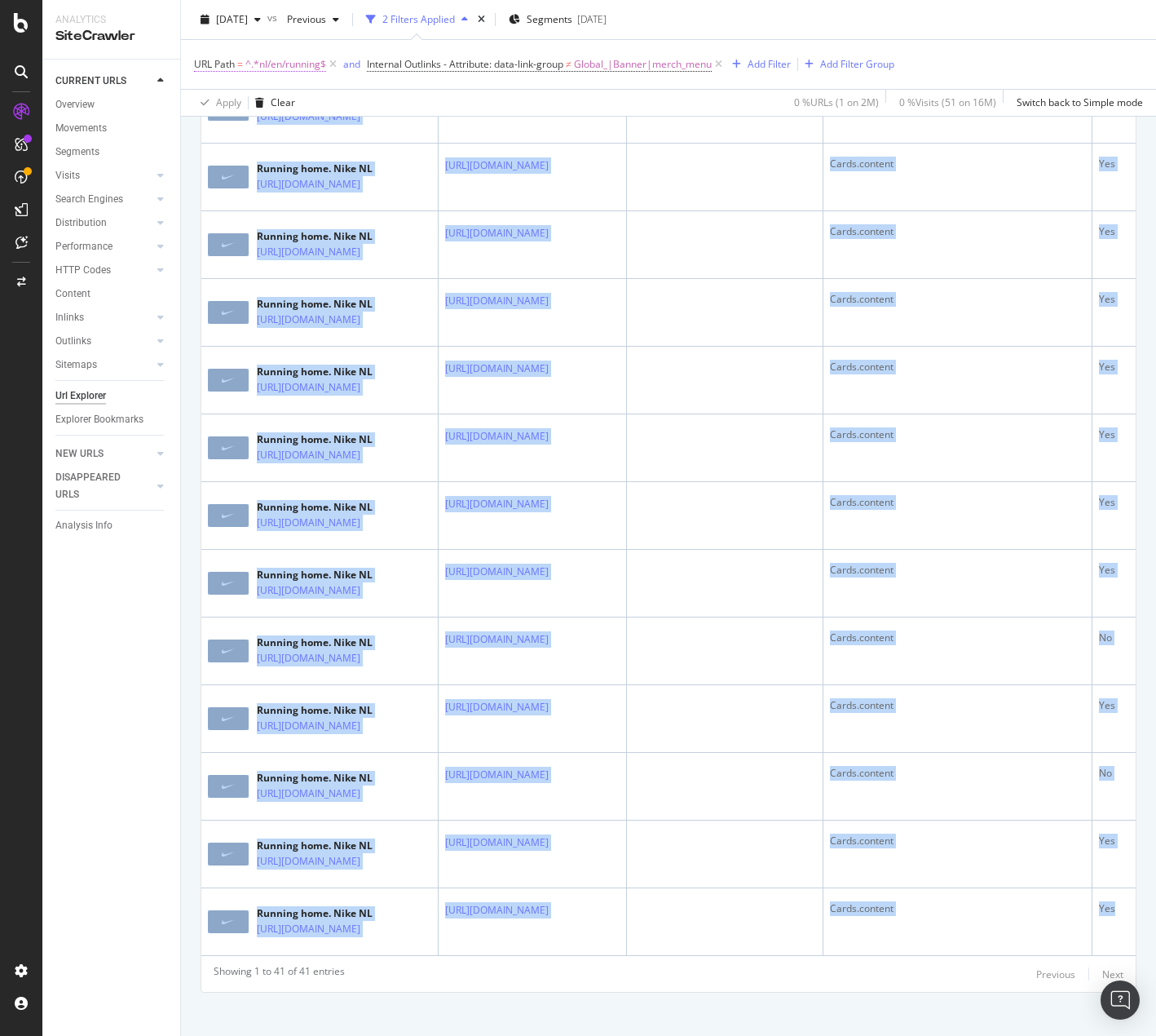
click at [317, 67] on span "^.*nl/en/running$" at bounding box center [286, 64] width 81 height 23
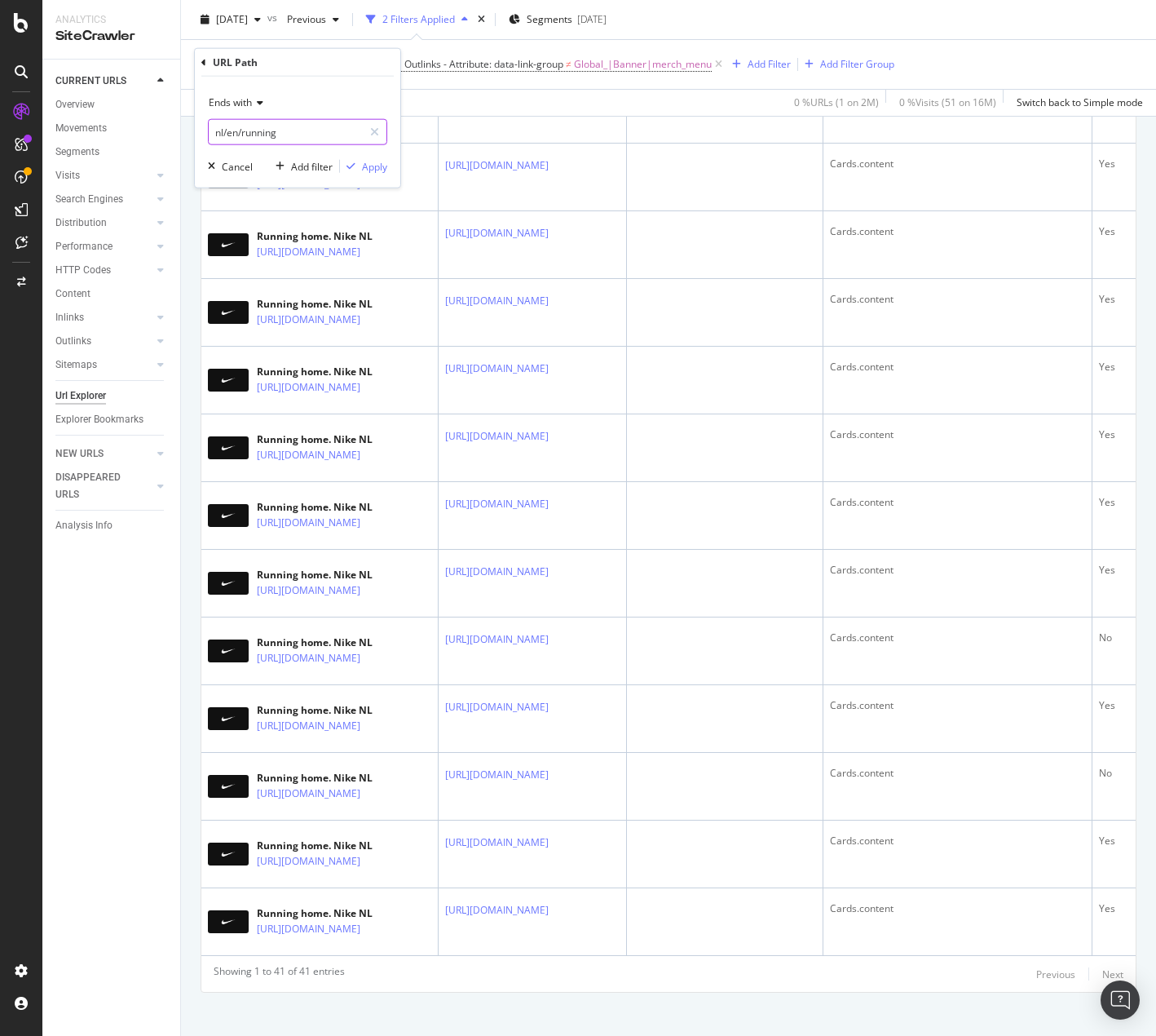
paste input "[URL][DOMAIN_NAME]"
click at [282, 132] on input "nl/en/running" at bounding box center [285, 132] width 154 height 26
paste input "[URL][DOMAIN_NAME]"
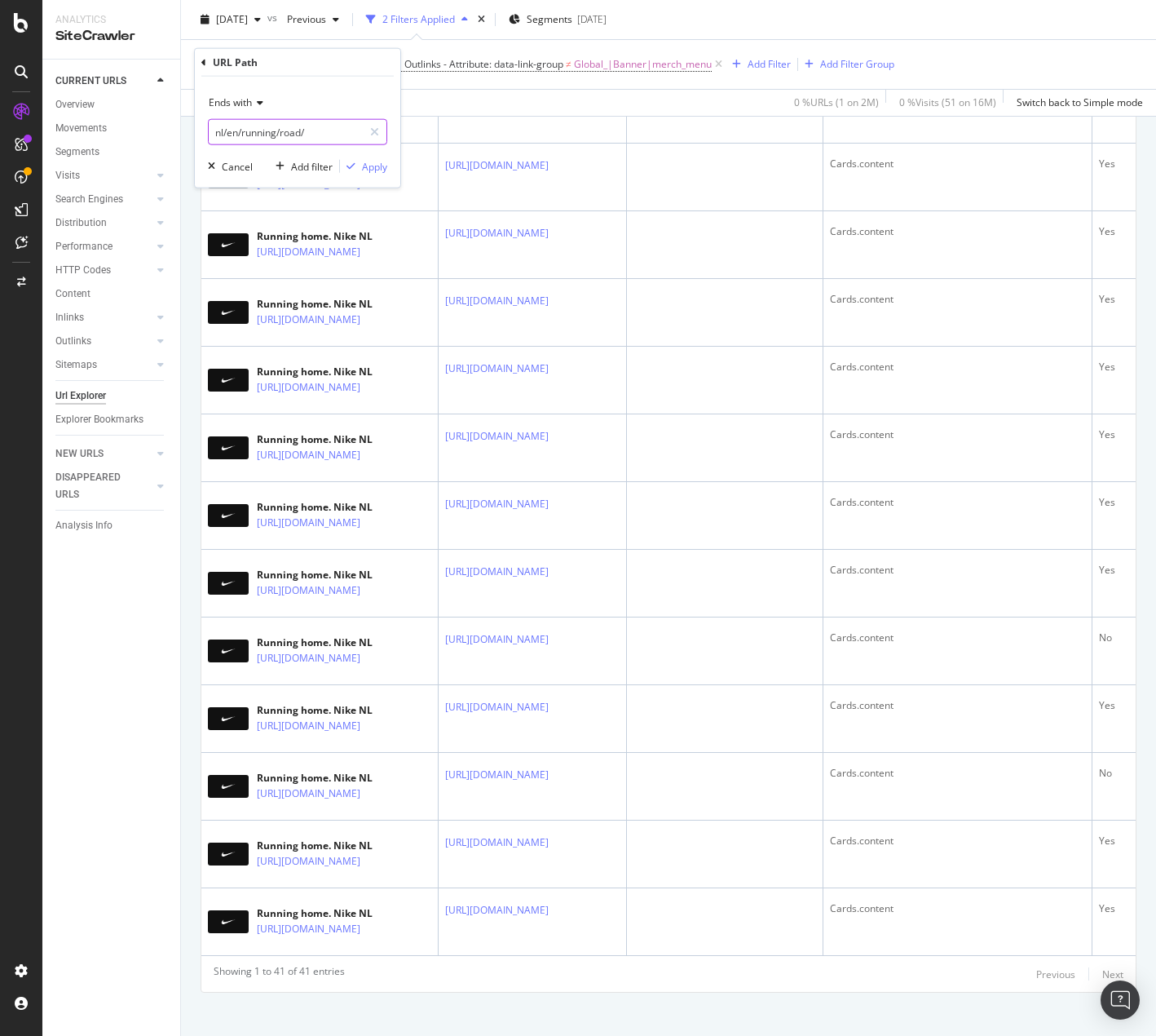
type input "nl/en/running/road"
click at [372, 172] on div "Apply" at bounding box center [375, 166] width 25 height 14
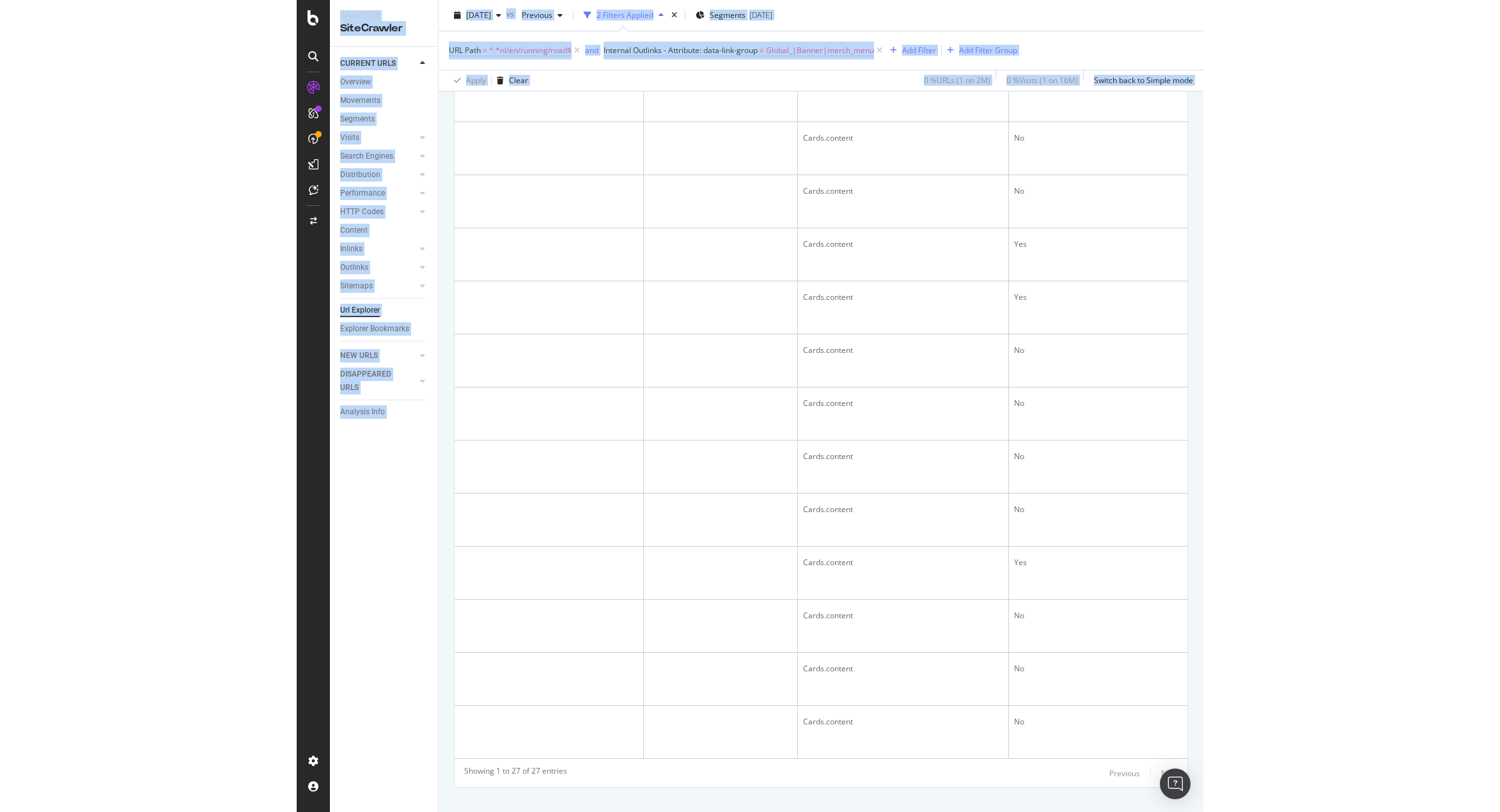
scroll to position [1126, 0]
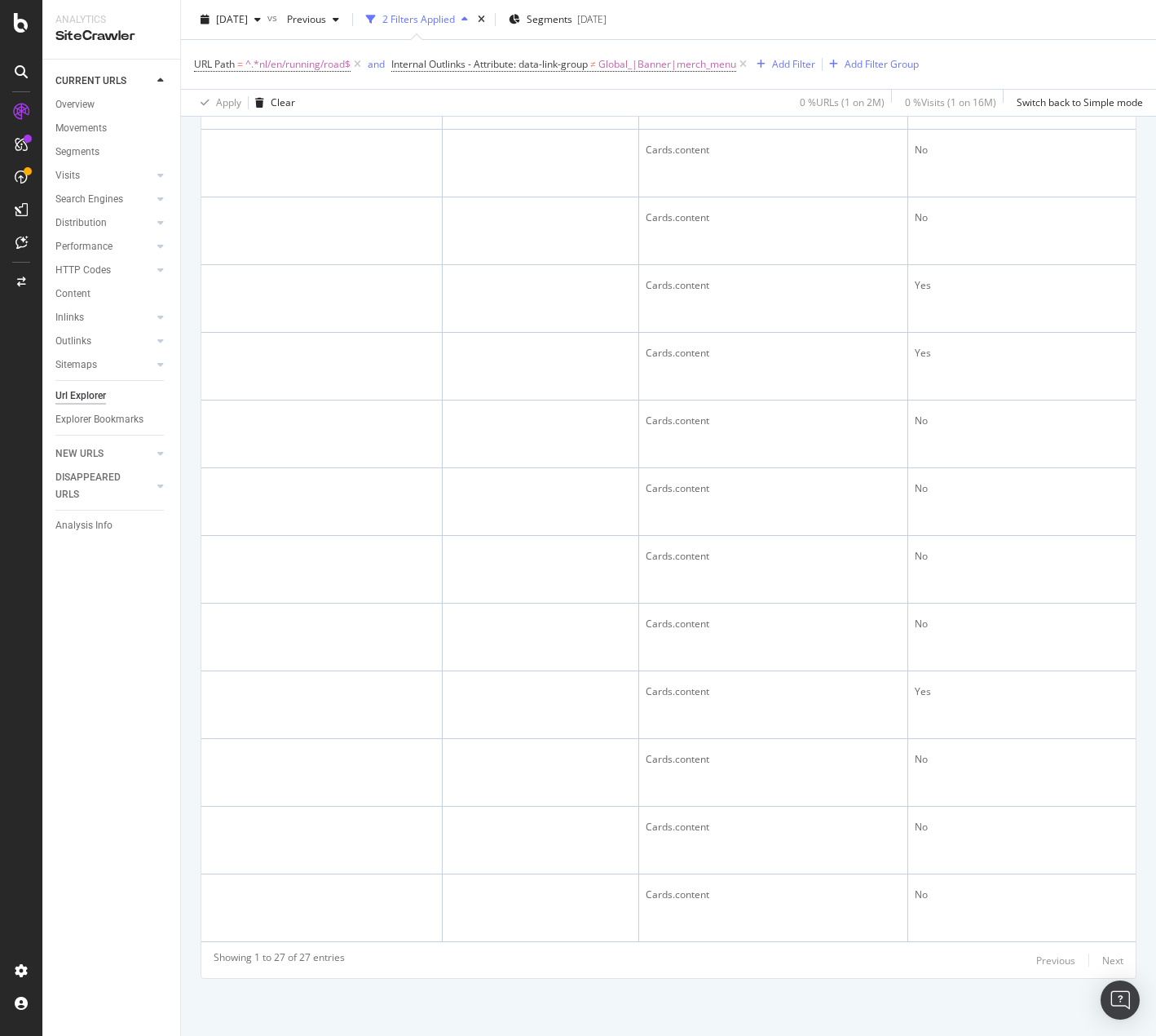
drag, startPoint x: 197, startPoint y: 579, endPoint x: 1128, endPoint y: 896, distance: 983.5
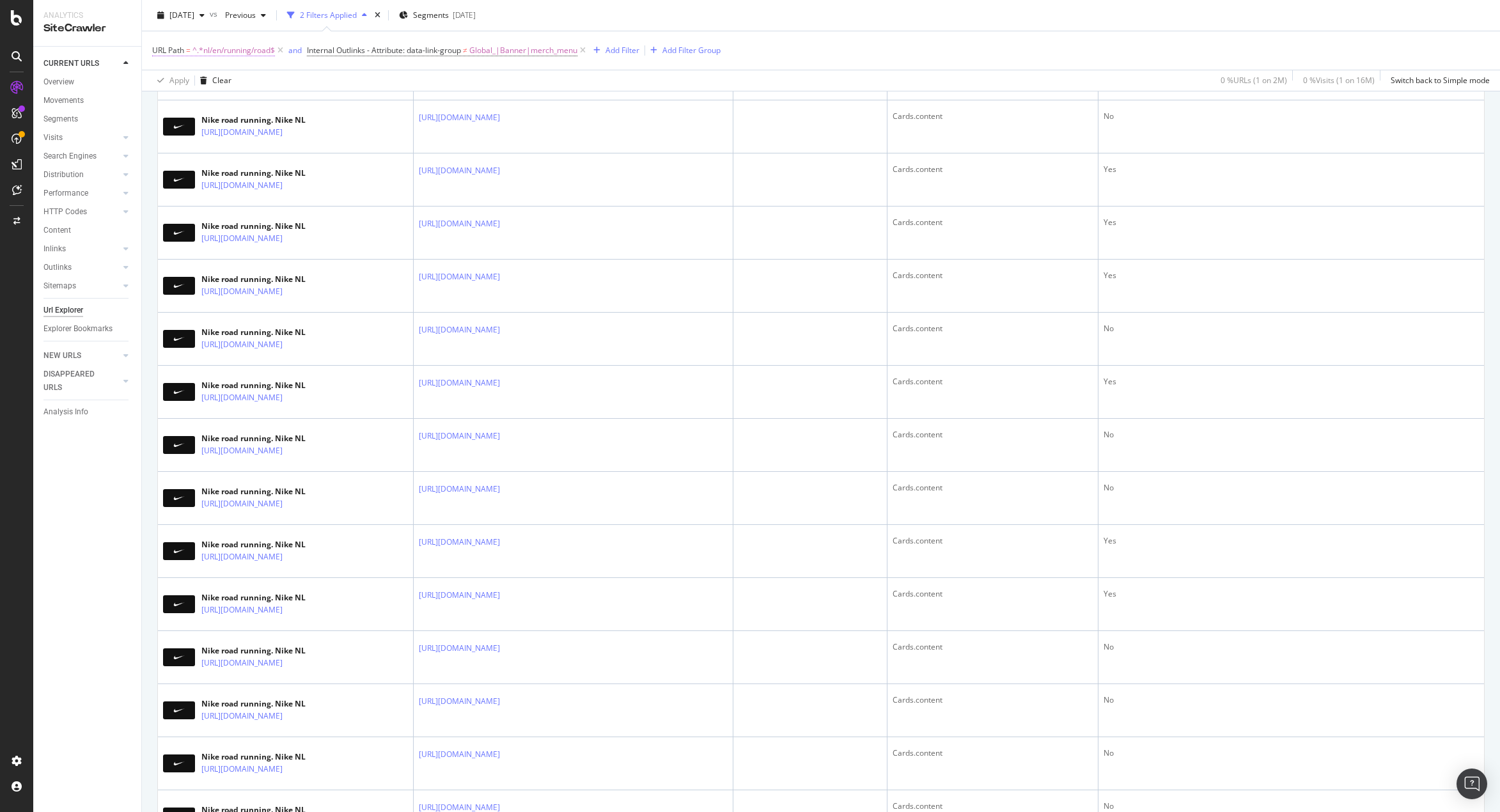
scroll to position [413, 0]
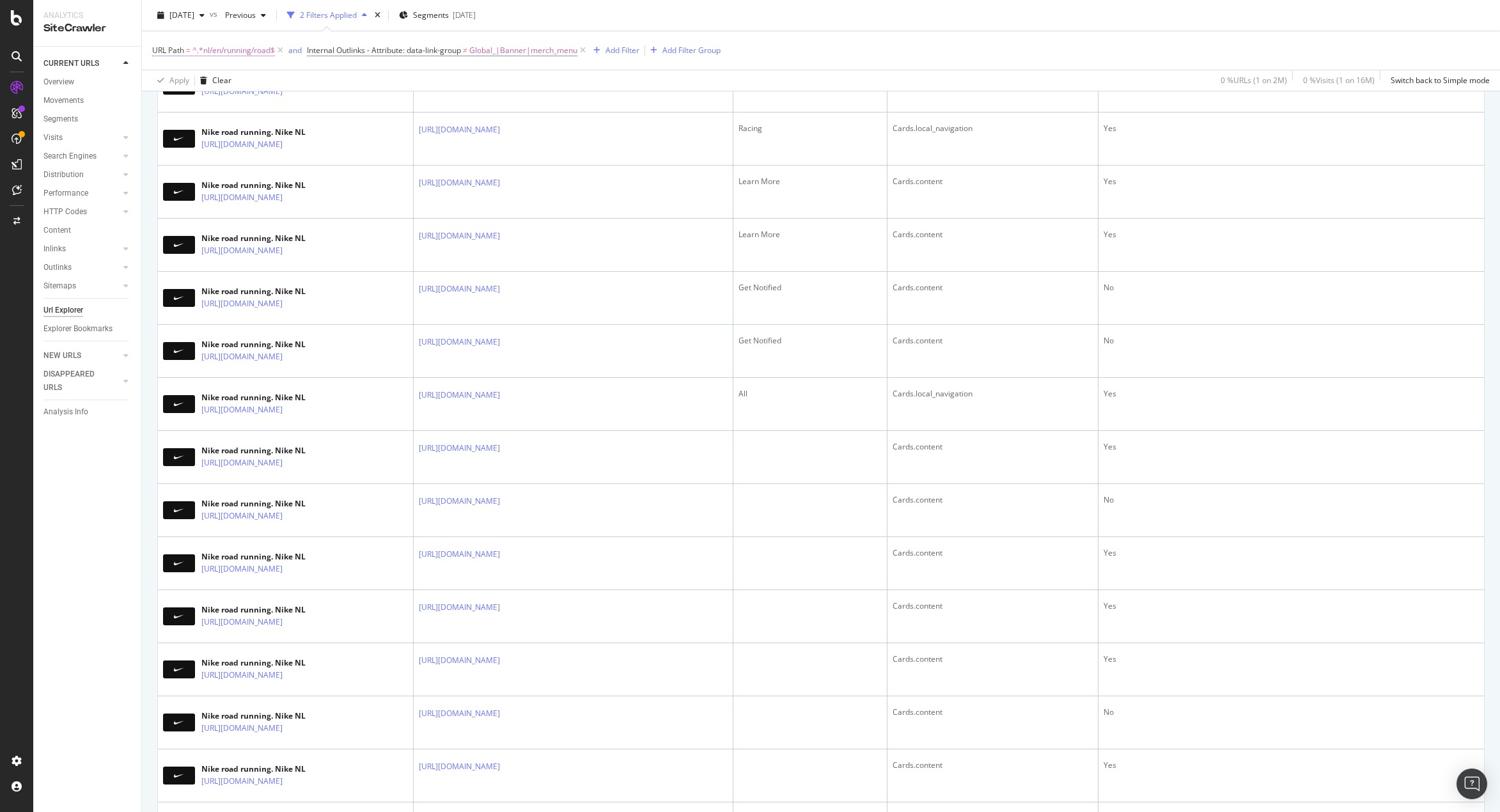
click at [256, 49] on span "^.*nl/en/running/road$" at bounding box center [234, 50] width 83 height 18
click at [252, 96] on input "nl/en/running/road" at bounding box center [223, 103] width 121 height 21
type input "nl/en/running/race"
click at [289, 128] on div "Apply" at bounding box center [294, 130] width 20 height 11
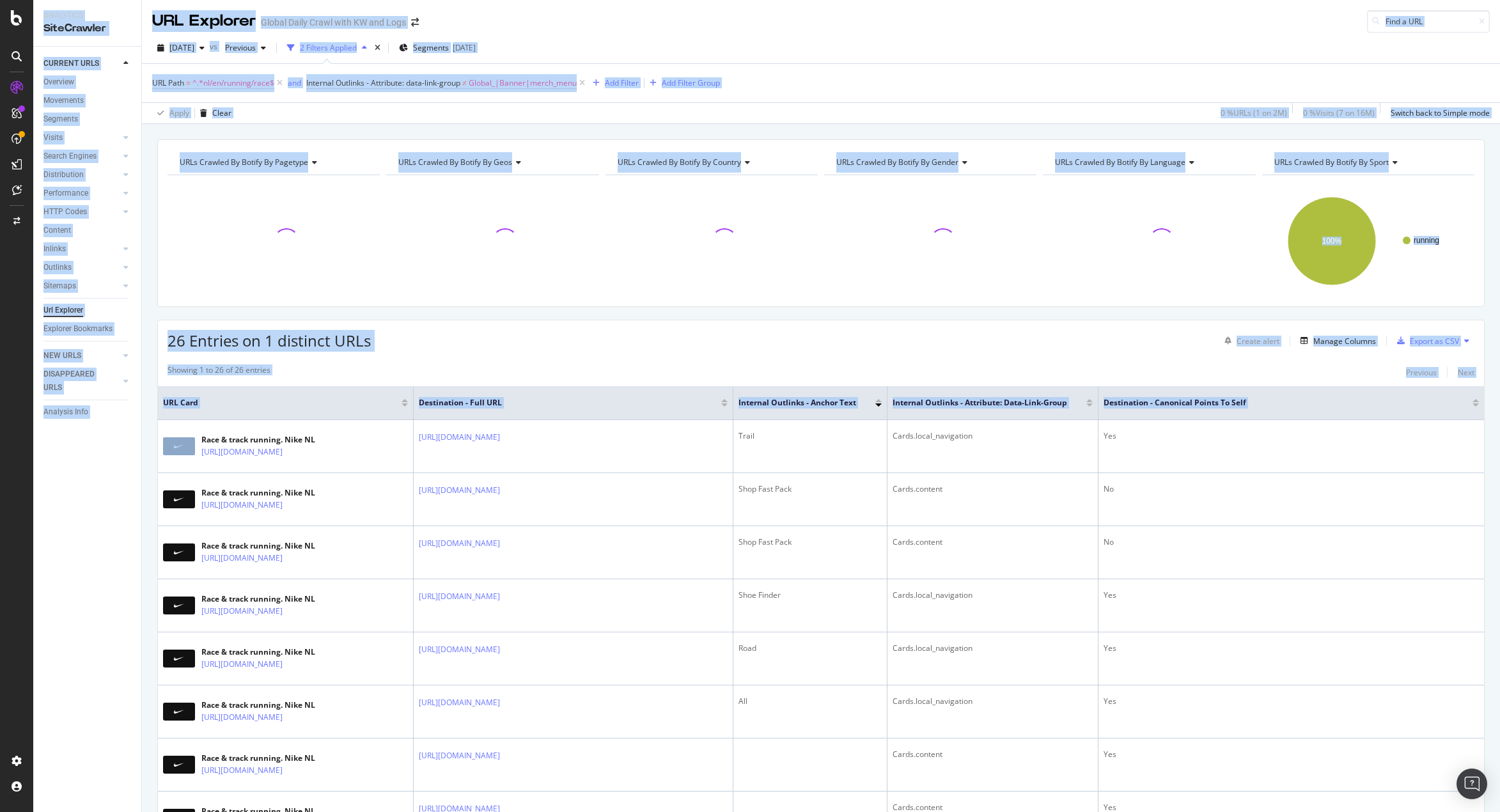
drag, startPoint x: 160, startPoint y: 455, endPoint x: 466, endPoint y: 272, distance: 356.5
click at [787, 0] on html "Analytics SiteCrawler CURRENT URLS Overview Movements Segments Visits Analysis …" at bounding box center [750, 406] width 1500 height 812
click at [108, 466] on div "CURRENT URLS Overview Movements Segments Visits Analysis Orphan URLs Search Eng…" at bounding box center [88, 428] width 108 height 765
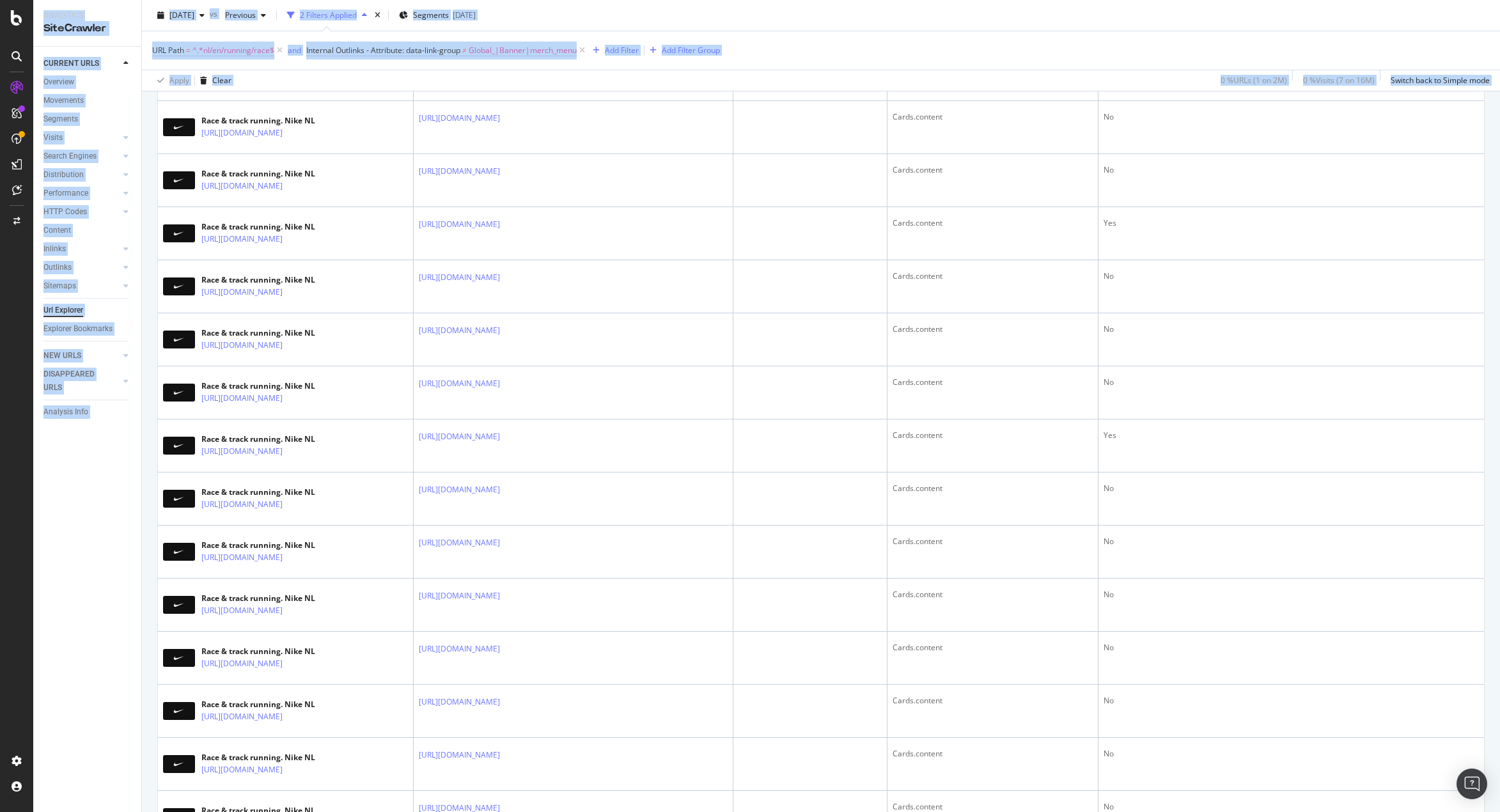
scroll to position [1064, 0]
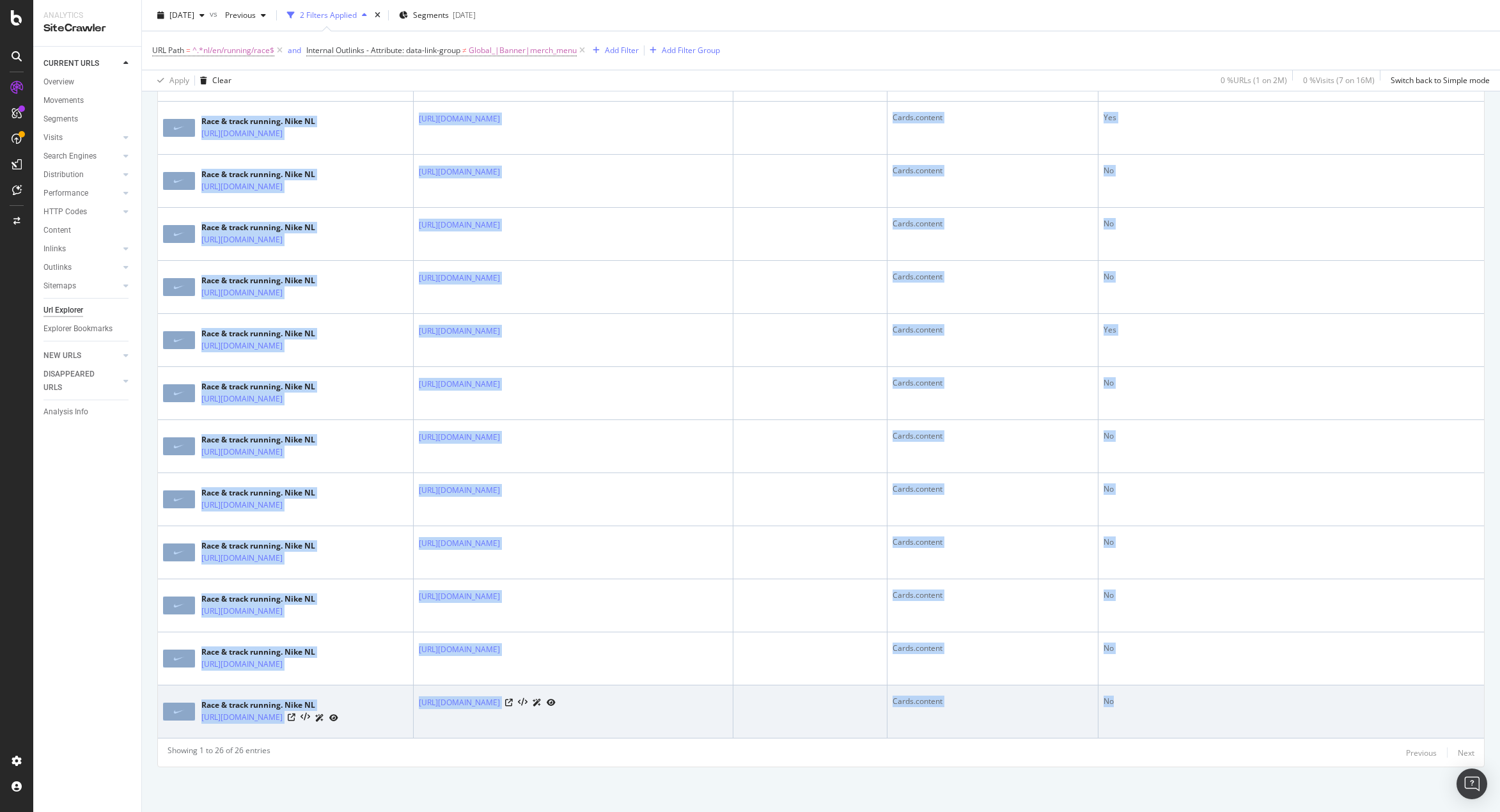
drag, startPoint x: 161, startPoint y: 404, endPoint x: 1381, endPoint y: 716, distance: 1259.3
click at [1368, 716] on table "URL Card Destination - Full URL Internal Outlinks - Anchor Text Internal Outlin…" at bounding box center [820, 31] width 1326 height 1413
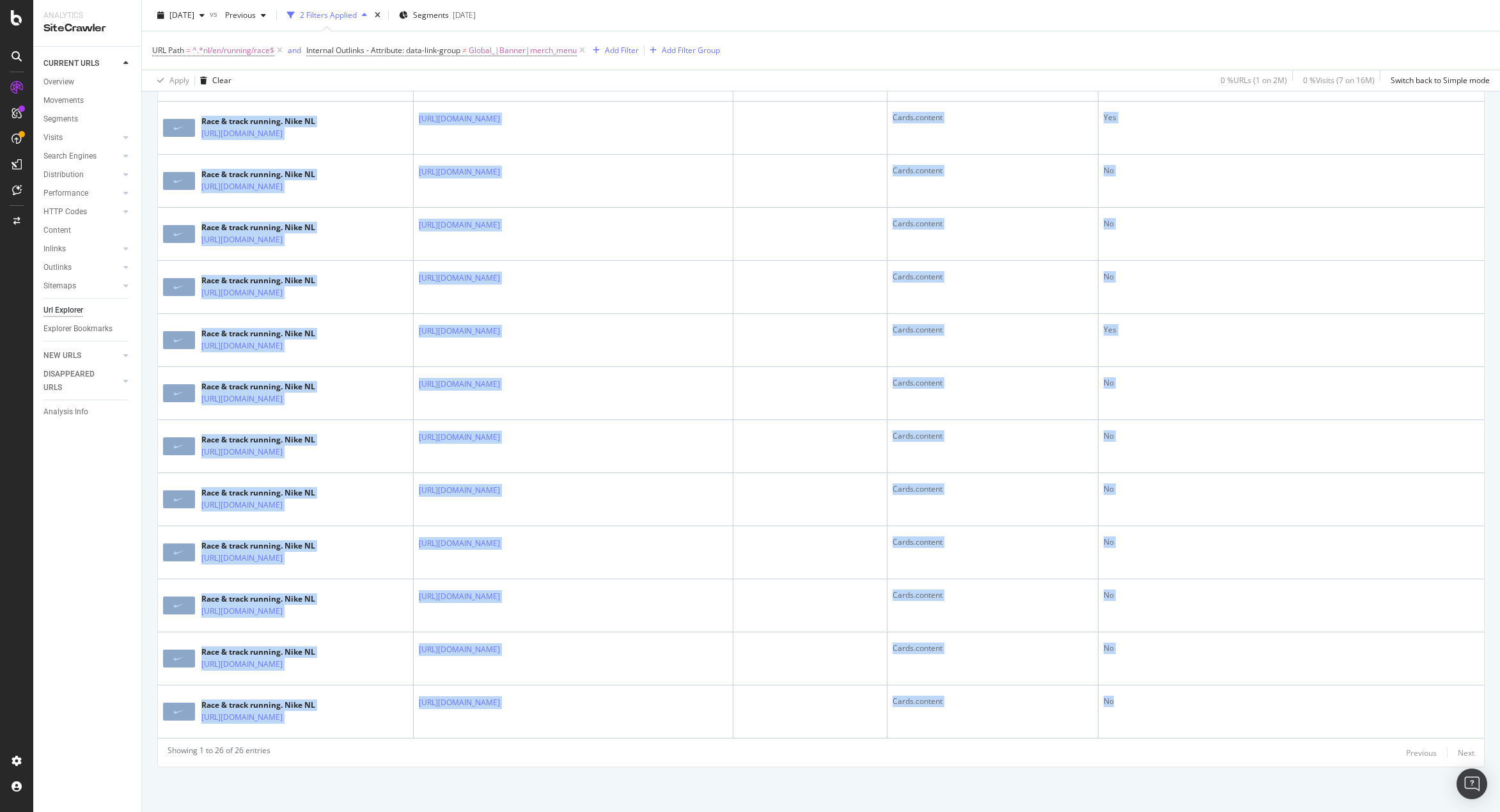
copy table "URL Card Destination - Full URL Internal Outlinks - Anchor Text Internal Outlin…"
click at [252, 48] on span "^.*nl/en/running/race$" at bounding box center [233, 50] width 82 height 18
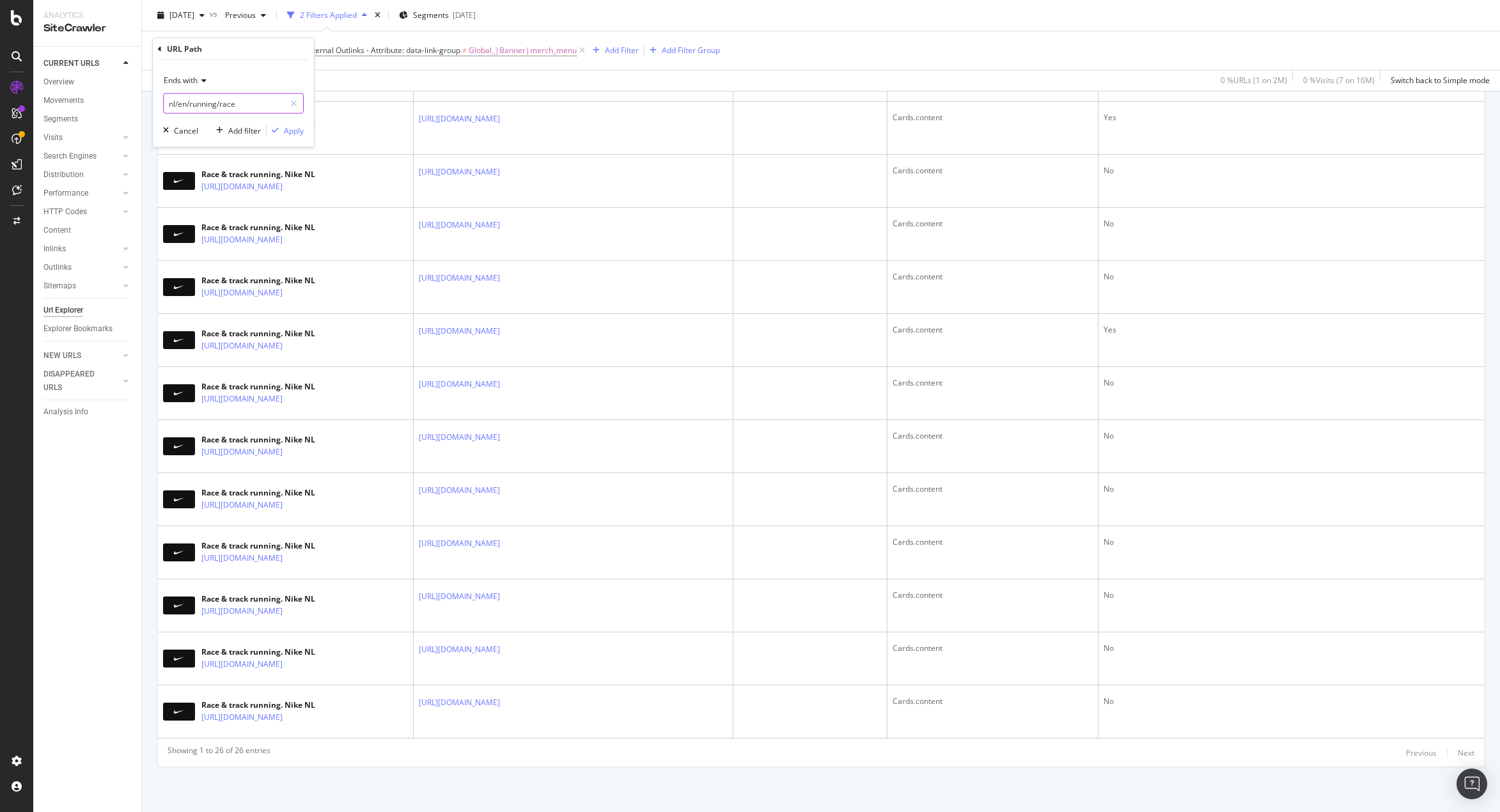
click at [250, 101] on input "nl/en/running/race" at bounding box center [223, 103] width 121 height 21
type input "nl/en/running/trail"
click at [290, 136] on button "Apply" at bounding box center [285, 130] width 37 height 13
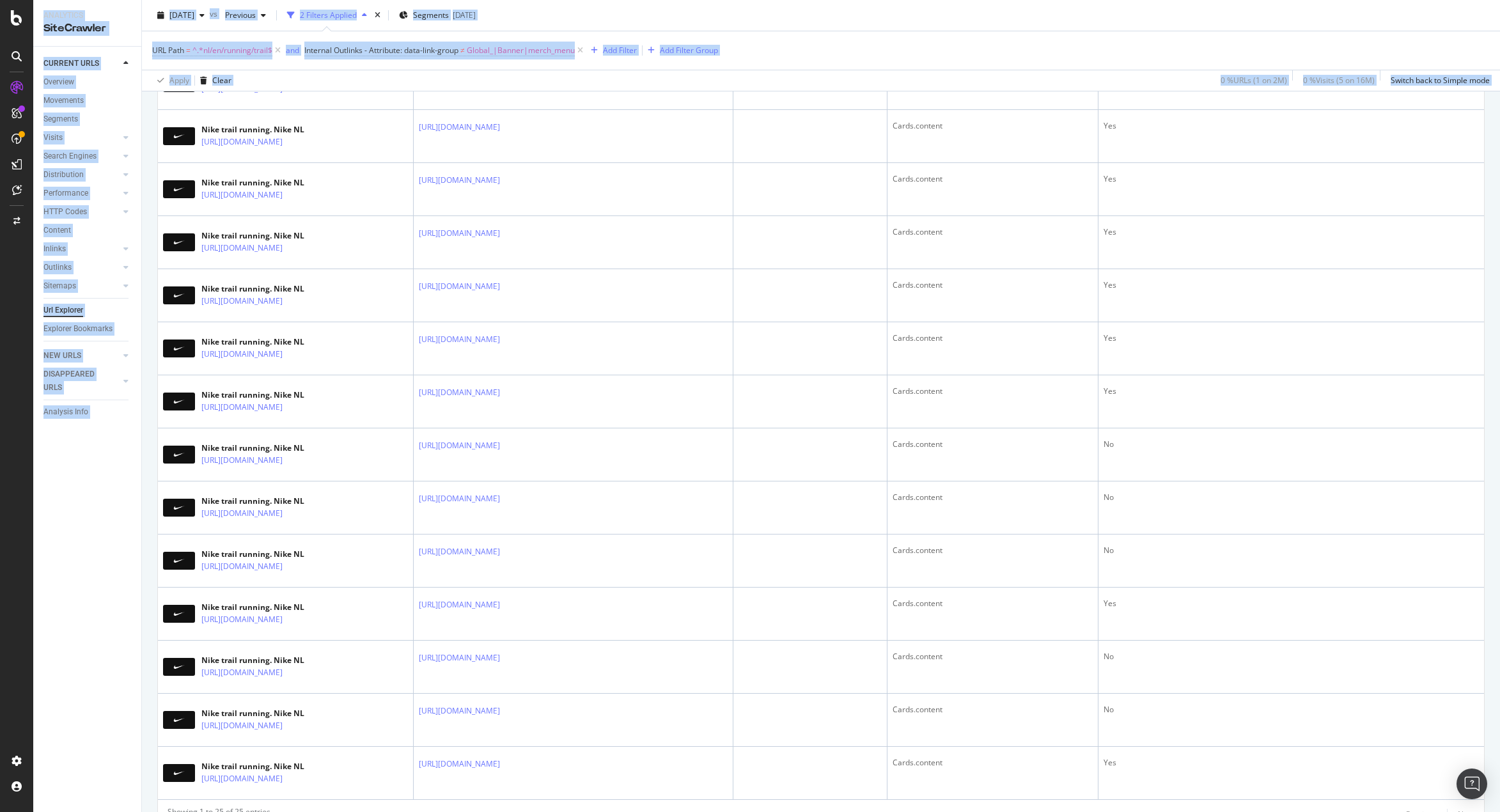
scroll to position [1011, 0]
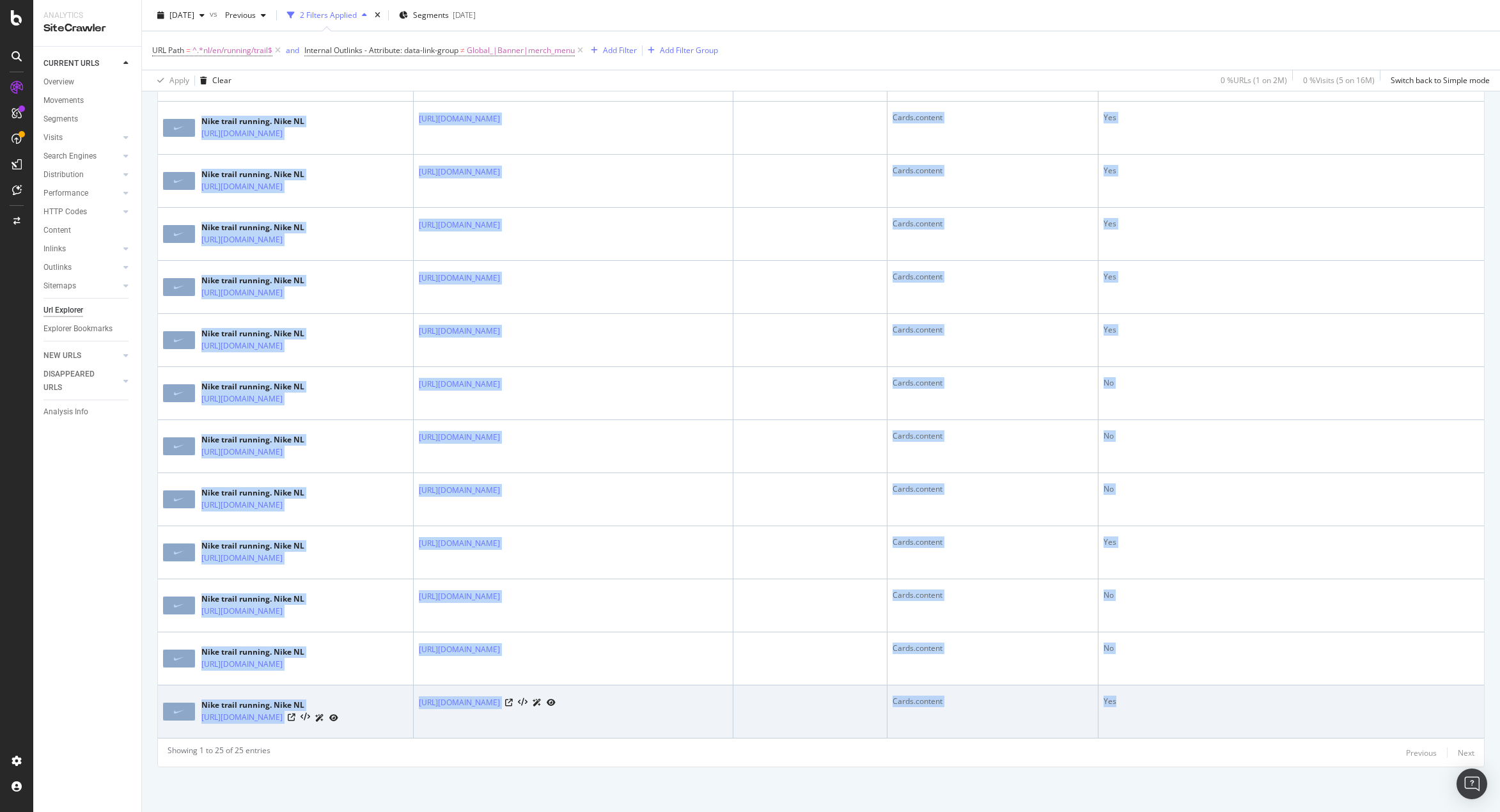
drag, startPoint x: 160, startPoint y: 408, endPoint x: 1417, endPoint y: 731, distance: 1297.8
click at [1368, 731] on table "URL Card Destination - Full URL Internal Outlinks - Anchor Text Internal Outlin…" at bounding box center [820, 58] width 1326 height 1360
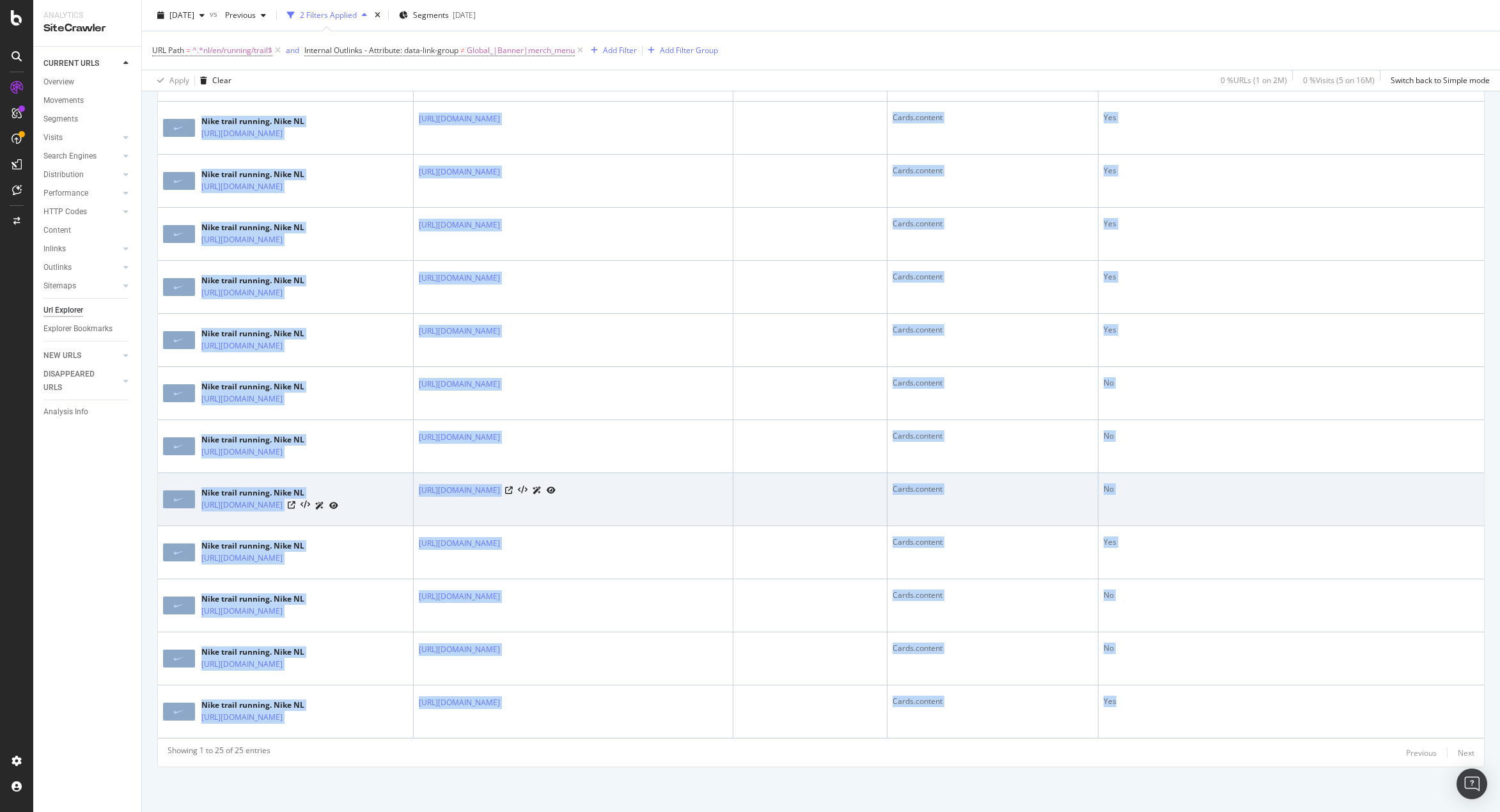
copy table "URL Card Destination - Full URL Internal Outlinks - Anchor Text Internal Outlin…"
